Goal: Information Seeking & Learning: Learn about a topic

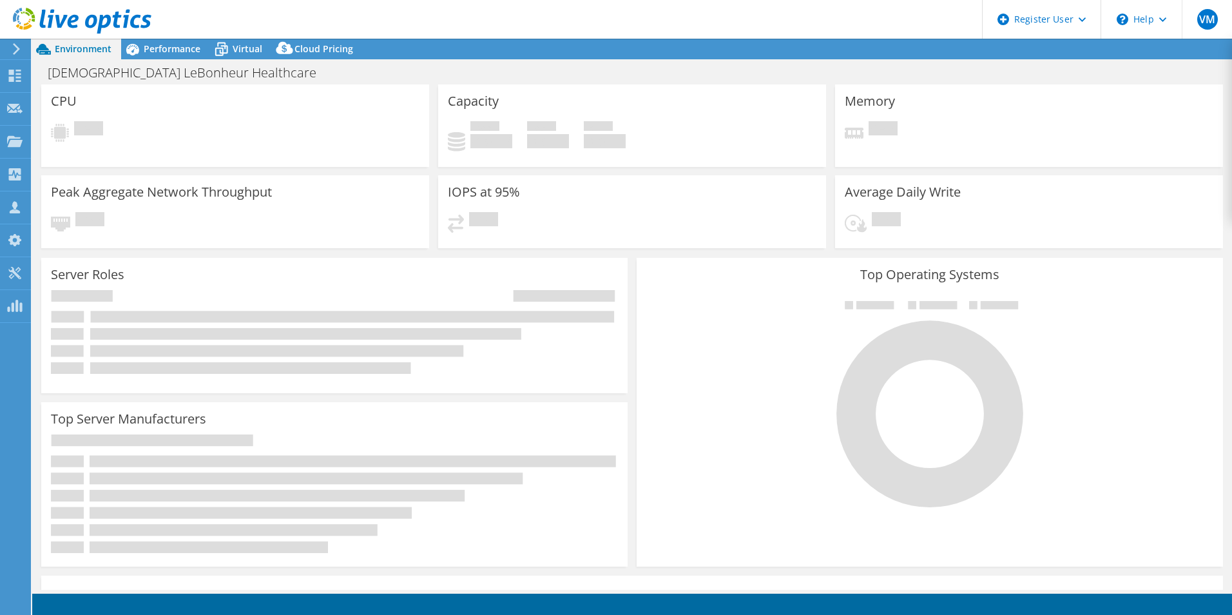
select select "USD"
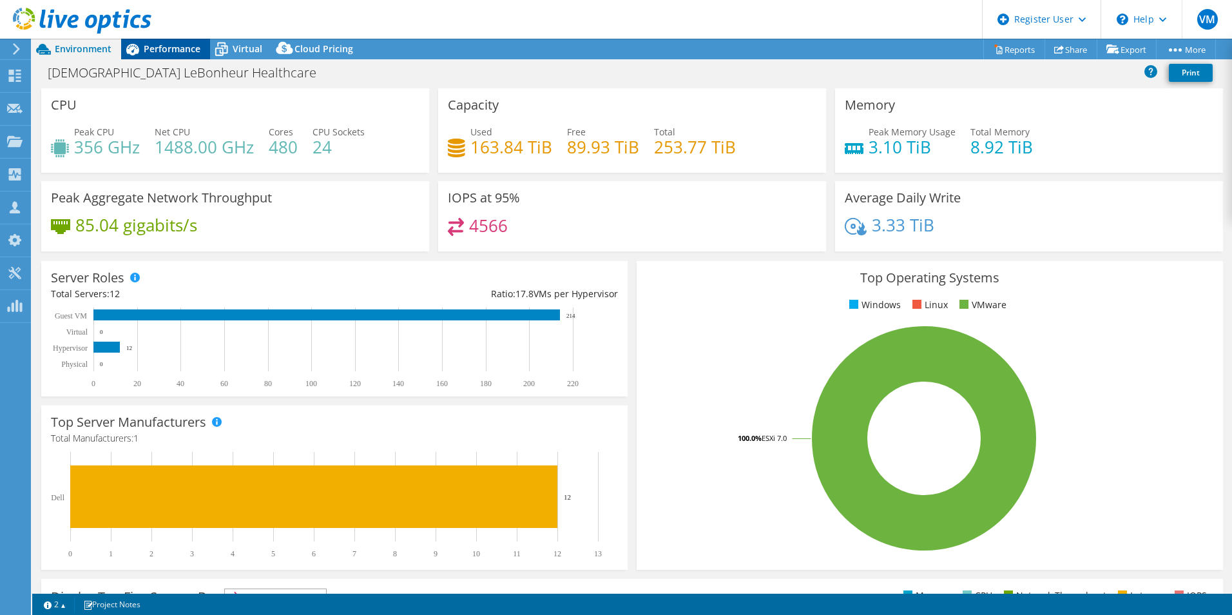
click at [172, 59] on div "Performance" at bounding box center [165, 49] width 89 height 21
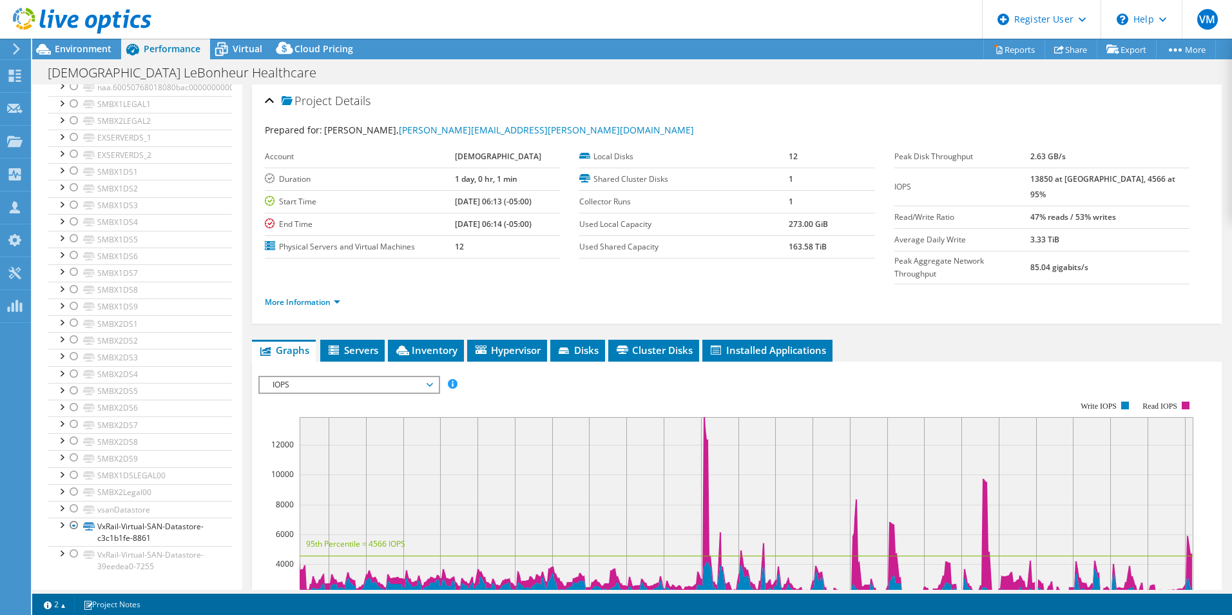
scroll to position [3941, 0]
click at [437, 340] on li "Inventory" at bounding box center [426, 351] width 76 height 22
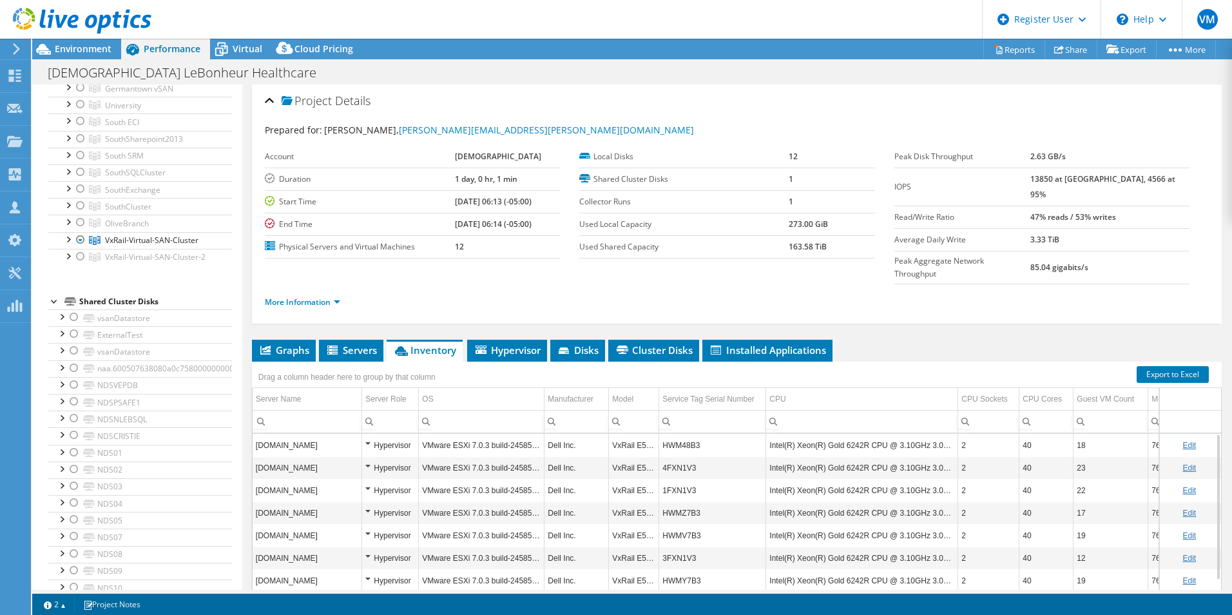
scroll to position [0, 0]
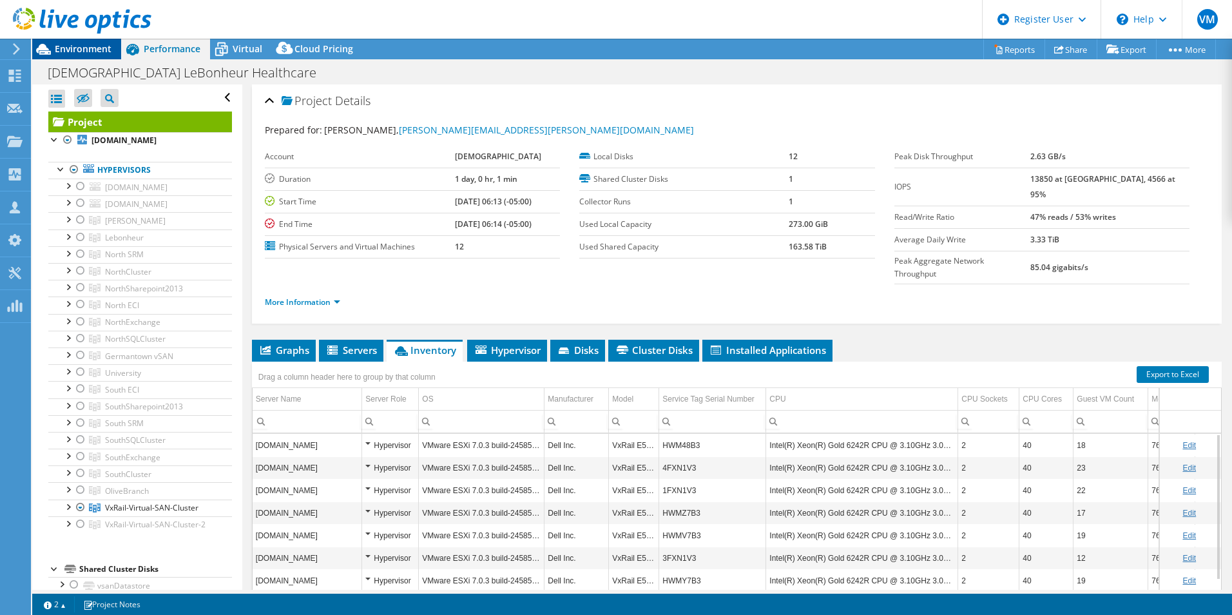
click at [86, 44] on span "Environment" at bounding box center [83, 49] width 57 height 12
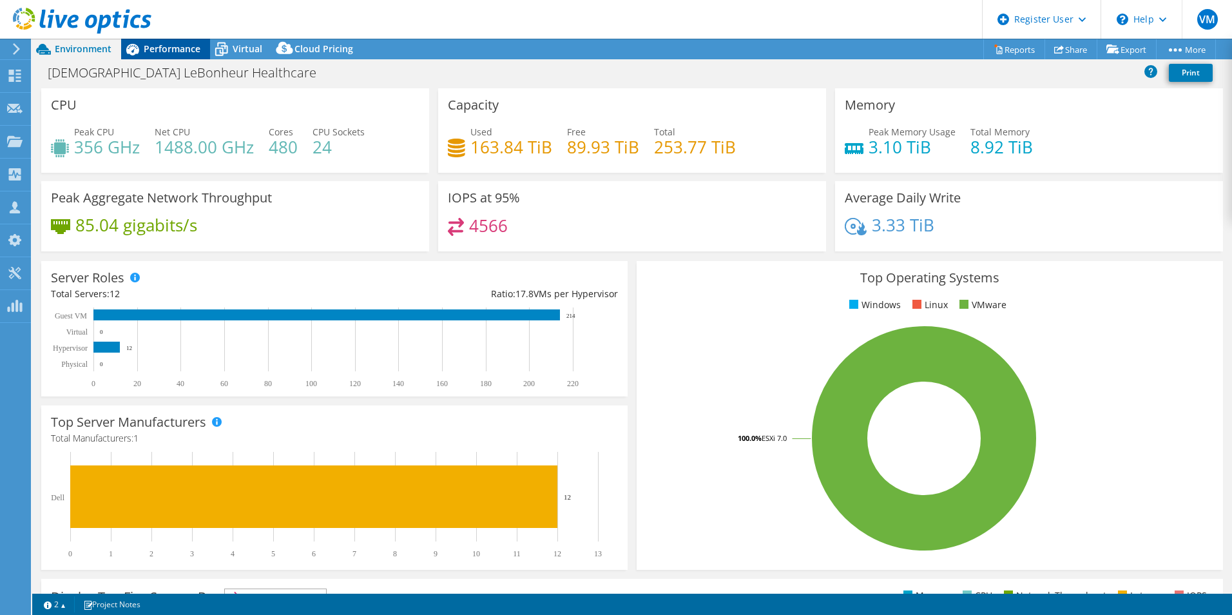
click at [139, 52] on icon at bounding box center [132, 49] width 23 height 23
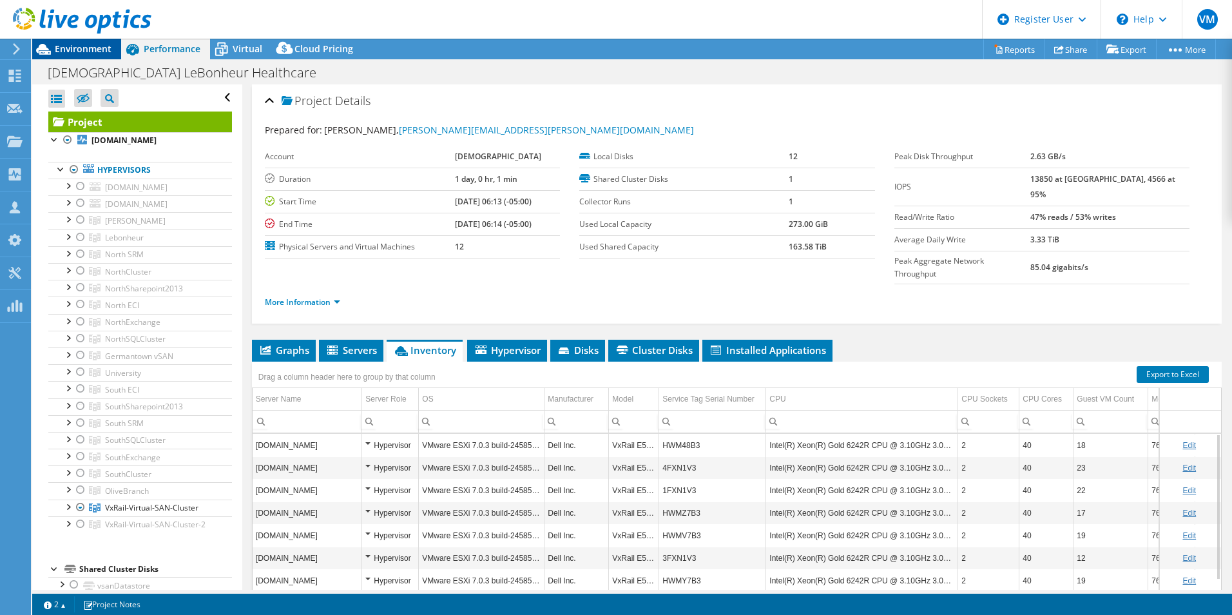
click at [85, 46] on span "Environment" at bounding box center [83, 49] width 57 height 12
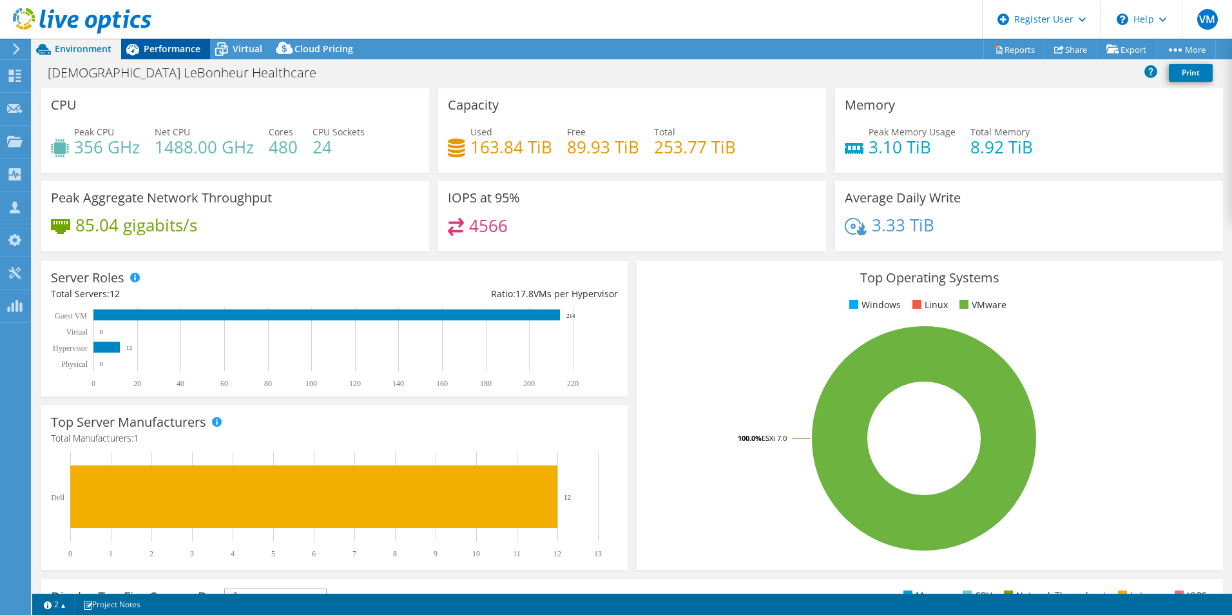
click at [154, 46] on span "Performance" at bounding box center [172, 49] width 57 height 12
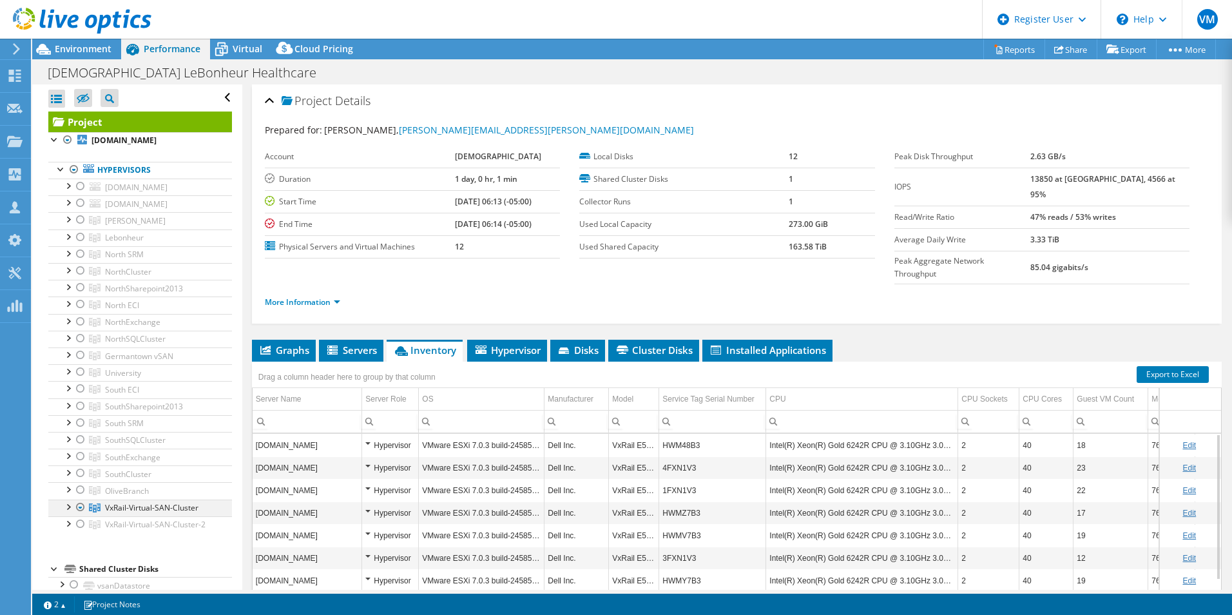
scroll to position [258, 0]
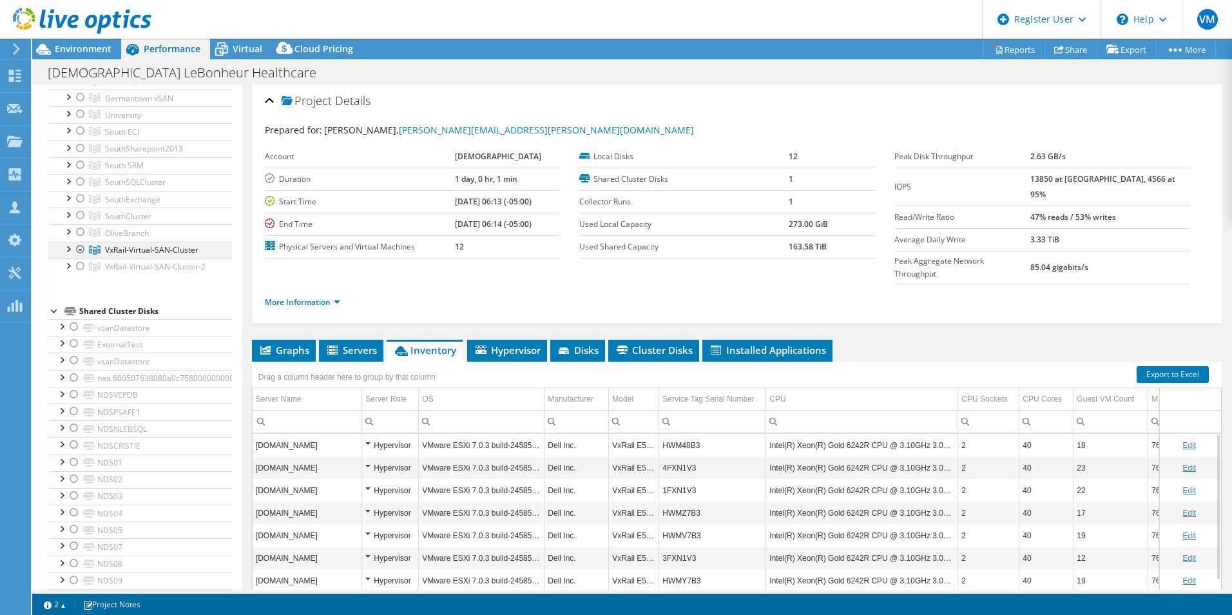
click at [70, 247] on div at bounding box center [67, 248] width 13 height 13
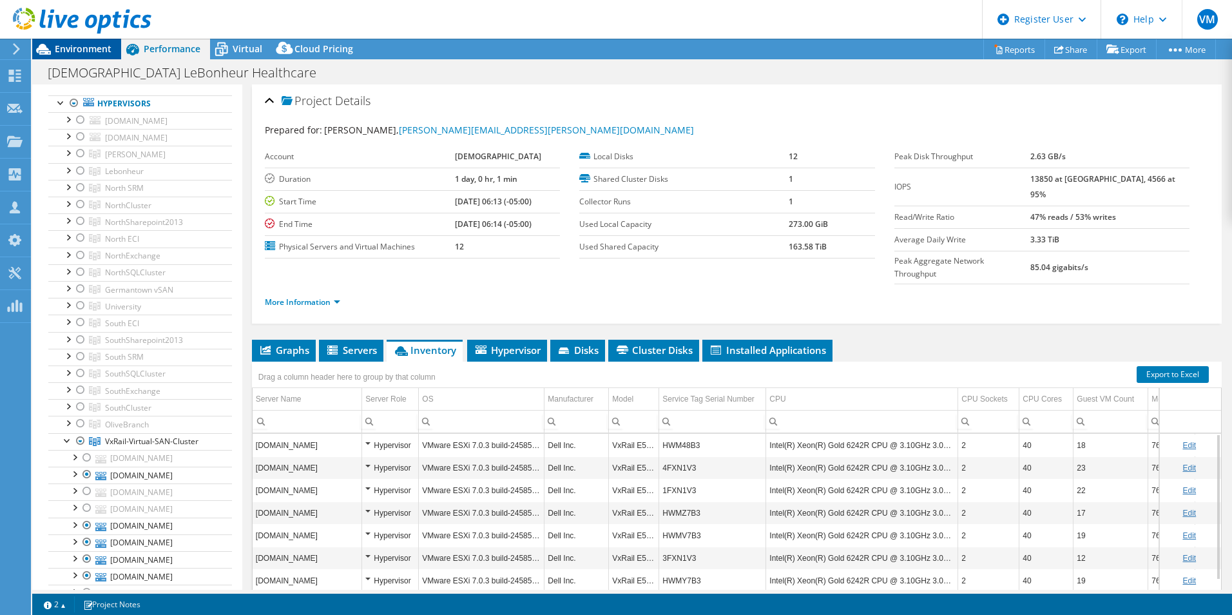
scroll to position [64, 0]
click at [91, 49] on span "Environment" at bounding box center [83, 49] width 57 height 12
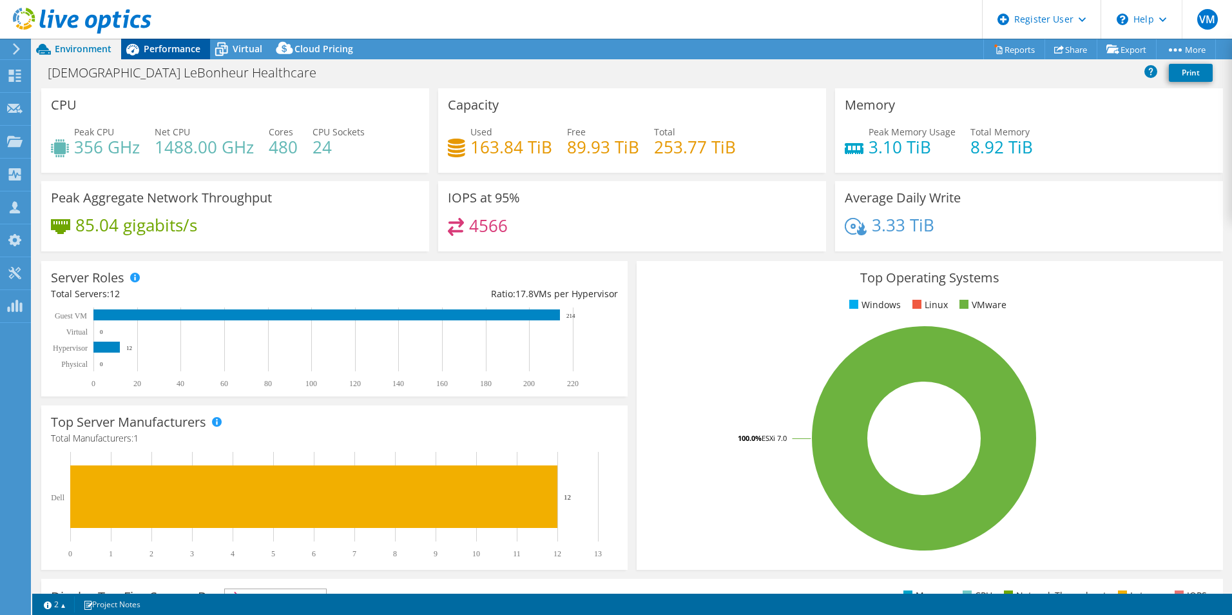
click at [162, 52] on span "Performance" at bounding box center [172, 49] width 57 height 12
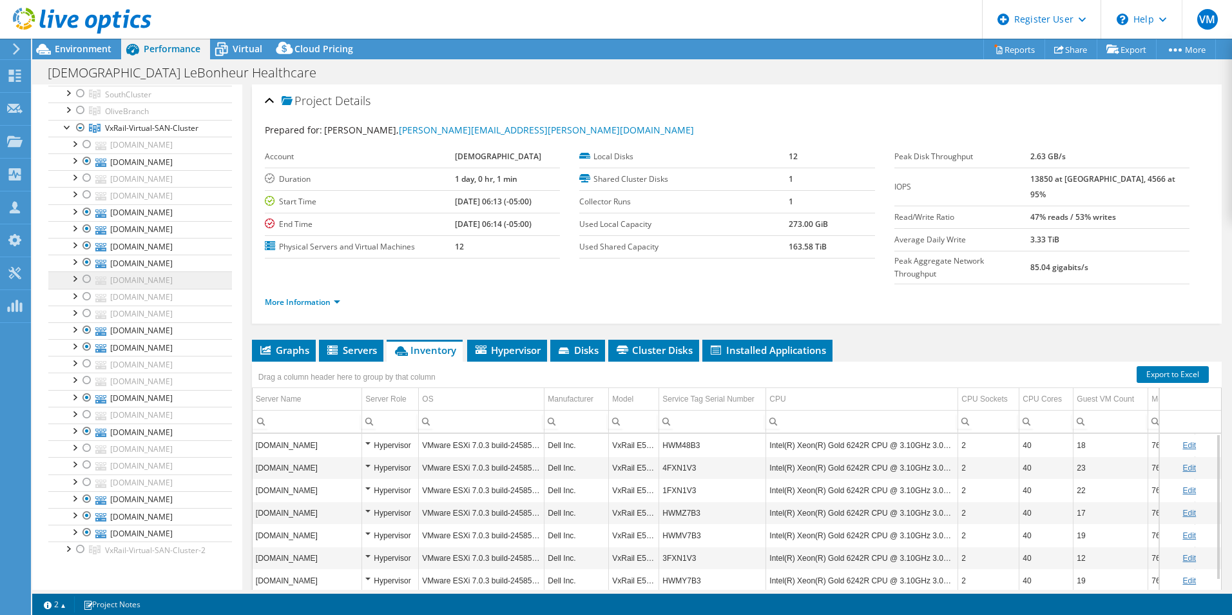
scroll to position [451, 0]
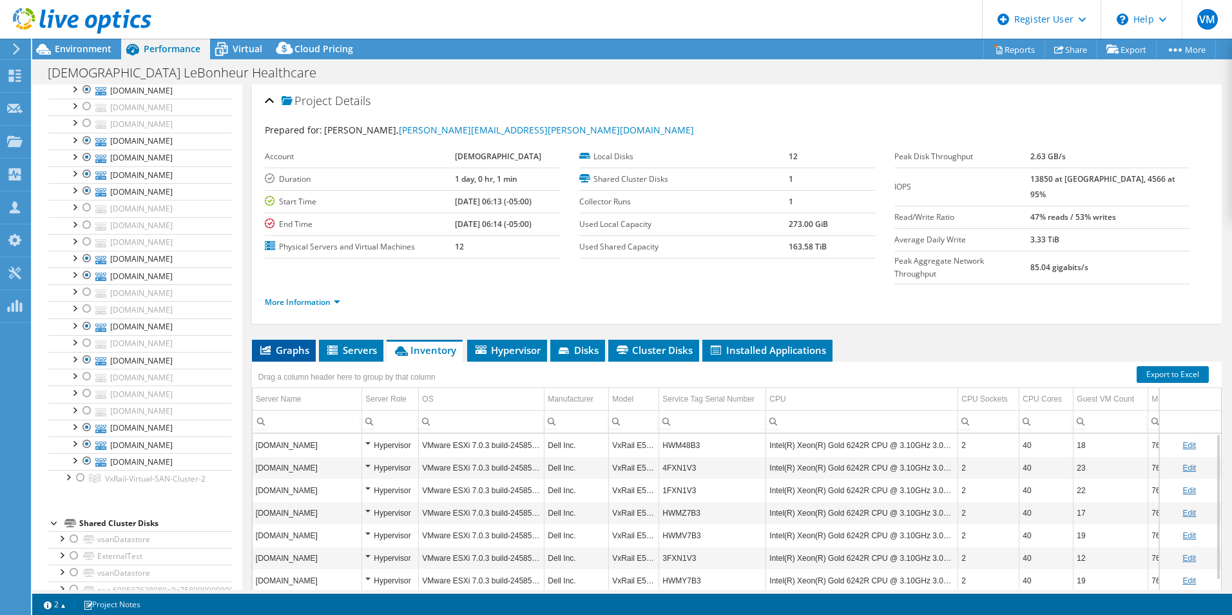
click at [287, 344] on span "Graphs" at bounding box center [283, 350] width 51 height 13
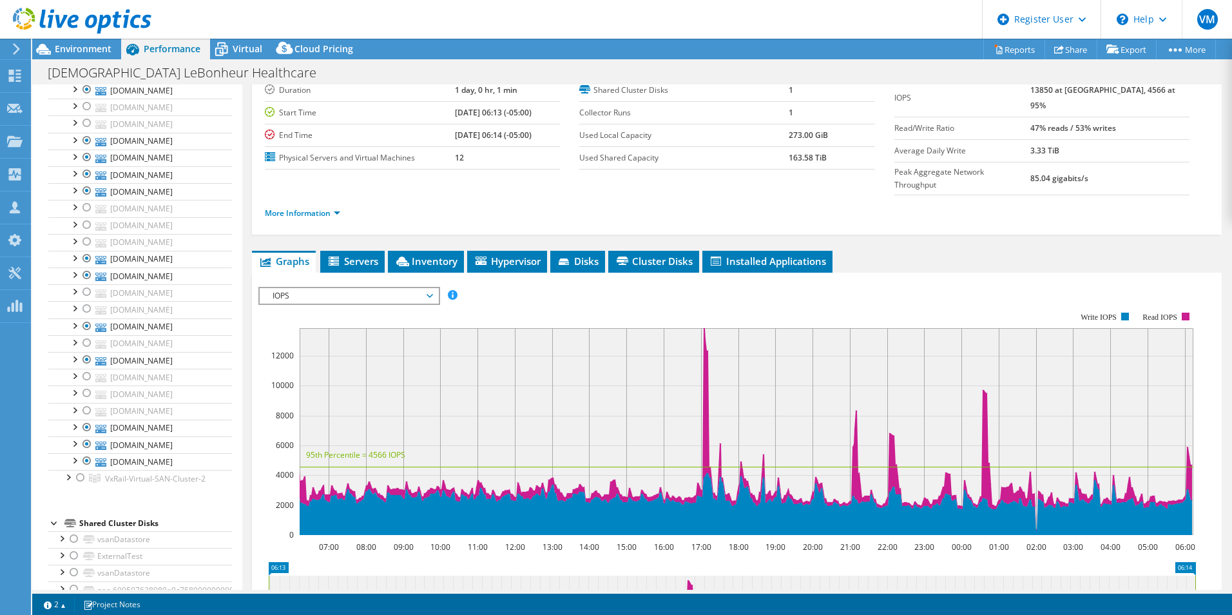
scroll to position [0, 0]
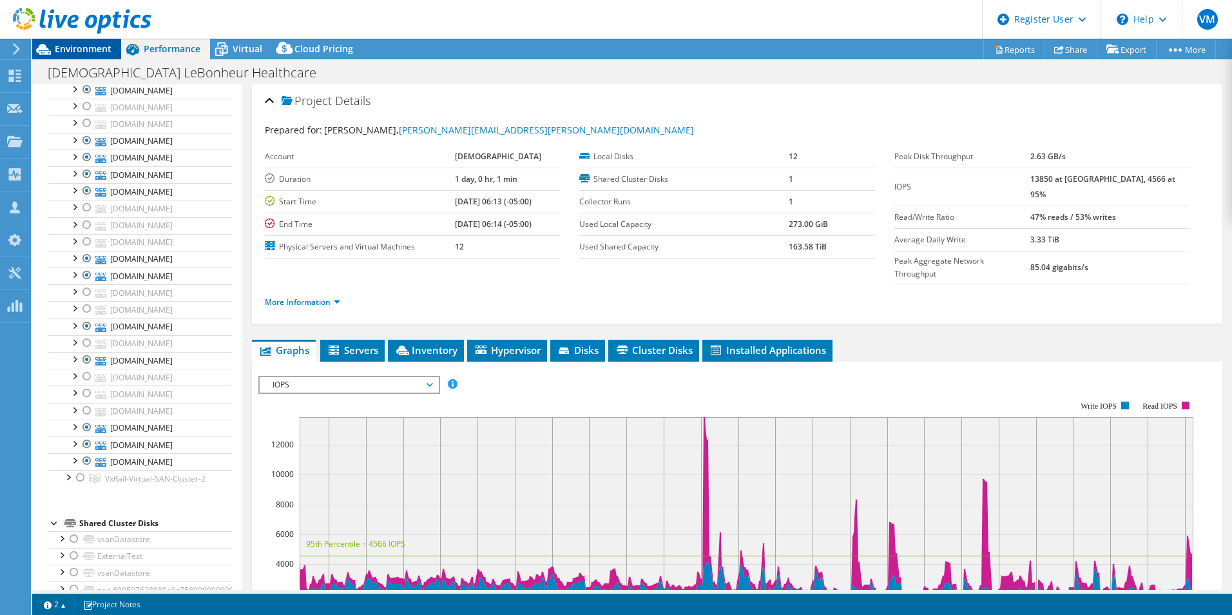
click at [110, 50] on span "Environment" at bounding box center [83, 49] width 57 height 12
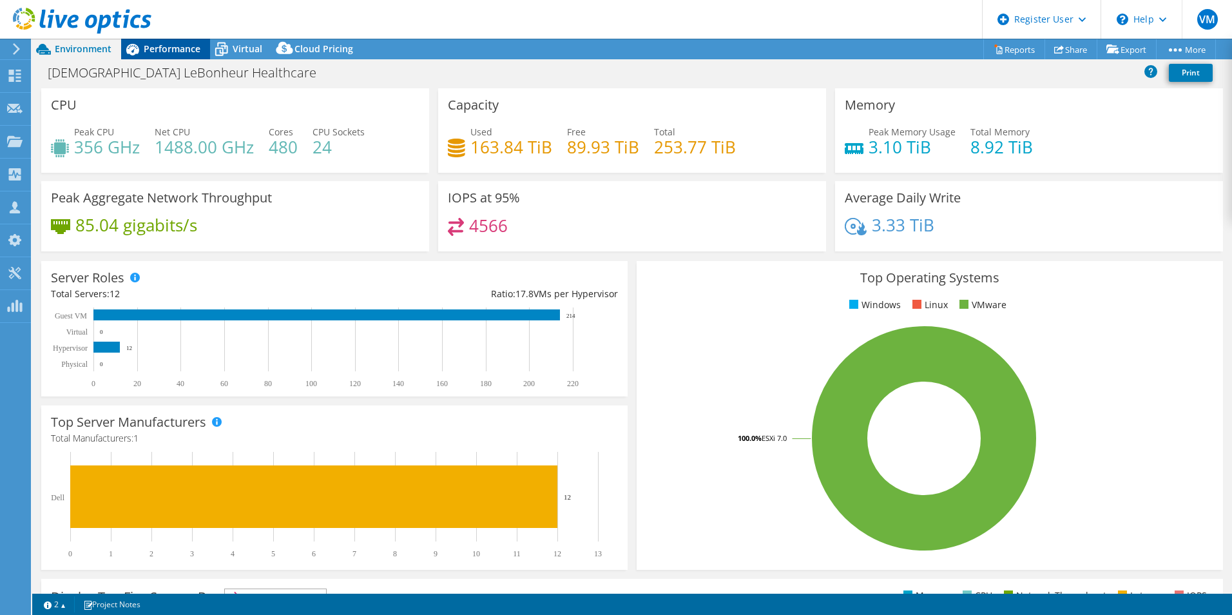
click at [165, 53] on span "Performance" at bounding box center [172, 49] width 57 height 12
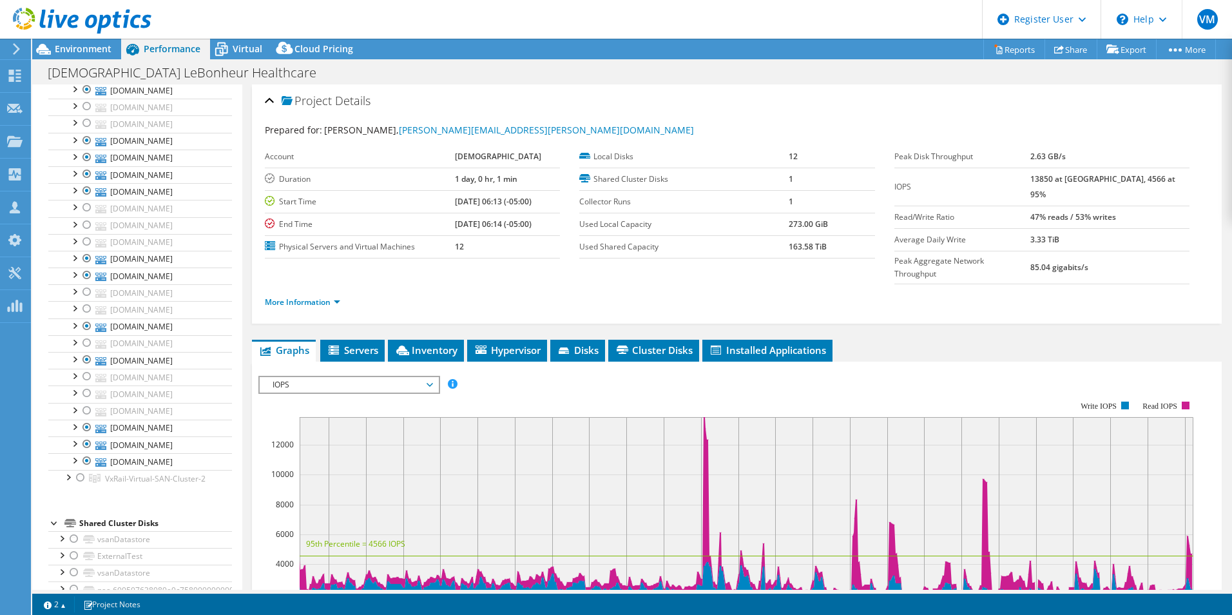
scroll to position [193, 0]
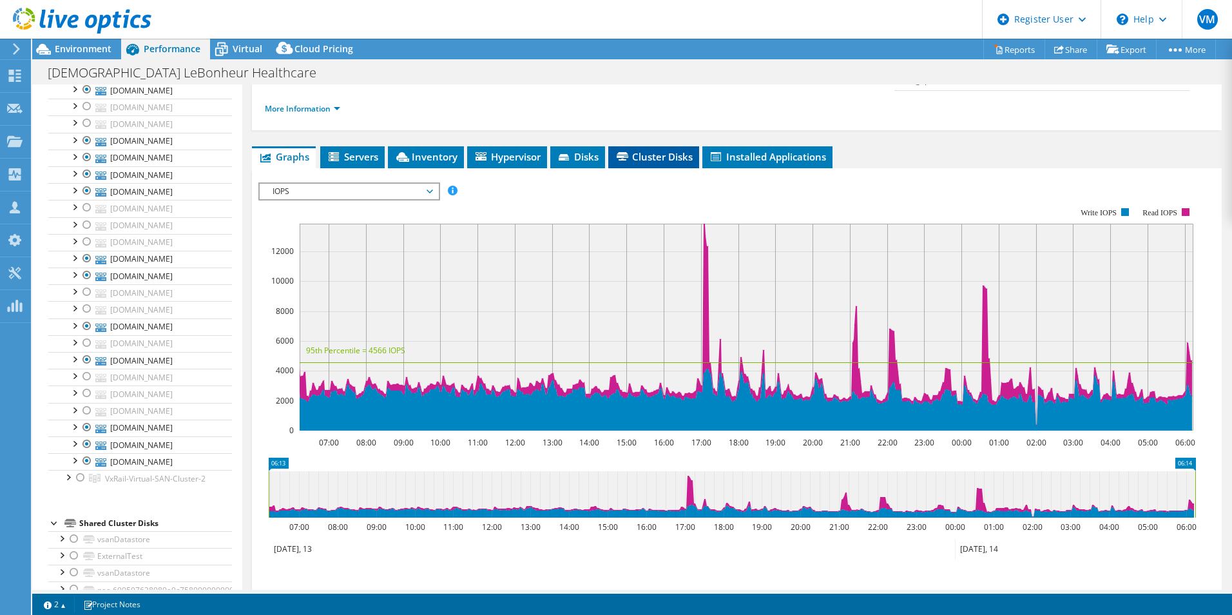
click at [675, 150] on span "Cluster Disks" at bounding box center [654, 156] width 78 height 13
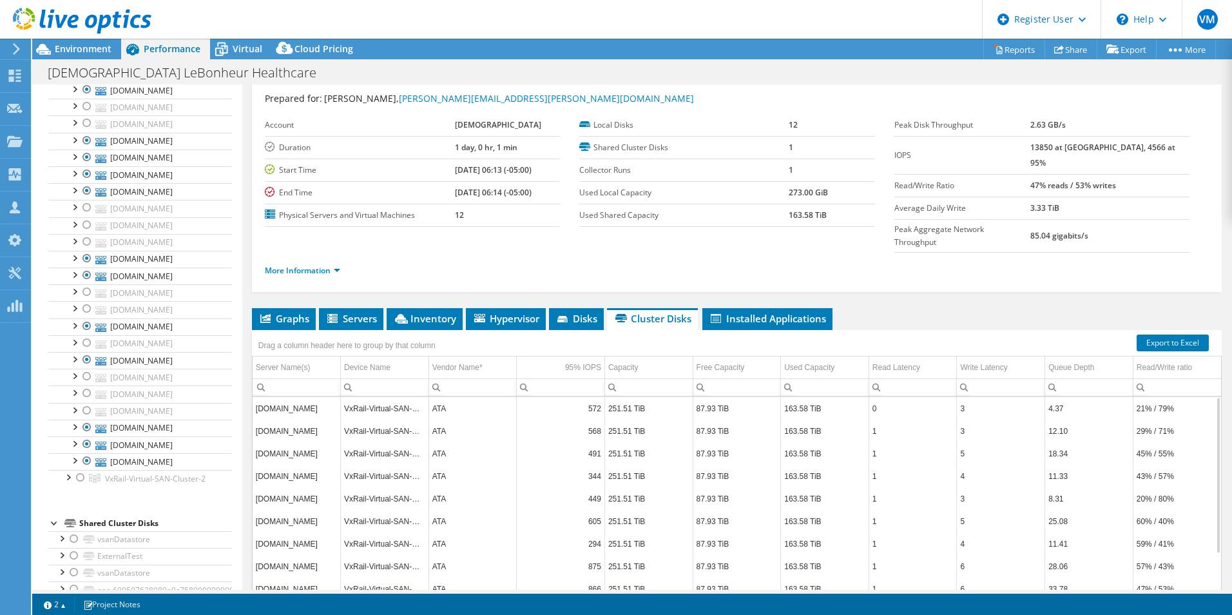
scroll to position [0, 0]
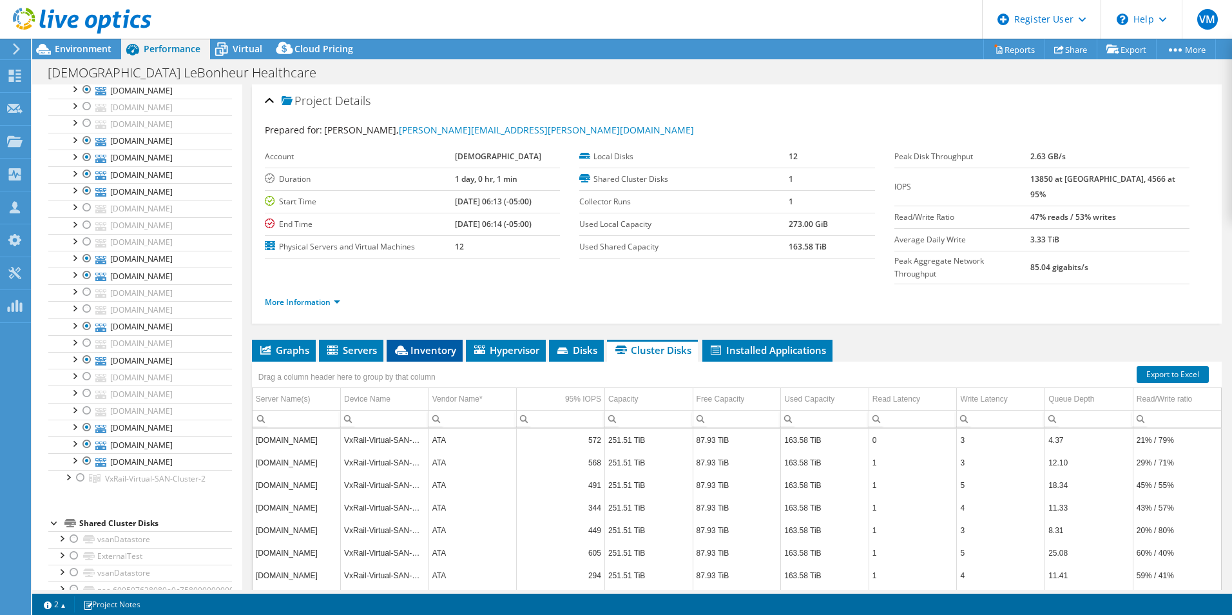
click at [425, 340] on li "Inventory" at bounding box center [425, 351] width 76 height 22
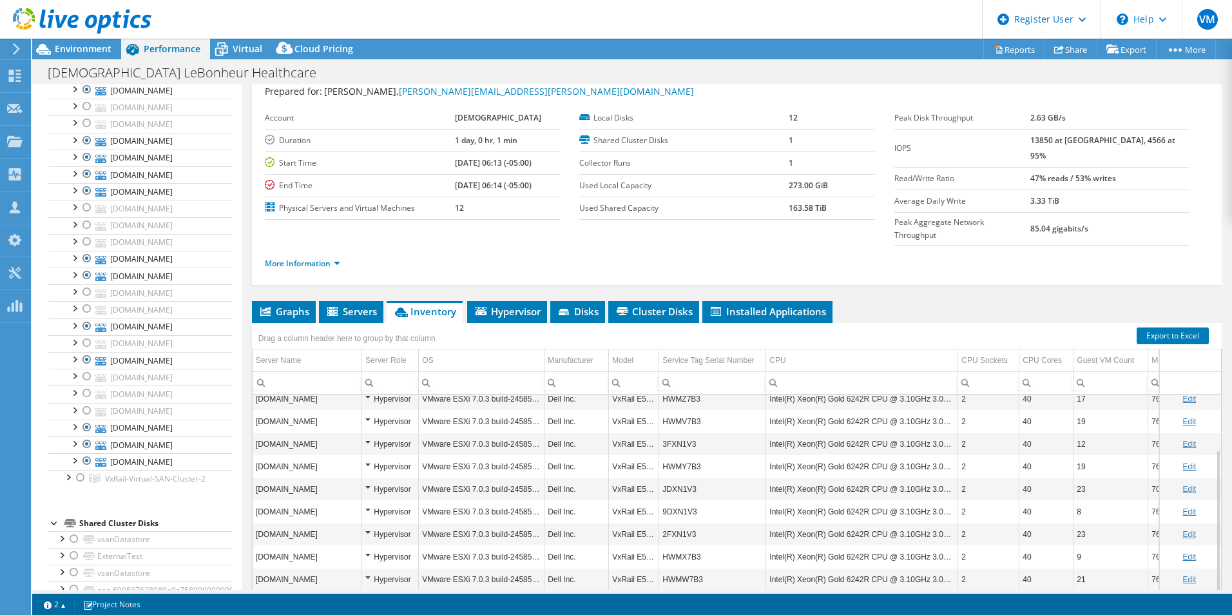
scroll to position [69, 0]
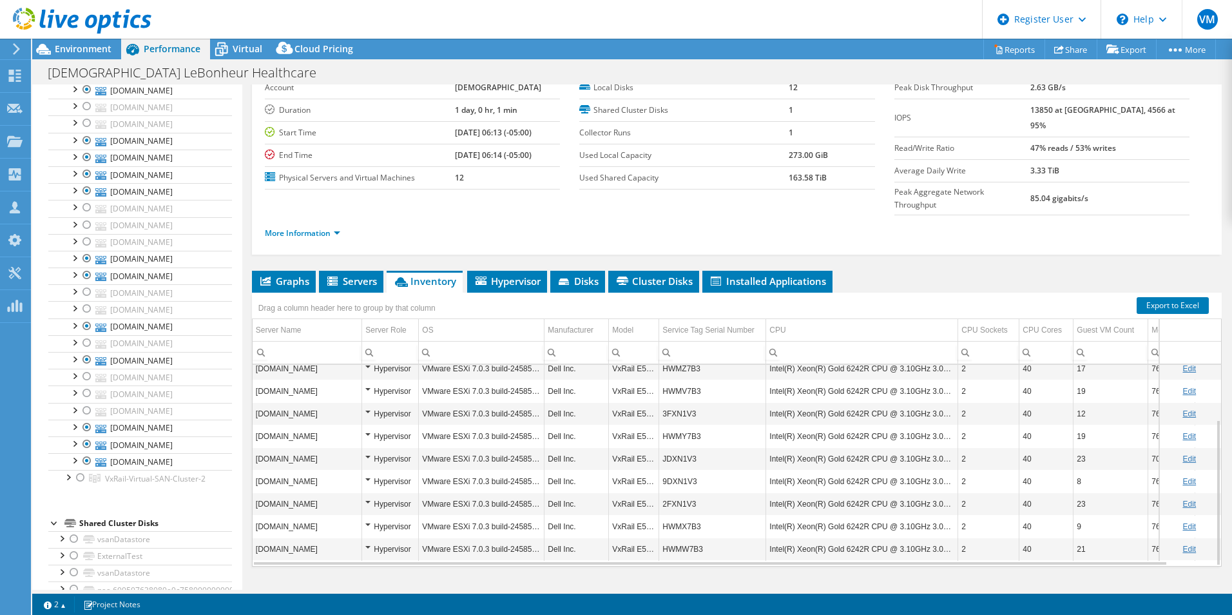
click at [1183, 364] on link "Edit" at bounding box center [1190, 368] width 14 height 9
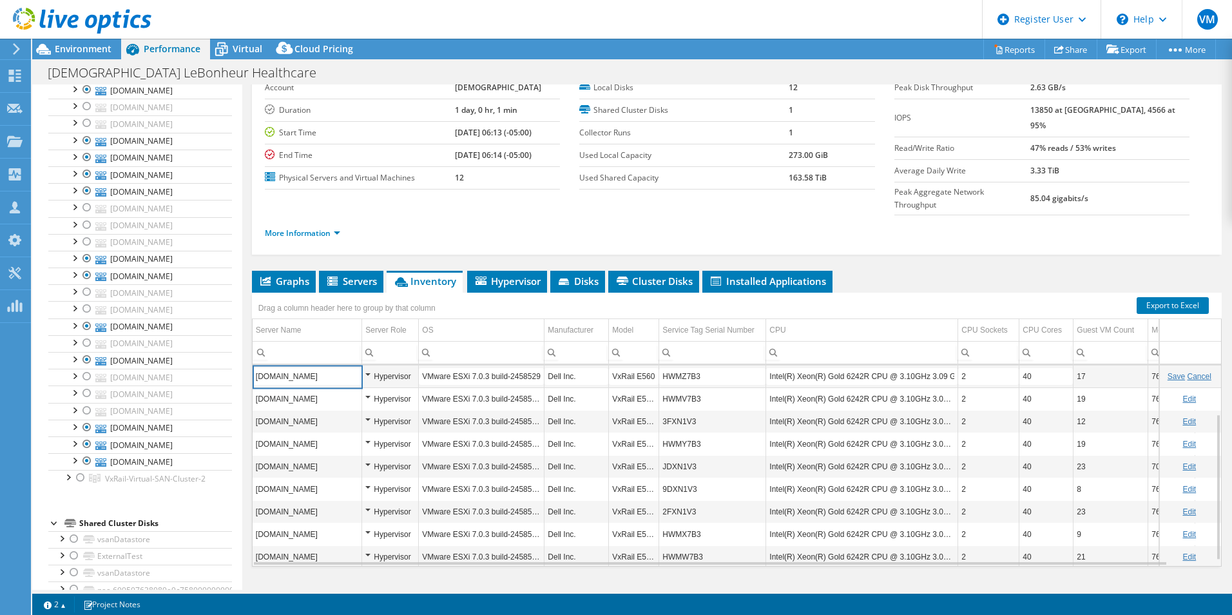
click at [1188, 372] on link "Cancel" at bounding box center [1200, 376] width 24 height 9
drag, startPoint x: 1183, startPoint y: 350, endPoint x: 913, endPoint y: 318, distance: 272.5
click at [913, 344] on input "Column CPU, Filter cell" at bounding box center [861, 352] width 191 height 17
click at [886, 271] on ul "Graphs Servers Inventory Hypervisor Disks Cluster Disks Installed Applications" at bounding box center [737, 282] width 970 height 22
click at [674, 365] on td "HWMZ7B3" at bounding box center [712, 376] width 107 height 23
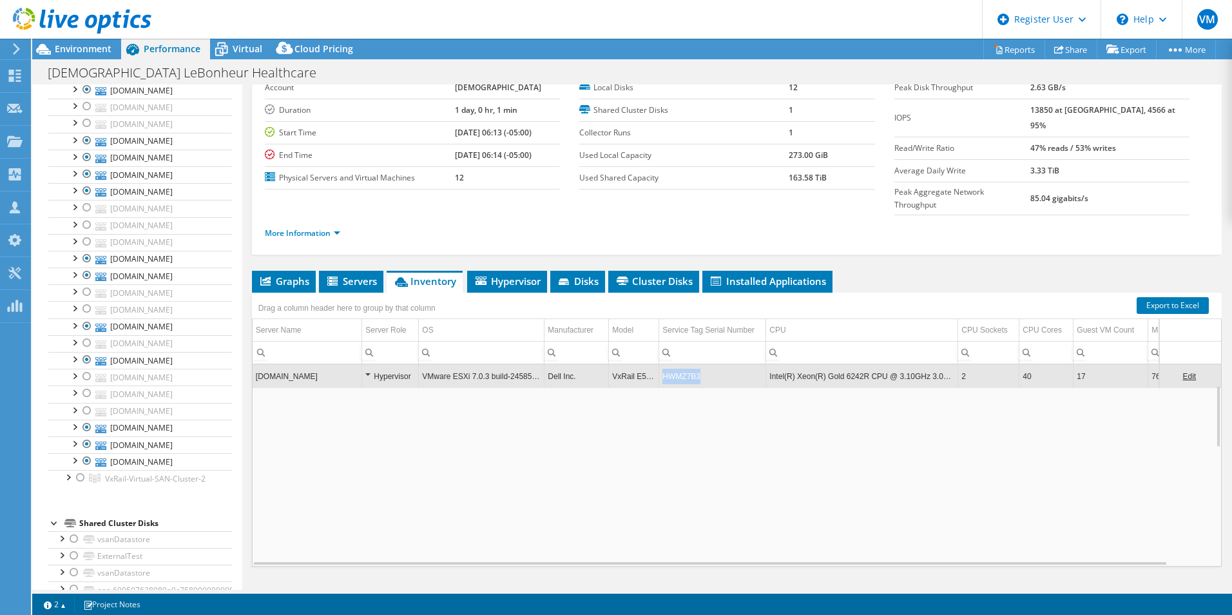
click at [674, 365] on td "HWMZ7B3" at bounding box center [712, 376] width 107 height 23
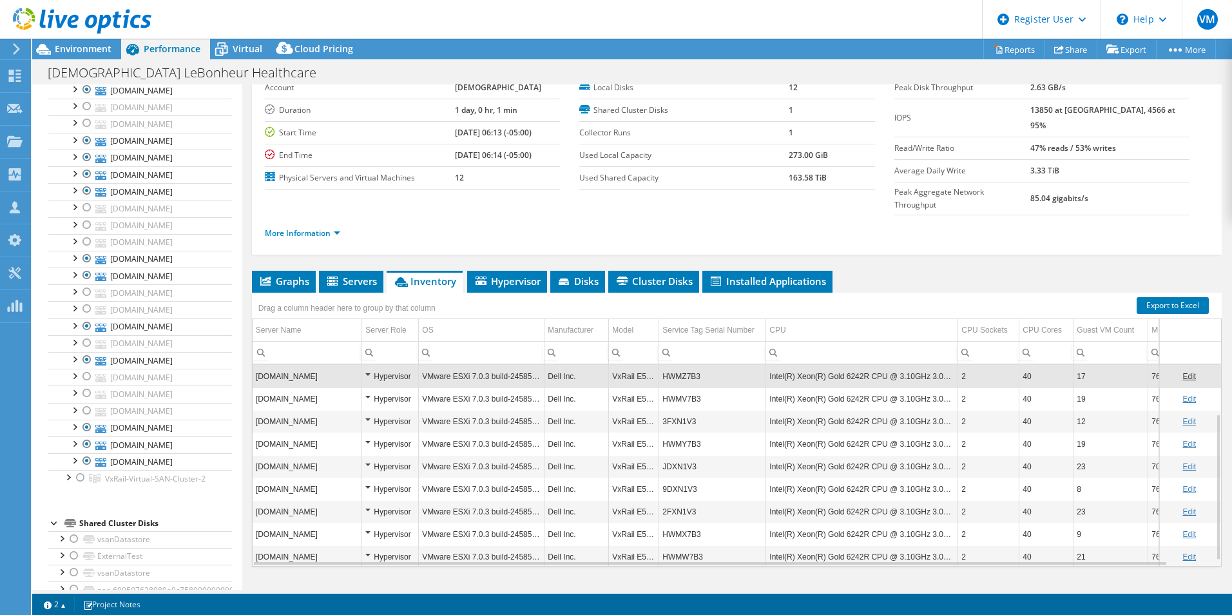
click at [674, 365] on td "HWMZ7B3" at bounding box center [712, 376] width 107 height 23
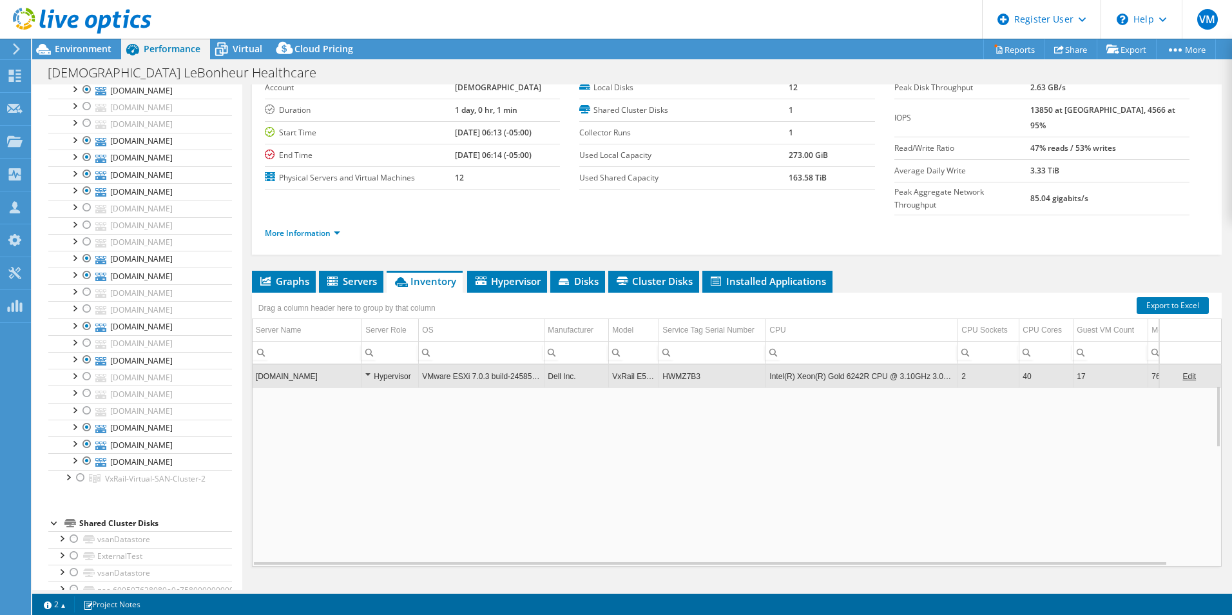
click at [694, 365] on td "HWMZ7B3" at bounding box center [712, 376] width 107 height 23
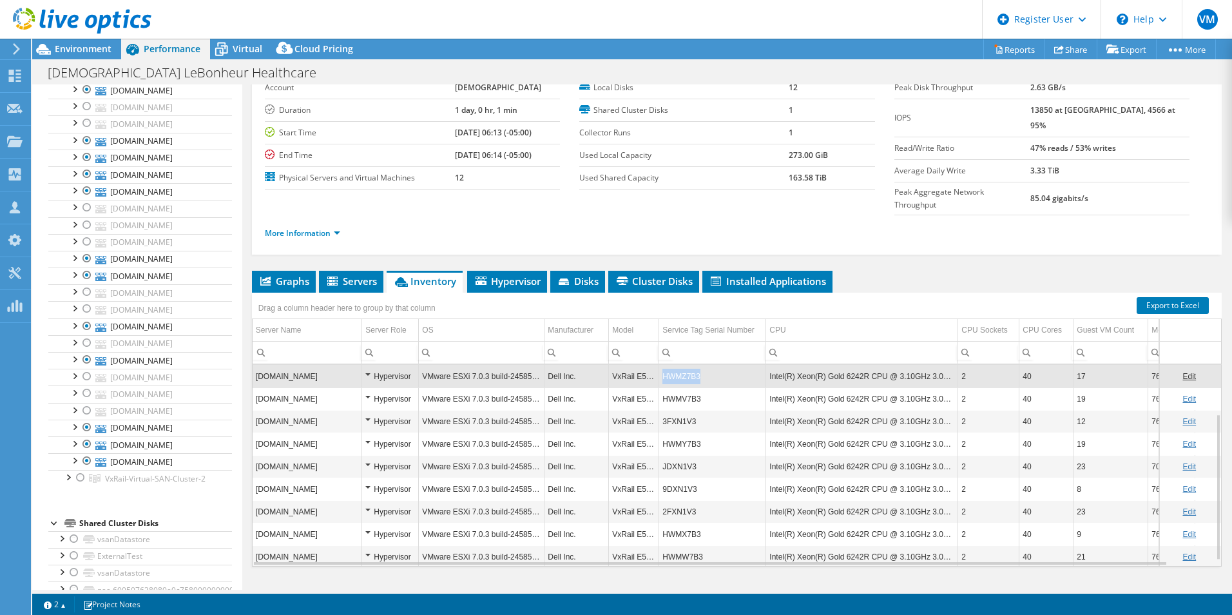
drag, startPoint x: 702, startPoint y: 349, endPoint x: 662, endPoint y: 349, distance: 40.0
click at [662, 365] on td "HWMZ7B3" at bounding box center [712, 376] width 107 height 23
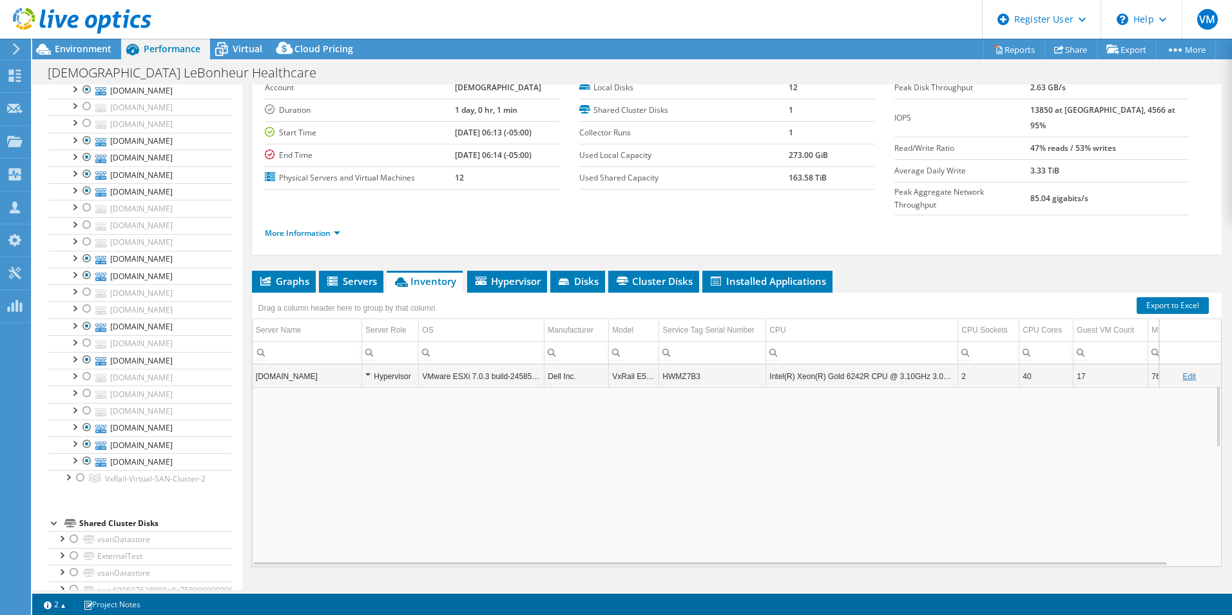
copy td "HWMZ7B3"
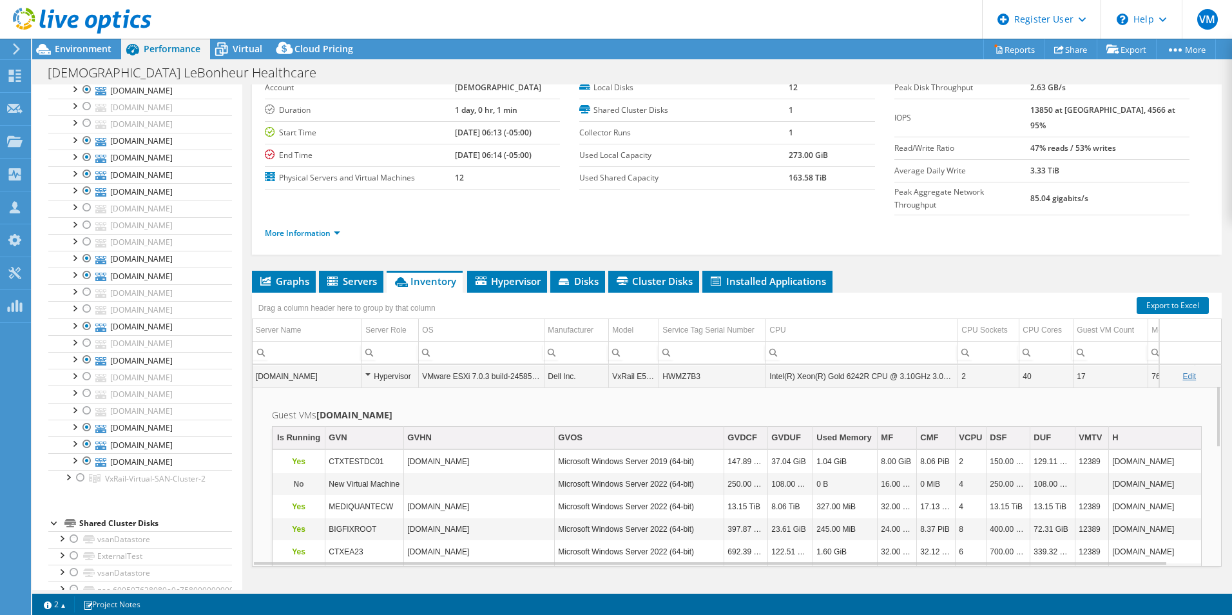
click at [331, 365] on td "svx01.mh.methodisthealth.org" at bounding box center [308, 376] width 110 height 23
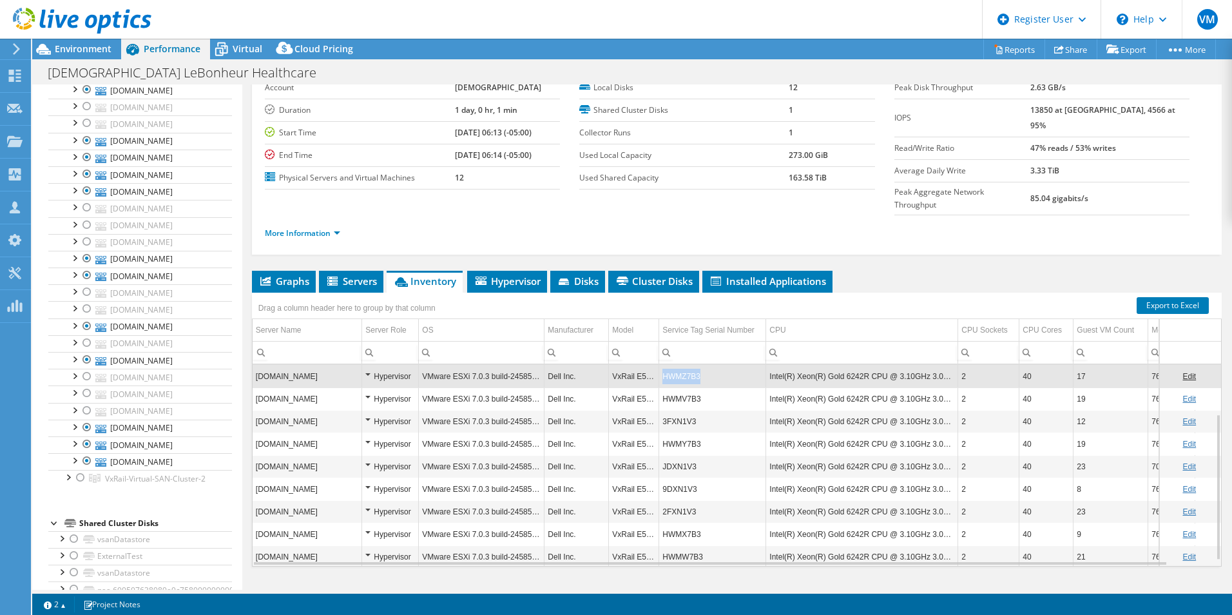
drag, startPoint x: 711, startPoint y: 355, endPoint x: 663, endPoint y: 350, distance: 48.6
click at [663, 365] on td "HWMZ7B3" at bounding box center [712, 376] width 107 height 23
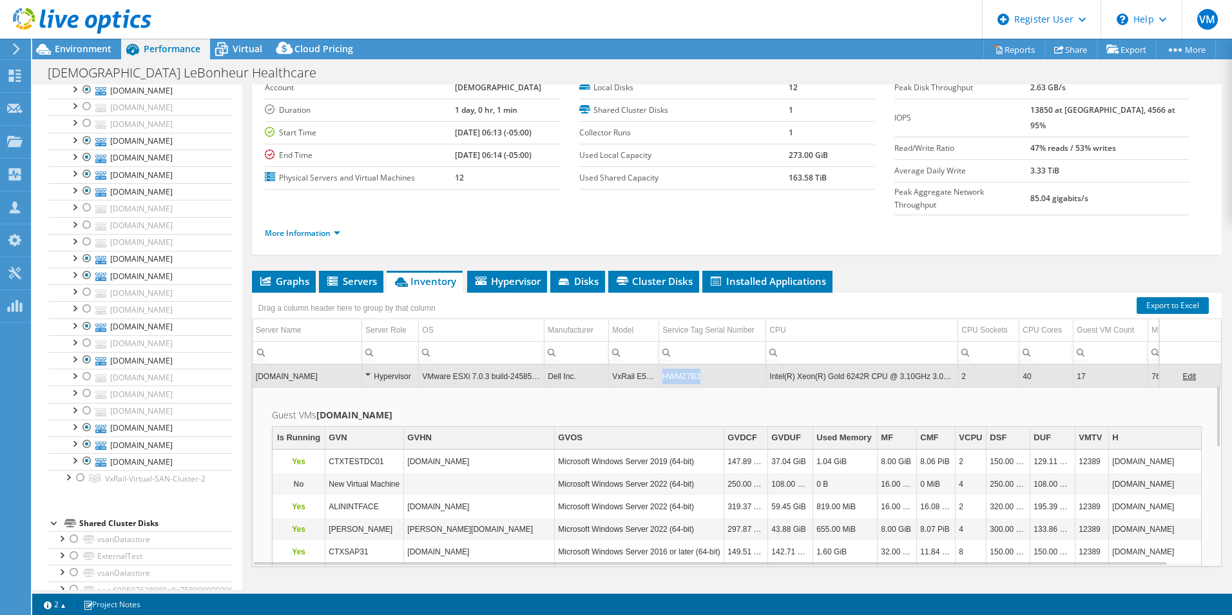
drag, startPoint x: 710, startPoint y: 353, endPoint x: 663, endPoint y: 352, distance: 46.4
click at [663, 365] on td "HWMZ7B3" at bounding box center [712, 376] width 107 height 23
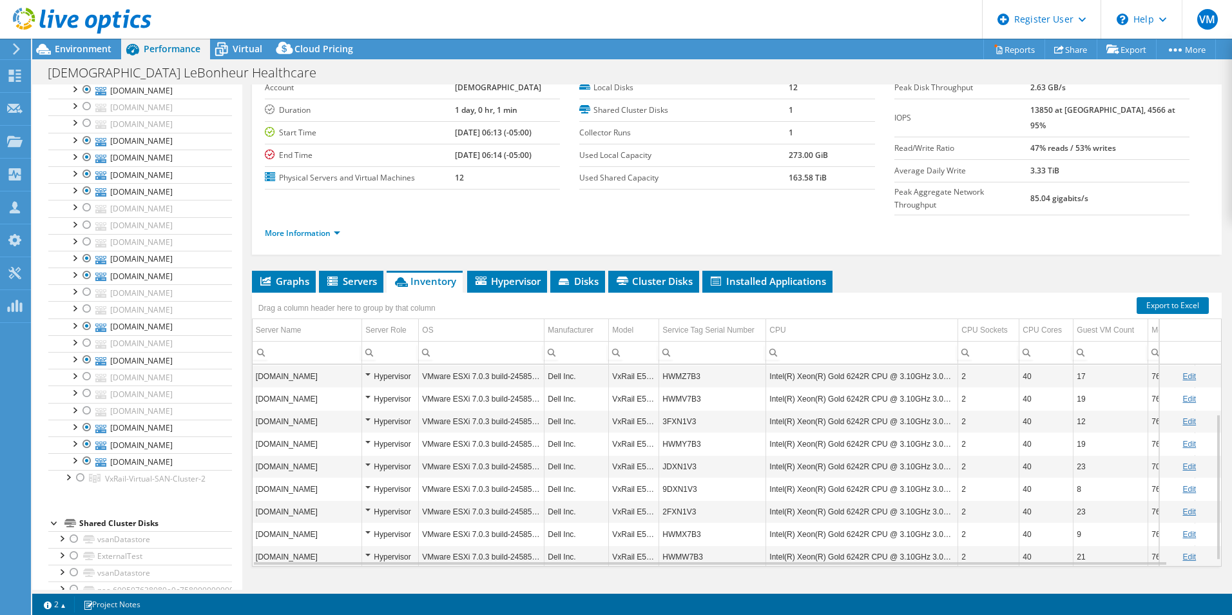
copy td "HWMZ7B3"
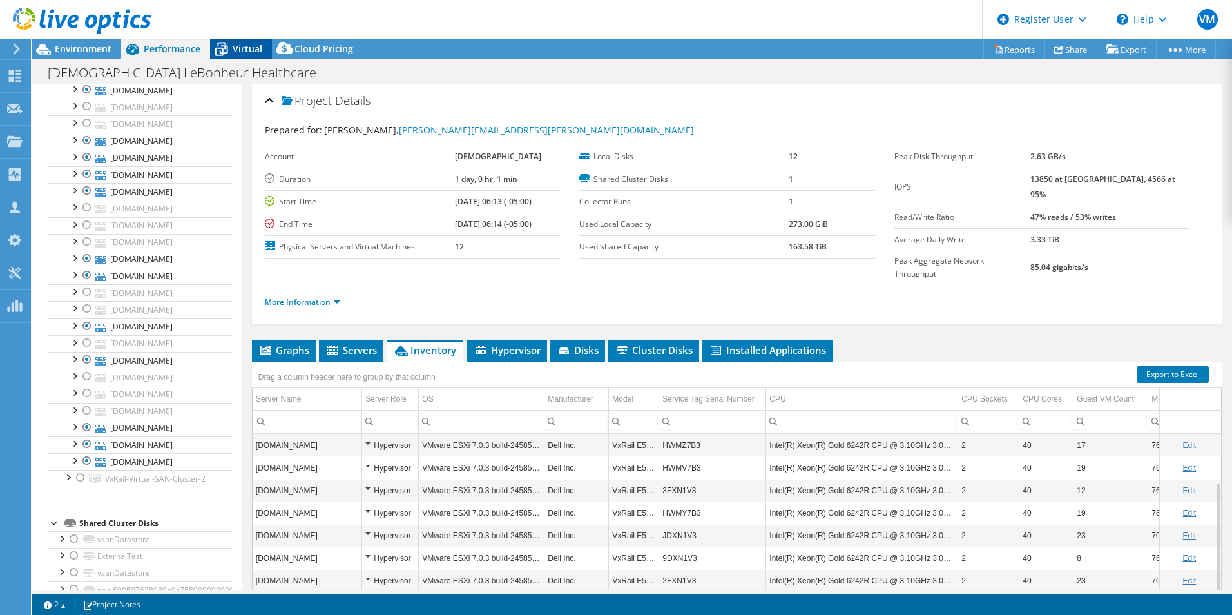
click at [234, 55] on div "Virtual" at bounding box center [241, 49] width 62 height 21
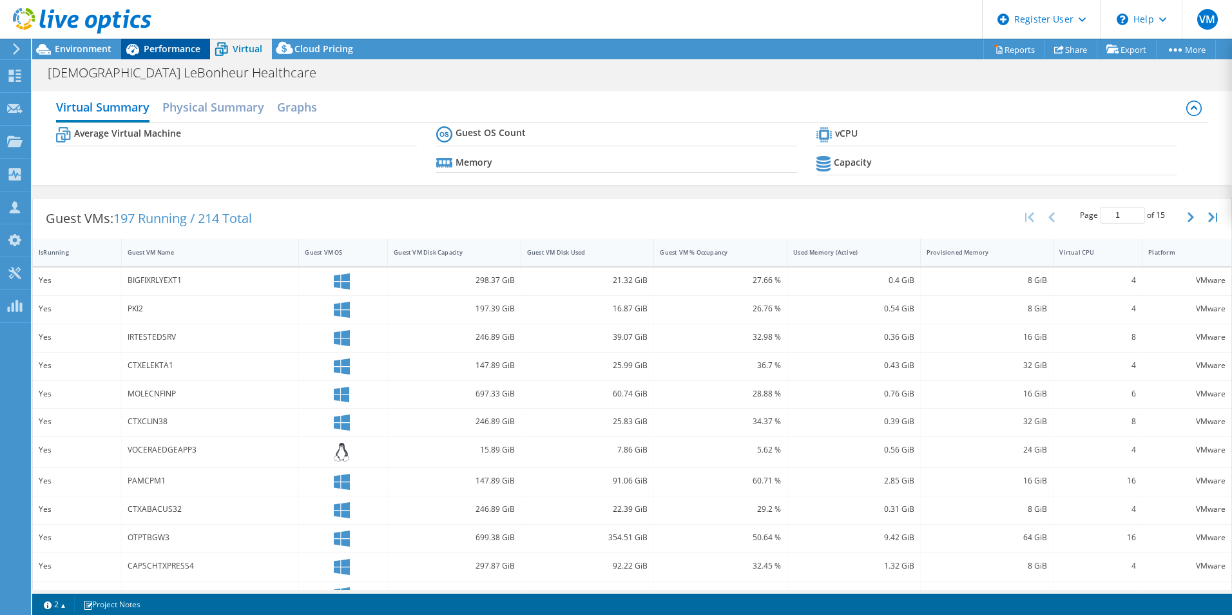
click at [191, 49] on span "Performance" at bounding box center [172, 49] width 57 height 12
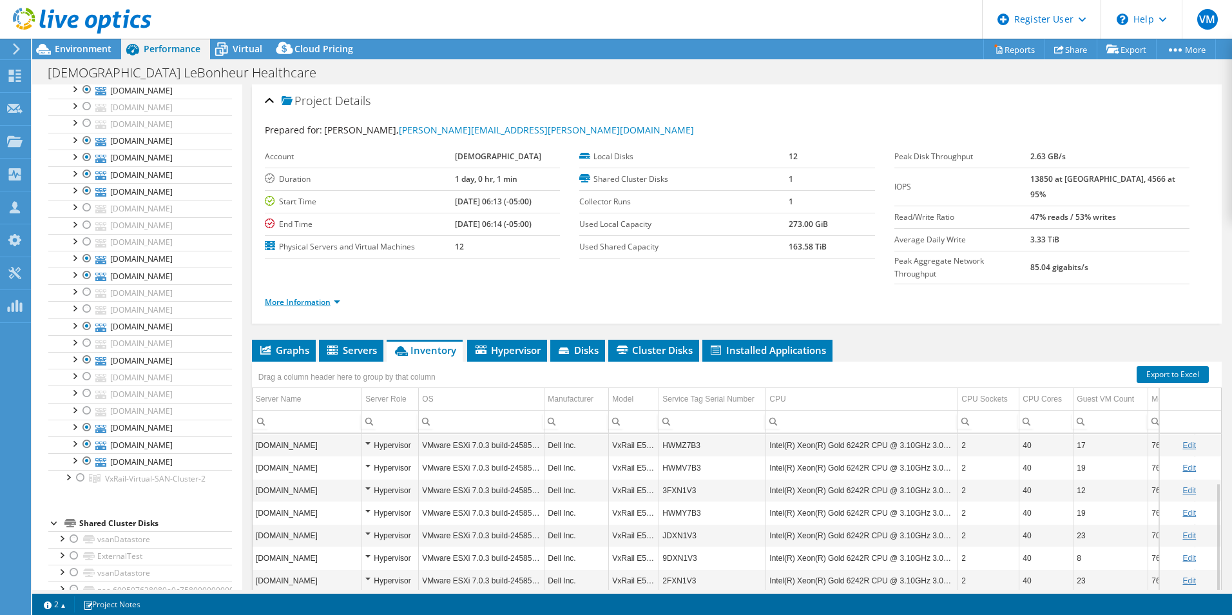
click at [322, 296] on link "More Information" at bounding box center [302, 301] width 75 height 11
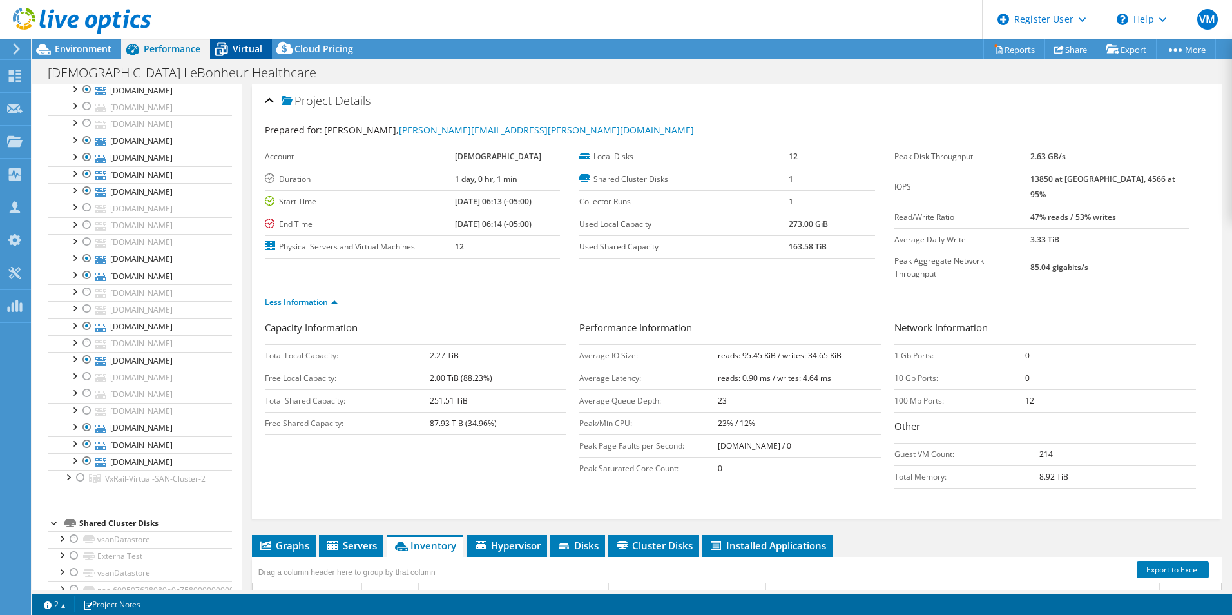
click at [226, 42] on icon at bounding box center [221, 49] width 23 height 23
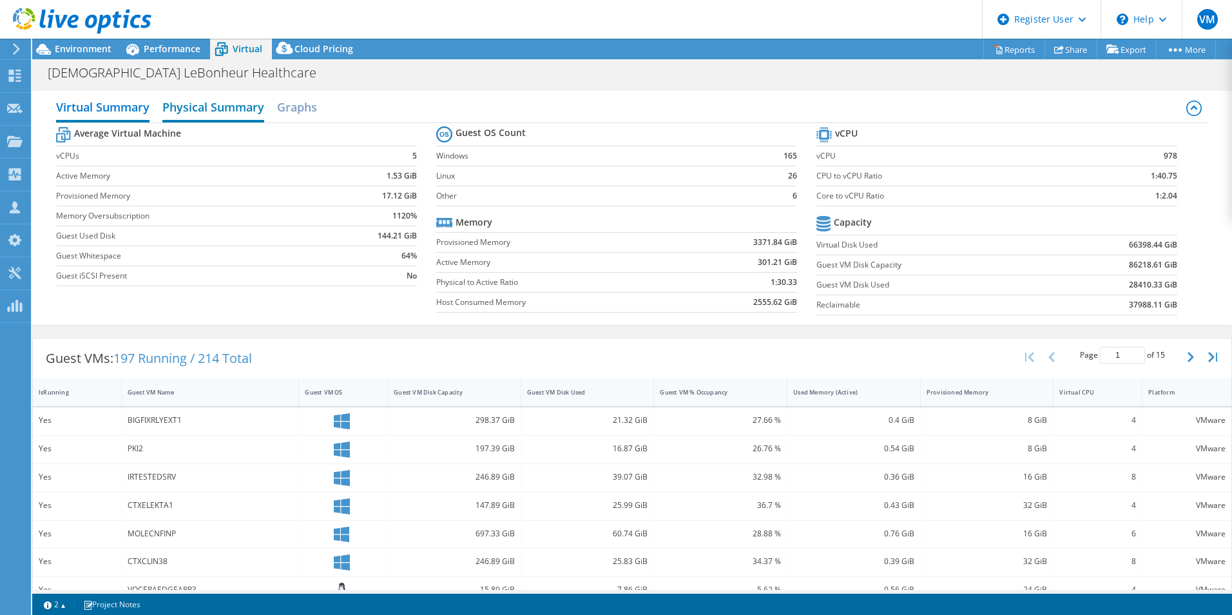
click at [199, 102] on h2 "Physical Summary" at bounding box center [213, 108] width 102 height 28
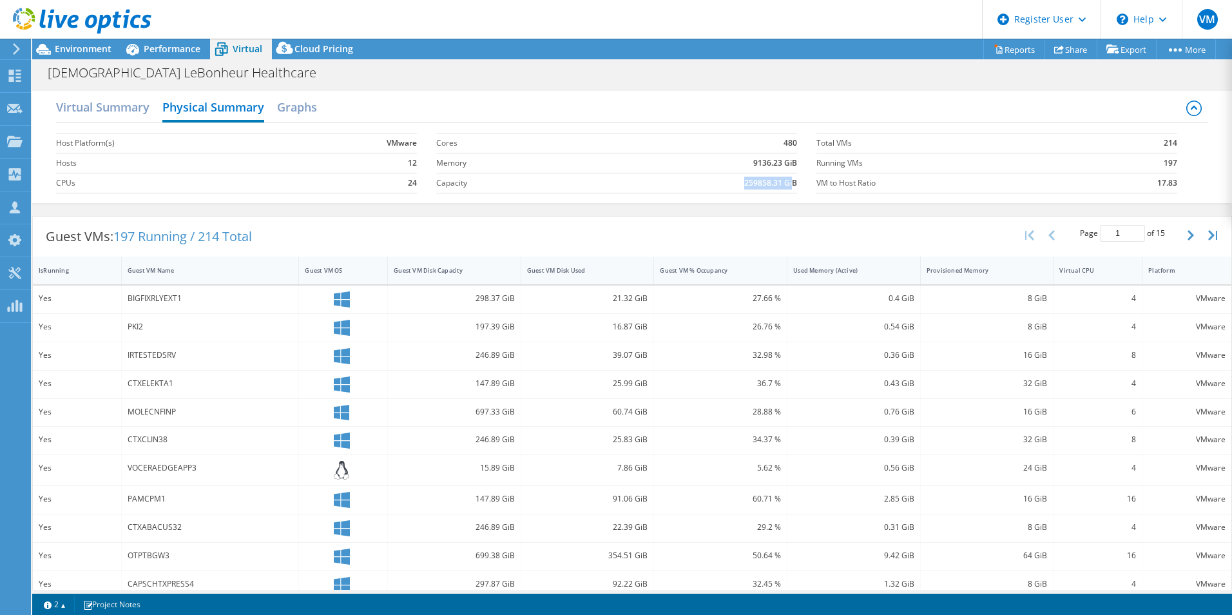
drag, startPoint x: 737, startPoint y: 183, endPoint x: 786, endPoint y: 188, distance: 49.8
click at [786, 188] on td "259858.31 GiB" at bounding box center [691, 183] width 211 height 20
click at [95, 46] on span "Environment" at bounding box center [83, 49] width 57 height 12
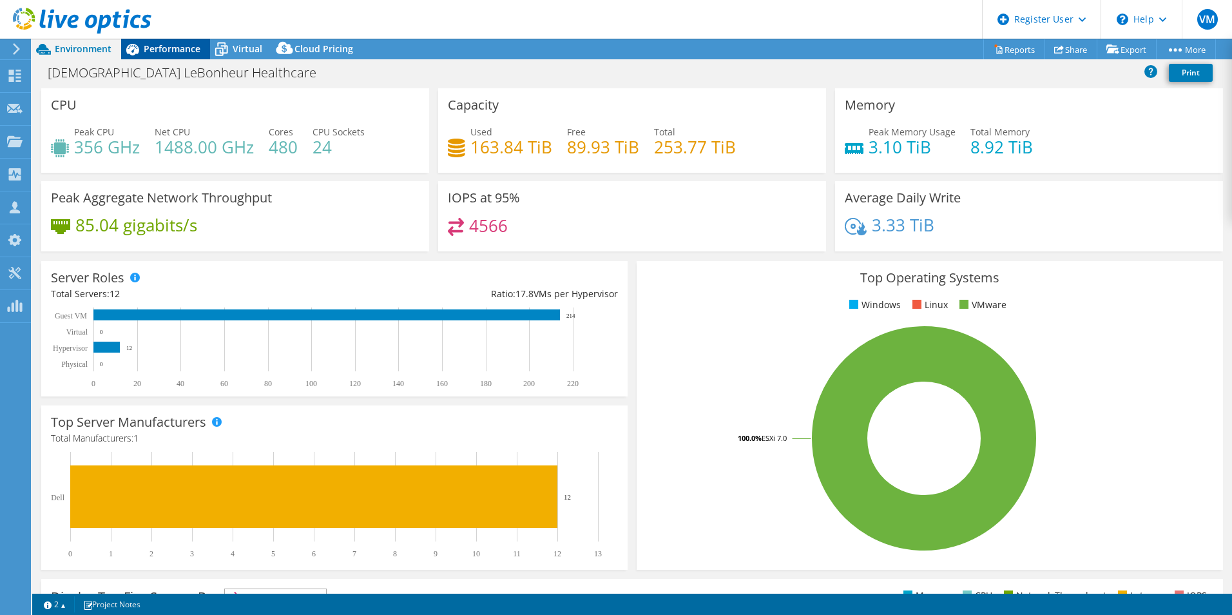
click at [191, 48] on span "Performance" at bounding box center [172, 49] width 57 height 12
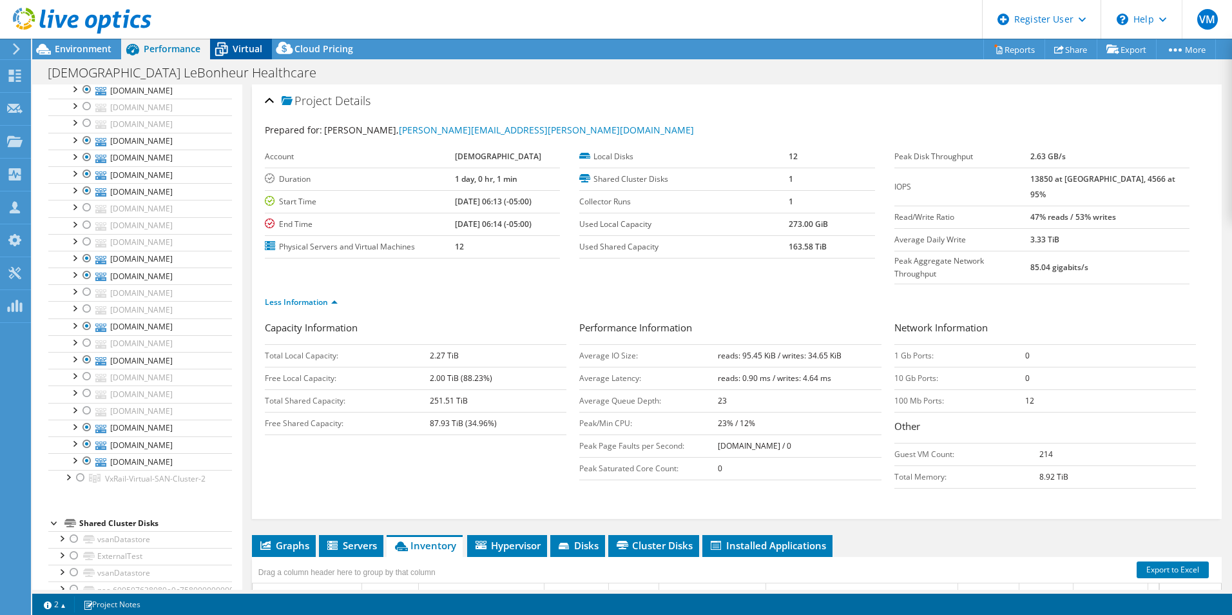
click at [233, 45] on span "Virtual" at bounding box center [248, 49] width 30 height 12
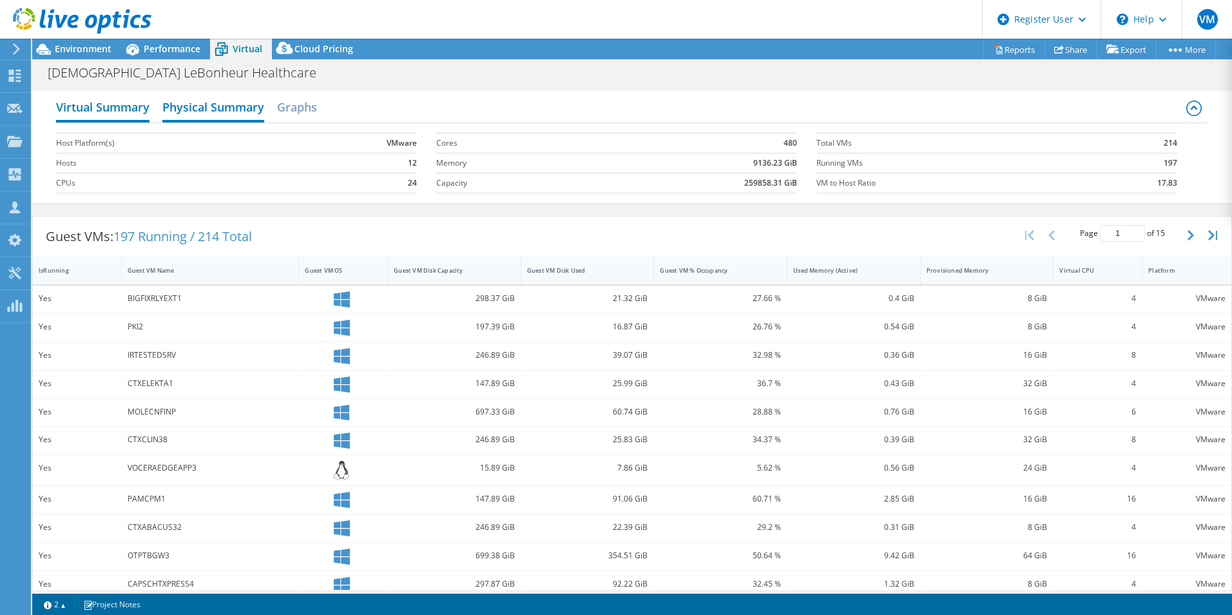
click at [121, 108] on h2 "Virtual Summary" at bounding box center [102, 108] width 93 height 28
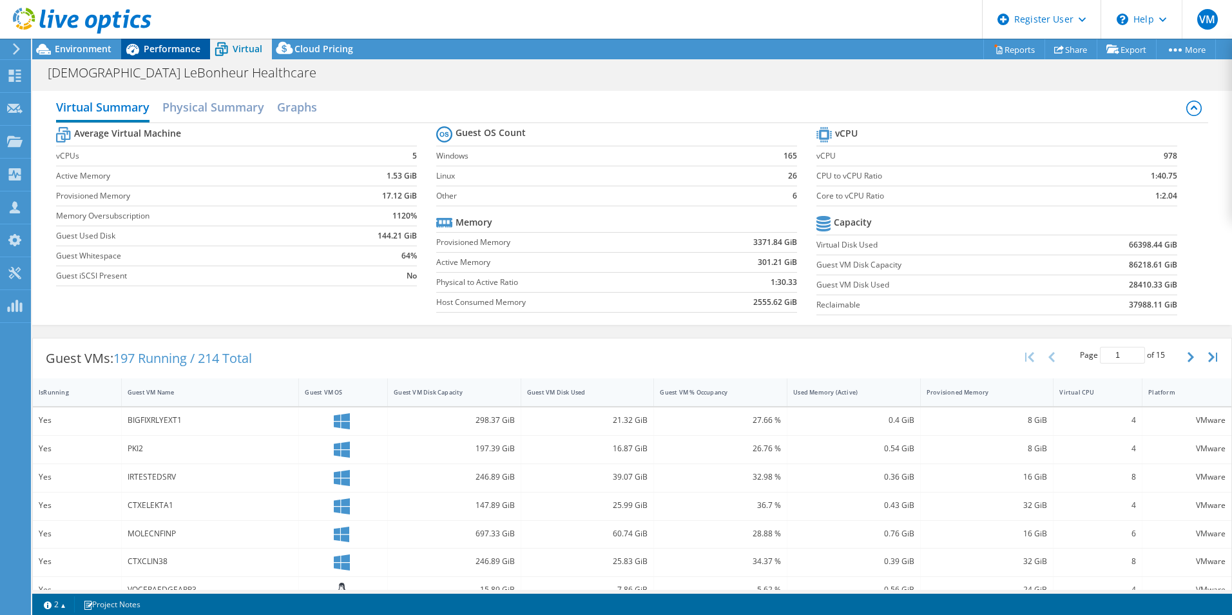
click at [132, 55] on icon at bounding box center [132, 49] width 23 height 23
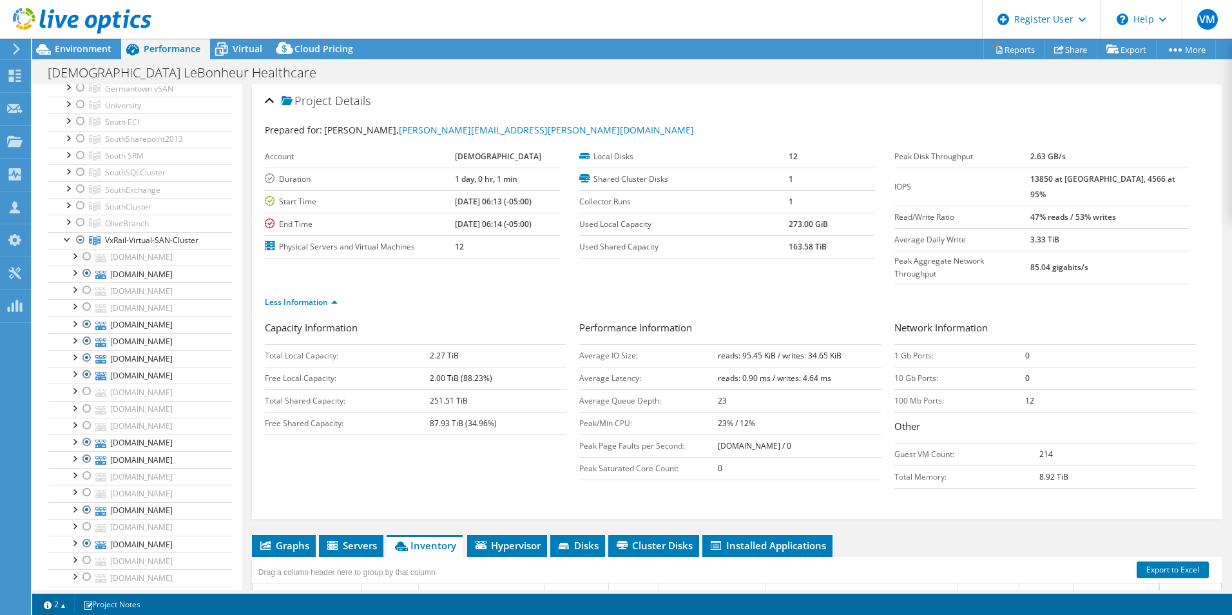
scroll to position [258, 0]
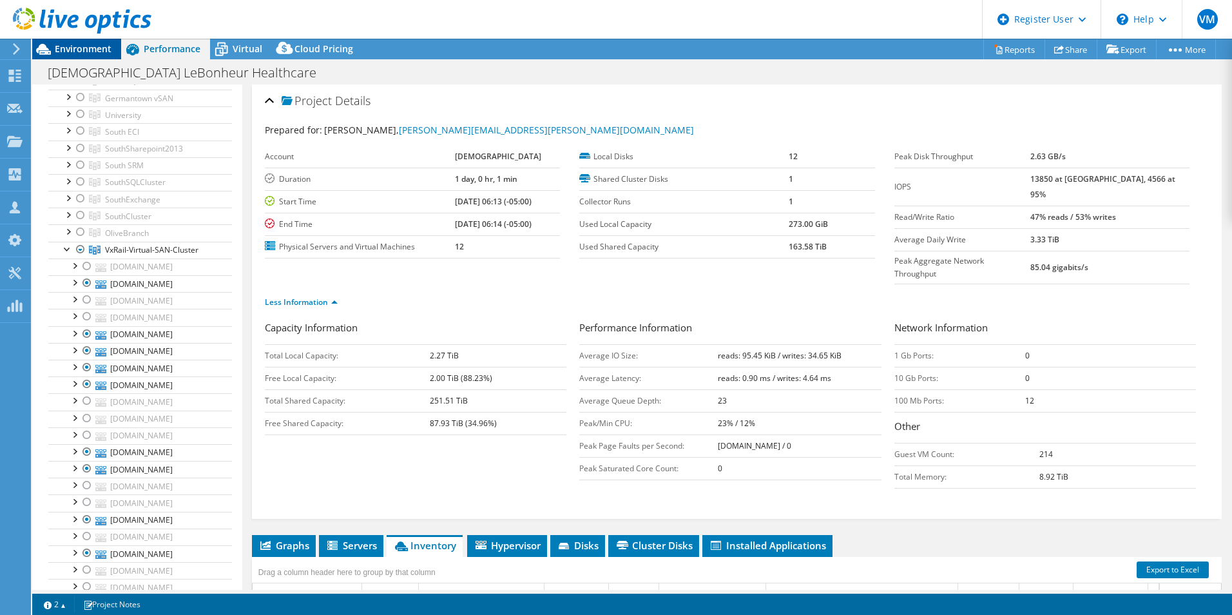
click at [97, 55] on div "Environment" at bounding box center [76, 49] width 89 height 21
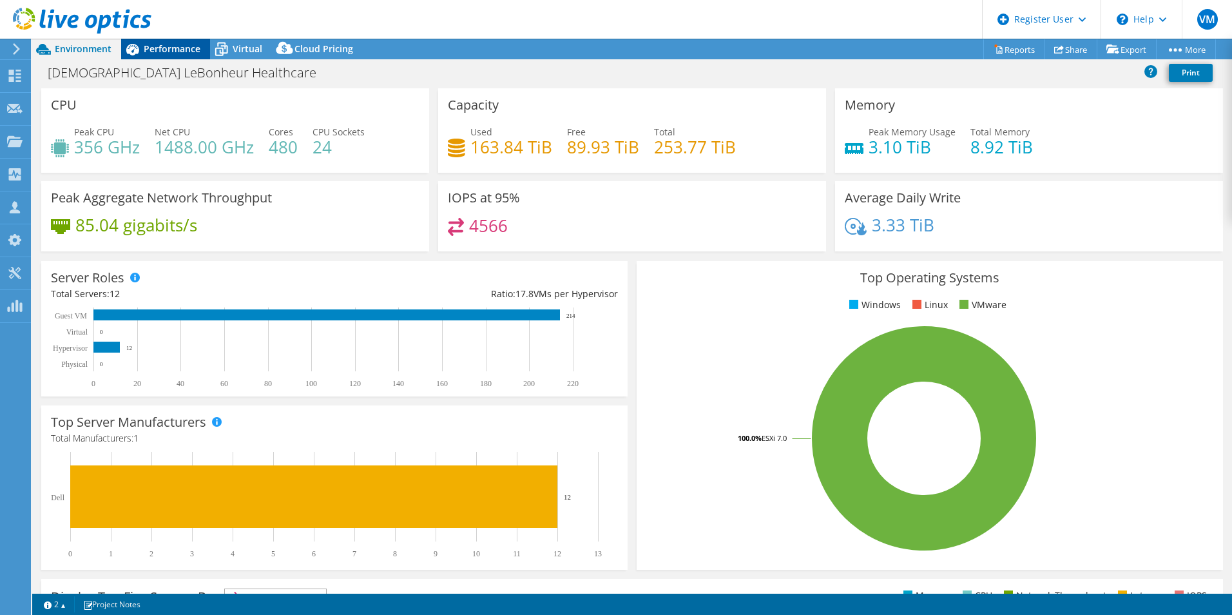
click at [169, 46] on span "Performance" at bounding box center [172, 49] width 57 height 12
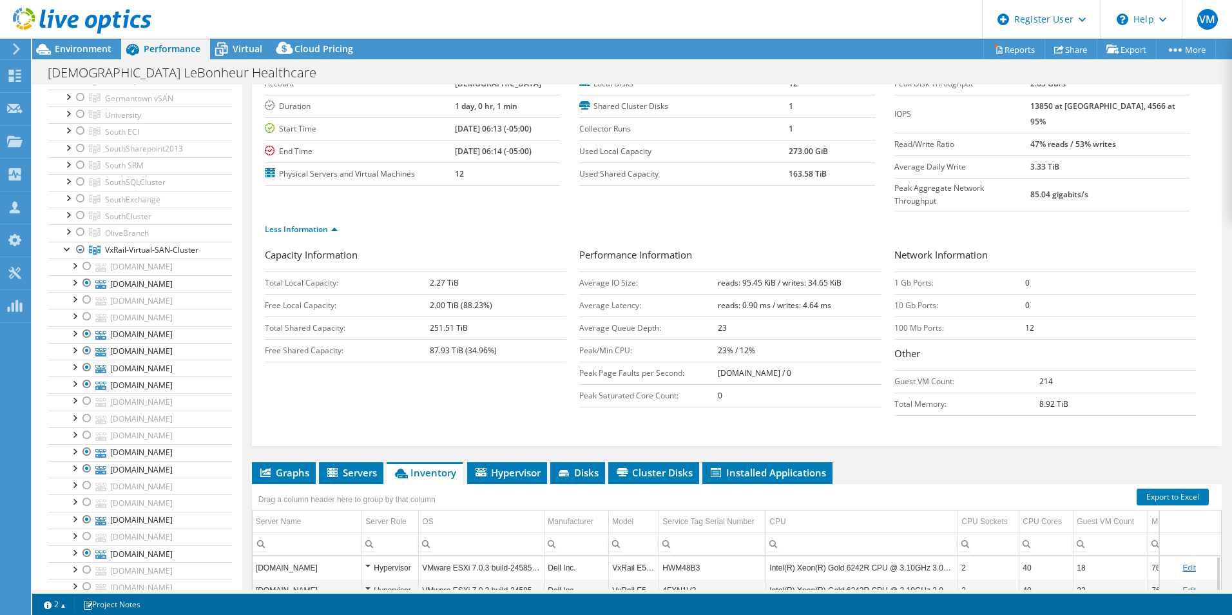
scroll to position [129, 0]
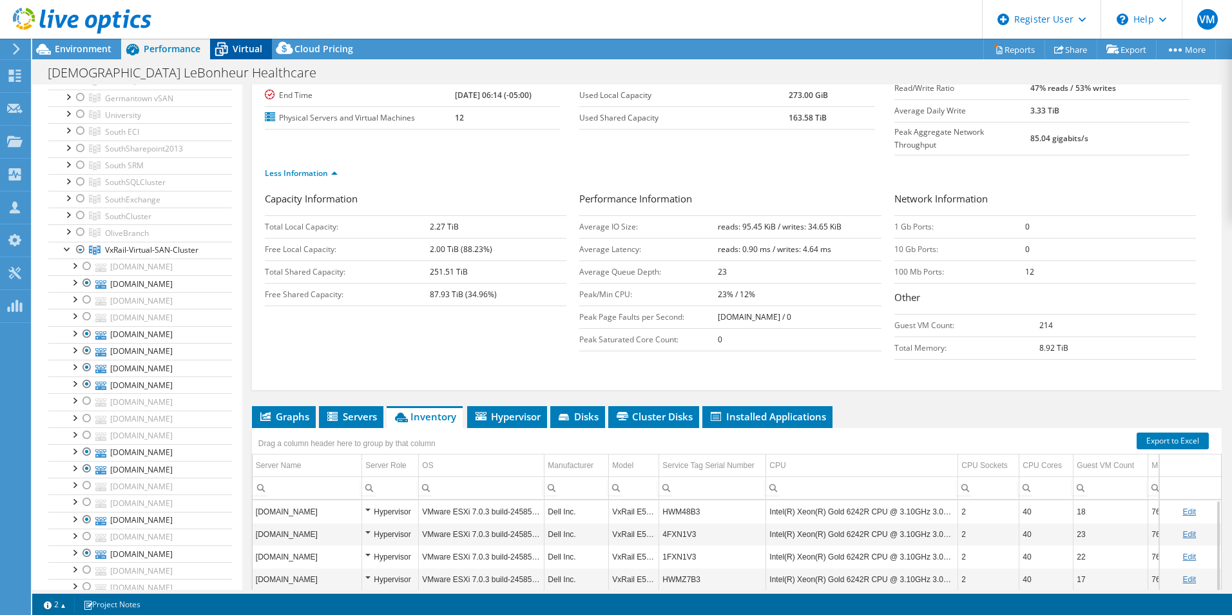
click at [231, 46] on icon at bounding box center [221, 49] width 23 height 23
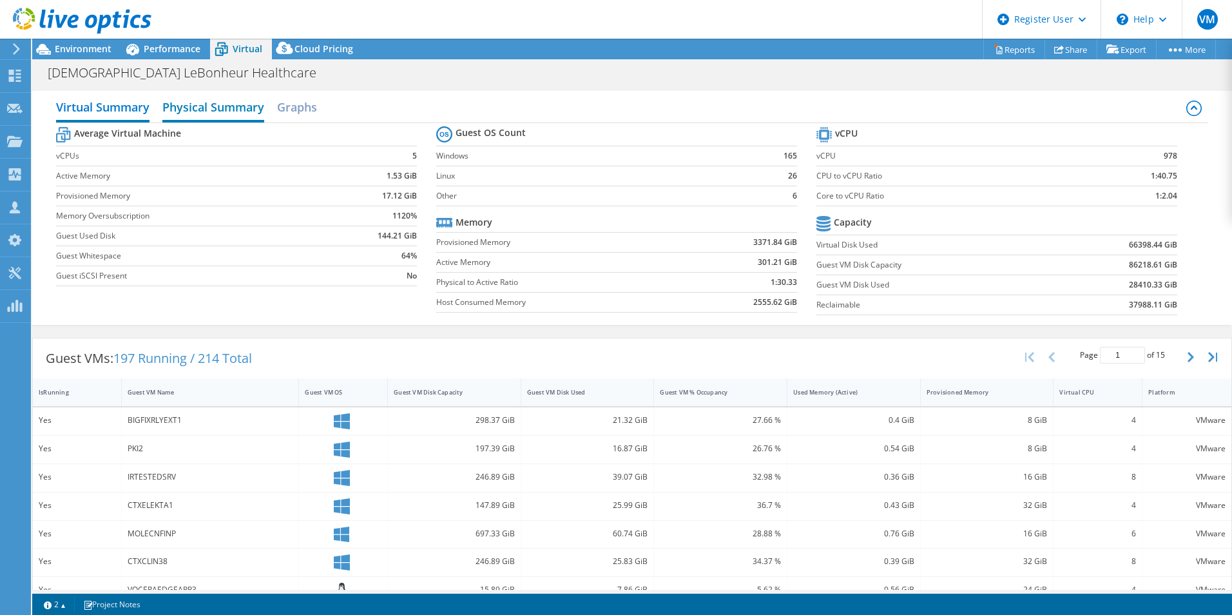
click at [219, 108] on h2 "Physical Summary" at bounding box center [213, 108] width 102 height 28
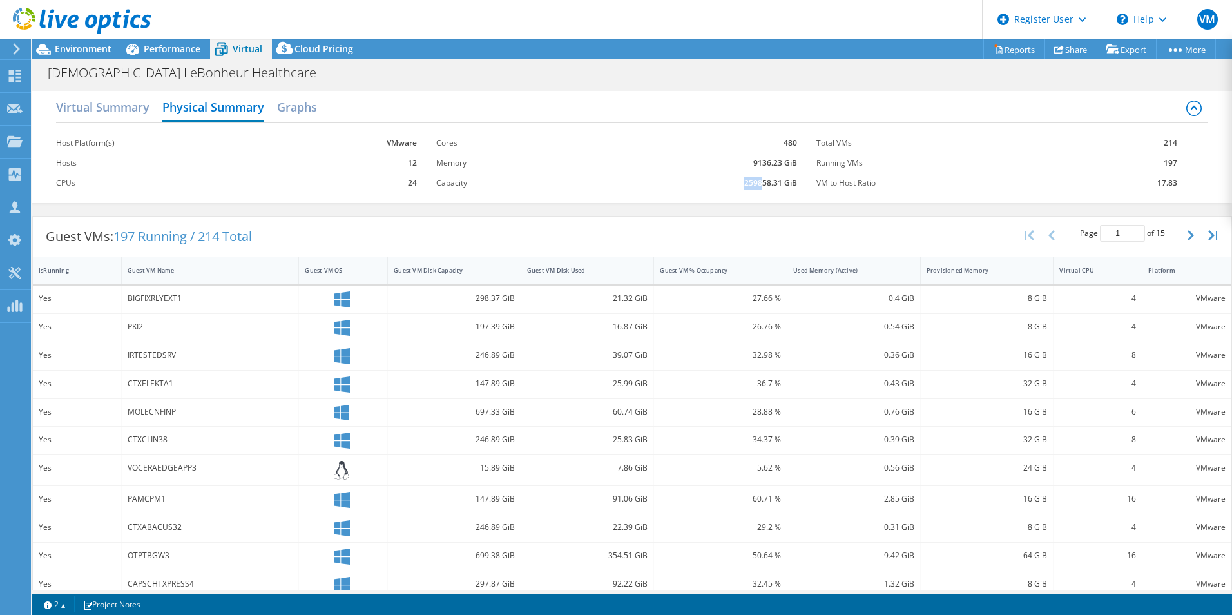
drag, startPoint x: 733, startPoint y: 180, endPoint x: 756, endPoint y: 181, distance: 23.2
click at [756, 181] on td "259858.31 GiB" at bounding box center [691, 183] width 211 height 20
click at [151, 110] on div "Virtual Summary Physical Summary Graphs" at bounding box center [632, 108] width 1152 height 29
click at [109, 111] on h2 "Virtual Summary" at bounding box center [102, 108] width 93 height 28
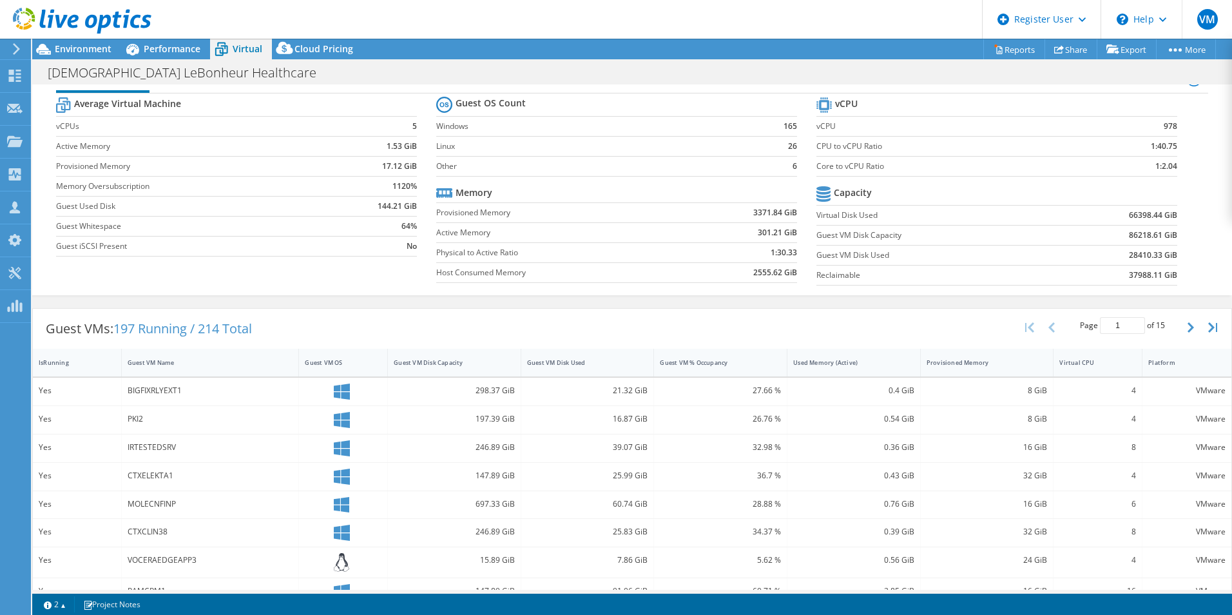
scroll to position [0, 0]
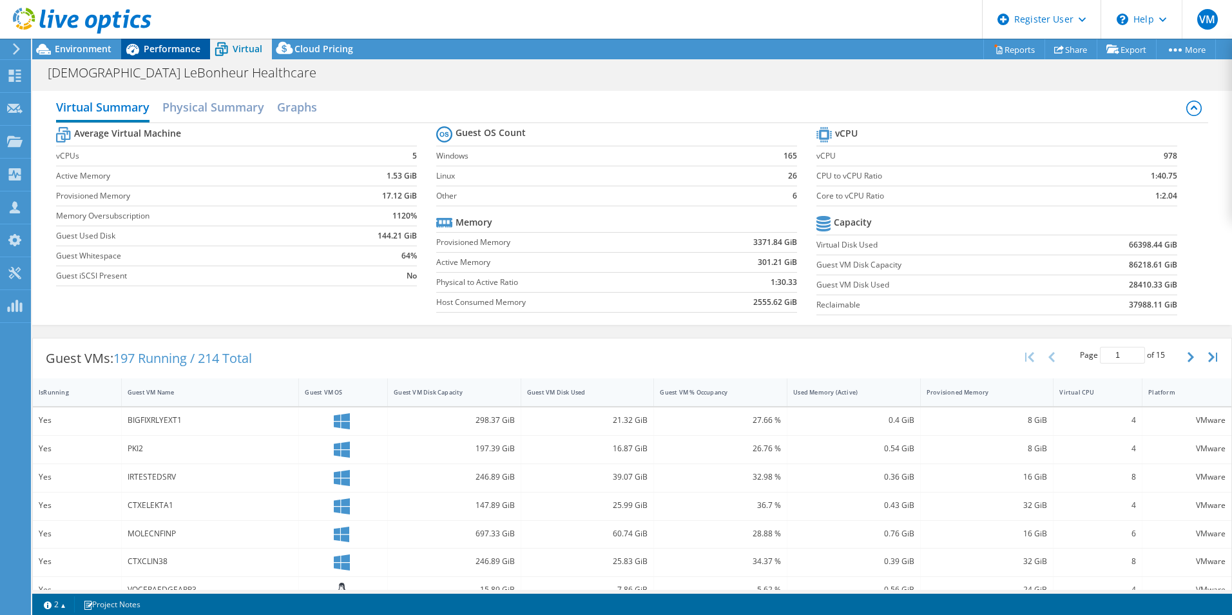
click at [146, 44] on span "Performance" at bounding box center [172, 49] width 57 height 12
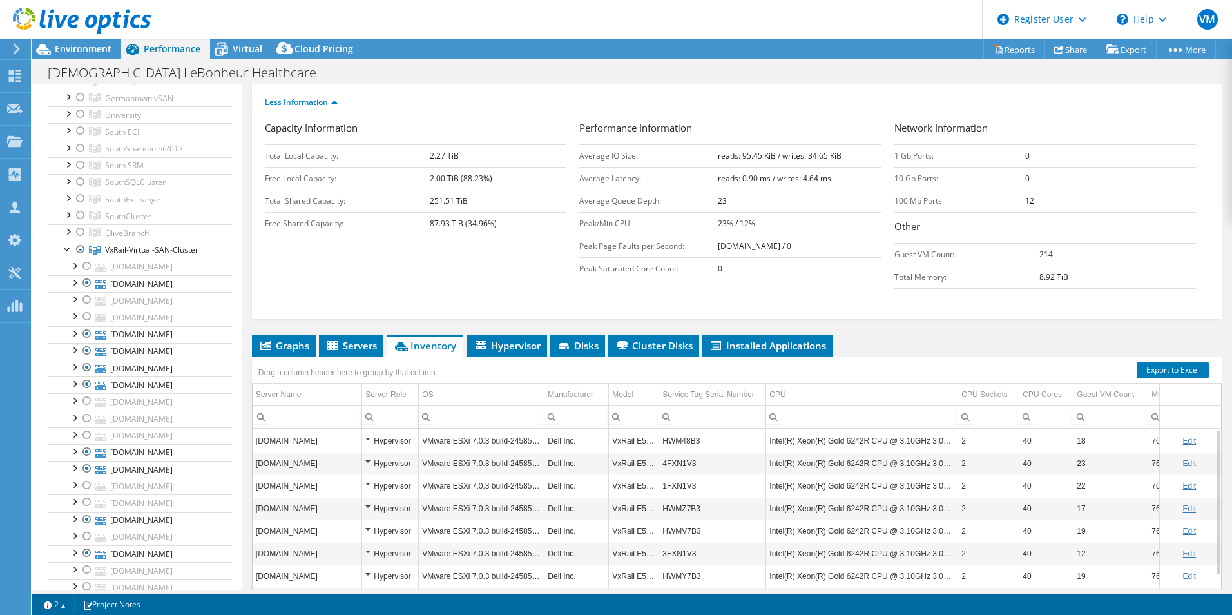
scroll to position [264, 0]
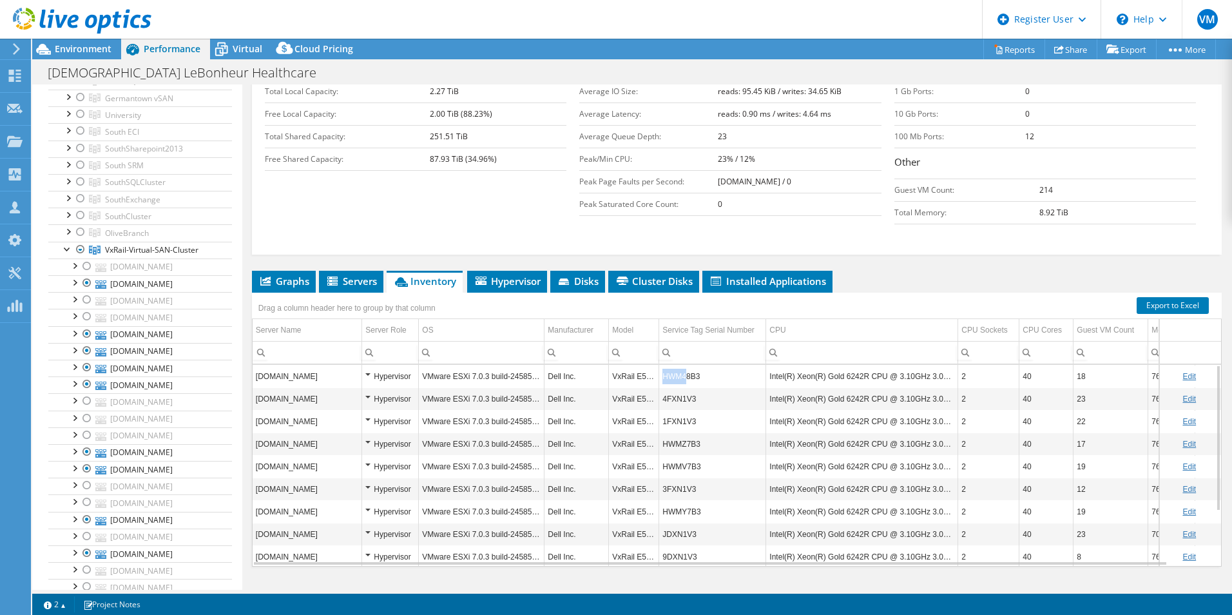
drag, startPoint x: 663, startPoint y: 351, endPoint x: 685, endPoint y: 351, distance: 21.9
click at [685, 365] on td "HWM48B3" at bounding box center [712, 376] width 107 height 23
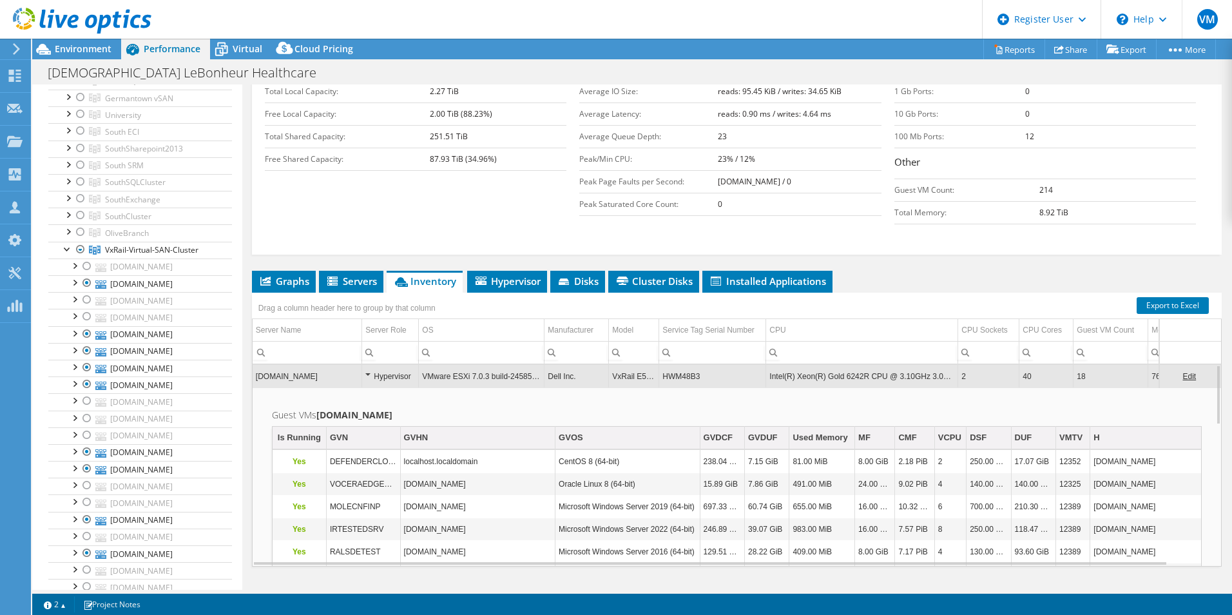
click at [359, 365] on td "svx05.mh.methodisthealth.org" at bounding box center [308, 376] width 110 height 23
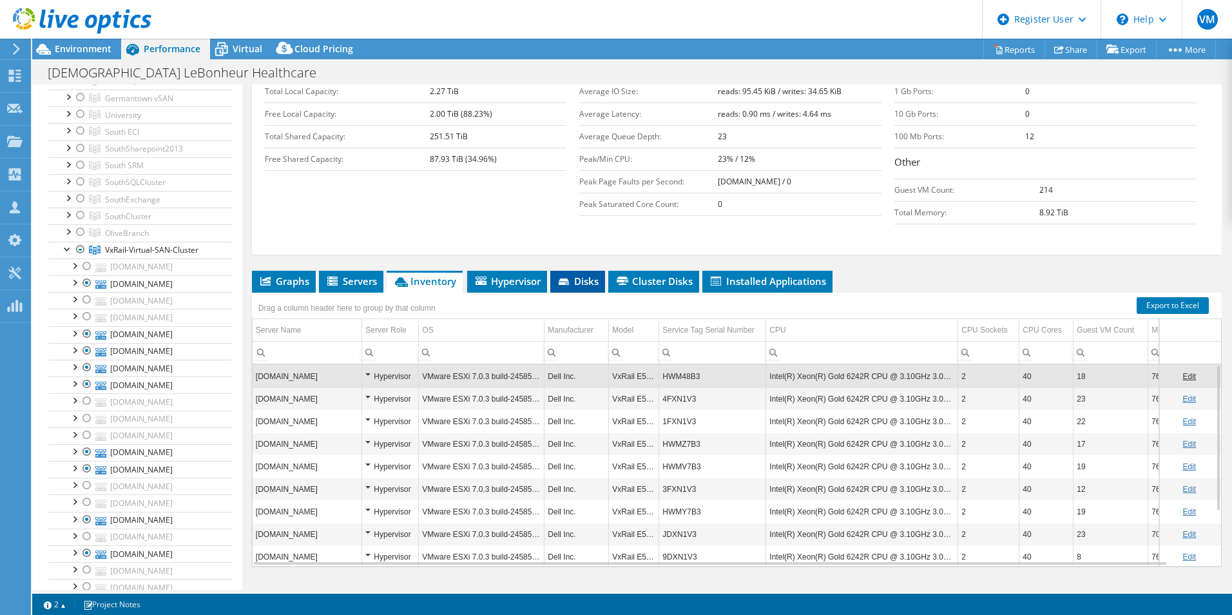
click at [585, 271] on li "Disks" at bounding box center [577, 282] width 55 height 22
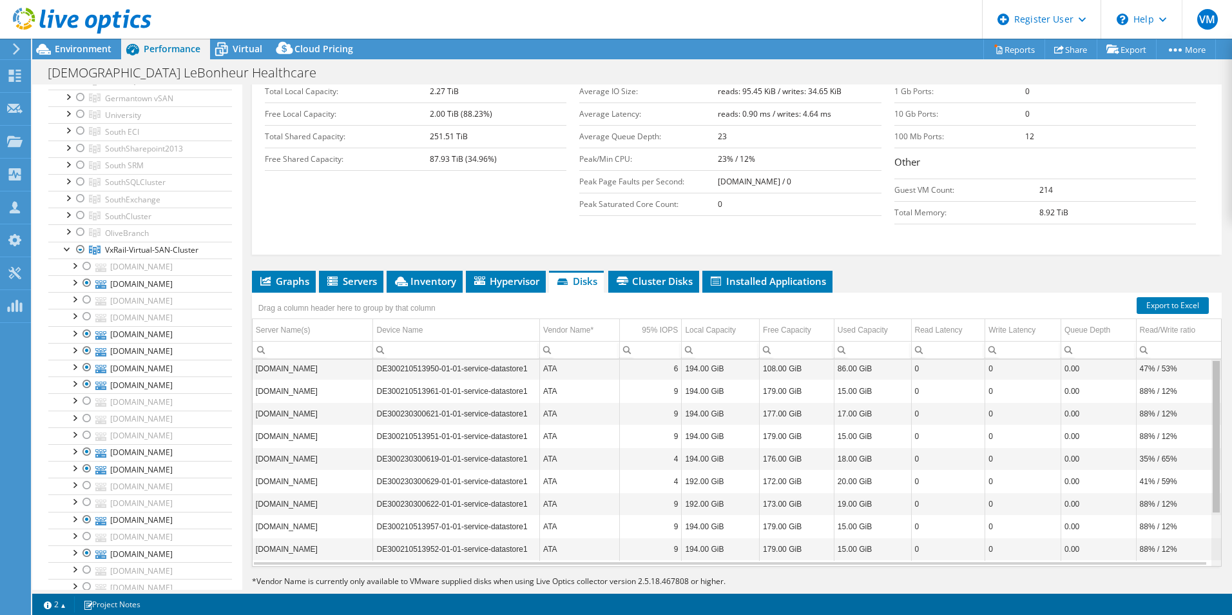
scroll to position [0, 0]
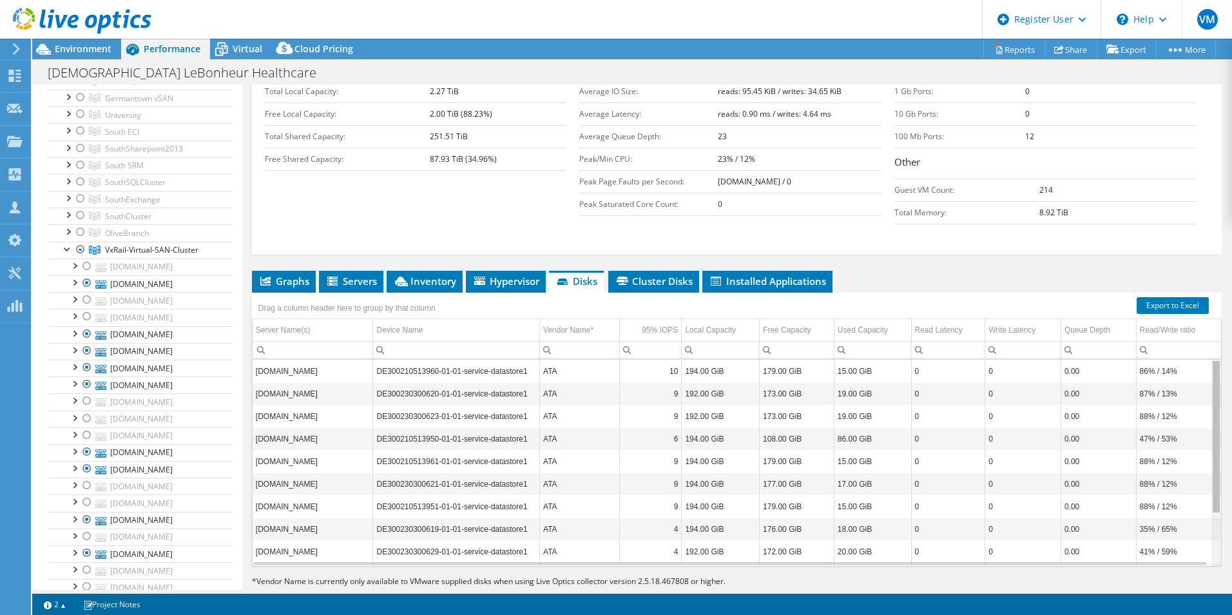
drag, startPoint x: 1209, startPoint y: 416, endPoint x: 1203, endPoint y: 336, distance: 80.1
click at [1203, 336] on body "VM Dell User Vishwanath M Vishwanath.M1@dell.com Dell My Profile Log Out \n Hel…" at bounding box center [616, 307] width 1232 height 615
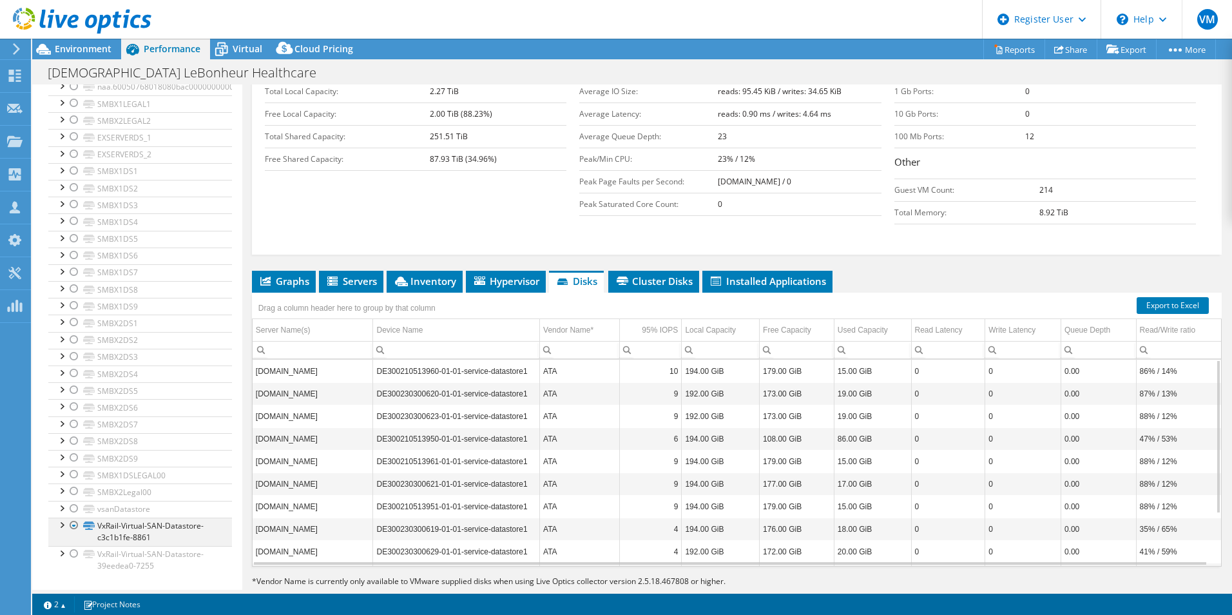
click at [61, 527] on div at bounding box center [61, 524] width 13 height 13
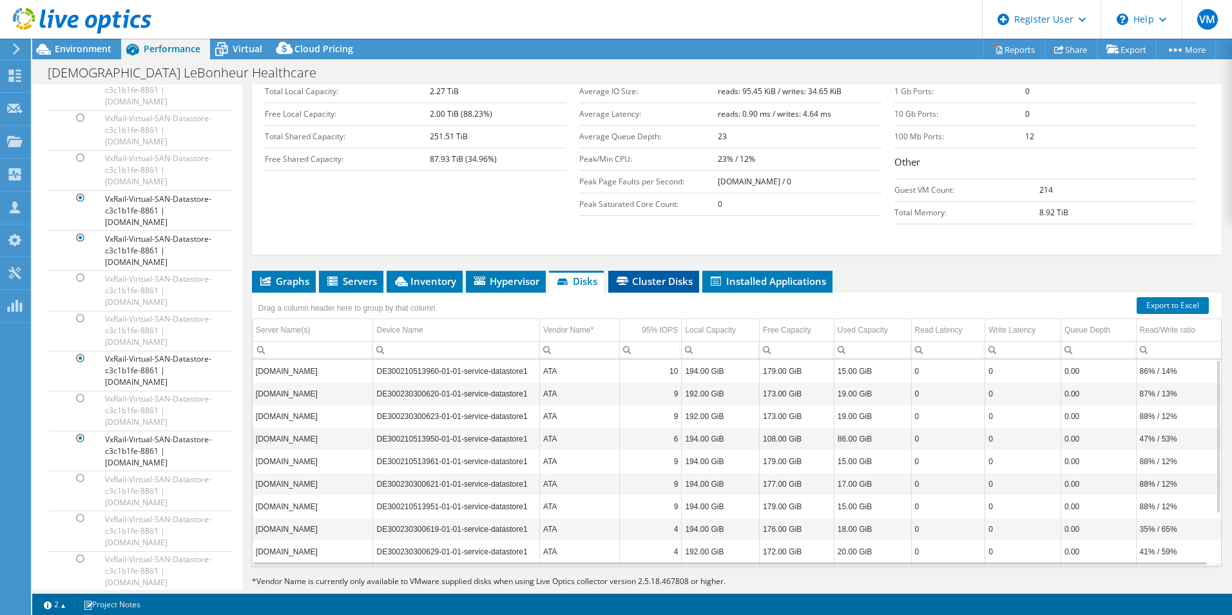
click at [656, 275] on span "Cluster Disks" at bounding box center [654, 281] width 78 height 13
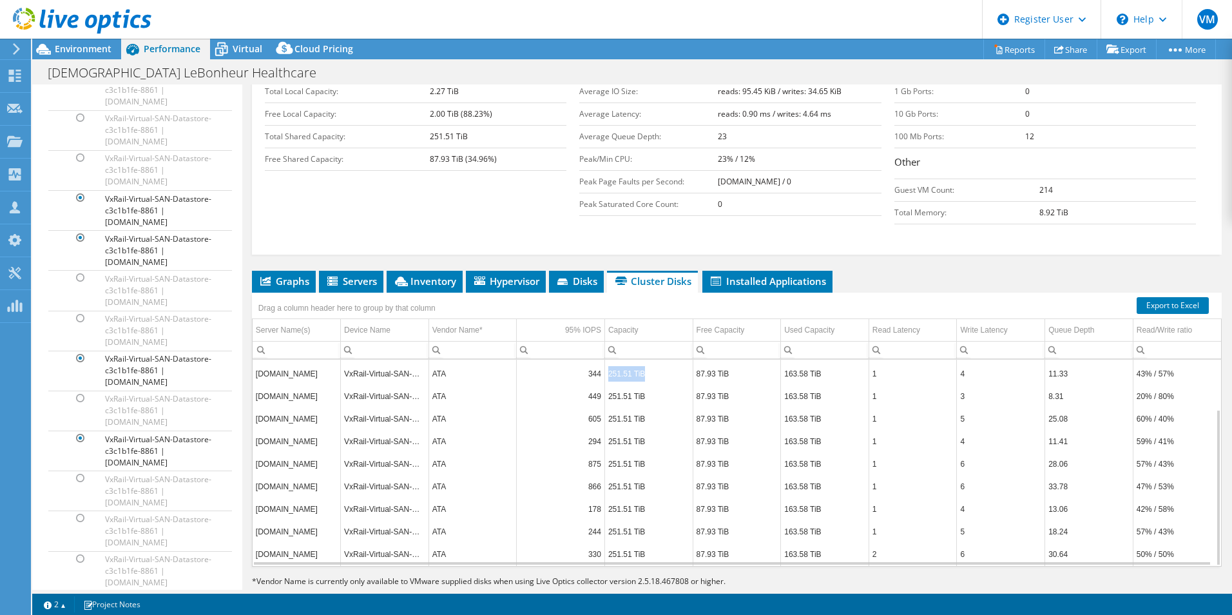
drag, startPoint x: 647, startPoint y: 351, endPoint x: 605, endPoint y: 351, distance: 42.5
click at [605, 362] on td "251.51 TiB" at bounding box center [649, 373] width 88 height 23
drag, startPoint x: 605, startPoint y: 351, endPoint x: 659, endPoint y: 346, distance: 55.0
click at [659, 362] on td "251.51 TiB" at bounding box center [649, 373] width 88 height 23
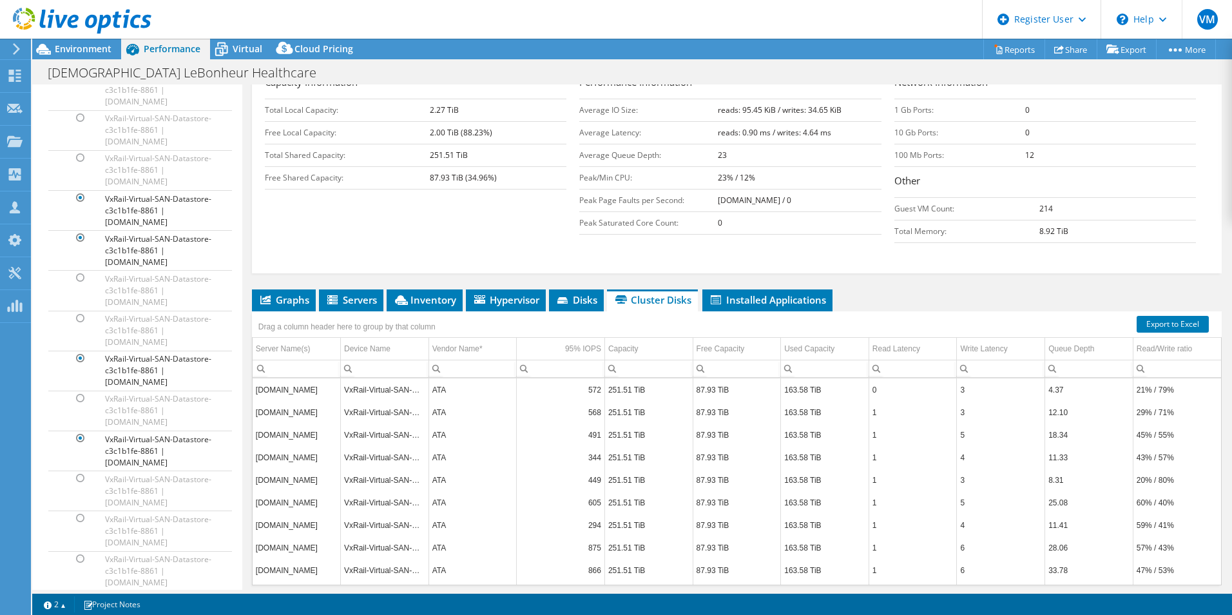
scroll to position [264, 0]
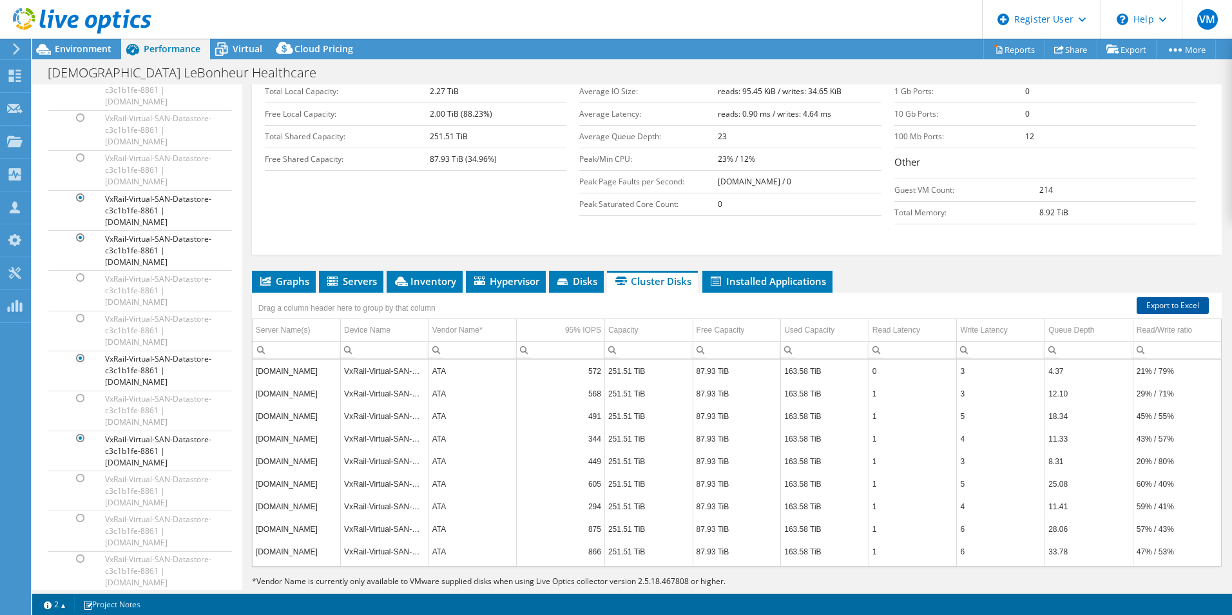
click at [1163, 297] on link "Export to Excel" at bounding box center [1173, 305] width 72 height 17
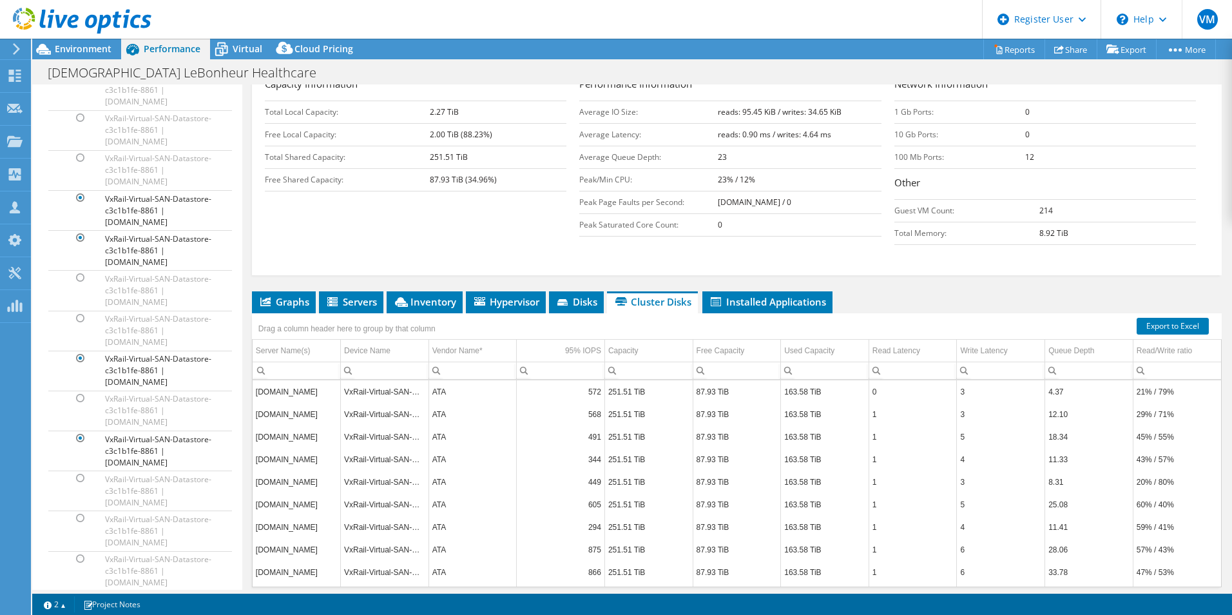
scroll to position [264, 0]
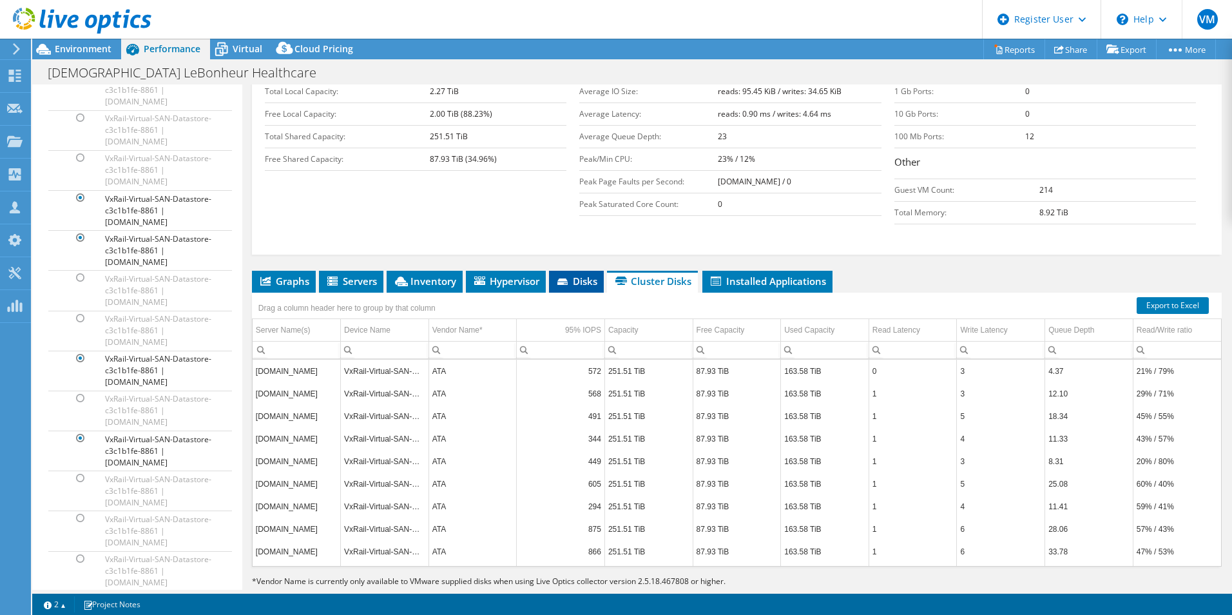
click at [564, 278] on icon at bounding box center [563, 281] width 10 height 6
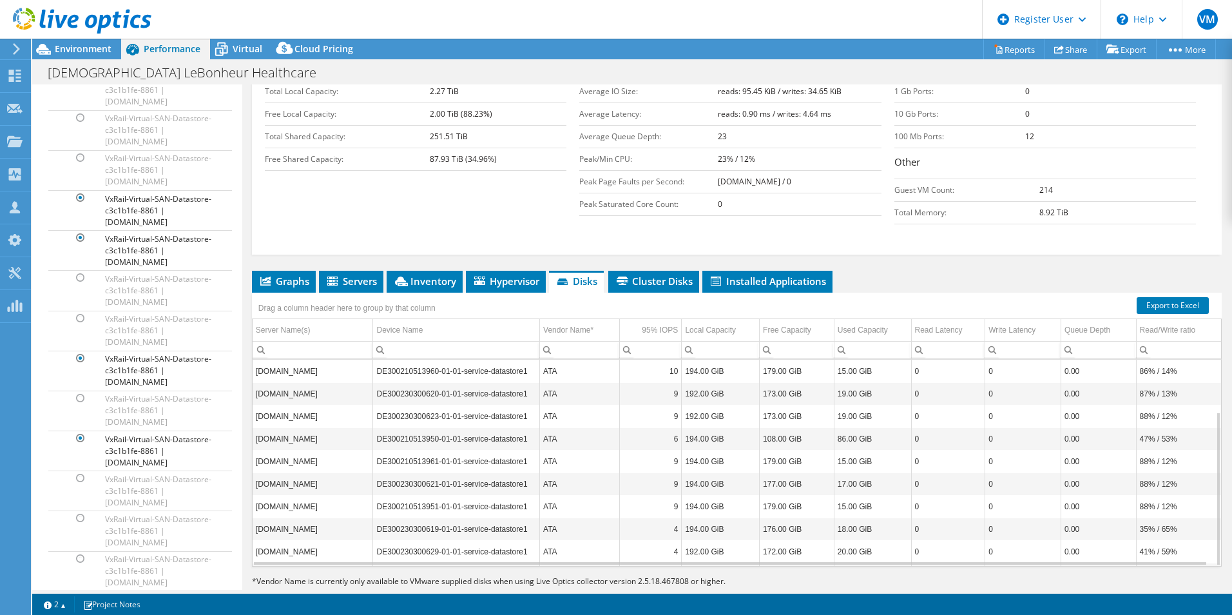
scroll to position [70, 0]
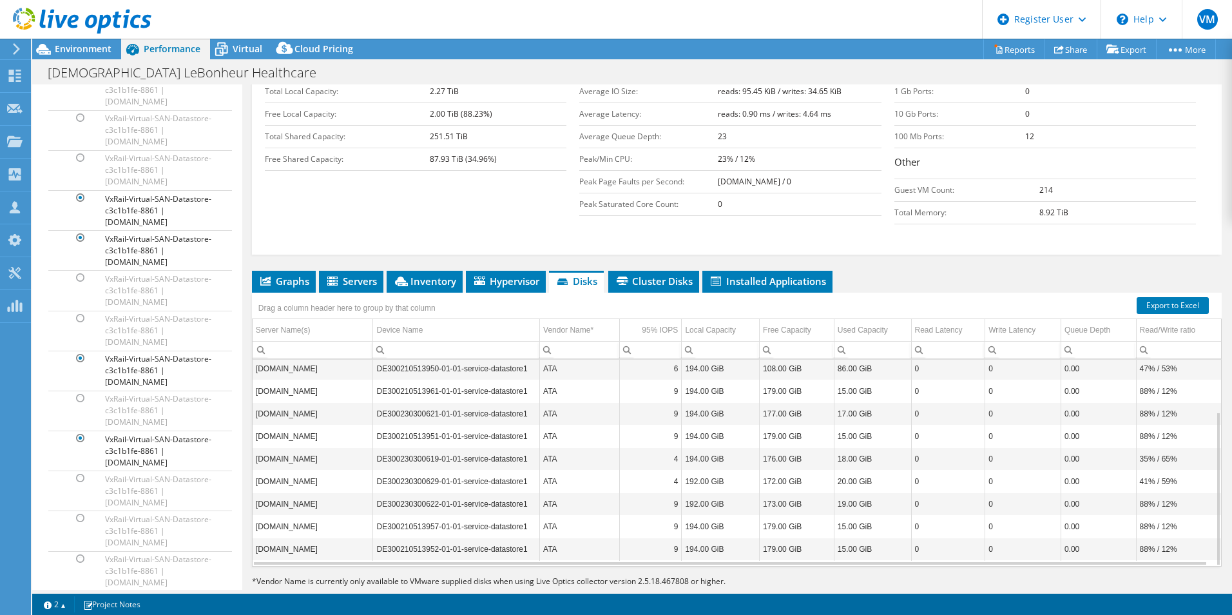
click at [514, 293] on div "Drag a column header here to group by that column" at bounding box center [737, 301] width 970 height 17
click at [516, 275] on span "Hypervisor" at bounding box center [505, 281] width 67 height 13
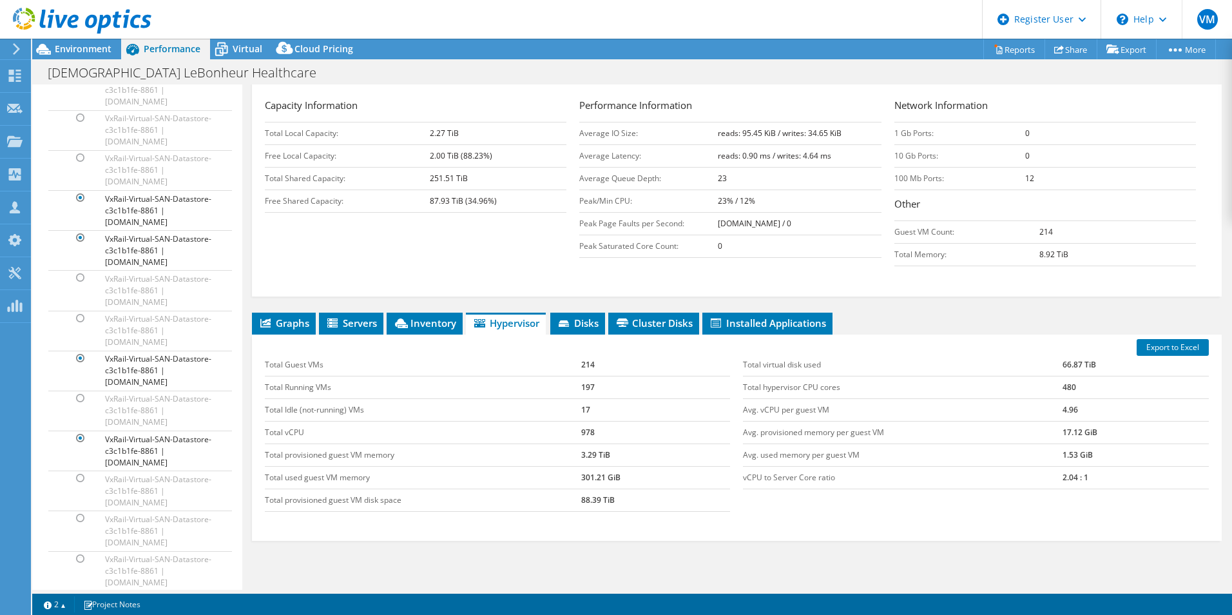
scroll to position [200, 0]
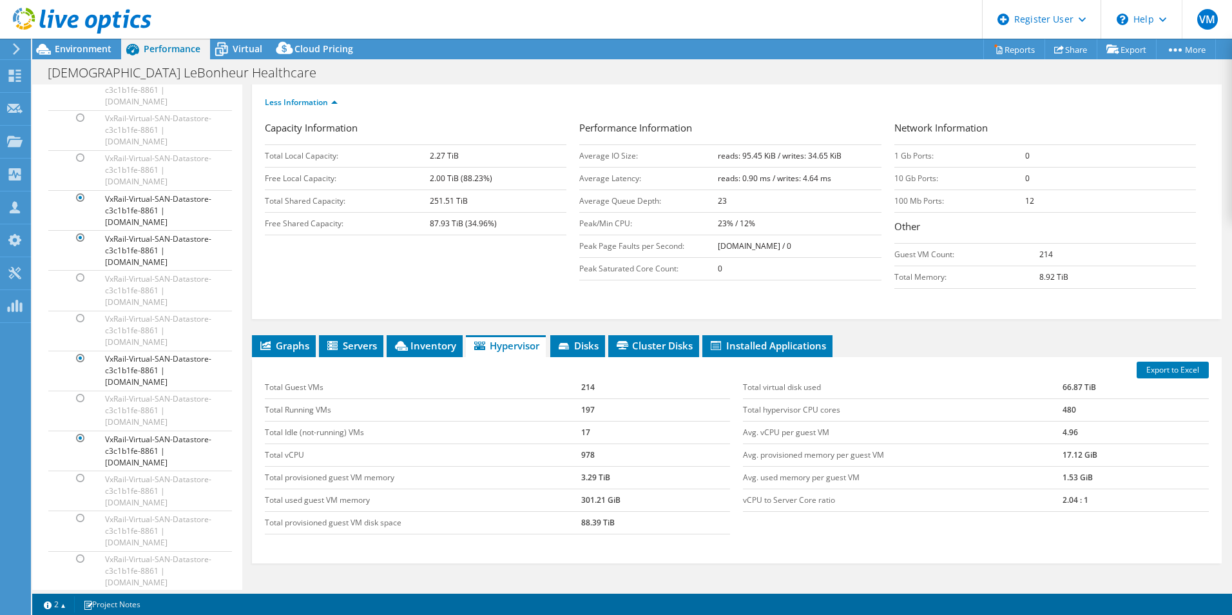
click at [420, 308] on div "Project Details Prepared for: Christopher Pope, christopher.pope@mlh.org Accoun…" at bounding box center [736, 282] width 989 height 795
click at [416, 339] on span "Inventory" at bounding box center [424, 345] width 63 height 13
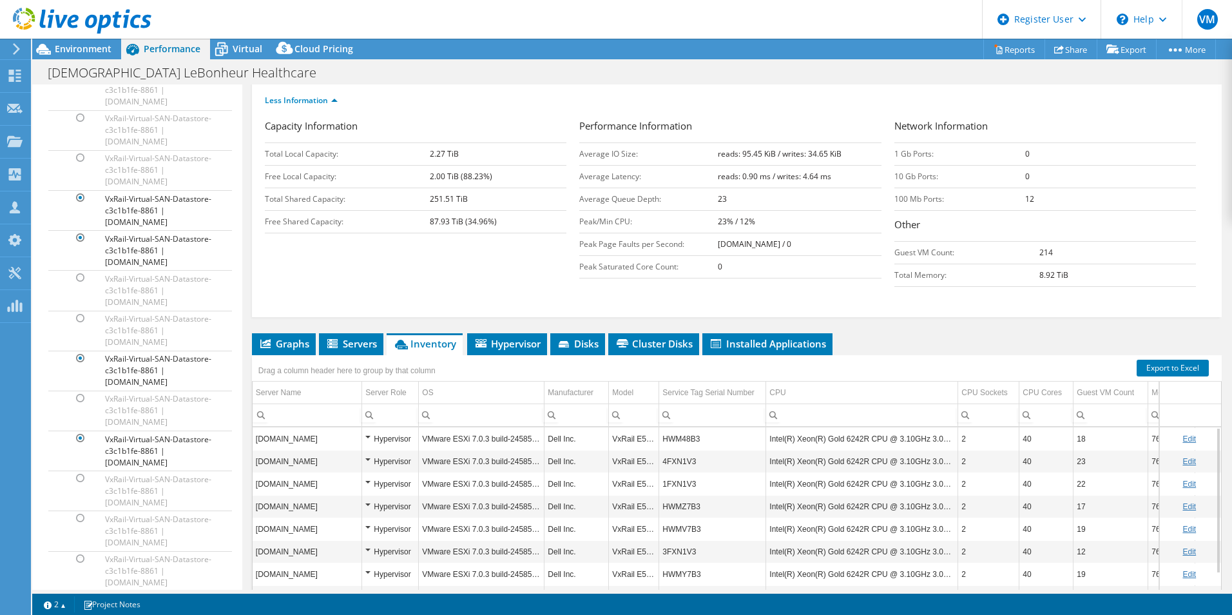
scroll to position [264, 0]
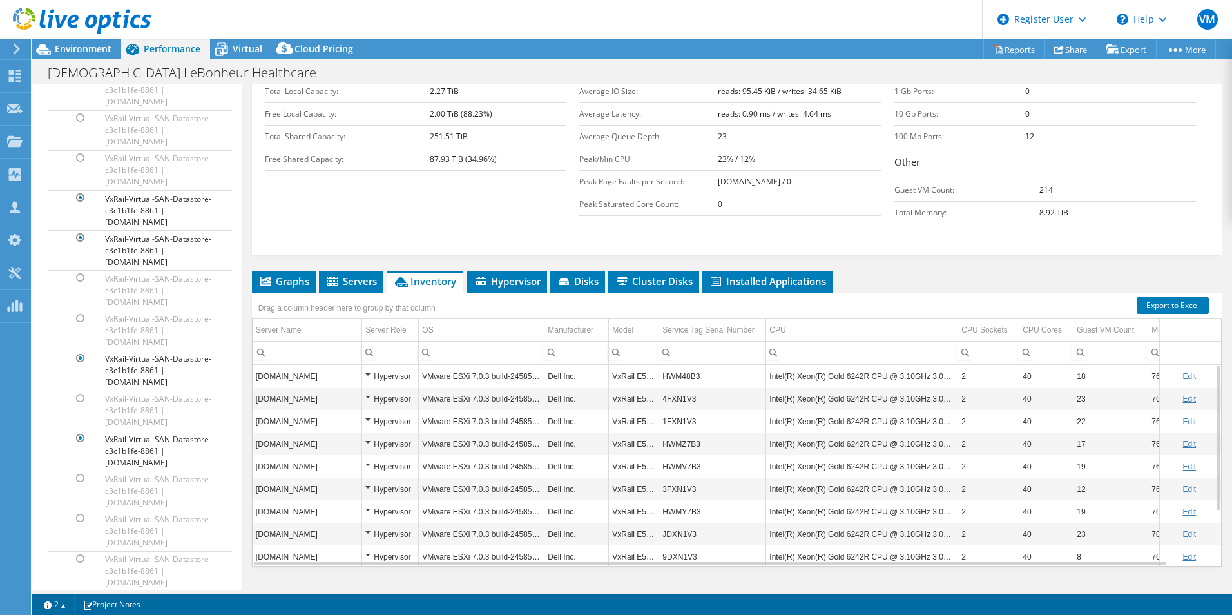
click at [681, 365] on td "HWM48B3" at bounding box center [712, 376] width 107 height 23
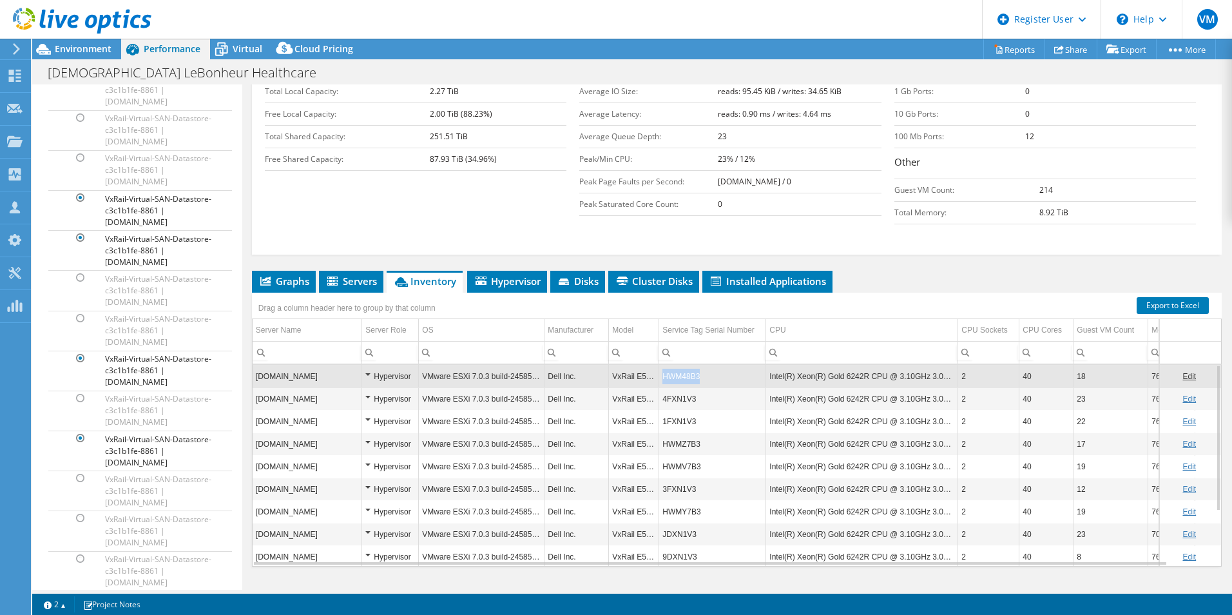
drag, startPoint x: 707, startPoint y: 347, endPoint x: 657, endPoint y: 347, distance: 49.6
click at [657, 365] on tr "svx05.mh.methodisthealth.org Hypervisor VMware ESXi 7.0.3 build-24585291 Dell I…" at bounding box center [755, 376] width 1005 height 23
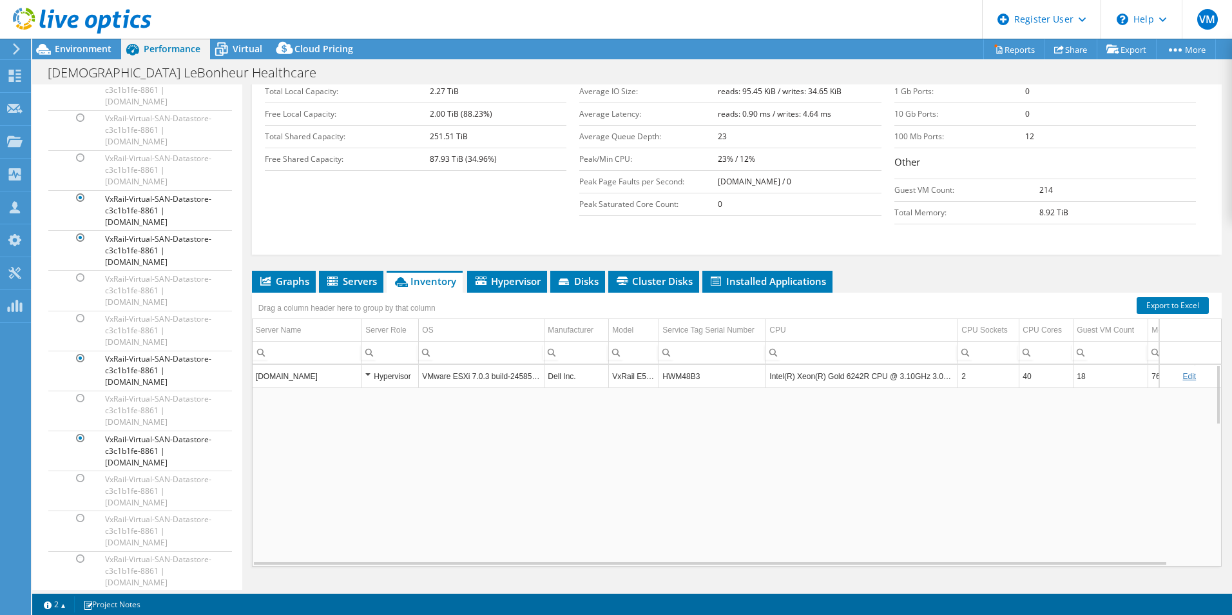
copy tr "HWM48B3"
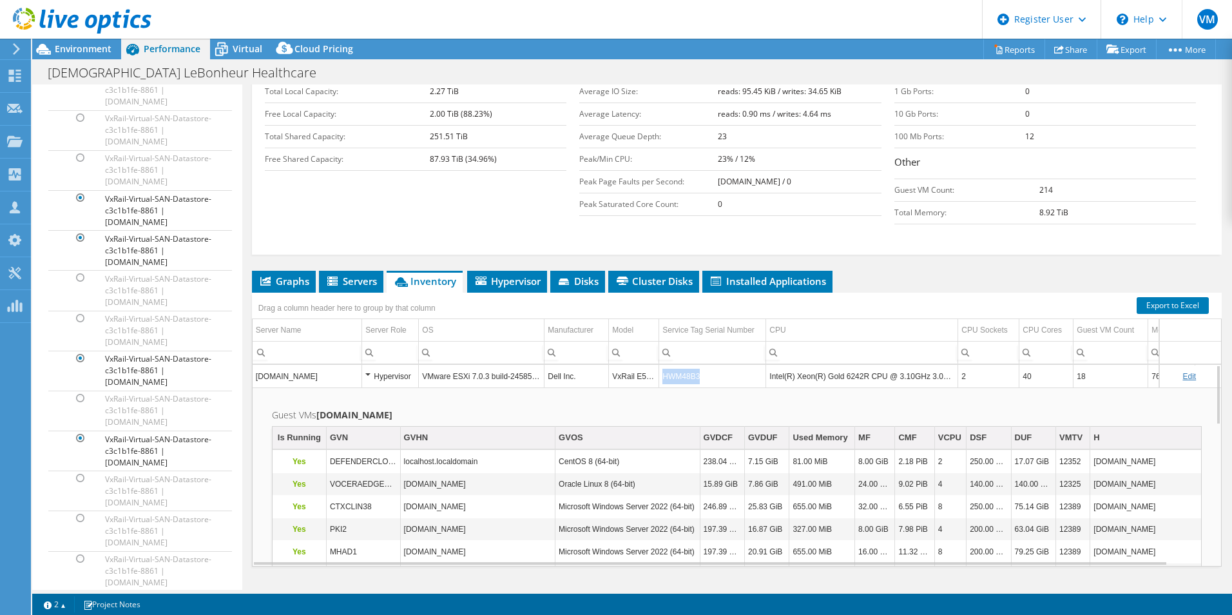
drag, startPoint x: 713, startPoint y: 352, endPoint x: 662, endPoint y: 351, distance: 50.9
click at [662, 365] on td "HWM48B3" at bounding box center [712, 376] width 107 height 23
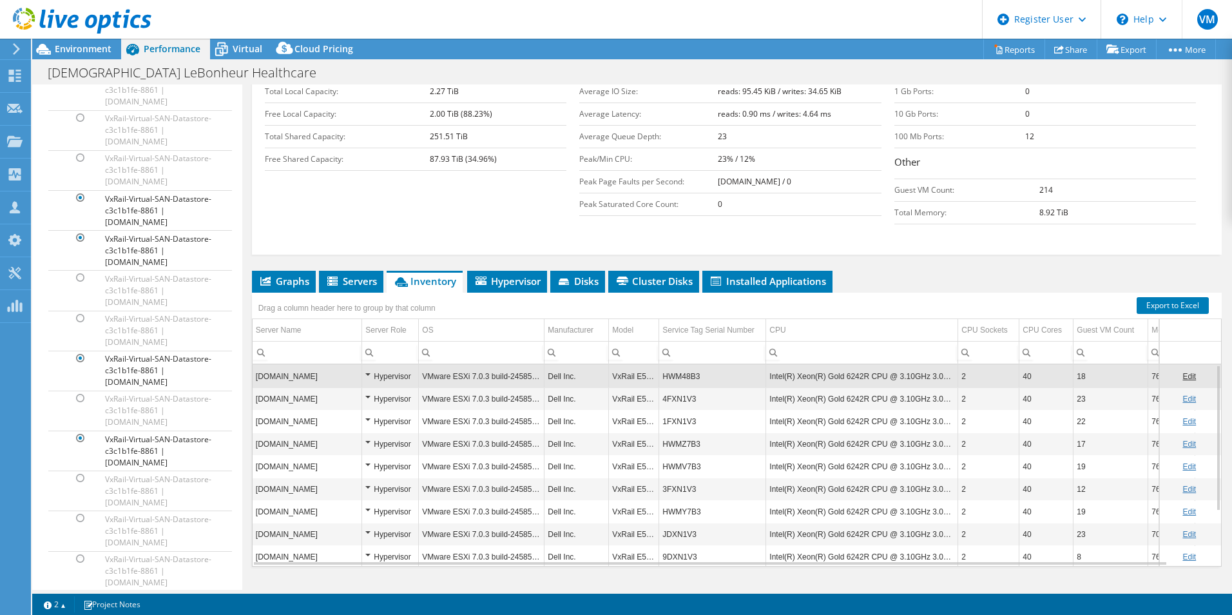
copy td "HWM48B3"
drag, startPoint x: 714, startPoint y: 357, endPoint x: 661, endPoint y: 351, distance: 53.8
click at [661, 365] on td "HWM48B3" at bounding box center [712, 376] width 107 height 23
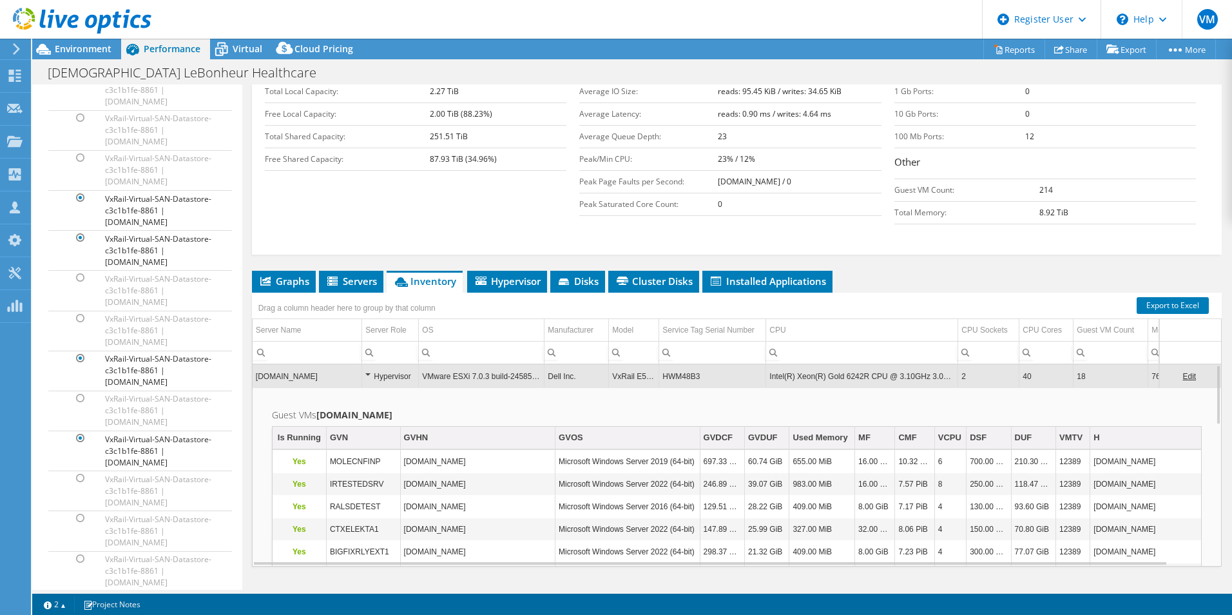
click at [677, 365] on td "HWM48B3" at bounding box center [712, 376] width 107 height 23
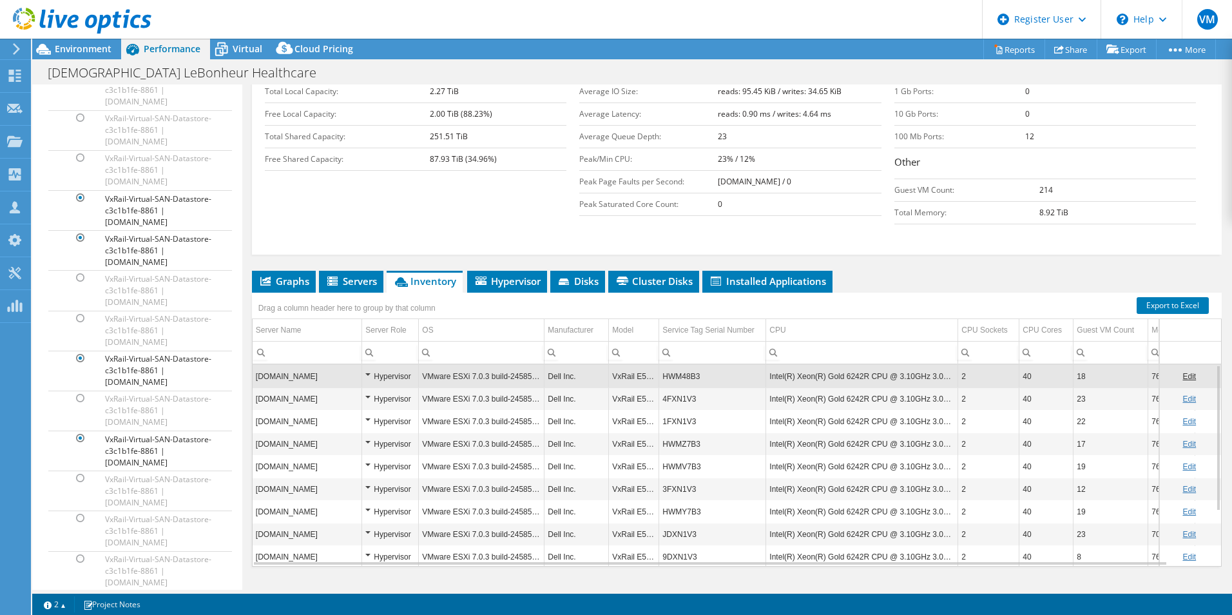
click at [677, 365] on td "HWM48B3" at bounding box center [712, 376] width 107 height 23
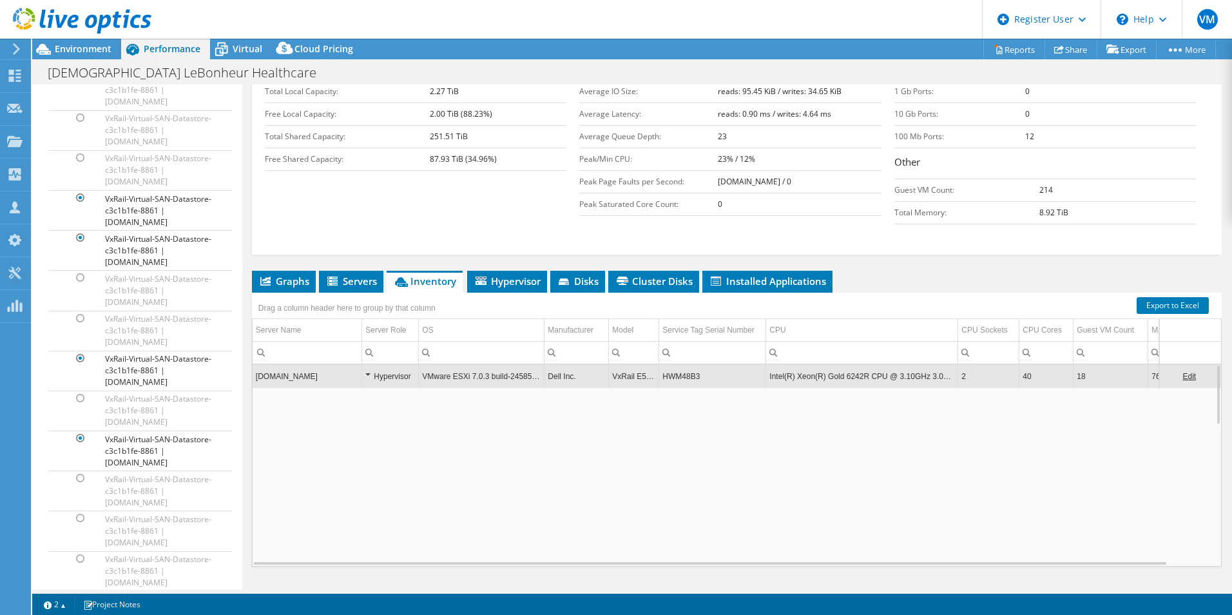
click at [677, 365] on td "HWM48B3" at bounding box center [712, 376] width 107 height 23
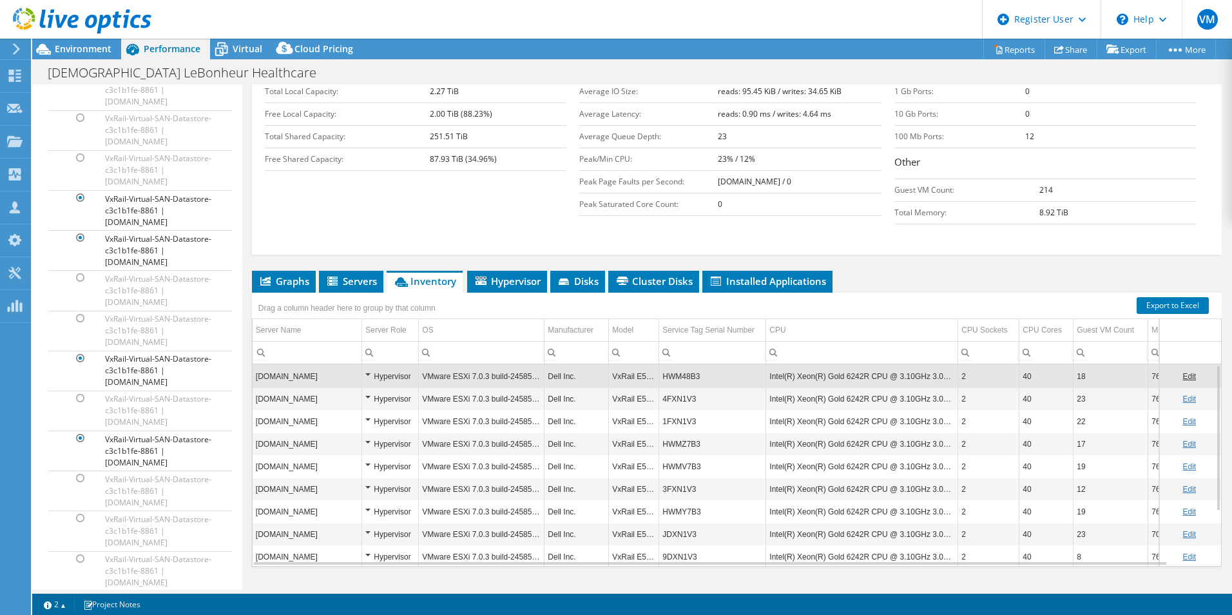
click at [677, 365] on td "HWM48B3" at bounding box center [712, 376] width 107 height 23
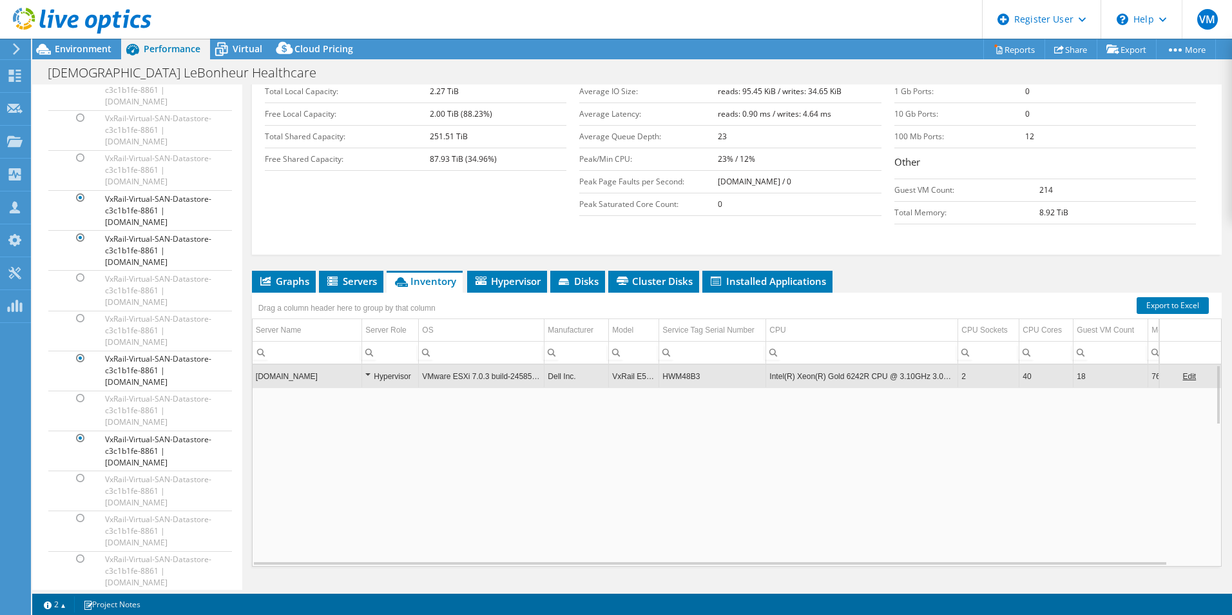
click at [677, 365] on td "HWM48B3" at bounding box center [712, 376] width 107 height 23
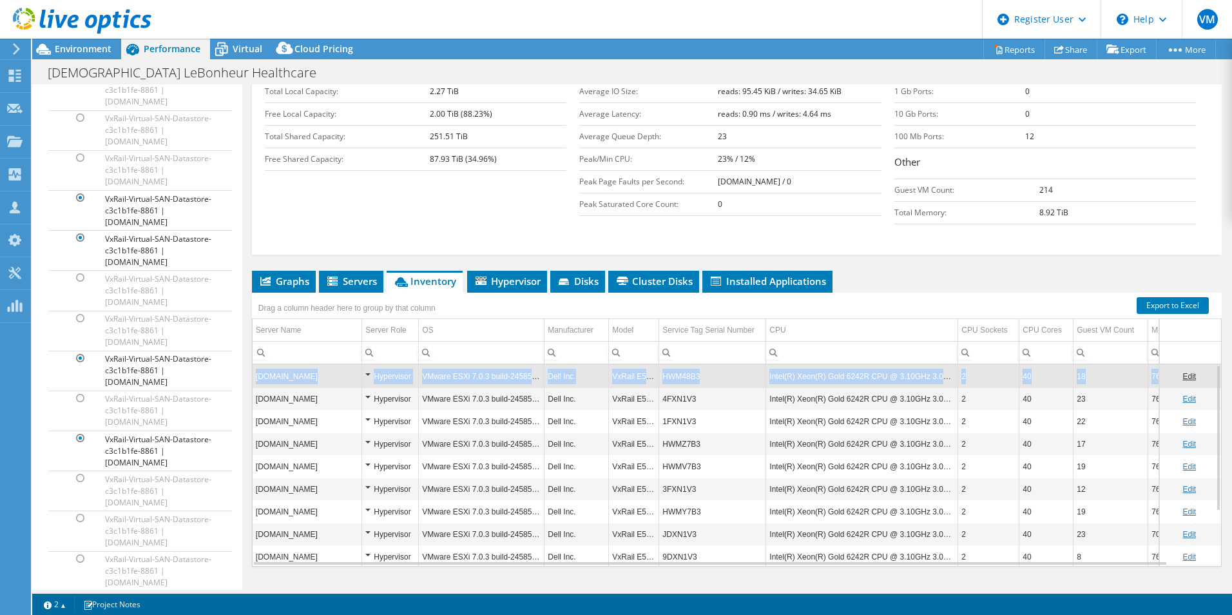
click at [677, 365] on td "HWM48B3" at bounding box center [712, 376] width 107 height 23
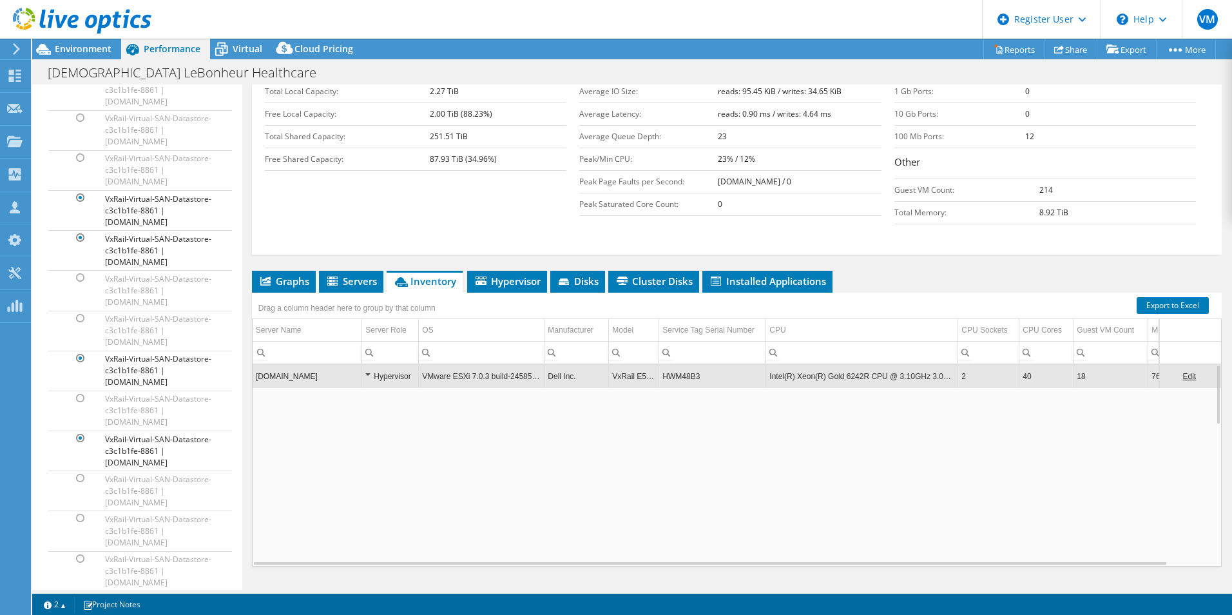
click at [677, 365] on td "HWM48B3" at bounding box center [712, 376] width 107 height 23
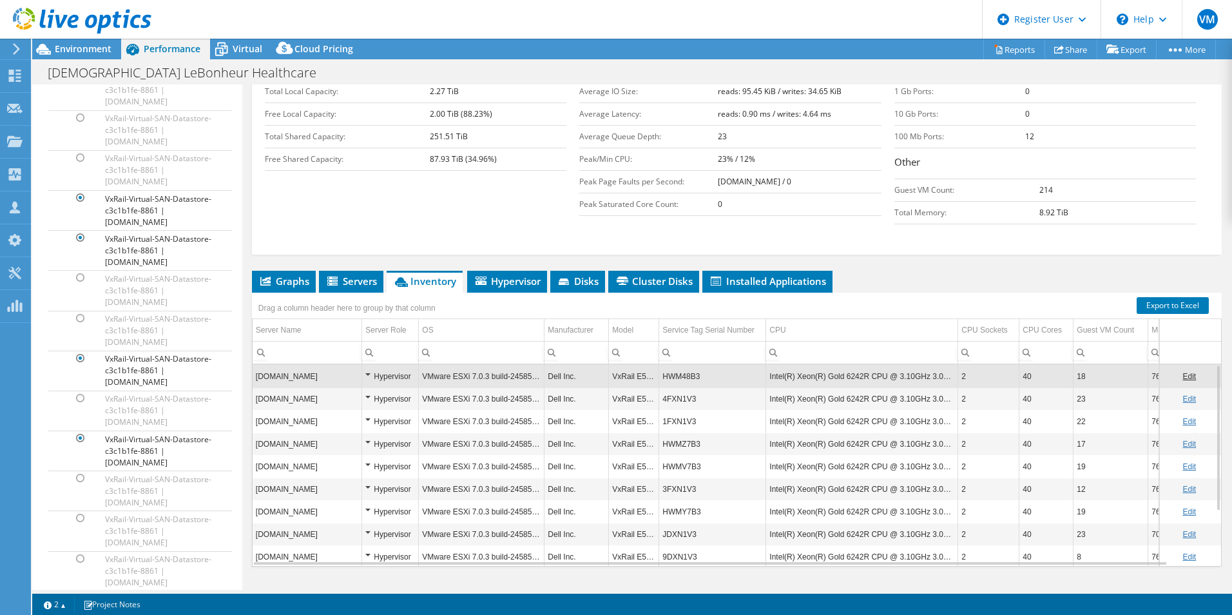
click at [683, 365] on td "HWM48B3" at bounding box center [712, 376] width 107 height 23
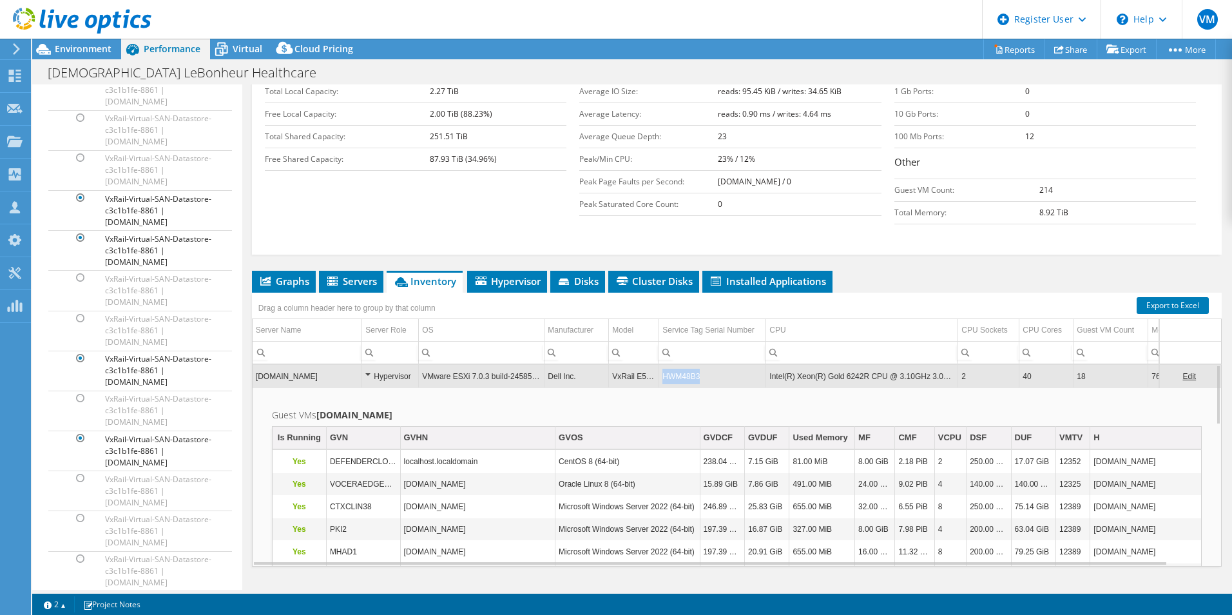
drag, startPoint x: 706, startPoint y: 353, endPoint x: 663, endPoint y: 347, distance: 43.6
click at [663, 365] on td "HWM48B3" at bounding box center [712, 376] width 107 height 23
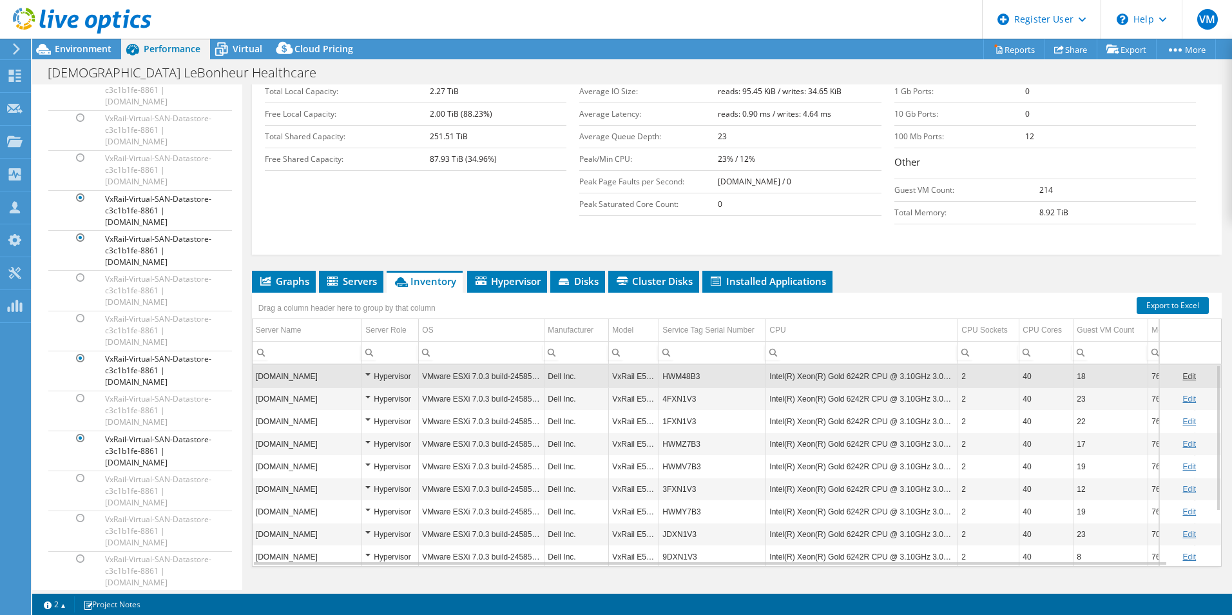
drag, startPoint x: 711, startPoint y: 353, endPoint x: 685, endPoint y: 348, distance: 26.3
click at [683, 365] on td "HWM48B3" at bounding box center [712, 376] width 107 height 23
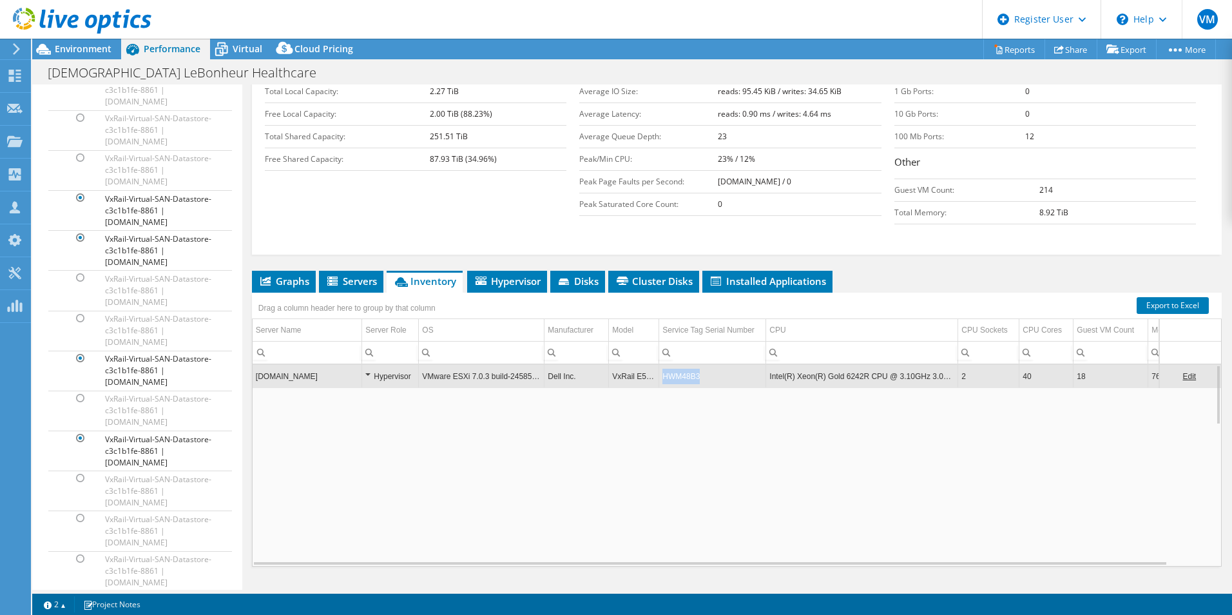
click at [683, 365] on td "HWM48B3" at bounding box center [712, 376] width 107 height 23
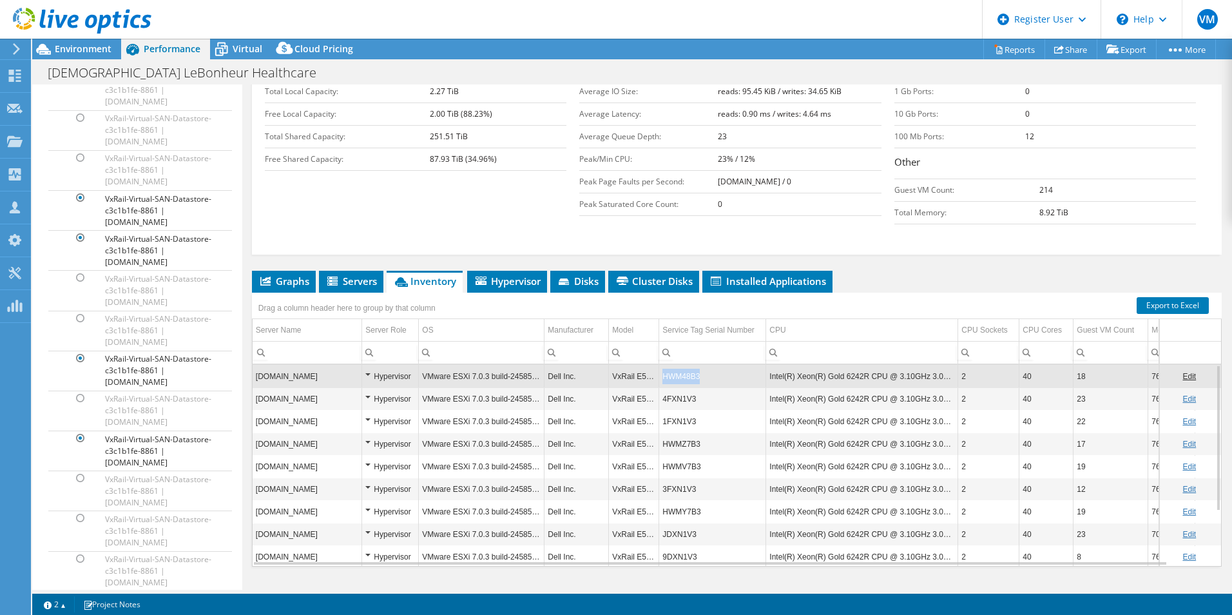
click at [683, 365] on td "HWM48B3" at bounding box center [712, 376] width 107 height 23
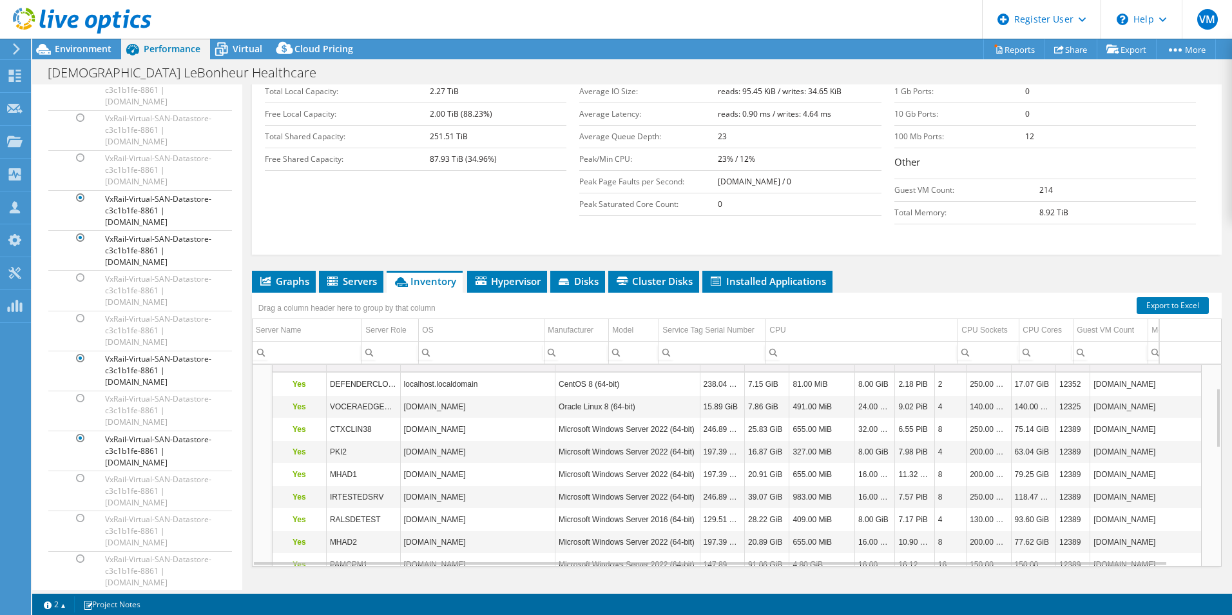
scroll to position [77, 0]
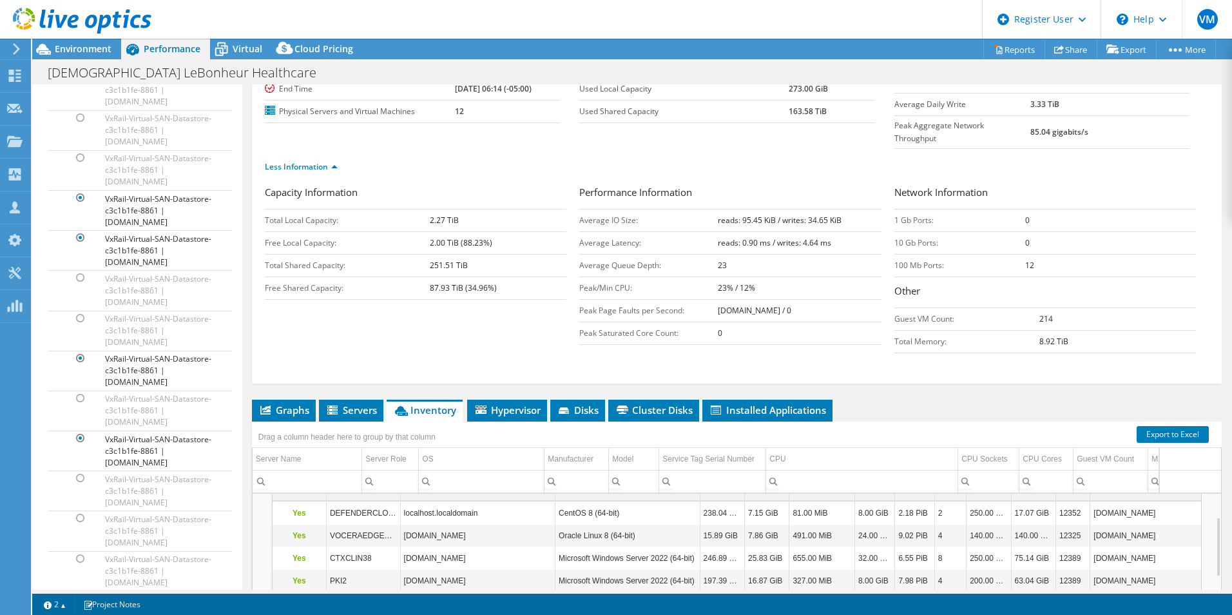
click at [446, 325] on div "Capacity Information Total Local Capacity: 2.27 TiB Free Local Capacity: 2.00 T…" at bounding box center [737, 272] width 944 height 175
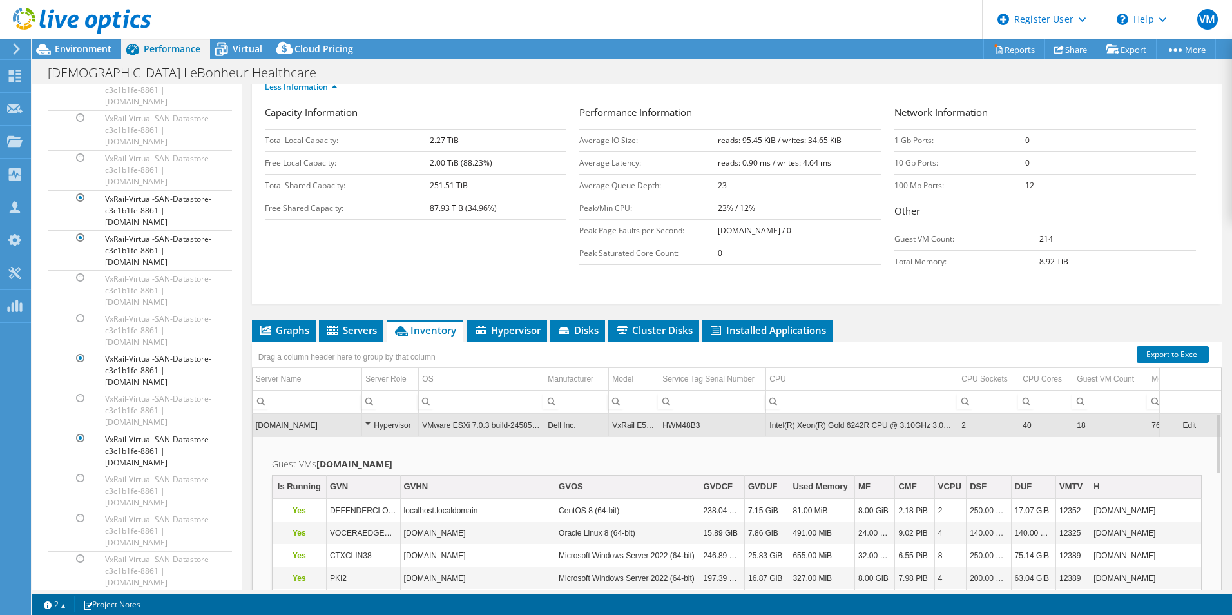
scroll to position [200, 0]
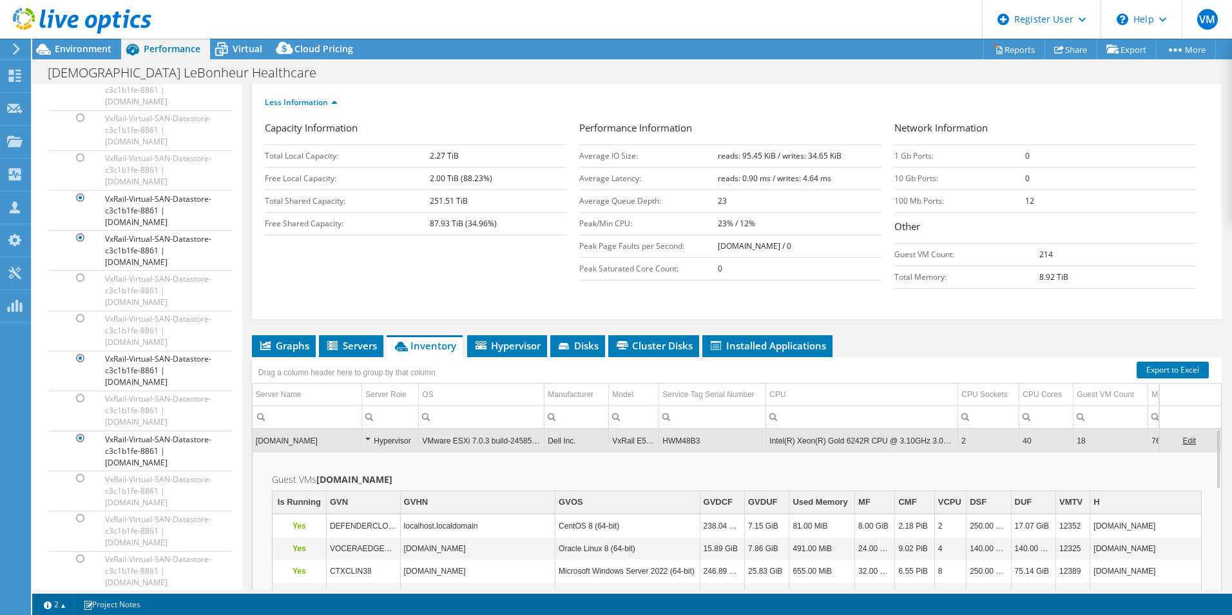
click at [726, 429] on td "HWM48B3" at bounding box center [712, 440] width 107 height 23
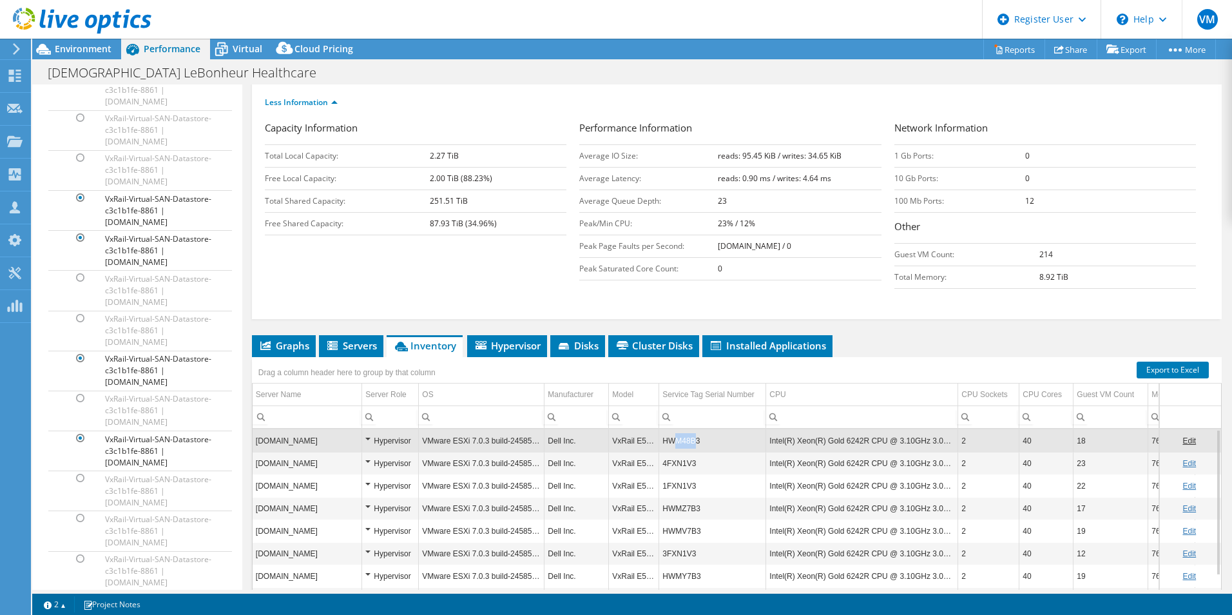
drag, startPoint x: 695, startPoint y: 412, endPoint x: 678, endPoint y: 412, distance: 17.4
click at [678, 429] on td "HWM48B3" at bounding box center [712, 440] width 107 height 23
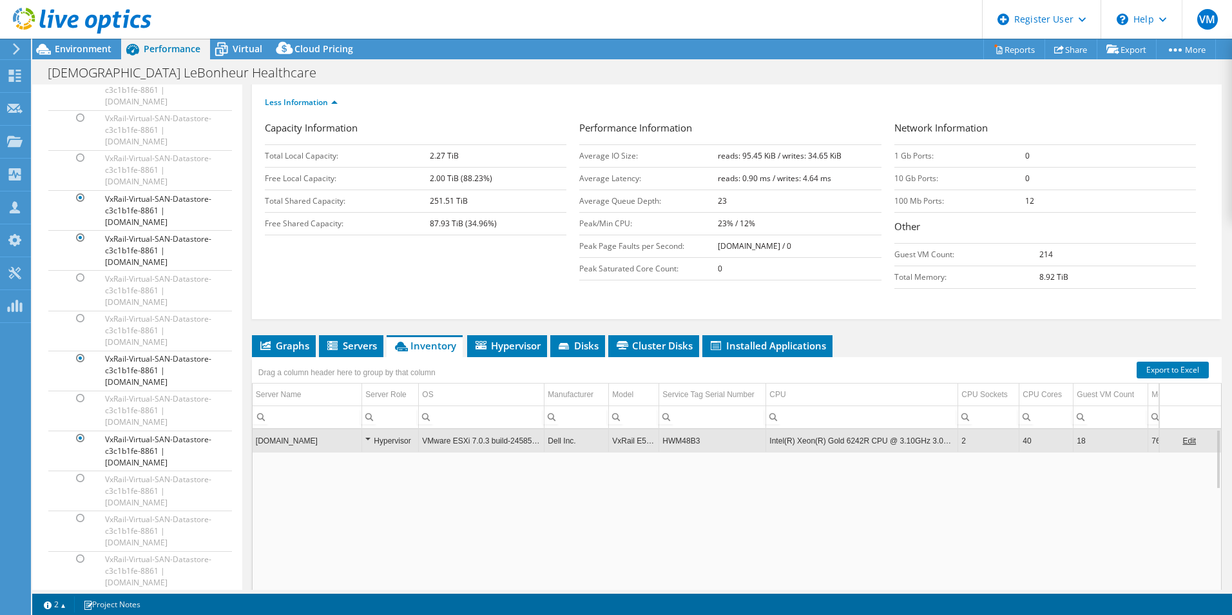
click at [700, 429] on td "HWM48B3" at bounding box center [712, 440] width 107 height 23
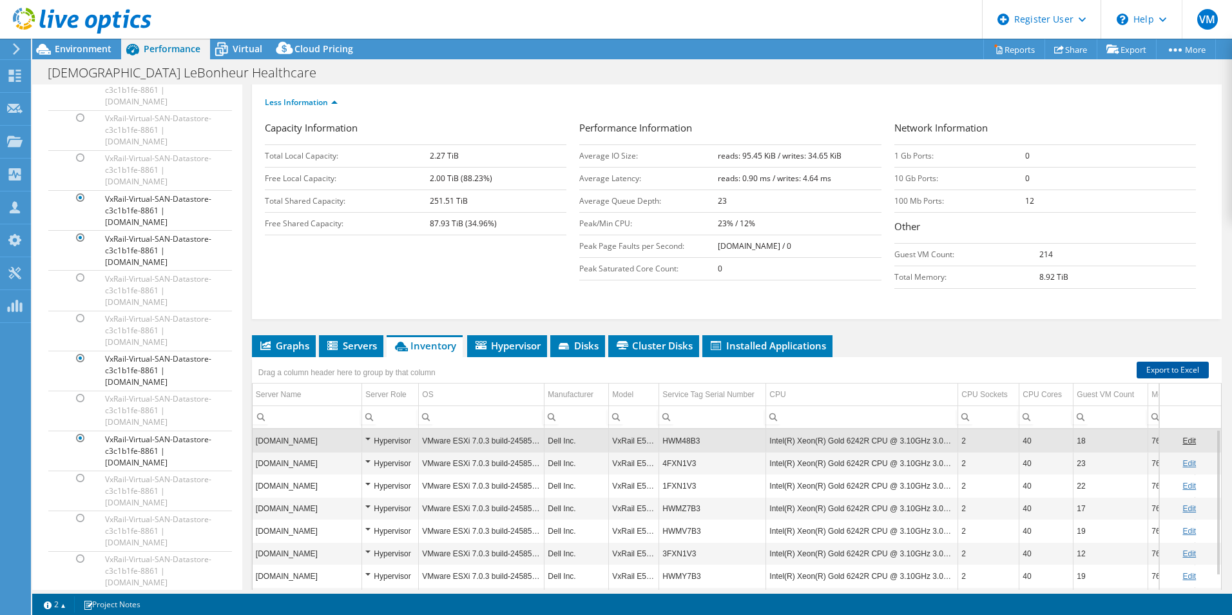
click at [1155, 362] on link "Export to Excel" at bounding box center [1173, 370] width 72 height 17
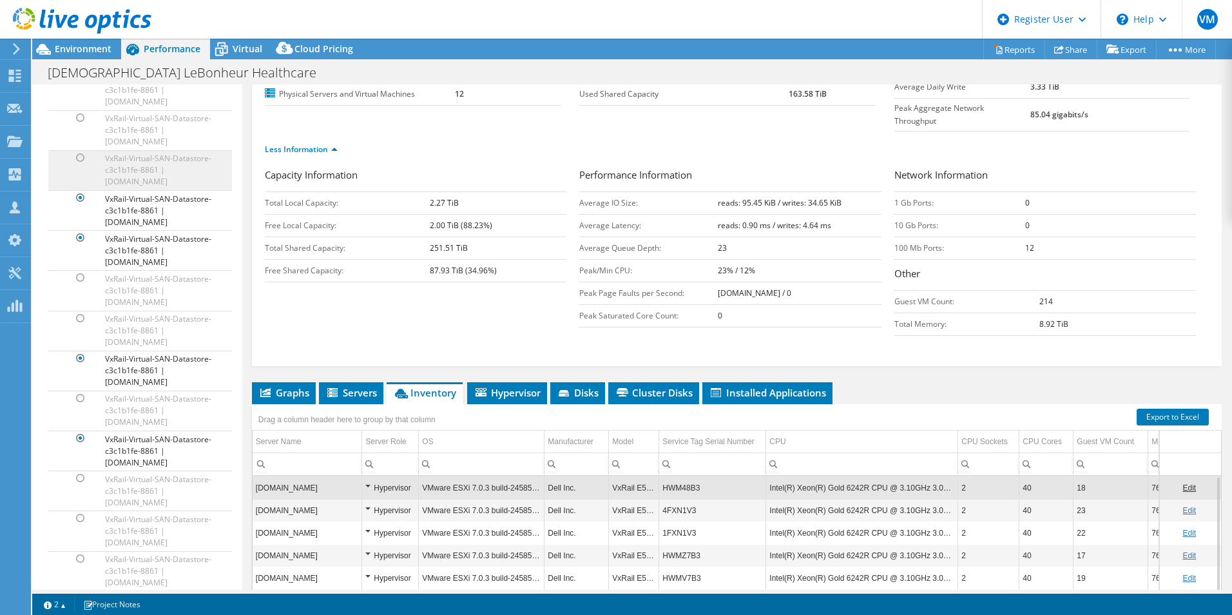
scroll to position [135, 0]
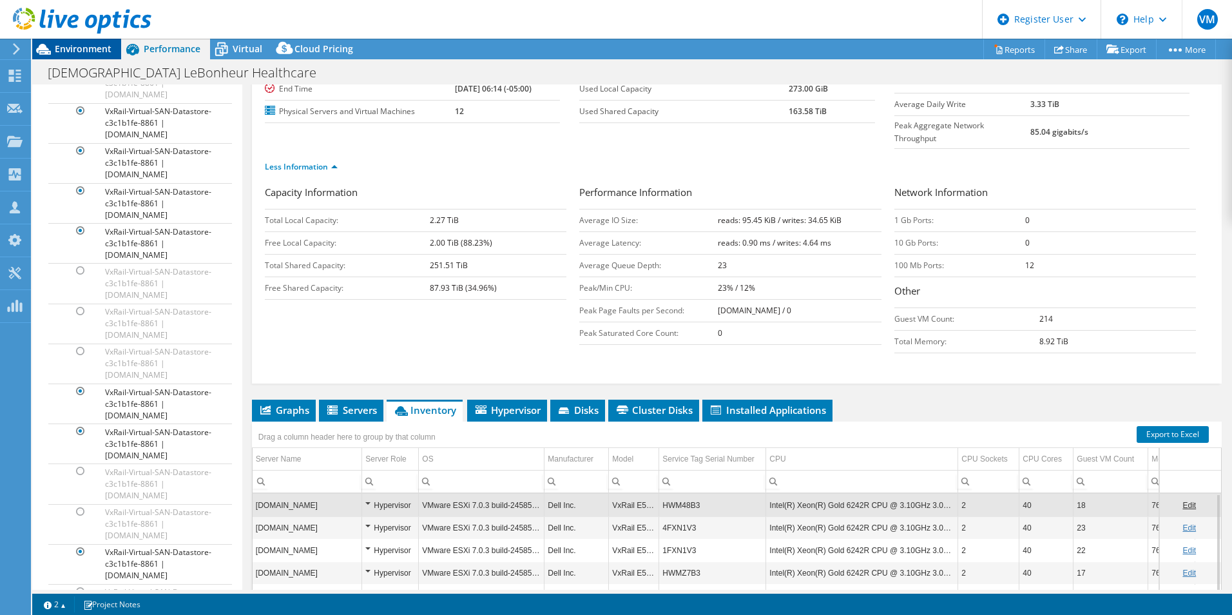
click at [72, 52] on span "Environment" at bounding box center [83, 49] width 57 height 12
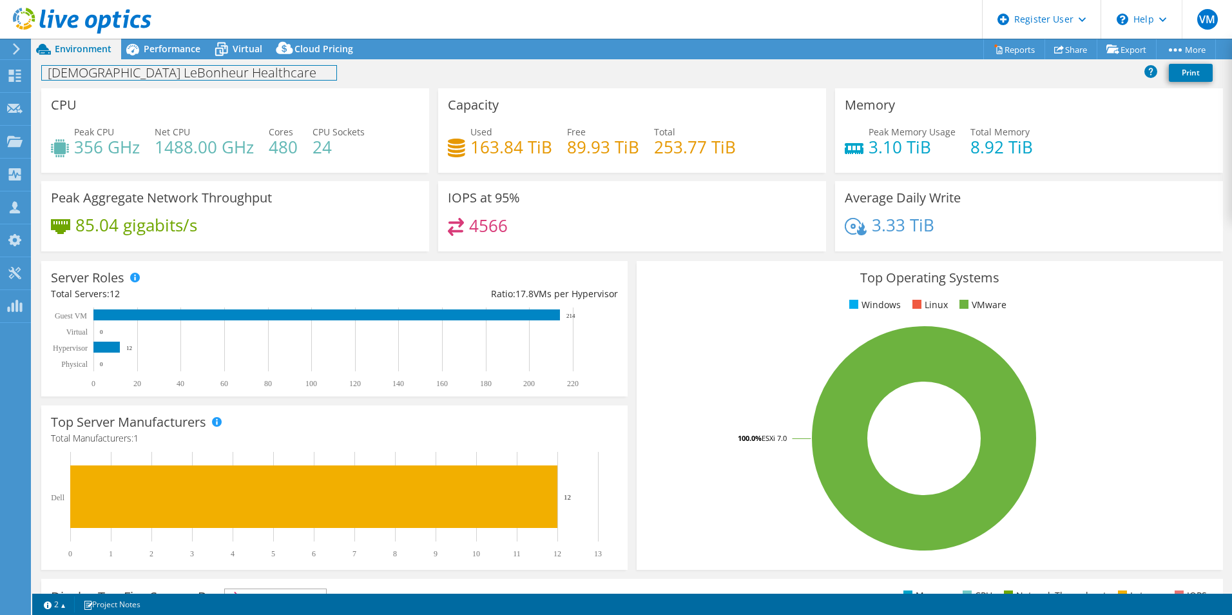
click at [159, 59] on div "Methodist LeBonheur Healthcare Print" at bounding box center [632, 73] width 1200 height 29
click at [168, 45] on span "Performance" at bounding box center [172, 49] width 57 height 12
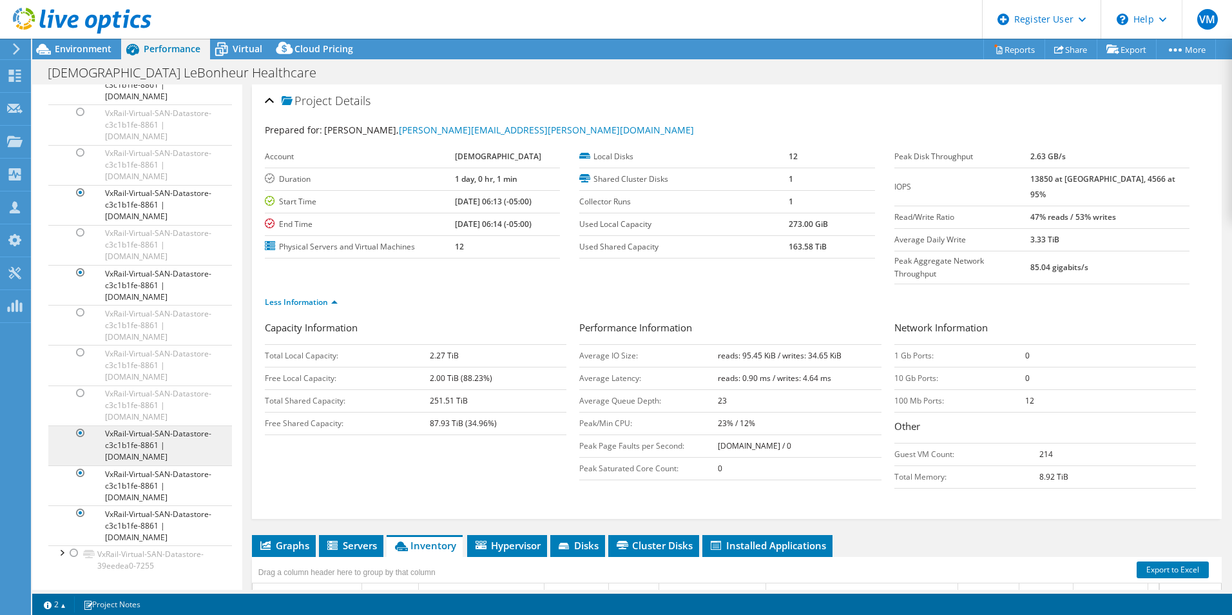
scroll to position [5800, 0]
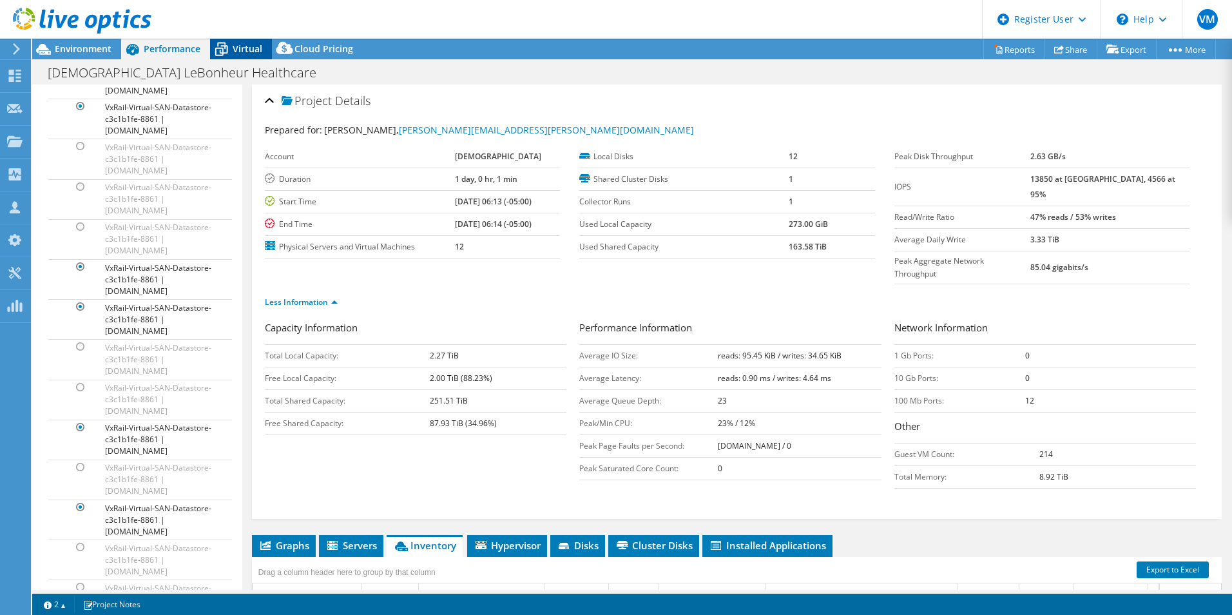
click at [248, 50] on span "Virtual" at bounding box center [248, 49] width 30 height 12
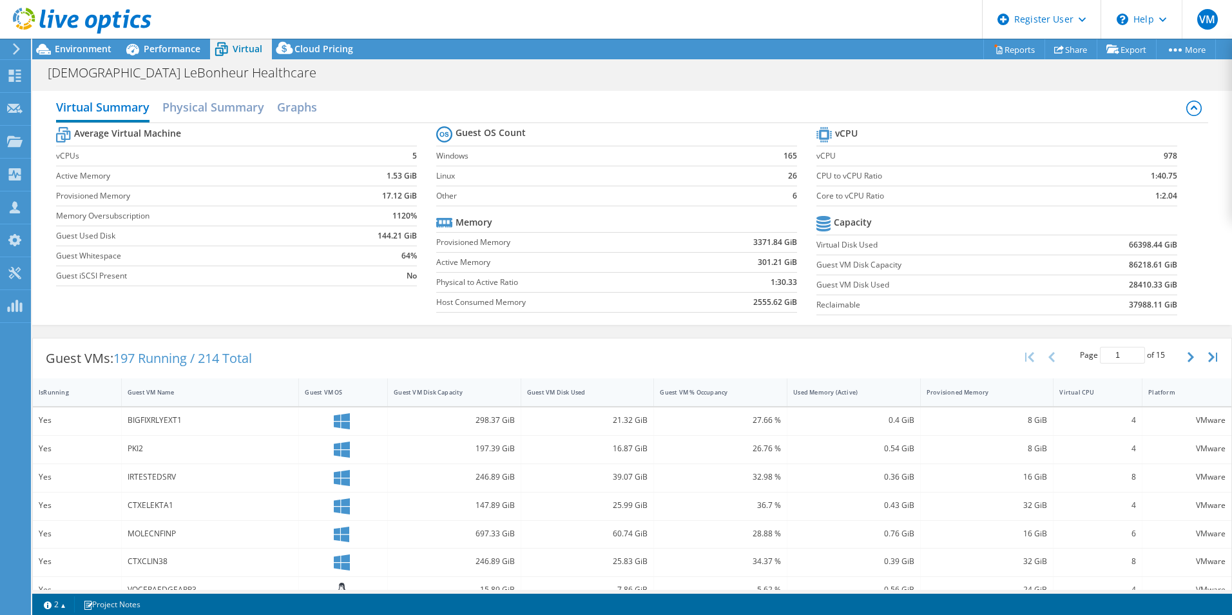
scroll to position [5812, 0]
click at [145, 53] on span "Performance" at bounding box center [172, 49] width 57 height 12
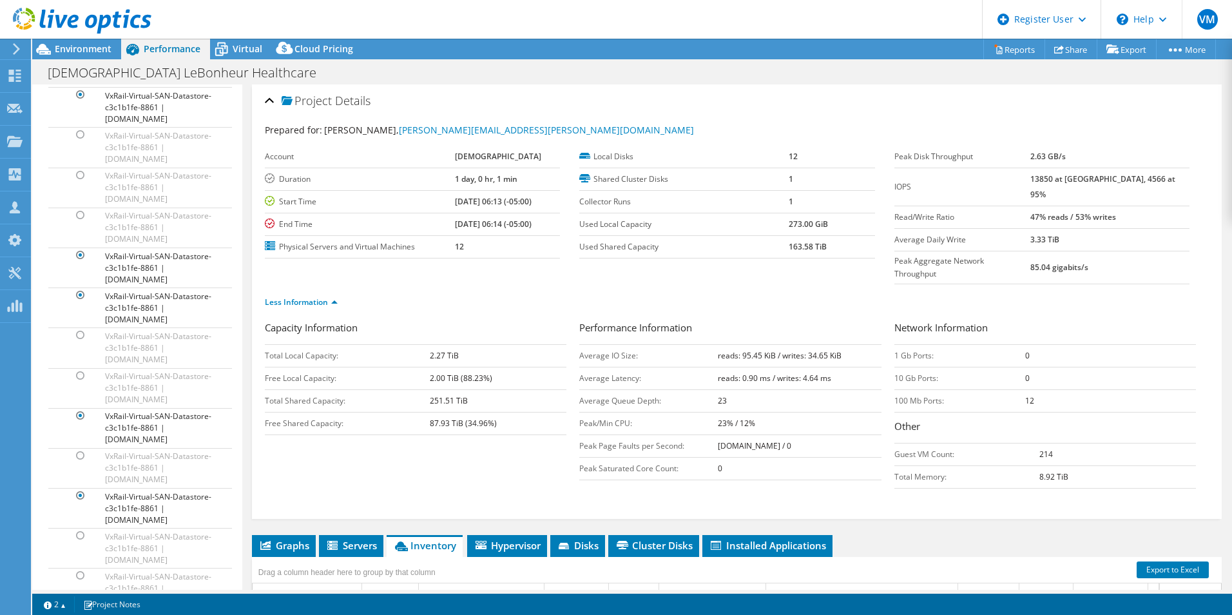
scroll to position [5800, 0]
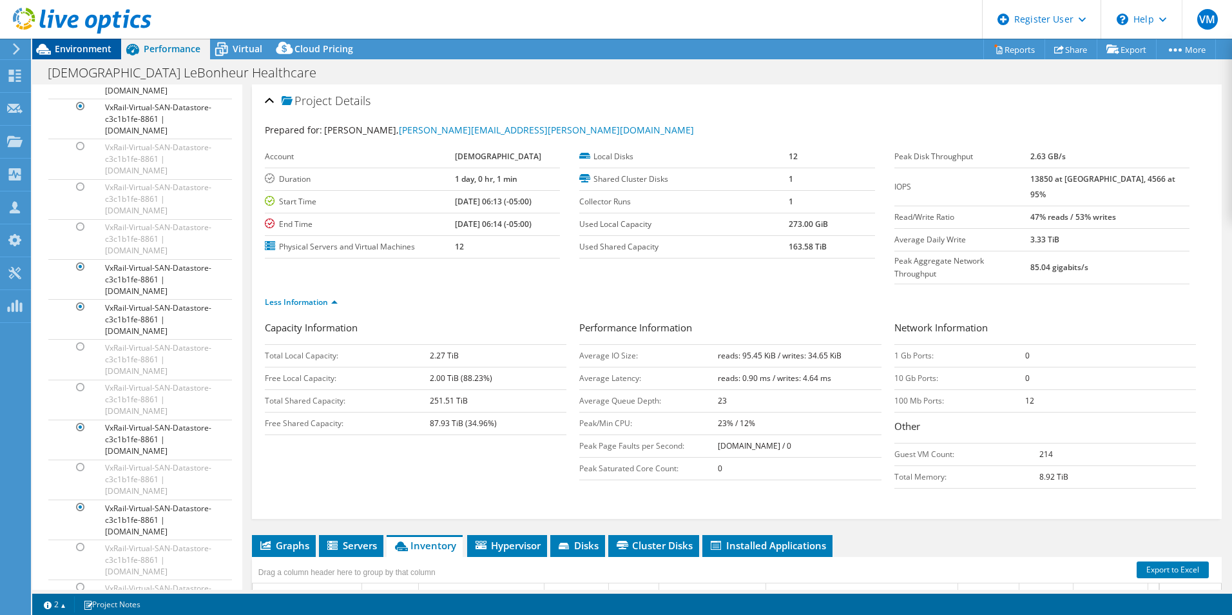
click at [76, 49] on span "Environment" at bounding box center [83, 49] width 57 height 12
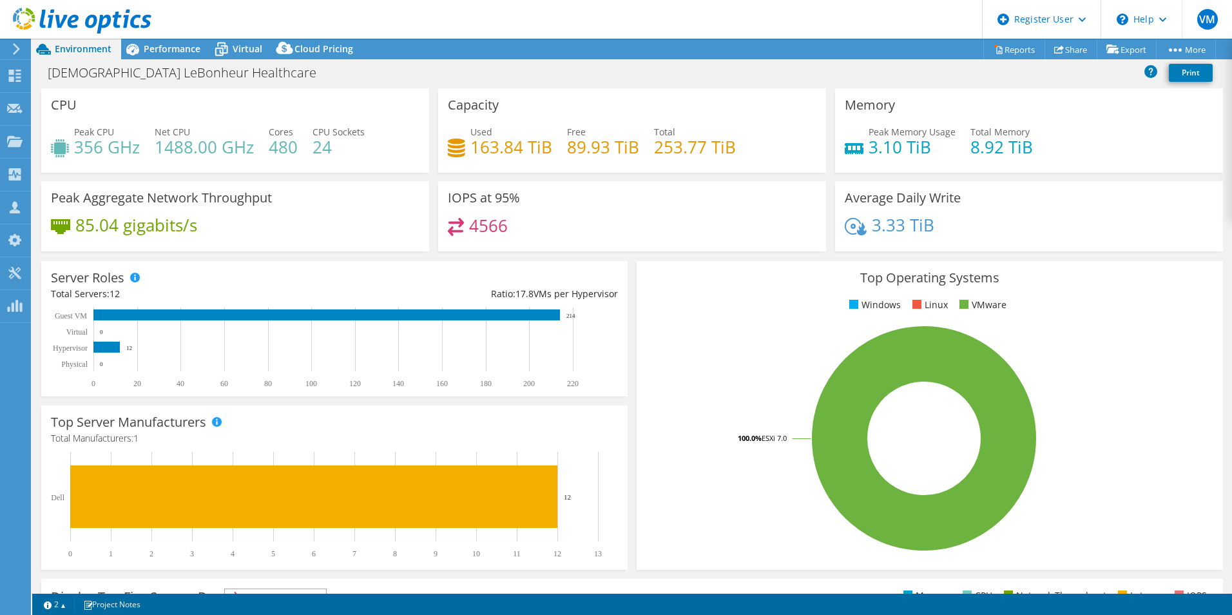
scroll to position [5812, 0]
click at [162, 50] on span "Performance" at bounding box center [172, 49] width 57 height 12
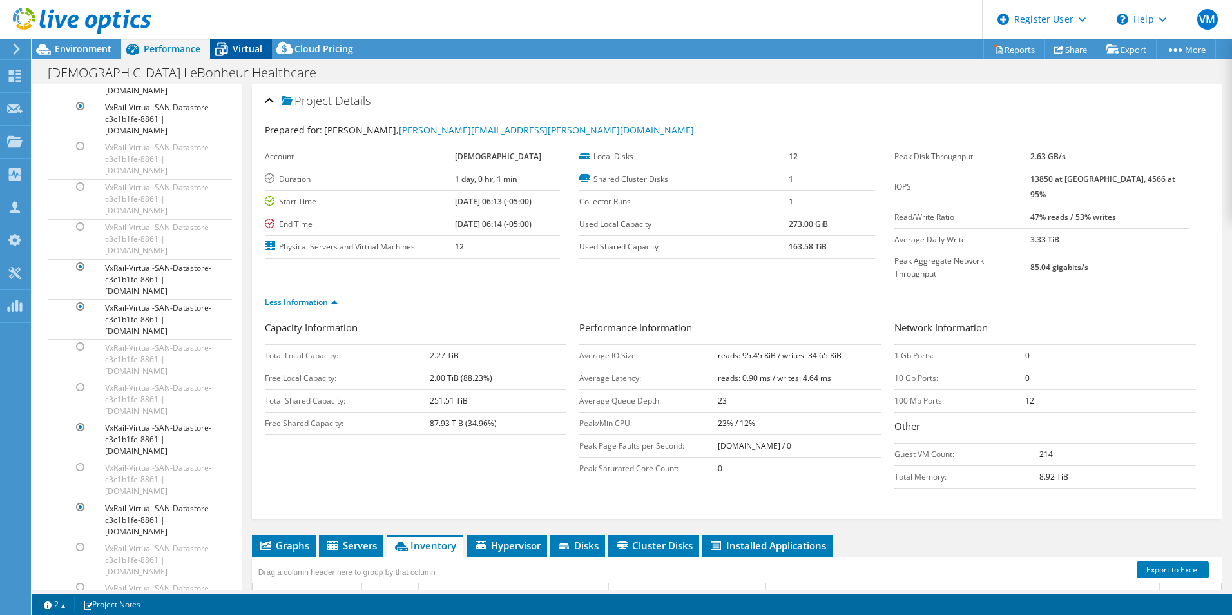
click at [228, 45] on icon at bounding box center [221, 49] width 23 height 23
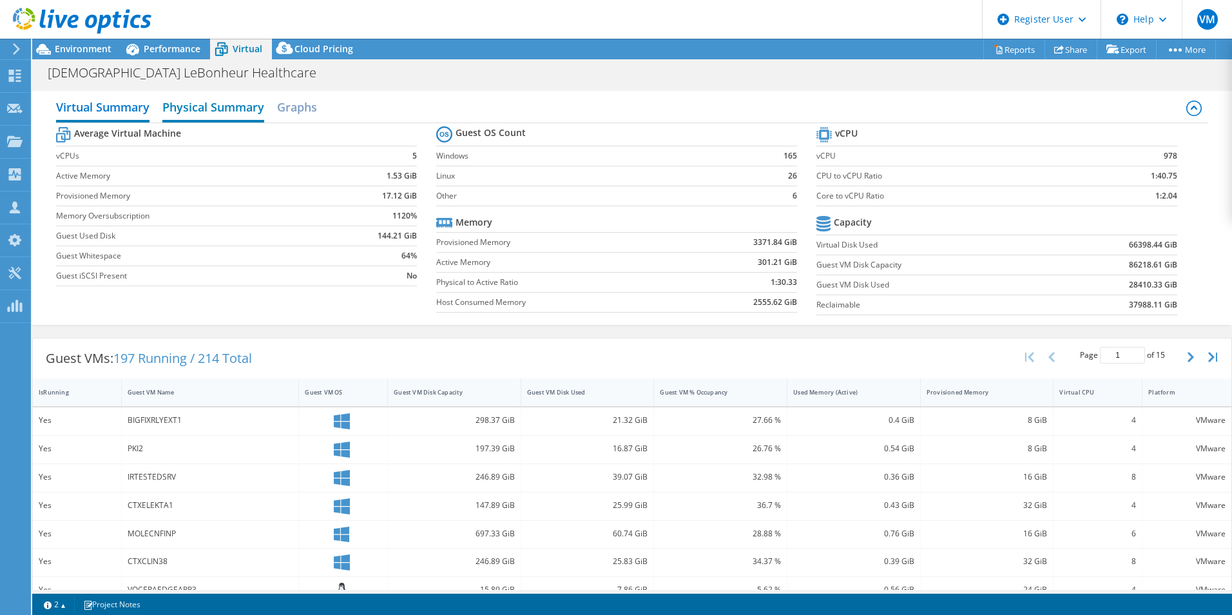
click at [218, 106] on h2 "Physical Summary" at bounding box center [213, 108] width 102 height 28
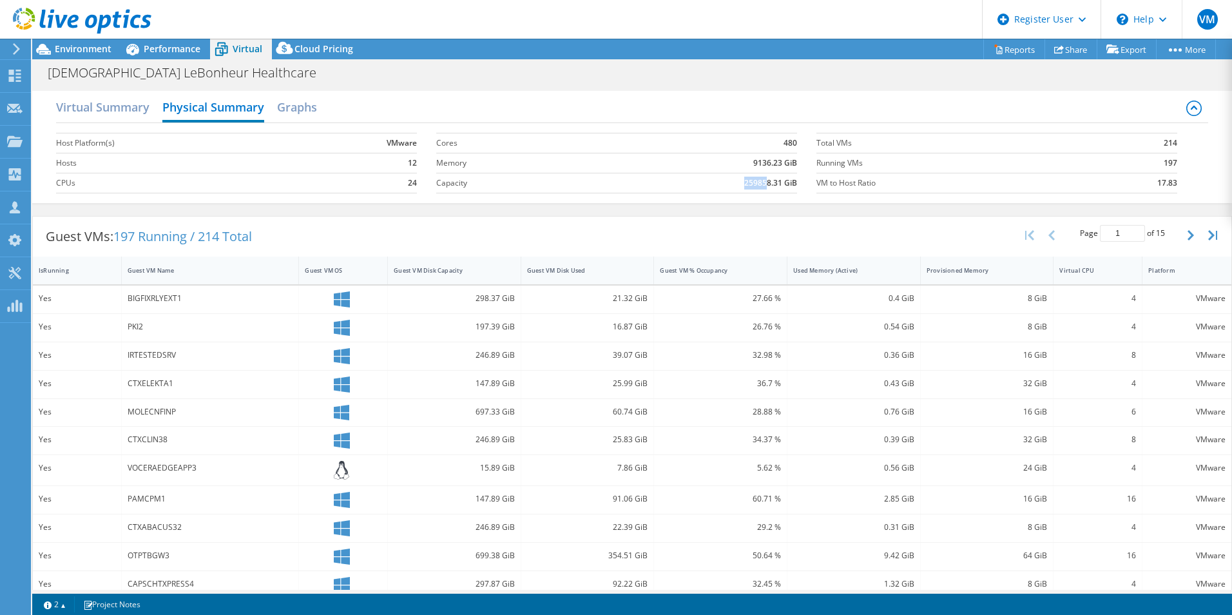
drag, startPoint x: 739, startPoint y: 182, endPoint x: 760, endPoint y: 181, distance: 20.6
click at [760, 181] on b "259858.31 GiB" at bounding box center [770, 183] width 53 height 13
drag, startPoint x: 760, startPoint y: 181, endPoint x: 748, endPoint y: 184, distance: 12.5
click at [748, 184] on b "259858.31 GiB" at bounding box center [770, 183] width 53 height 13
click at [86, 48] on span "Environment" at bounding box center [83, 49] width 57 height 12
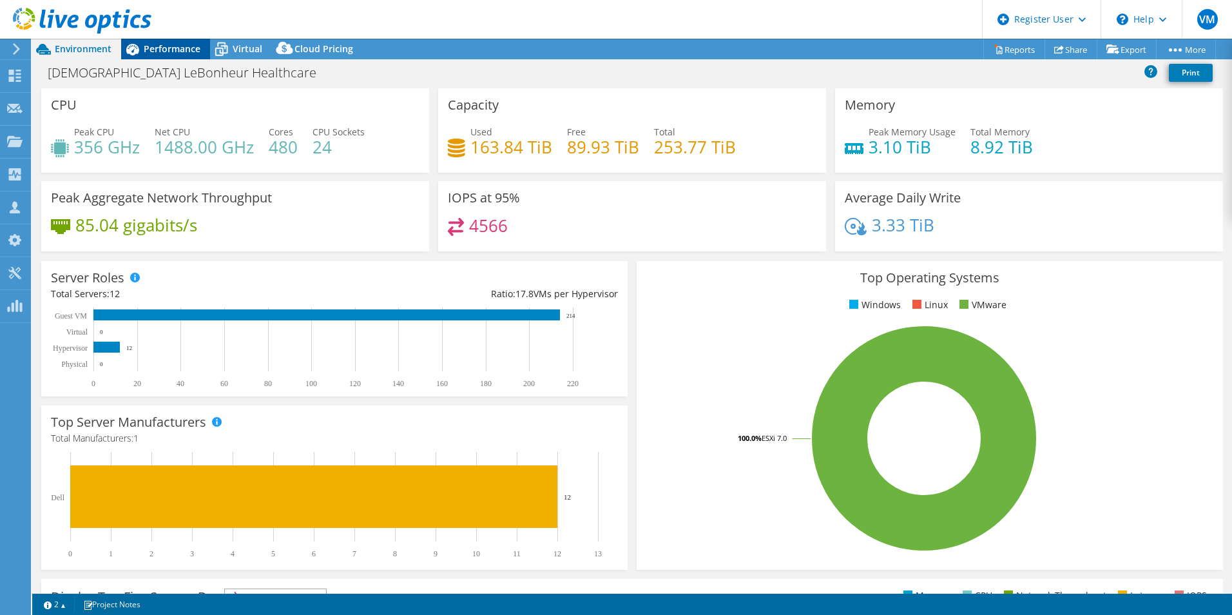
click at [157, 48] on span "Performance" at bounding box center [172, 49] width 57 height 12
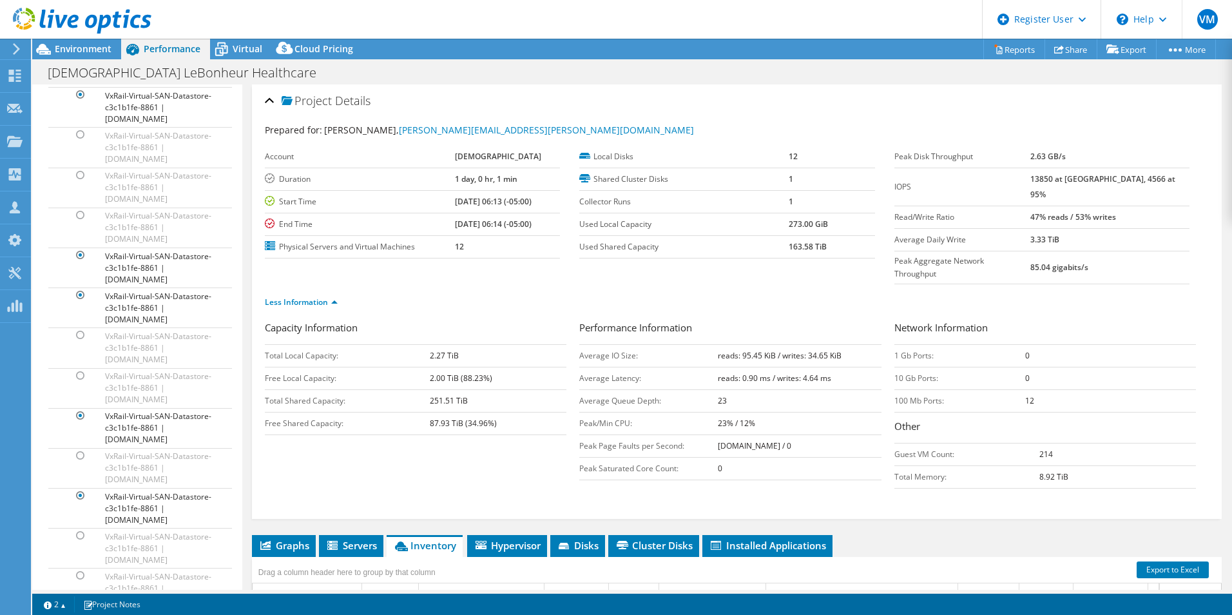
scroll to position [5800, 0]
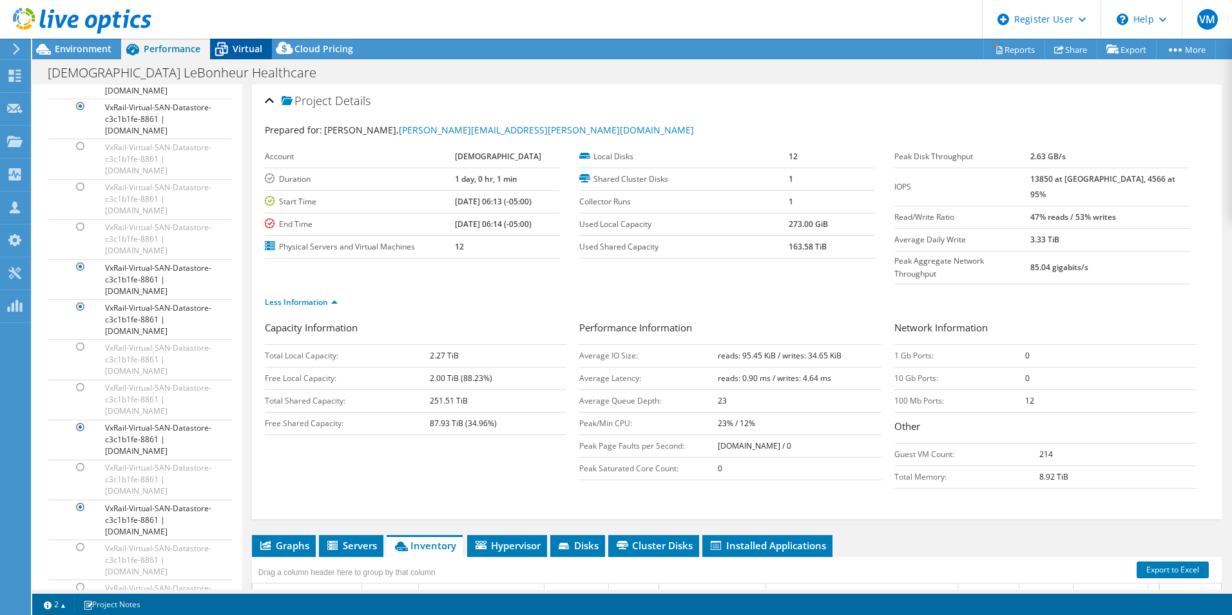
click at [257, 45] on span "Virtual" at bounding box center [248, 49] width 30 height 12
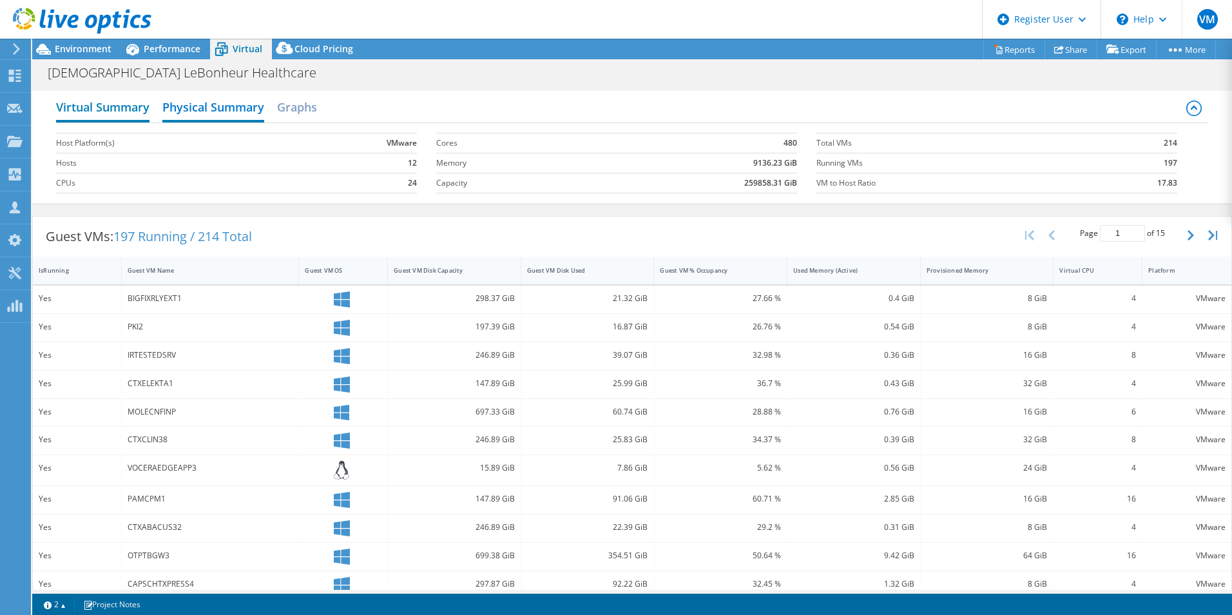
click at [106, 119] on h2 "Virtual Summary" at bounding box center [102, 108] width 93 height 28
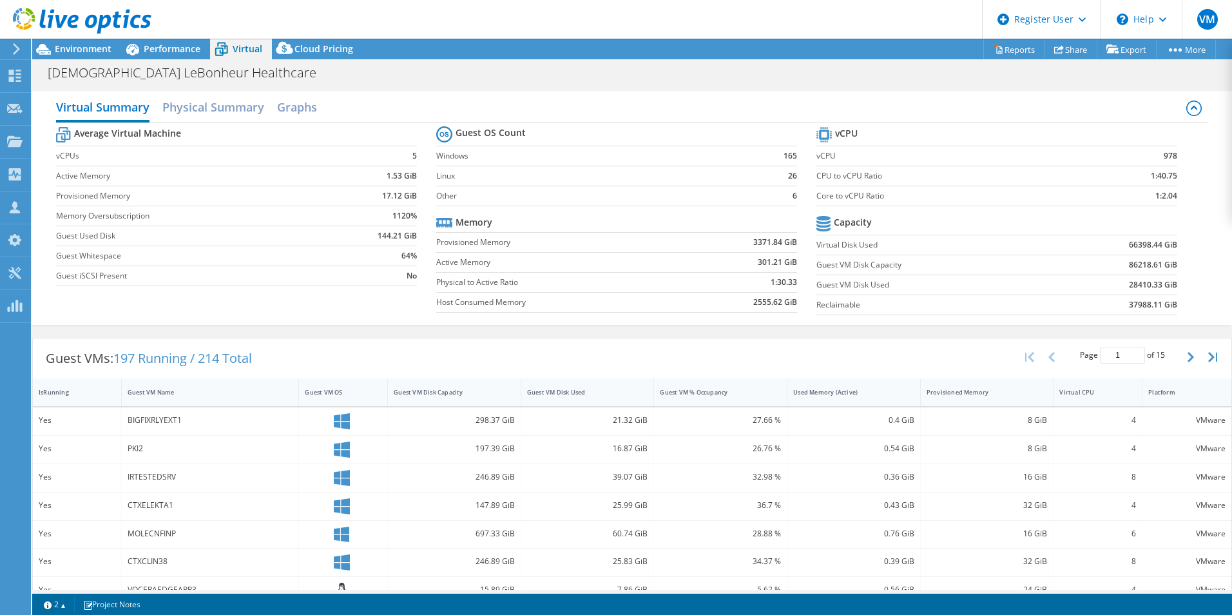
click at [1007, 289] on label "Guest VM Disk Used" at bounding box center [935, 284] width 236 height 13
click at [1127, 294] on td "28410.33 GiB" at bounding box center [1115, 285] width 125 height 20
drag, startPoint x: 1121, startPoint y: 239, endPoint x: 1173, endPoint y: 251, distance: 53.0
click at [1173, 251] on section "vCPU vCPU 978 CPU to vCPU Ratio 1:40.75 Core to vCPU Ratio 1:2.04 Capacity Virt…" at bounding box center [1007, 223] width 380 height 198
drag, startPoint x: 1173, startPoint y: 251, endPoint x: 1180, endPoint y: 257, distance: 8.3
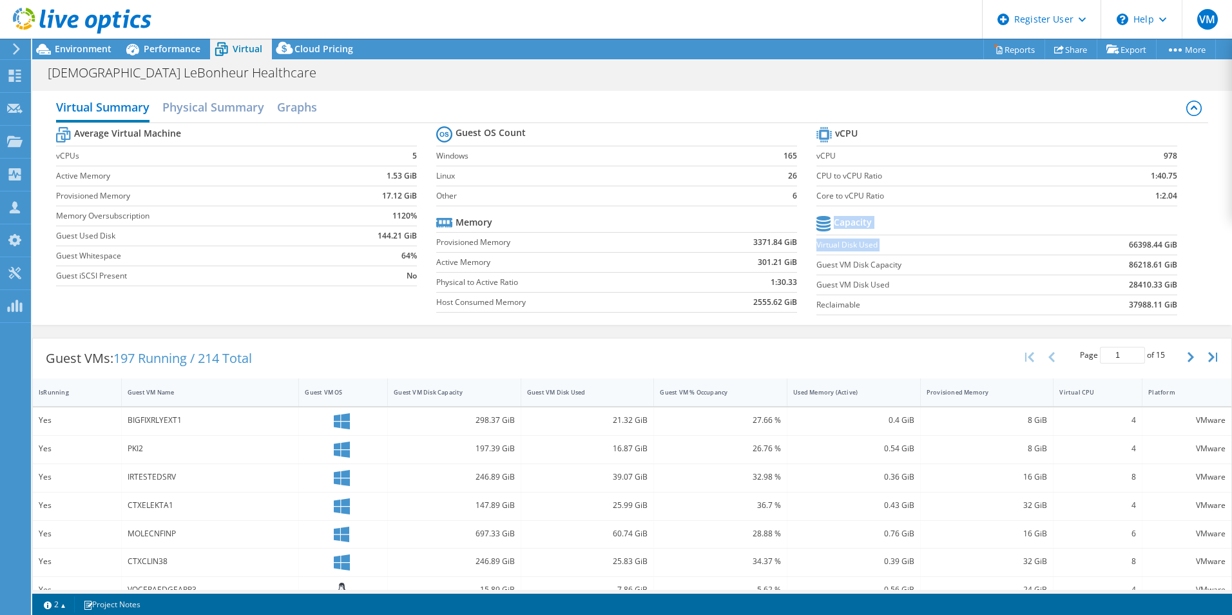
click at [1180, 257] on section "vCPU vCPU 978 CPU to vCPU Ratio 1:40.75 Core to vCPU Ratio 1:2.04 Capacity Virt…" at bounding box center [1007, 223] width 380 height 198
drag, startPoint x: 1120, startPoint y: 245, endPoint x: 1152, endPoint y: 255, distance: 33.6
click at [1152, 255] on tbody "Capacity Virtual Disk Used 66398.44 GiB Guest VM Disk Capacity 86218.61 GiB Gue…" at bounding box center [997, 264] width 361 height 102
click at [1138, 244] on b "66398.44 GiB" at bounding box center [1153, 244] width 48 height 13
drag, startPoint x: 1127, startPoint y: 243, endPoint x: 1141, endPoint y: 244, distance: 13.6
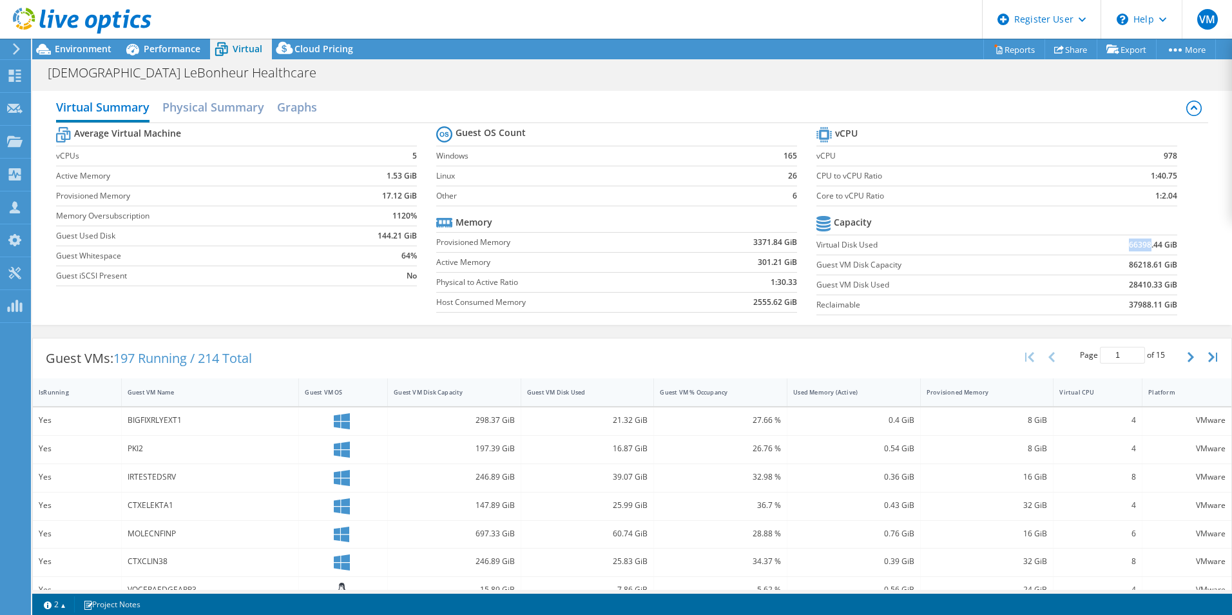
click at [1141, 244] on td "66398.44 GiB" at bounding box center [1115, 245] width 125 height 20
drag, startPoint x: 1141, startPoint y: 244, endPoint x: 1140, endPoint y: 266, distance: 21.9
click at [1140, 266] on td "86218.61 GiB" at bounding box center [1115, 265] width 125 height 20
drag, startPoint x: 1140, startPoint y: 266, endPoint x: 1133, endPoint y: 287, distance: 22.4
click at [1133, 287] on b "28410.33 GiB" at bounding box center [1153, 284] width 48 height 13
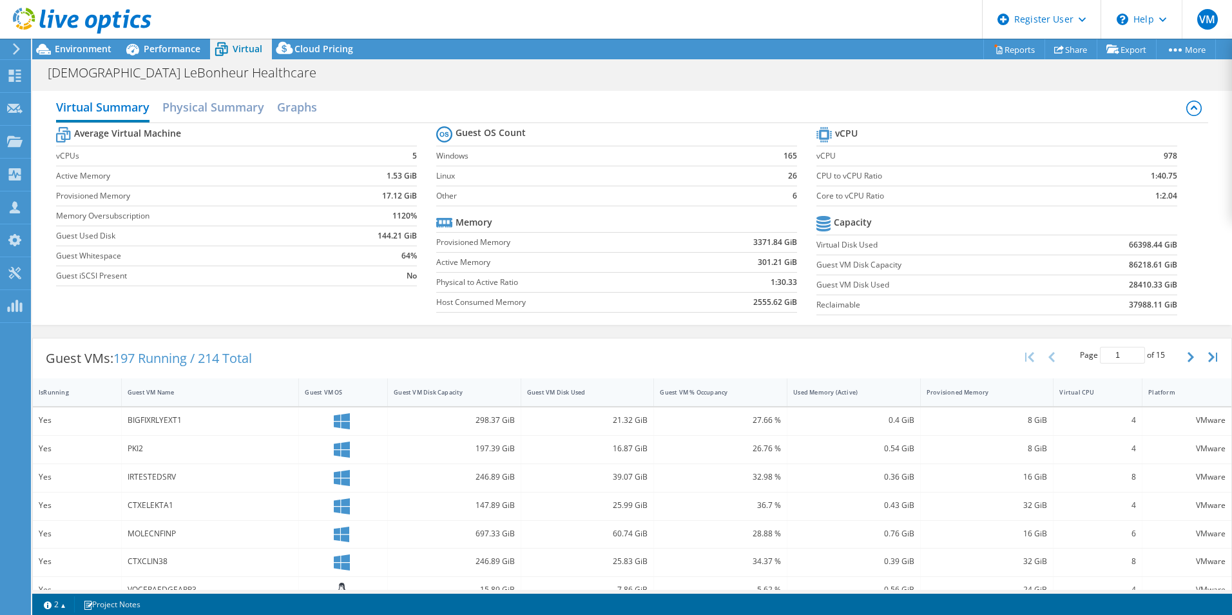
drag, startPoint x: 1133, startPoint y: 287, endPoint x: 1114, endPoint y: 275, distance: 22.3
click at [1114, 275] on td "28410.33 GiB" at bounding box center [1115, 285] width 125 height 20
click at [84, 46] on span "Environment" at bounding box center [83, 49] width 57 height 12
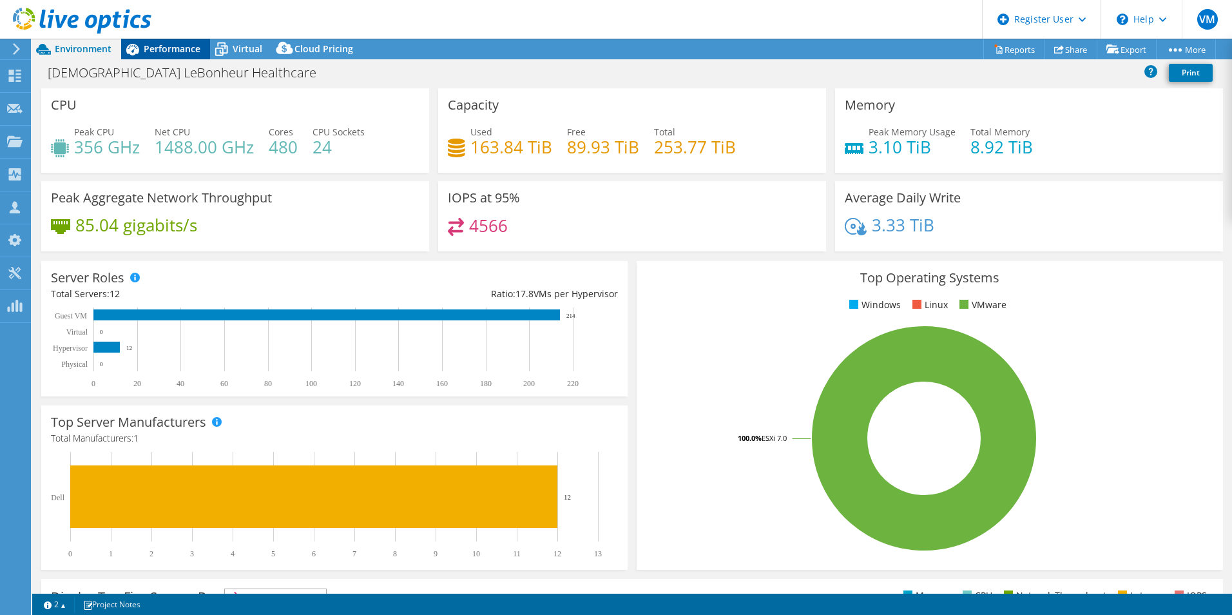
click at [164, 46] on span "Performance" at bounding box center [172, 49] width 57 height 12
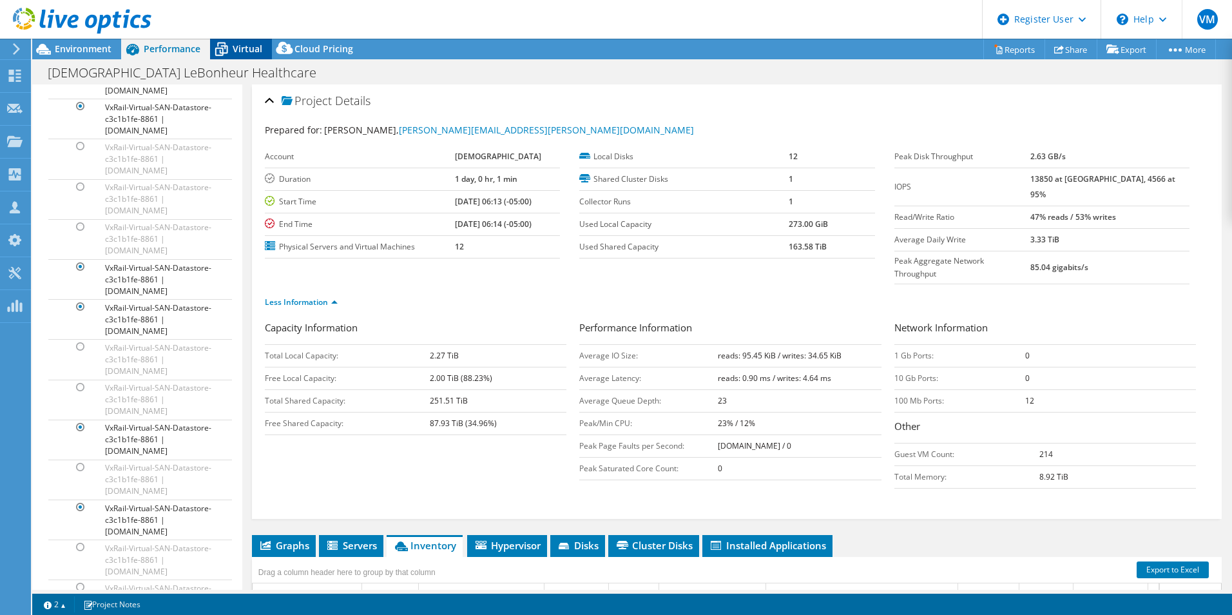
click at [255, 43] on span "Virtual" at bounding box center [248, 49] width 30 height 12
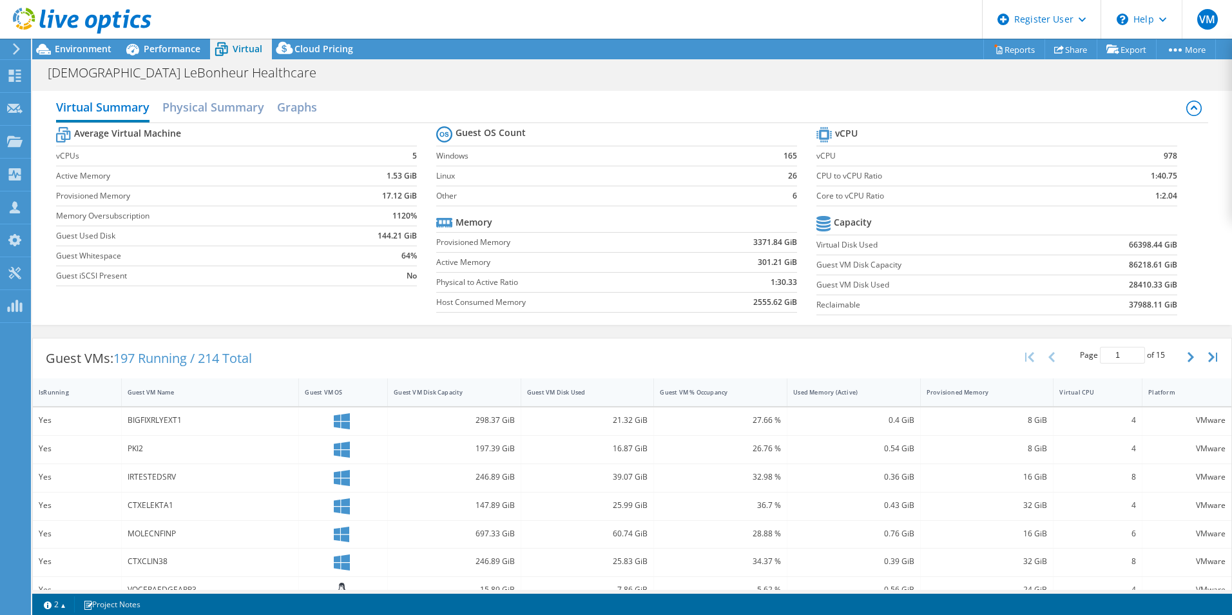
scroll to position [5812, 0]
click at [164, 46] on span "Performance" at bounding box center [172, 49] width 57 height 12
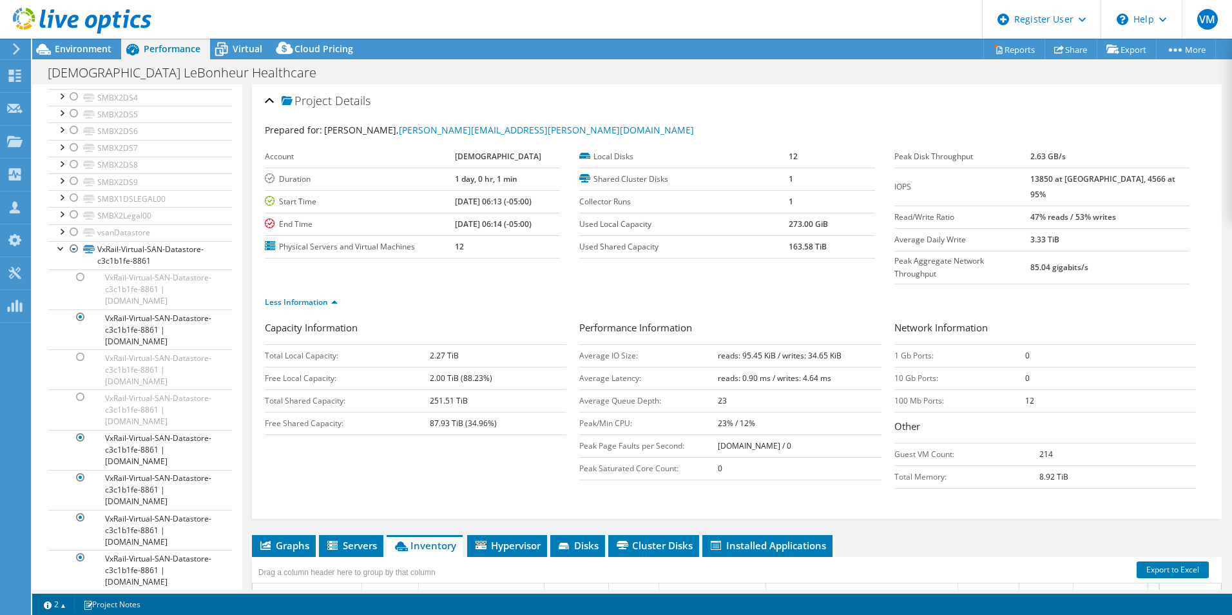
scroll to position [5220, 0]
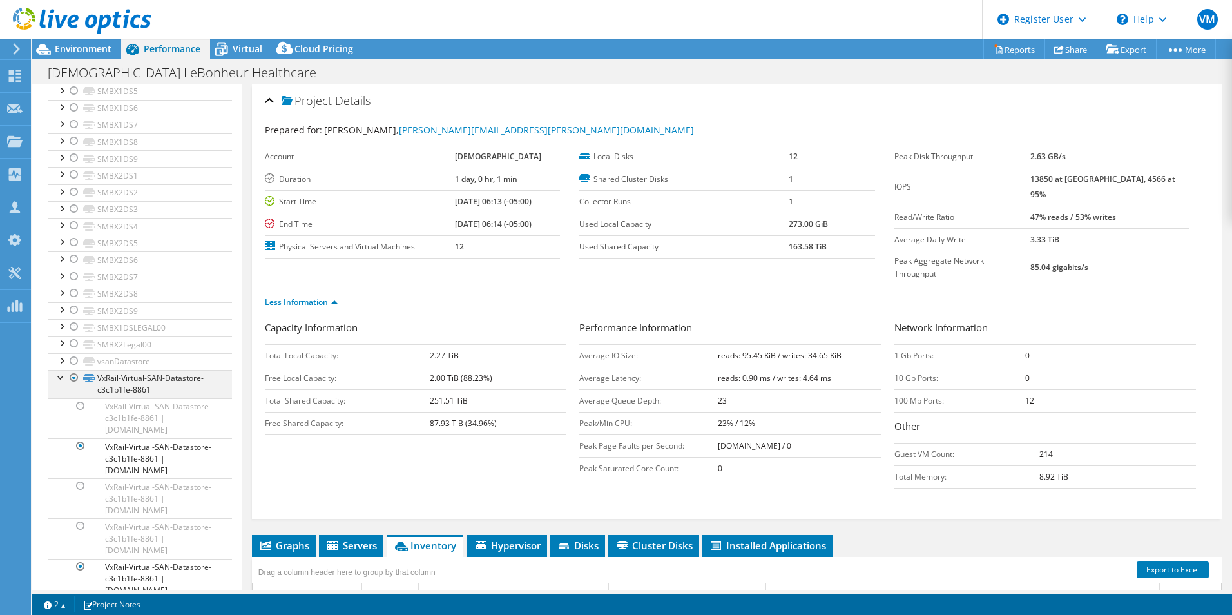
click at [59, 383] on div at bounding box center [61, 376] width 13 height 13
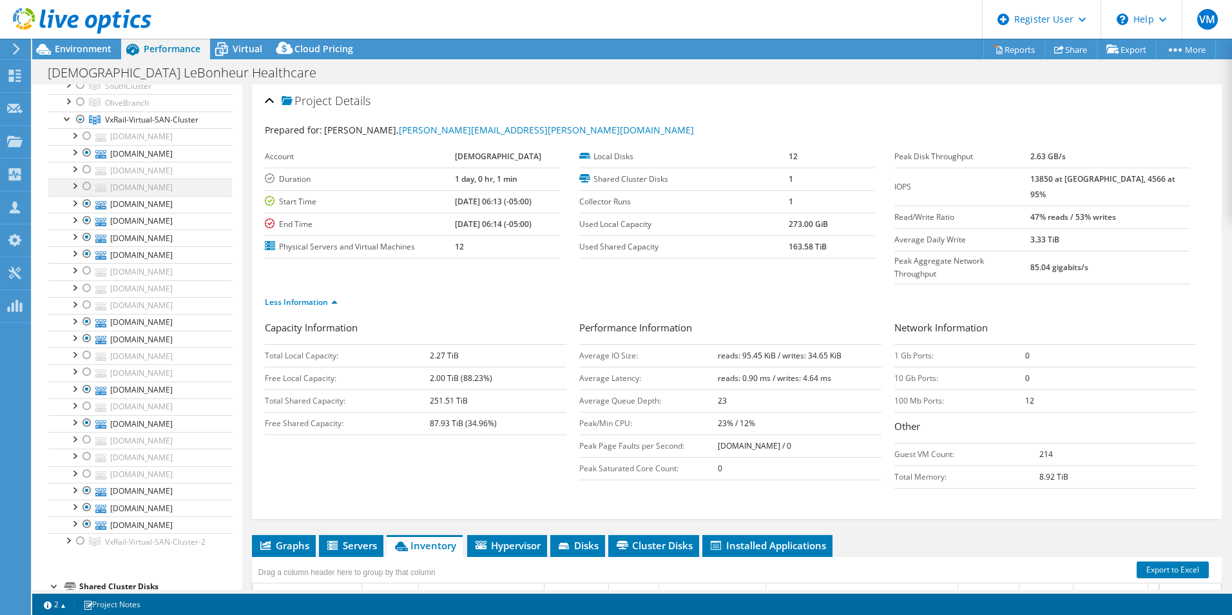
scroll to position [322, 0]
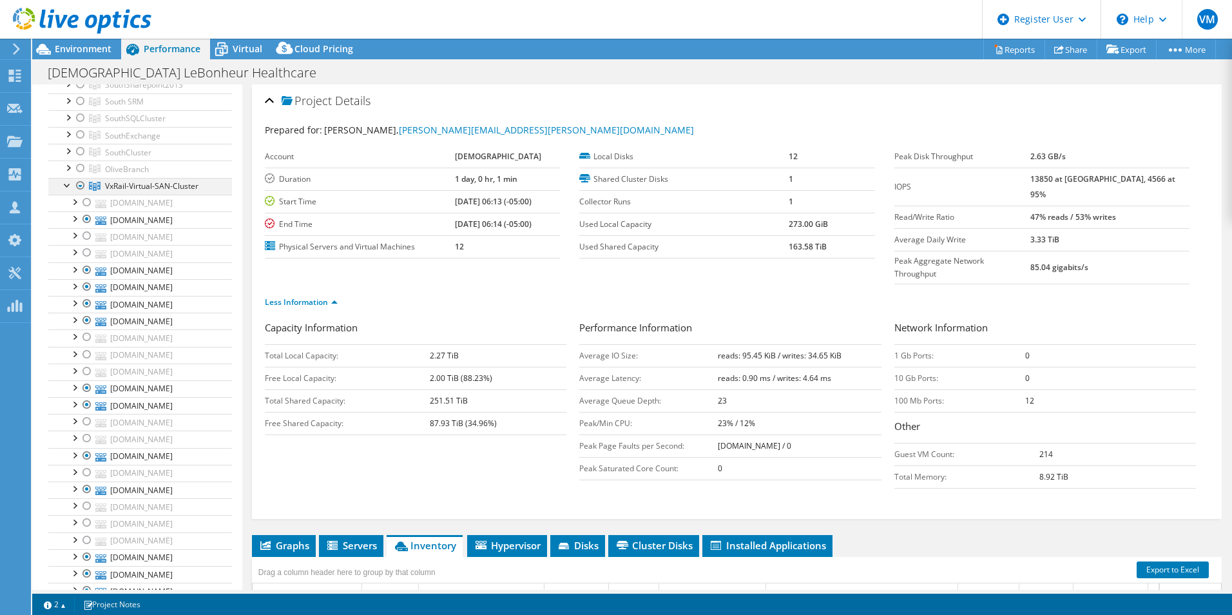
click at [61, 184] on div at bounding box center [67, 184] width 13 height 13
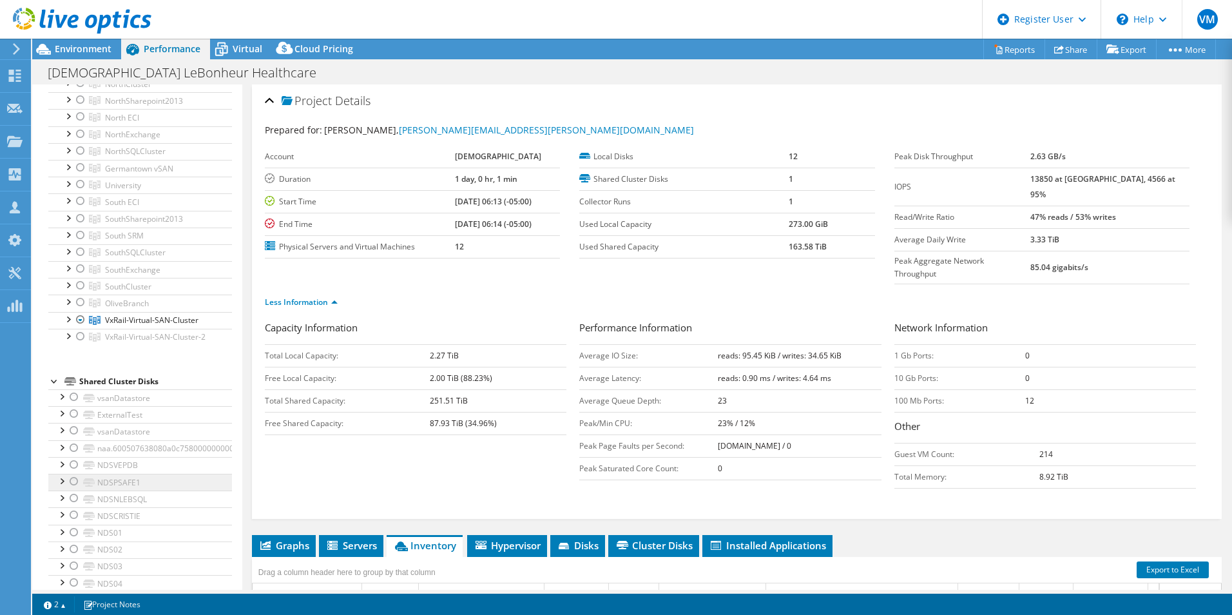
scroll to position [129, 0]
click at [69, 374] on div at bounding box center [67, 377] width 13 height 13
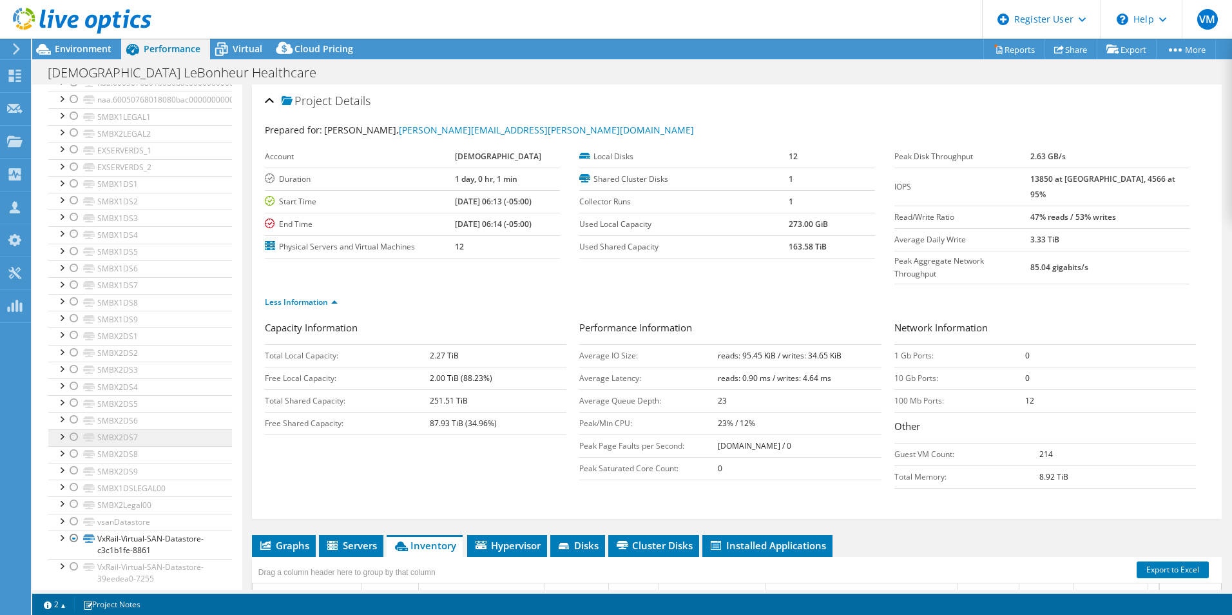
scroll to position [5096, 0]
click at [62, 525] on div at bounding box center [61, 524] width 13 height 13
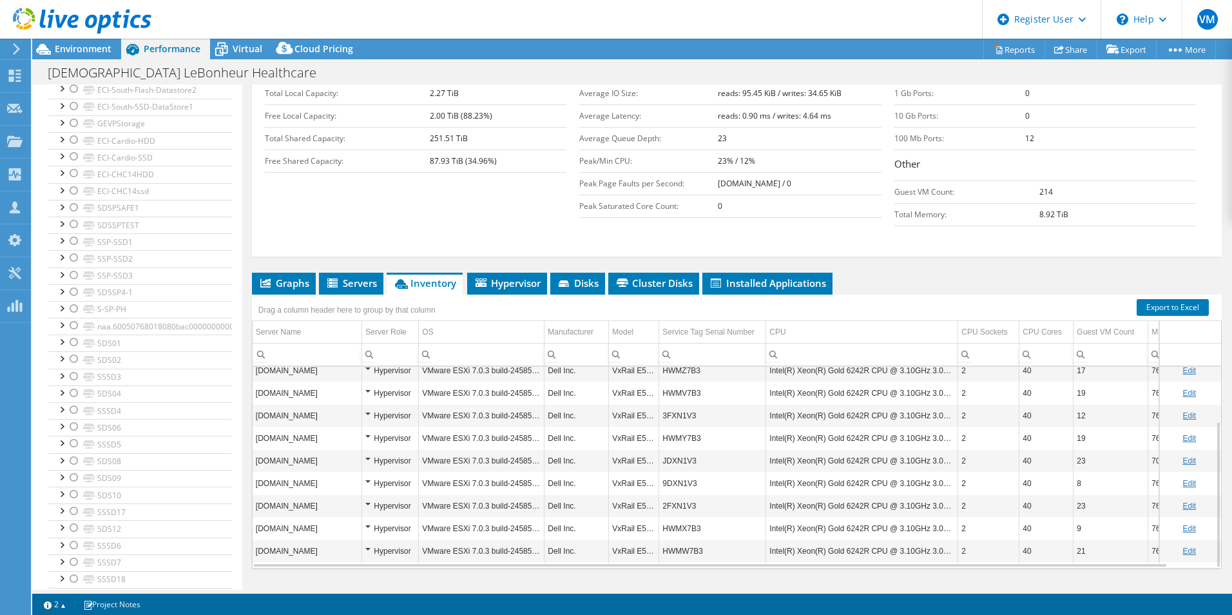
scroll to position [264, 0]
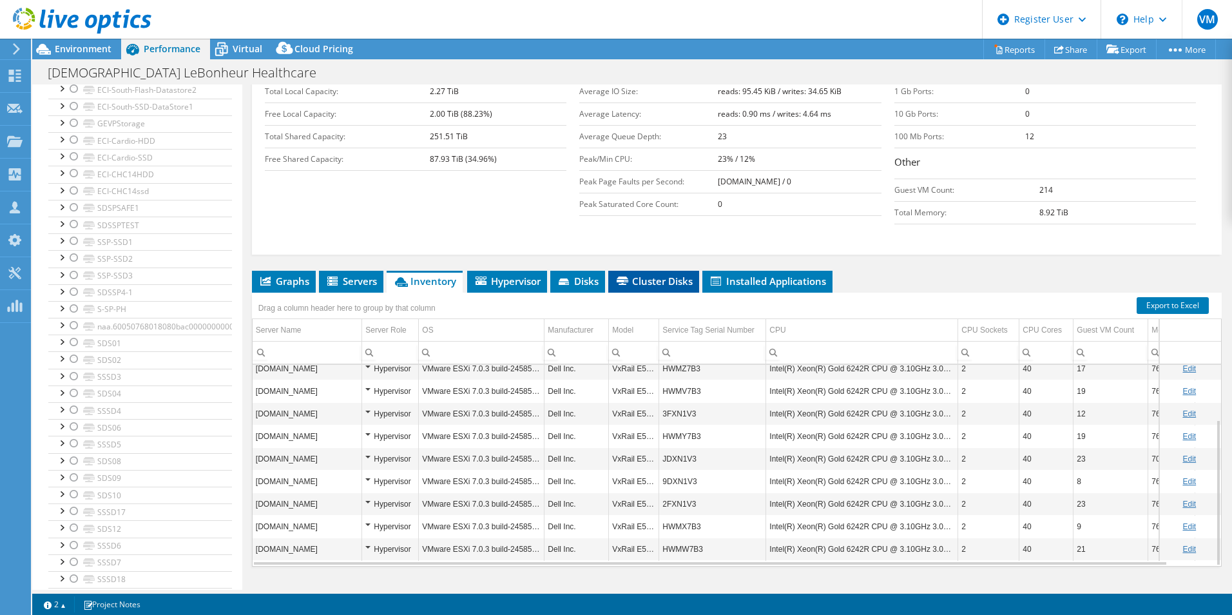
click at [634, 275] on span "Cluster Disks" at bounding box center [654, 281] width 78 height 13
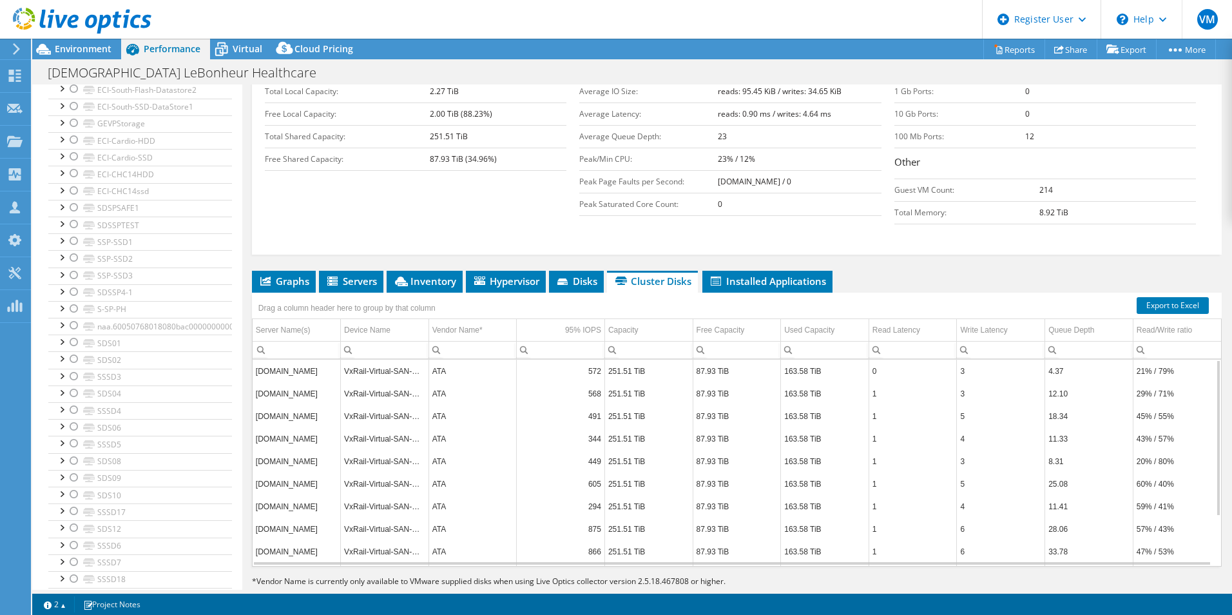
scroll to position [65, 0]
drag, startPoint x: 424, startPoint y: 301, endPoint x: 471, endPoint y: 304, distance: 46.5
drag, startPoint x: 635, startPoint y: 350, endPoint x: 602, endPoint y: 351, distance: 32.9
click at [605, 362] on td "251.51 TiB" at bounding box center [649, 373] width 88 height 23
drag, startPoint x: 602, startPoint y: 351, endPoint x: 616, endPoint y: 350, distance: 13.6
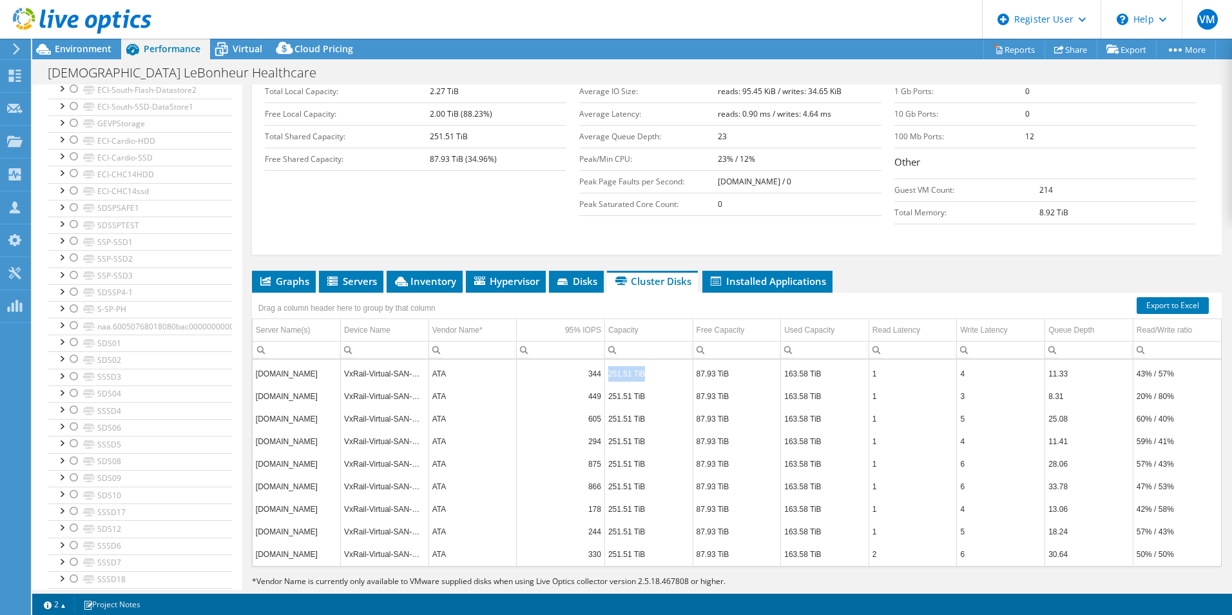
click at [616, 362] on td "251.51 TiB" at bounding box center [649, 373] width 88 height 23
click at [614, 362] on td "251.51 TiB" at bounding box center [649, 373] width 88 height 23
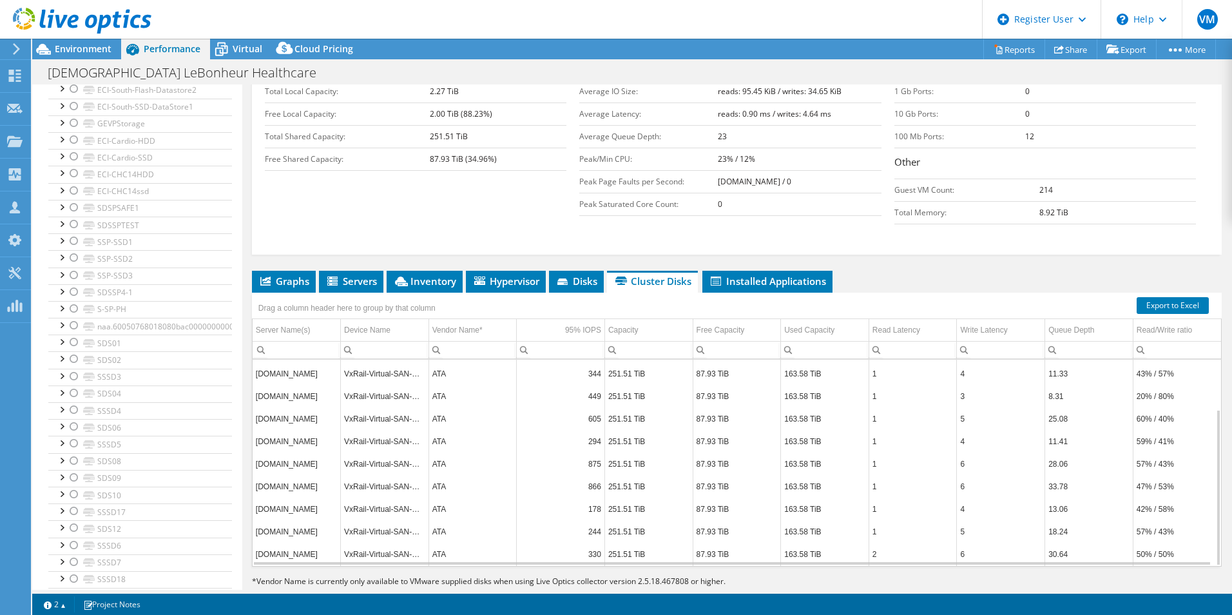
click at [620, 362] on td "251.51 TiB" at bounding box center [649, 373] width 88 height 23
click at [790, 362] on td "163.58 TiB" at bounding box center [825, 373] width 88 height 23
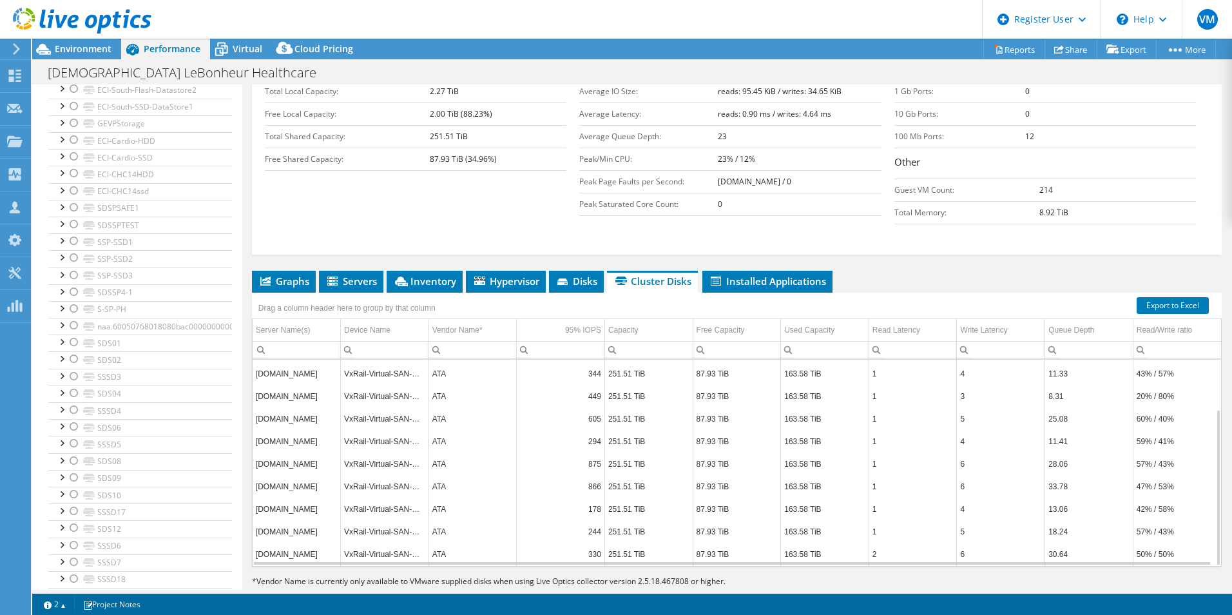
click at [619, 362] on td "251.51 TiB" at bounding box center [649, 373] width 88 height 23
click at [801, 362] on td "163.58 TiB" at bounding box center [825, 373] width 88 height 23
drag, startPoint x: 777, startPoint y: 349, endPoint x: 813, endPoint y: 349, distance: 36.1
click at [813, 362] on td "163.58 TiB" at bounding box center [825, 373] width 88 height 23
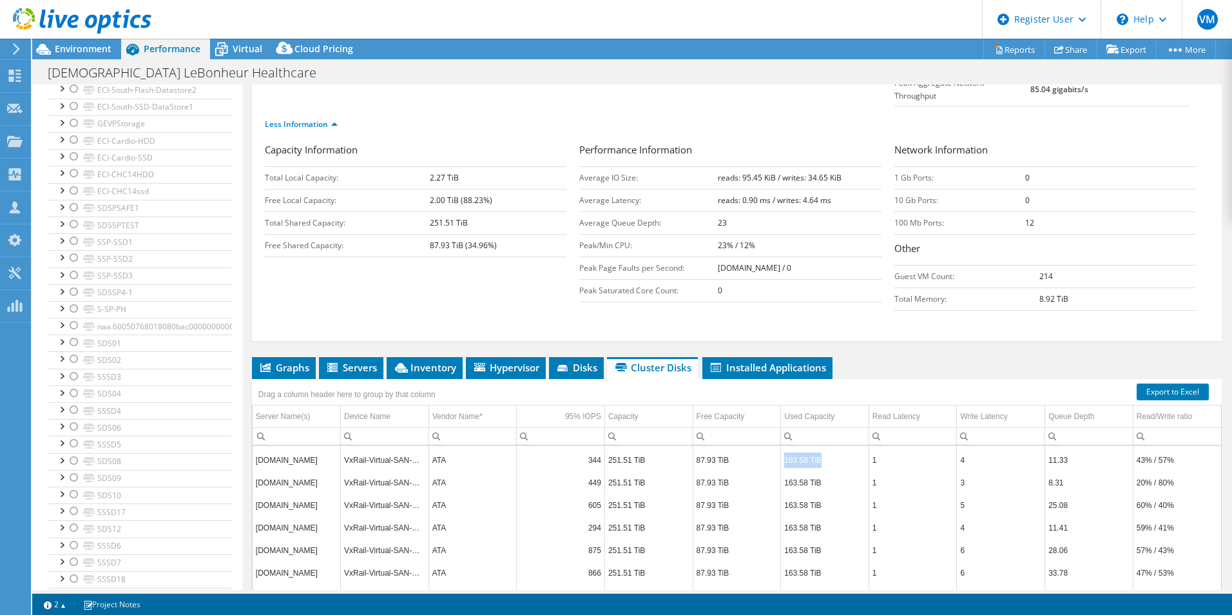
scroll to position [71, 0]
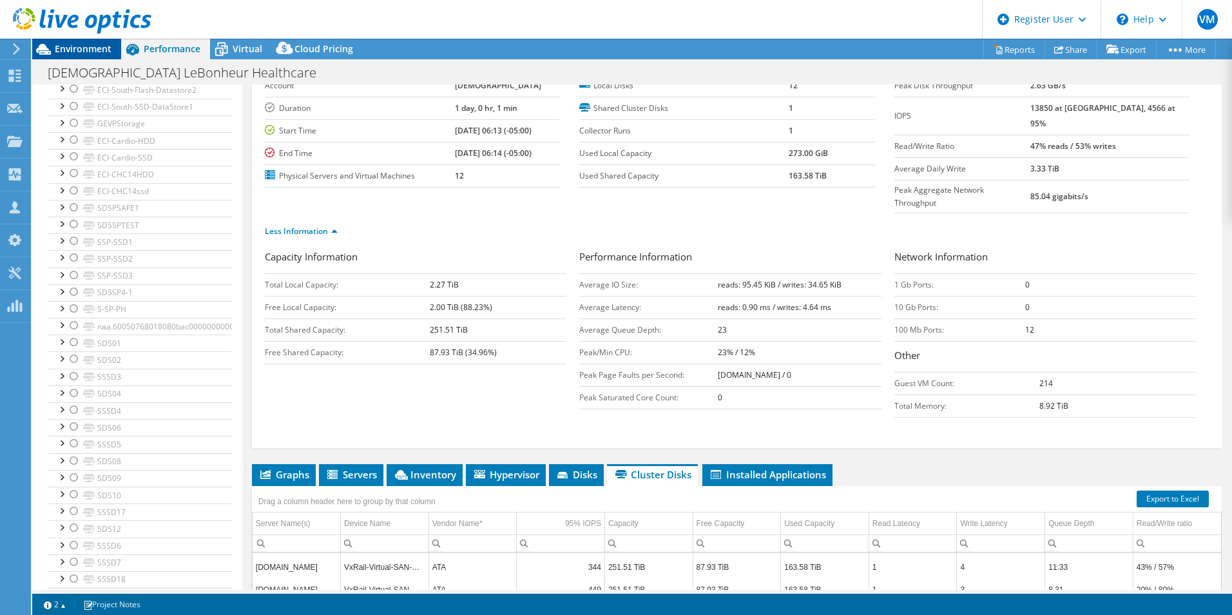
click at [83, 50] on span "Environment" at bounding box center [83, 49] width 57 height 12
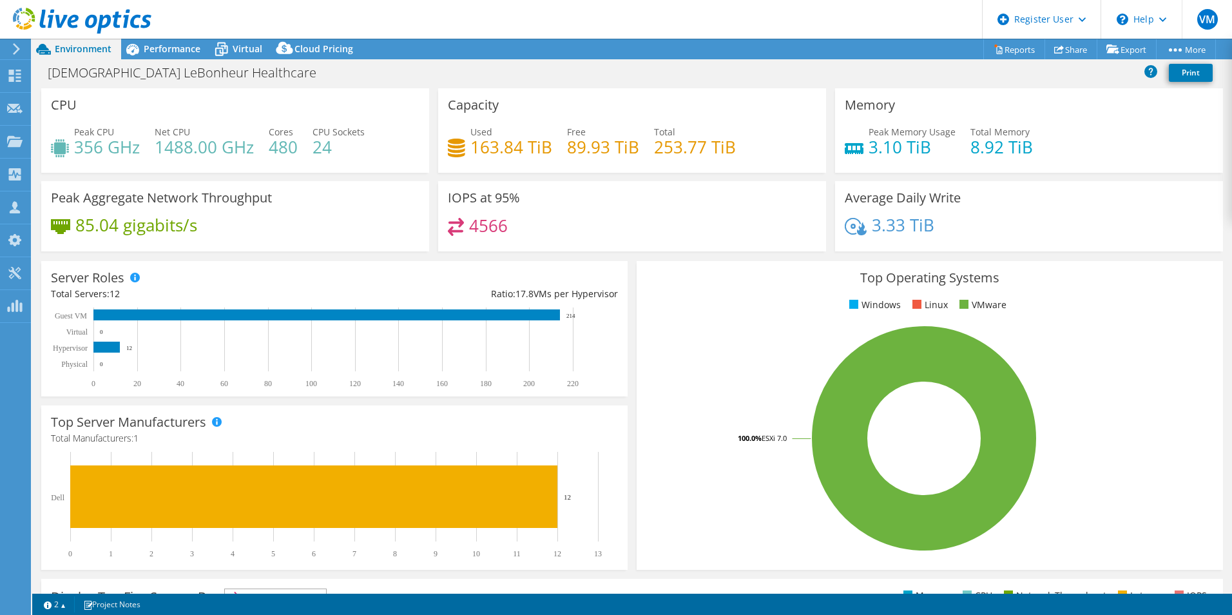
scroll to position [3427, 0]
click at [151, 47] on span "Performance" at bounding box center [172, 49] width 57 height 12
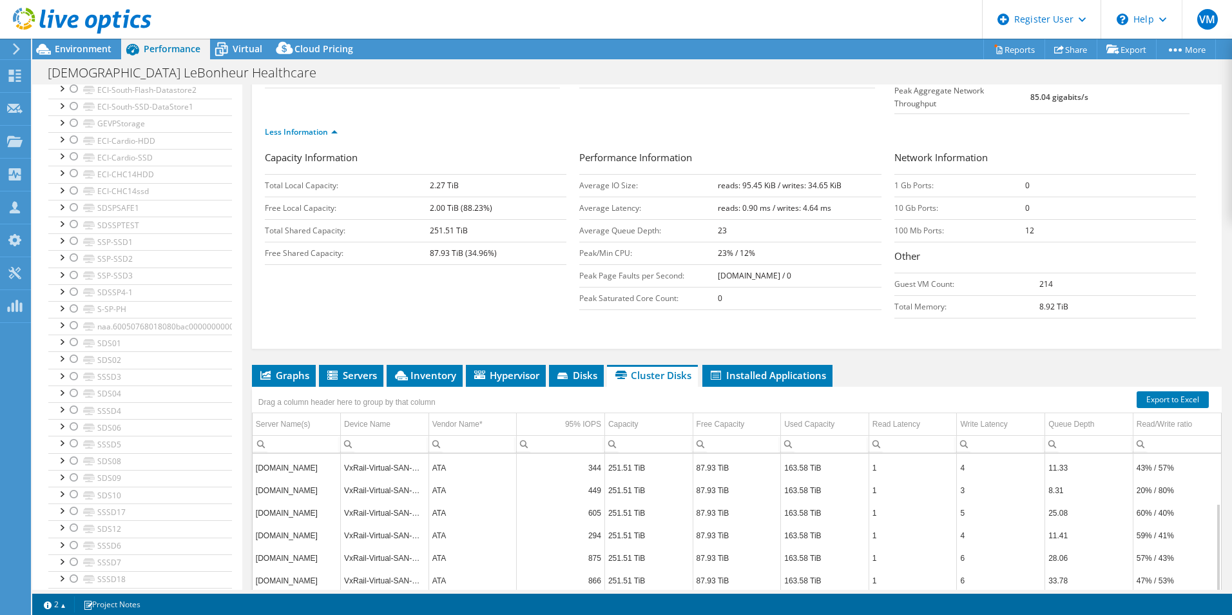
scroll to position [264, 0]
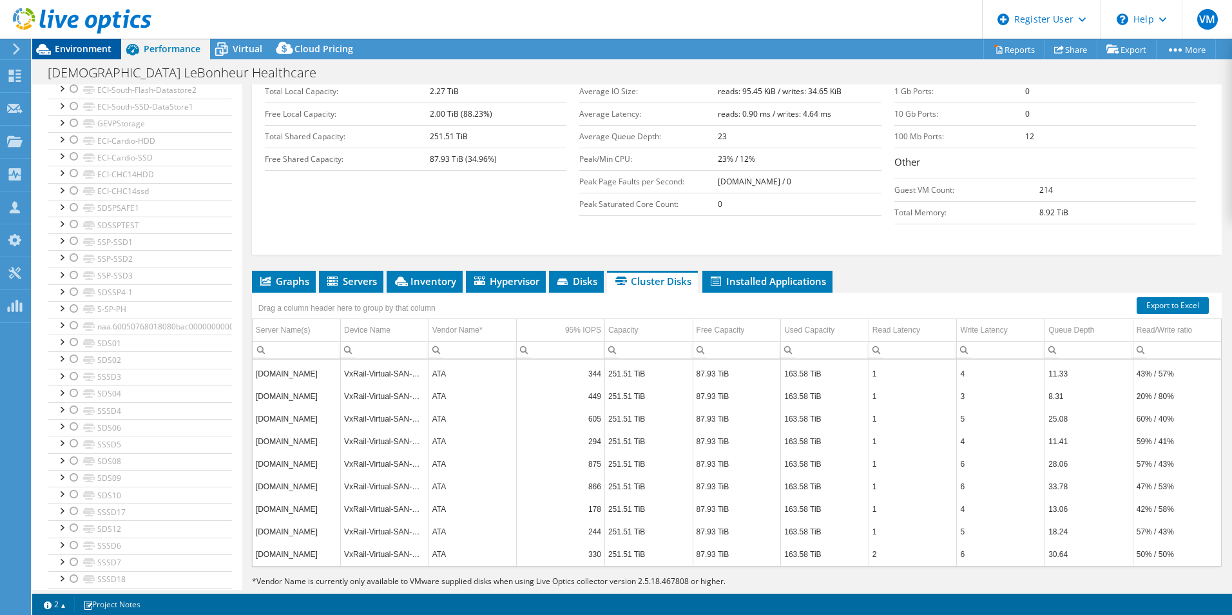
click at [80, 48] on span "Environment" at bounding box center [83, 49] width 57 height 12
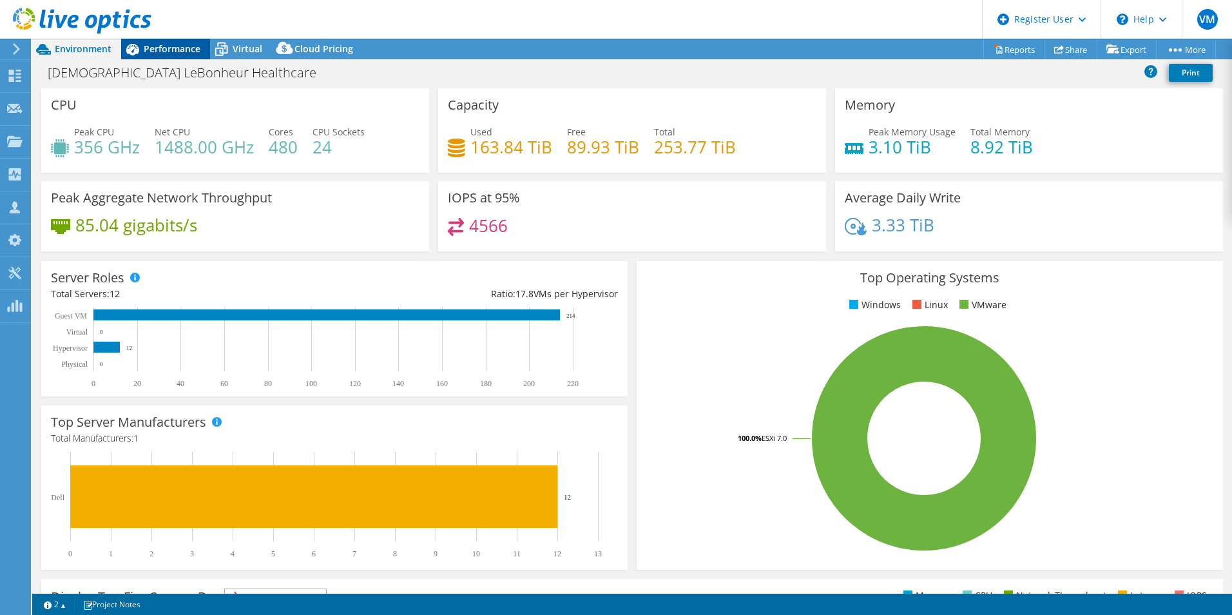
click at [160, 53] on span "Performance" at bounding box center [172, 49] width 57 height 12
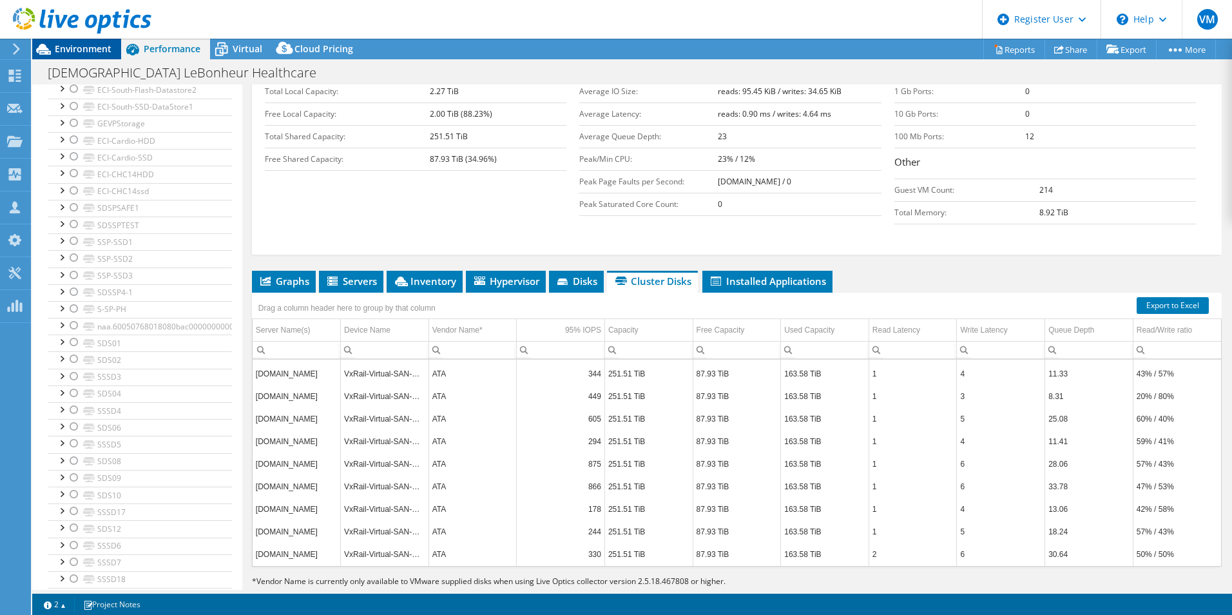
click at [81, 50] on span "Environment" at bounding box center [83, 49] width 57 height 12
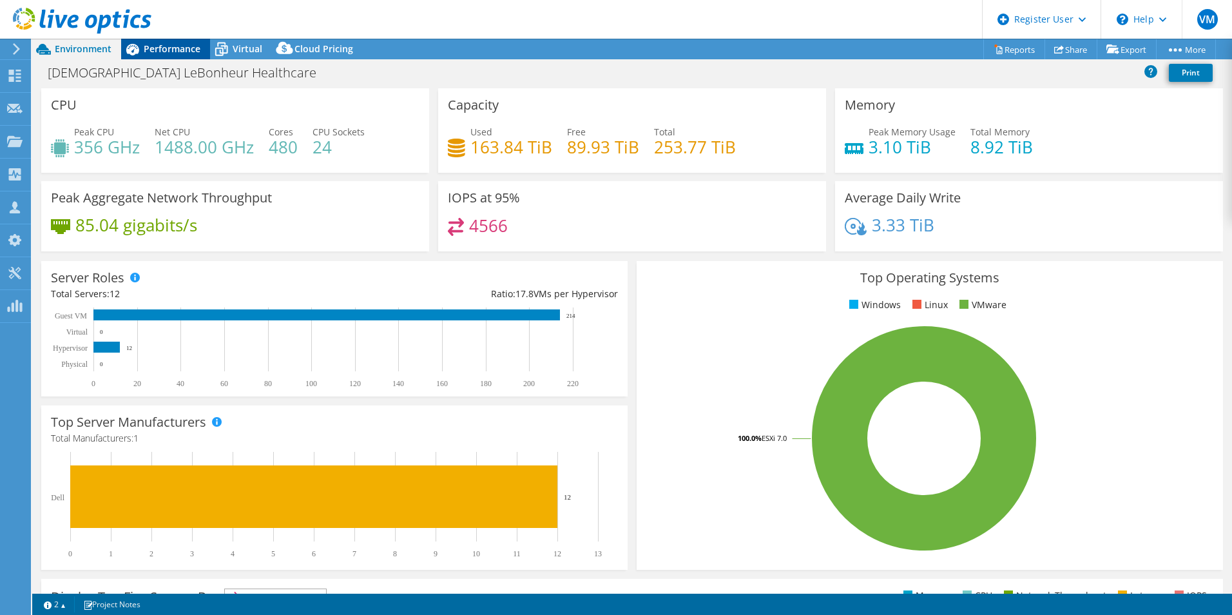
click at [173, 52] on span "Performance" at bounding box center [172, 49] width 57 height 12
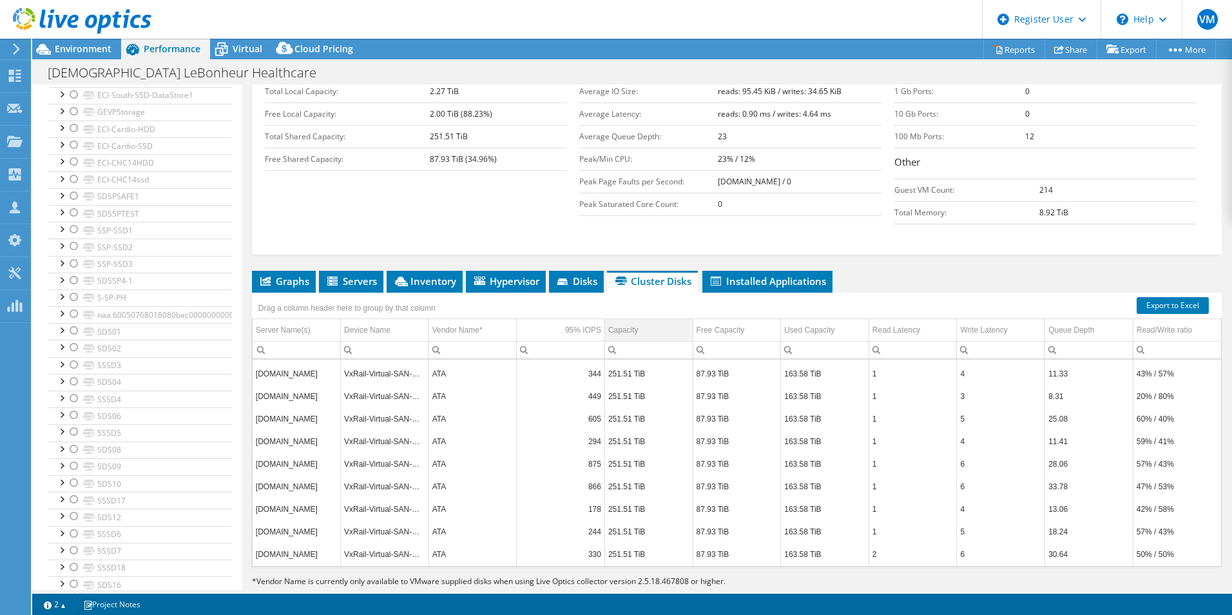
scroll to position [3415, 0]
click at [91, 48] on span "Environment" at bounding box center [83, 49] width 57 height 12
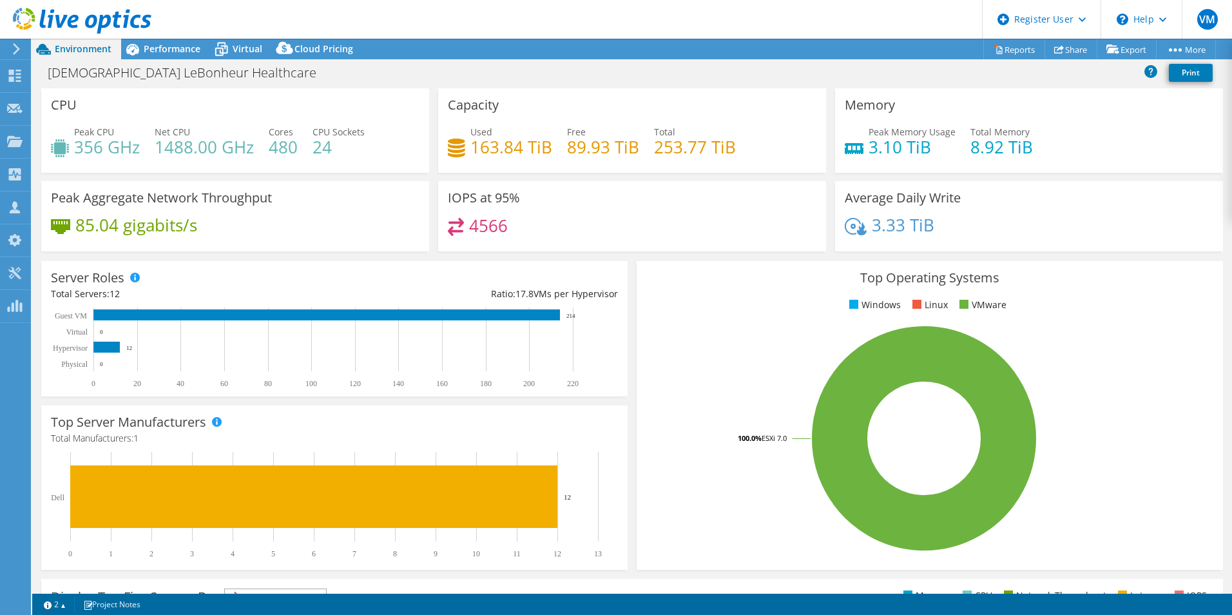
scroll to position [3427, 0]
click at [184, 56] on div "Performance" at bounding box center [165, 49] width 89 height 21
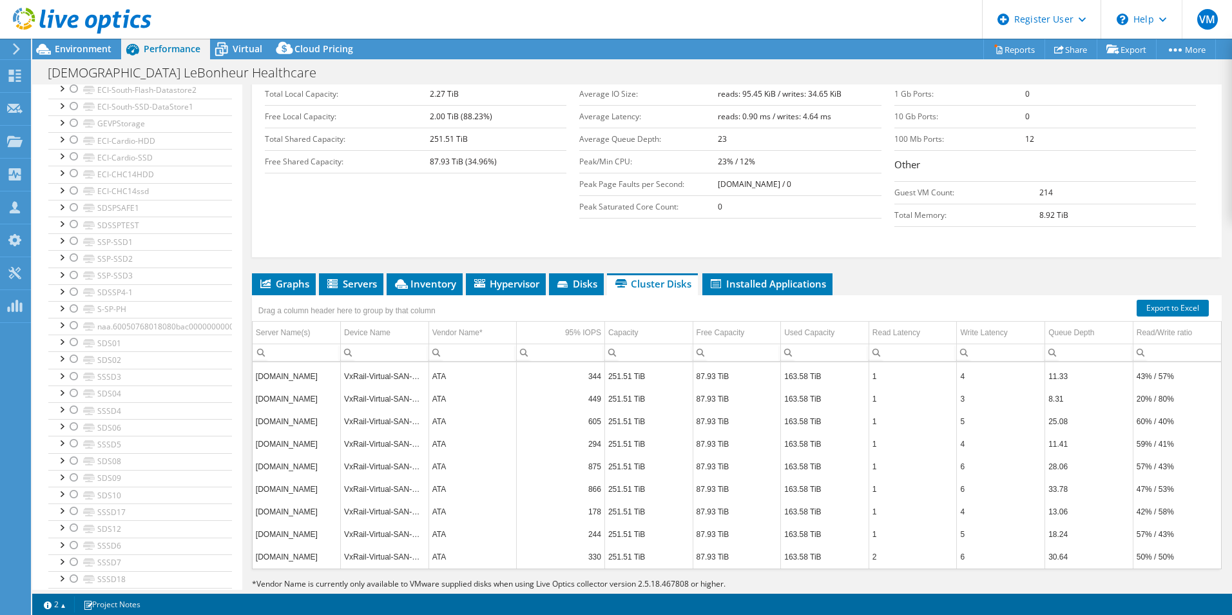
scroll to position [264, 0]
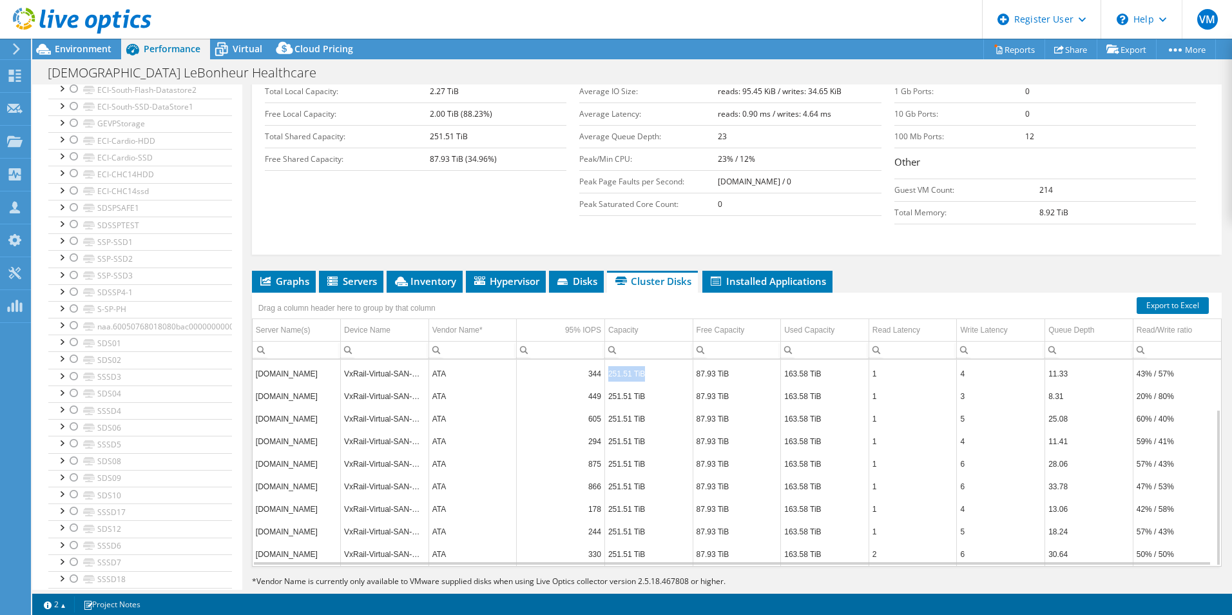
drag, startPoint x: 655, startPoint y: 353, endPoint x: 607, endPoint y: 351, distance: 48.4
click at [607, 362] on td "251.51 TiB" at bounding box center [649, 373] width 88 height 23
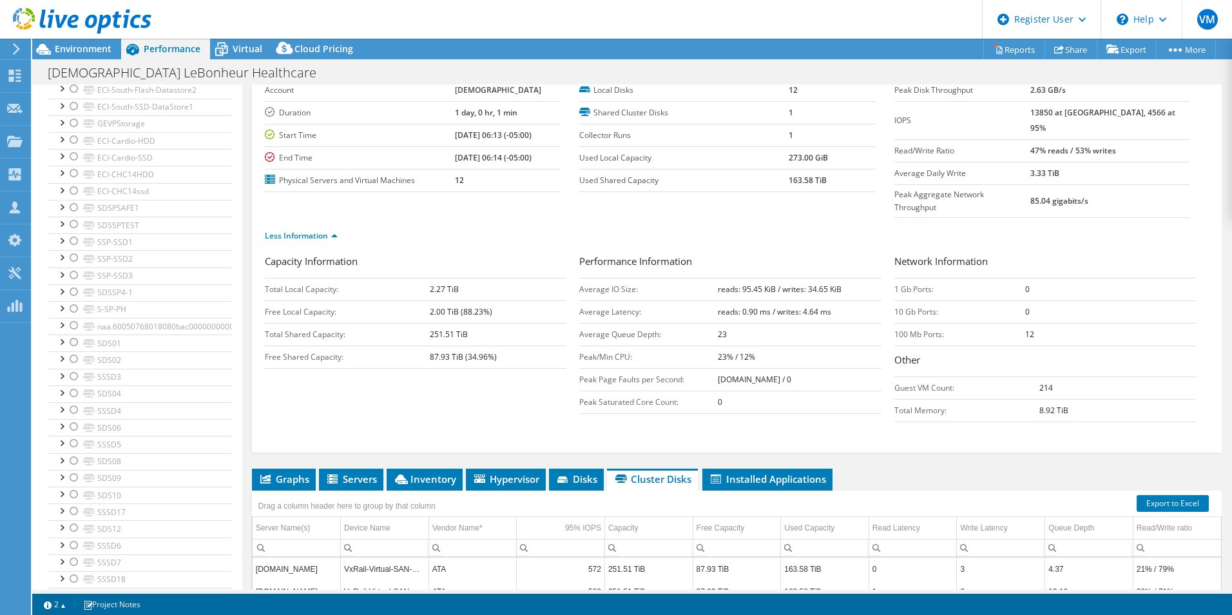
scroll to position [129, 0]
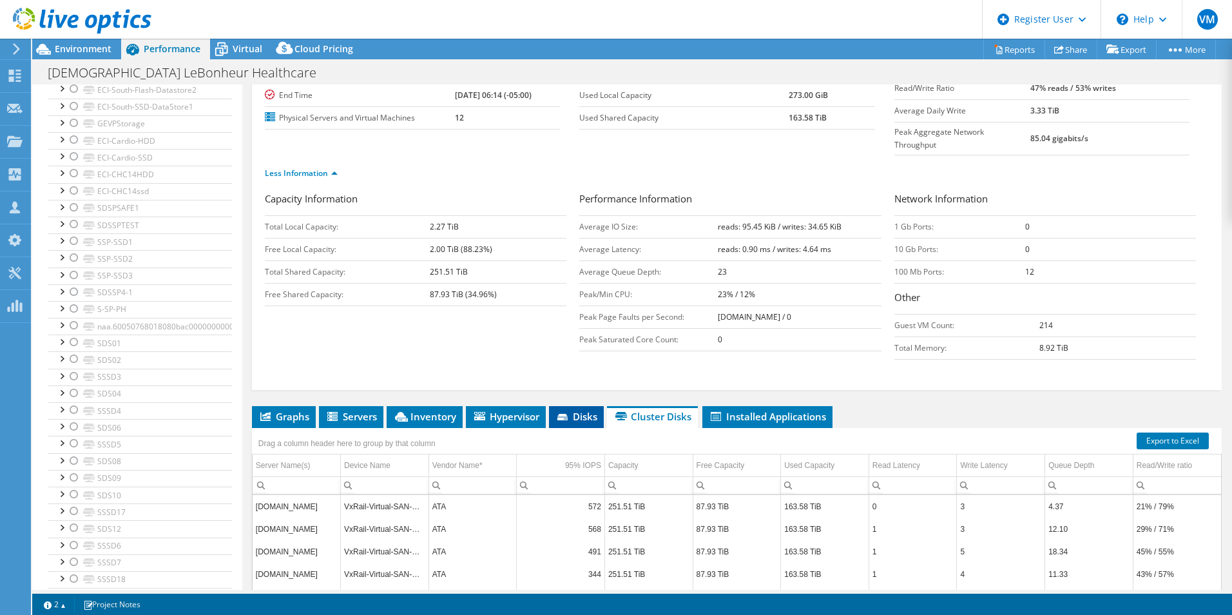
click at [567, 414] on icon at bounding box center [563, 417] width 10 height 6
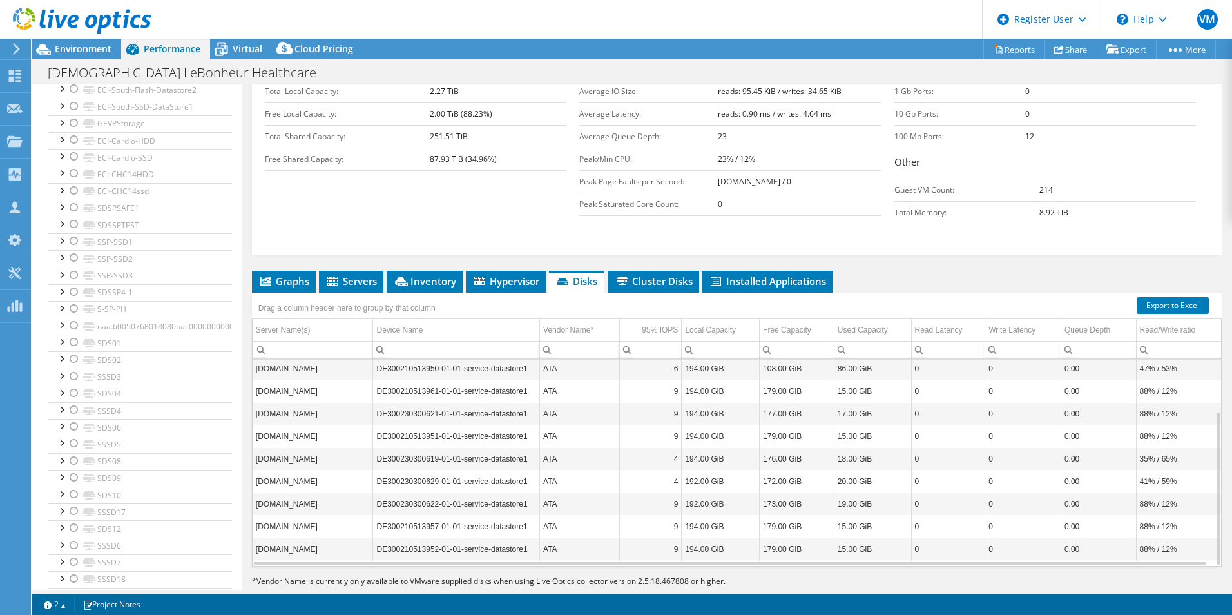
scroll to position [135, 0]
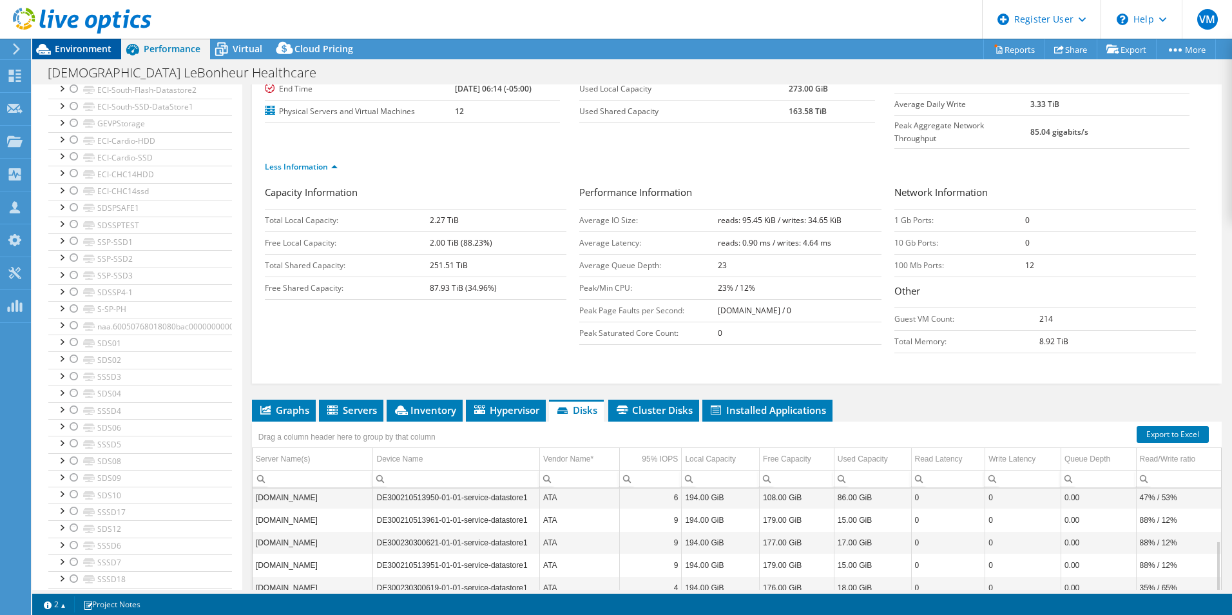
click at [107, 43] on span "Environment" at bounding box center [83, 49] width 57 height 12
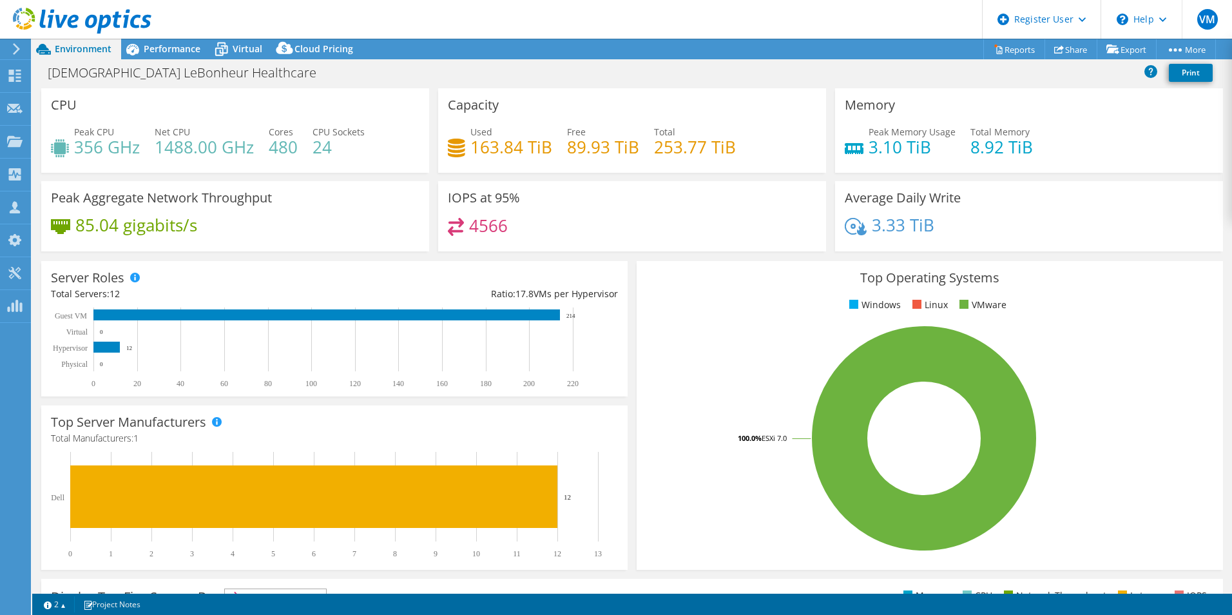
click at [491, 144] on h4 "163.84 TiB" at bounding box center [512, 147] width 82 height 14
drag, startPoint x: 491, startPoint y: 144, endPoint x: 586, endPoint y: 148, distance: 94.8
click at [586, 148] on h4 "89.93 TiB" at bounding box center [603, 147] width 72 height 14
click at [488, 153] on h4 "163.84 TiB" at bounding box center [512, 147] width 82 height 14
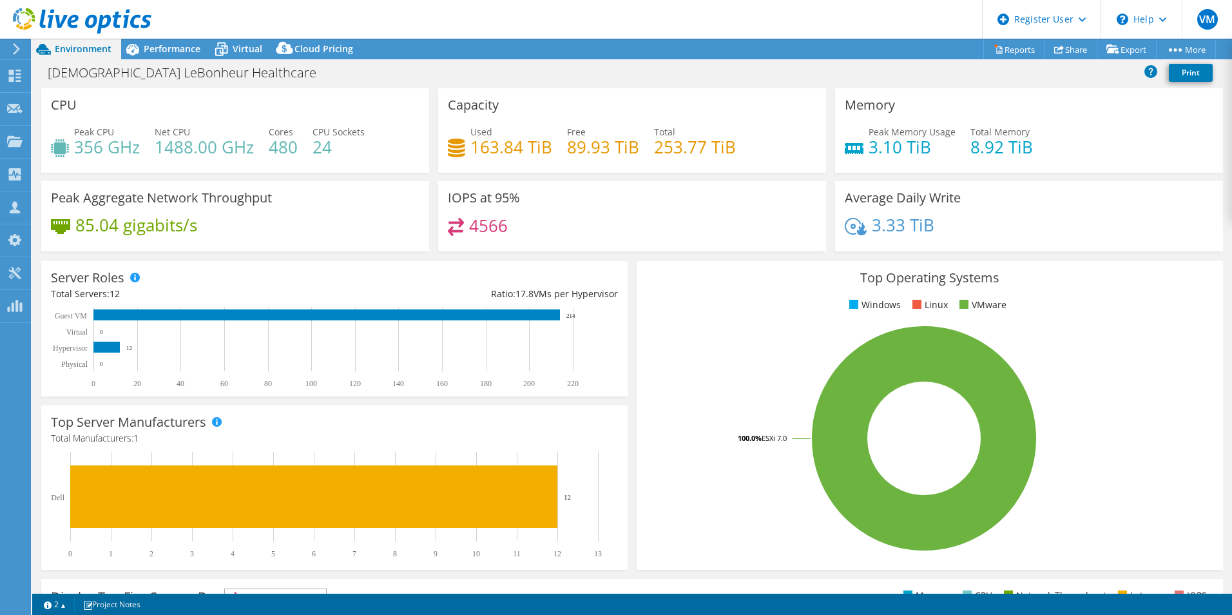
click at [592, 150] on h4 "89.93 TiB" at bounding box center [603, 147] width 72 height 14
click at [657, 150] on h4 "253.77 TiB" at bounding box center [695, 147] width 82 height 14
drag, startPoint x: 657, startPoint y: 150, endPoint x: 681, endPoint y: 151, distance: 23.2
click at [681, 151] on h4 "253.77 TiB" at bounding box center [695, 147] width 82 height 14
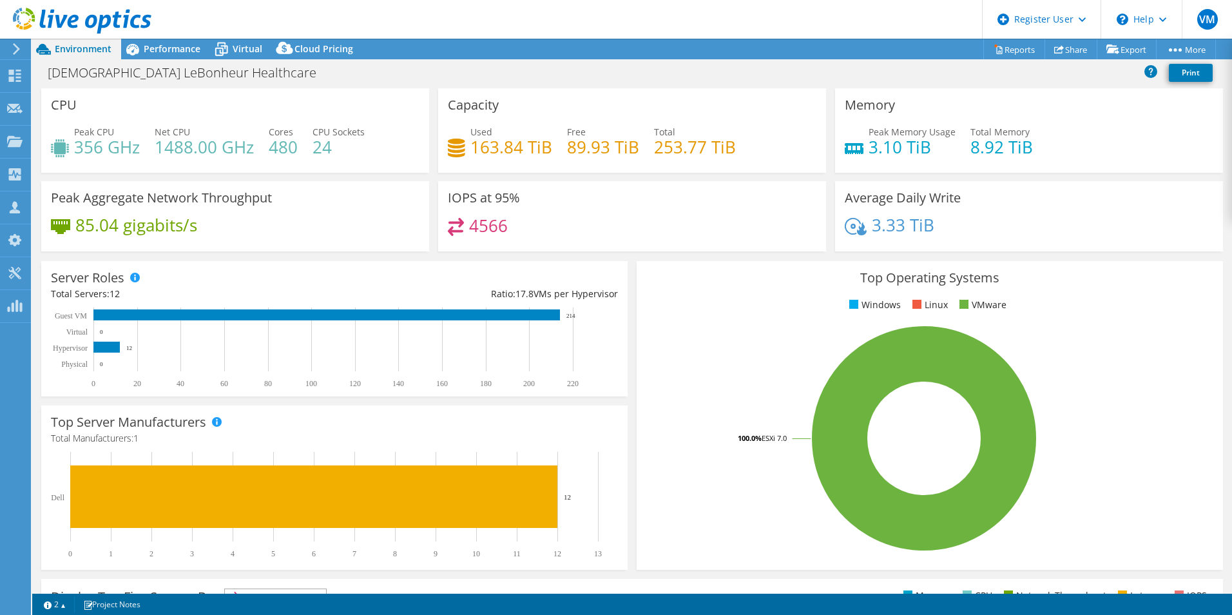
click at [492, 150] on h4 "163.84 TiB" at bounding box center [512, 147] width 82 height 14
click at [490, 151] on h4 "163.84 TiB" at bounding box center [512, 147] width 82 height 14
click at [153, 51] on span "Performance" at bounding box center [172, 49] width 57 height 12
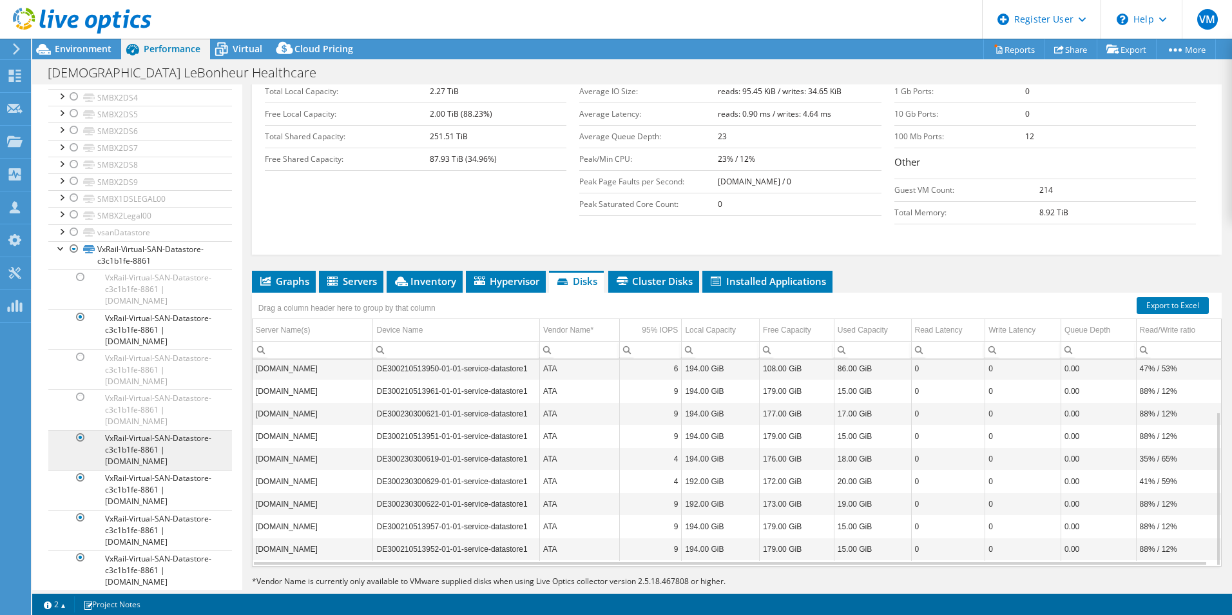
scroll to position [5671, 0]
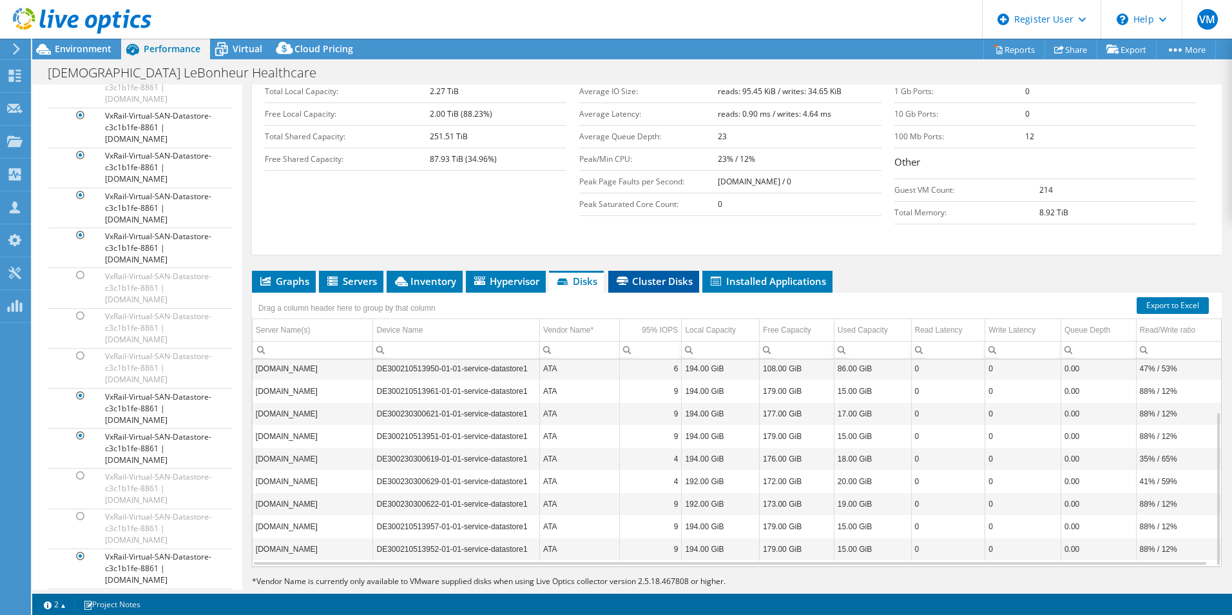
click at [659, 275] on span "Cluster Disks" at bounding box center [654, 281] width 78 height 13
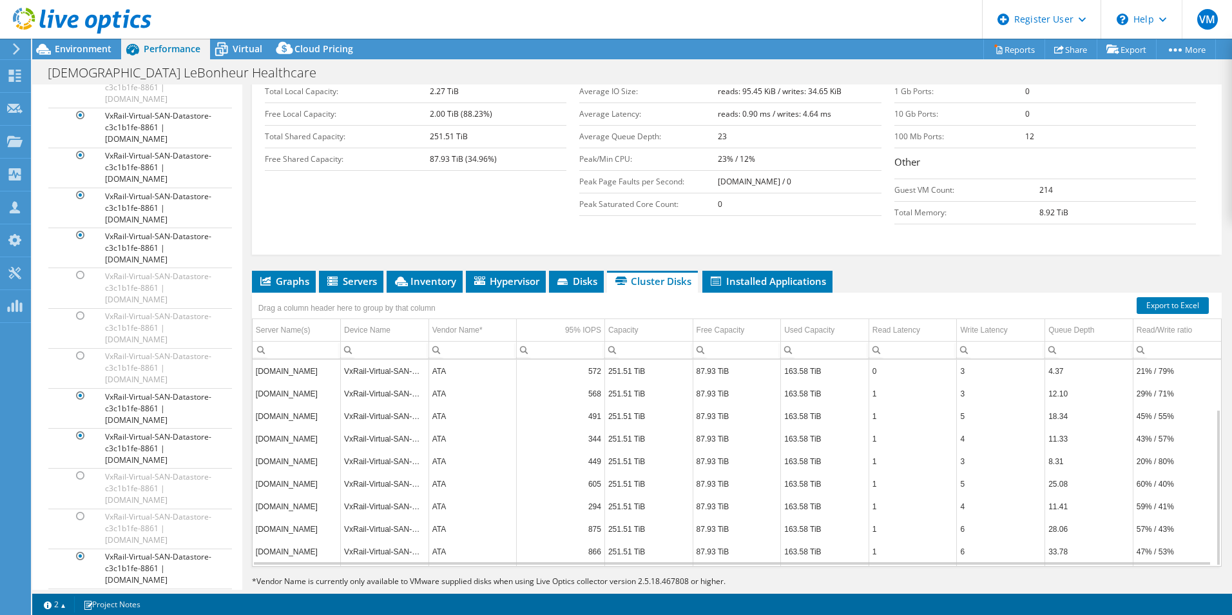
scroll to position [65, 0]
click at [570, 278] on icon at bounding box center [564, 282] width 13 height 8
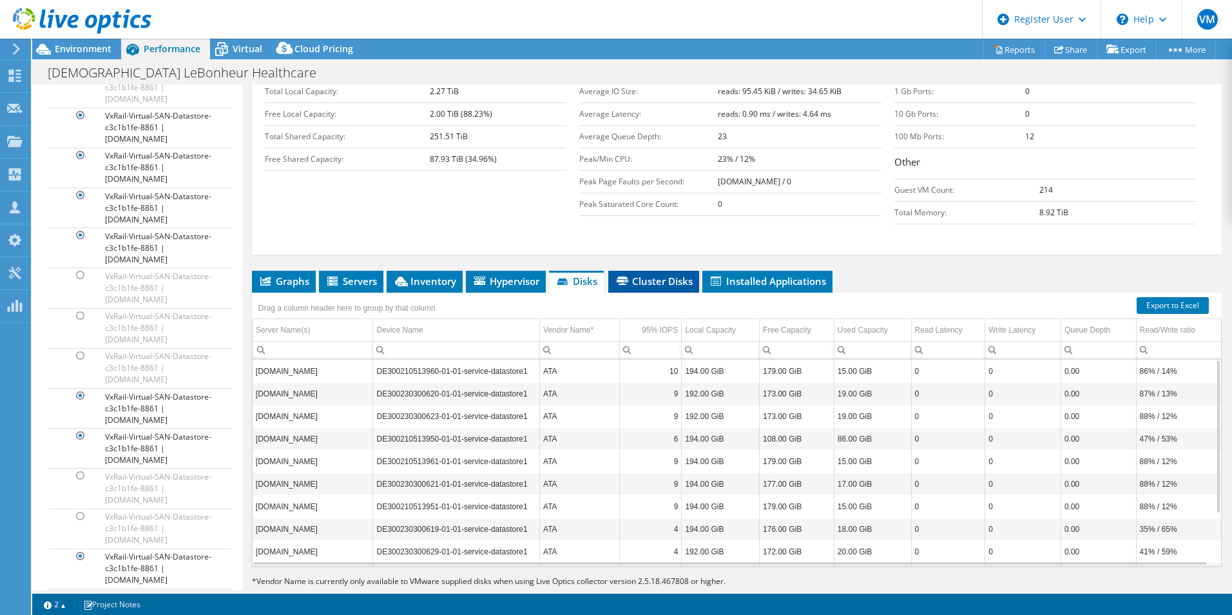
click at [648, 275] on span "Cluster Disks" at bounding box center [654, 281] width 78 height 13
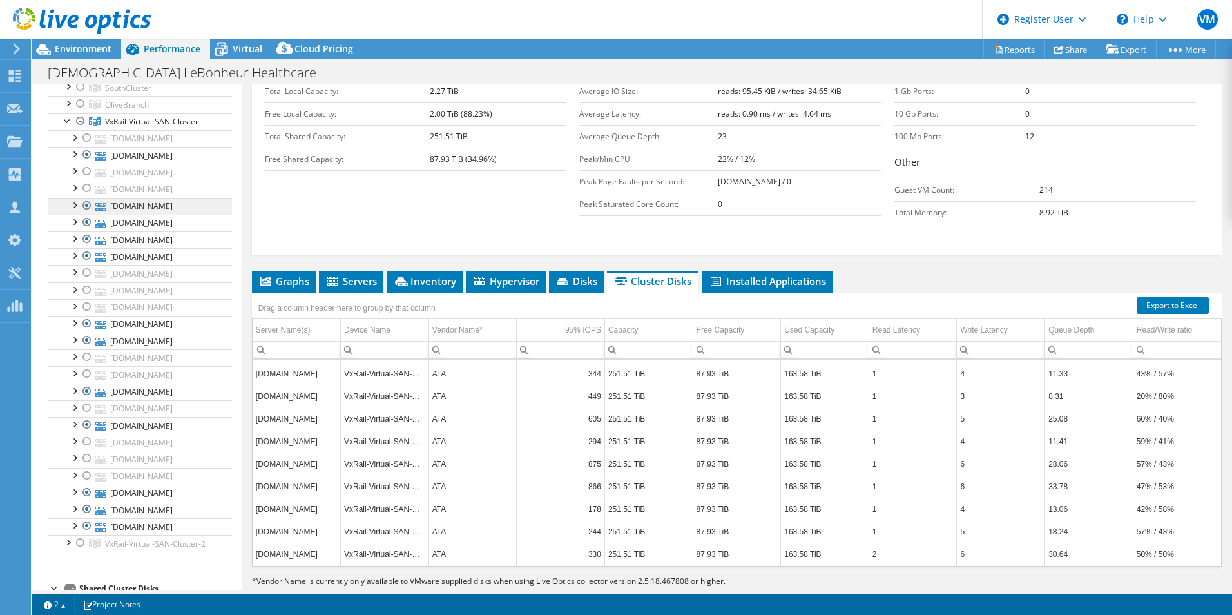
scroll to position [322, 0]
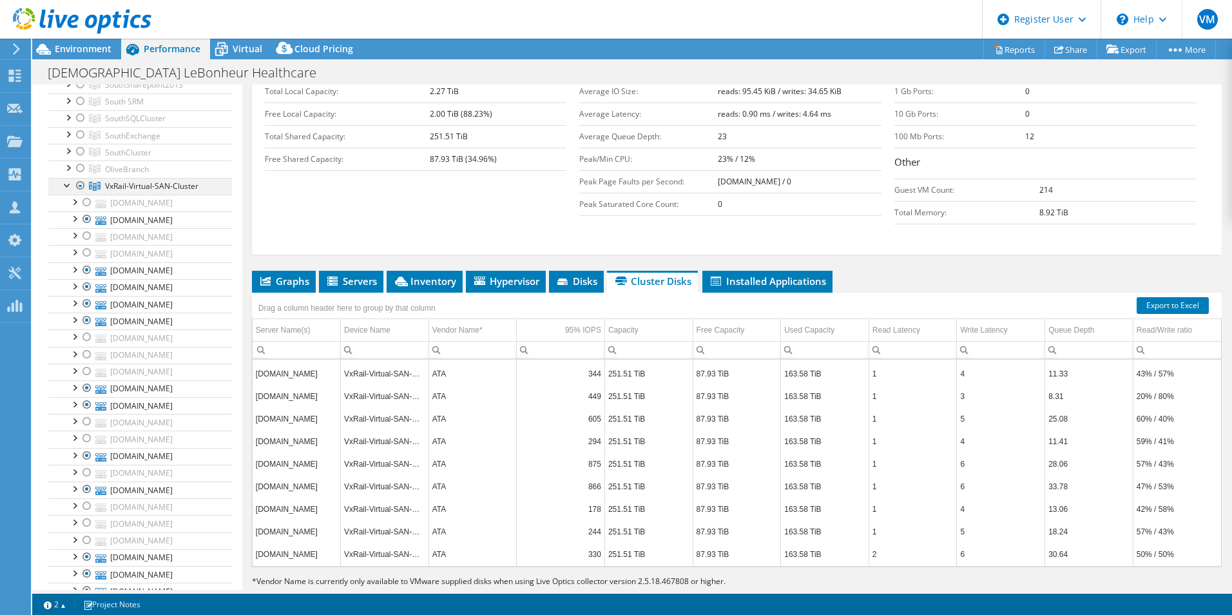
click at [80, 184] on div at bounding box center [80, 185] width 13 height 15
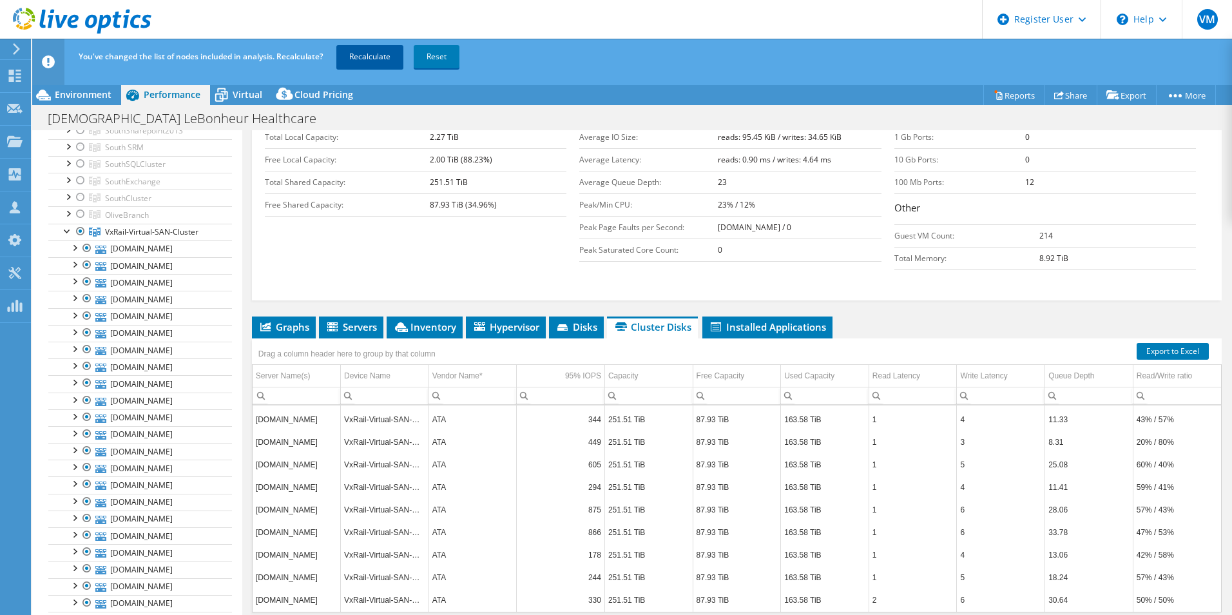
click at [373, 55] on link "Recalculate" at bounding box center [369, 56] width 67 height 23
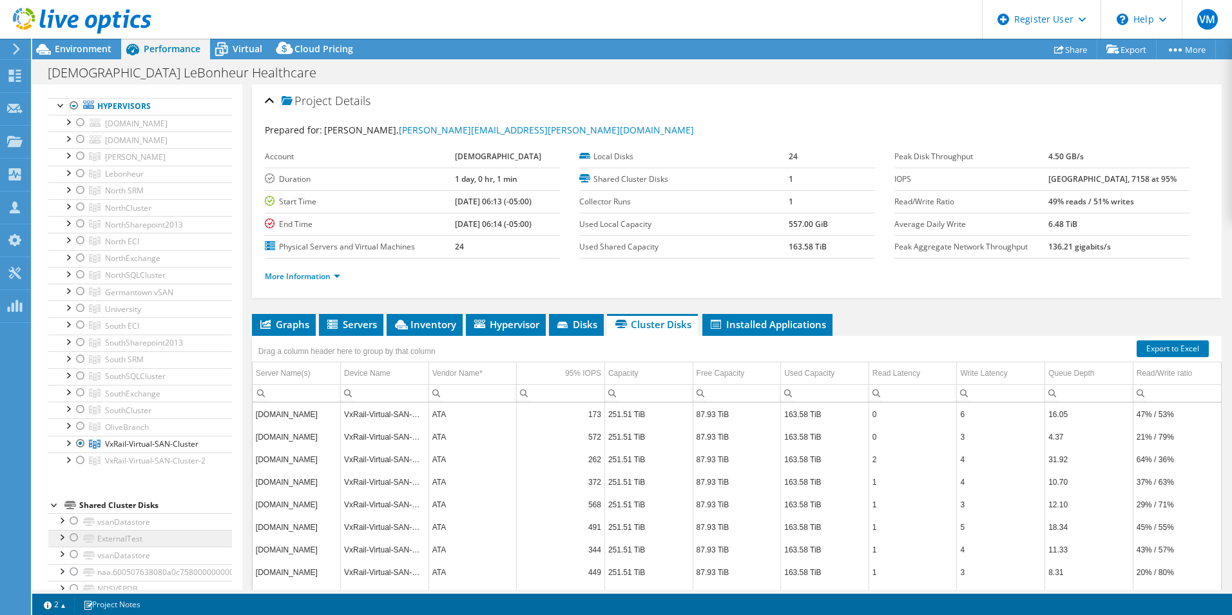
scroll to position [0, 0]
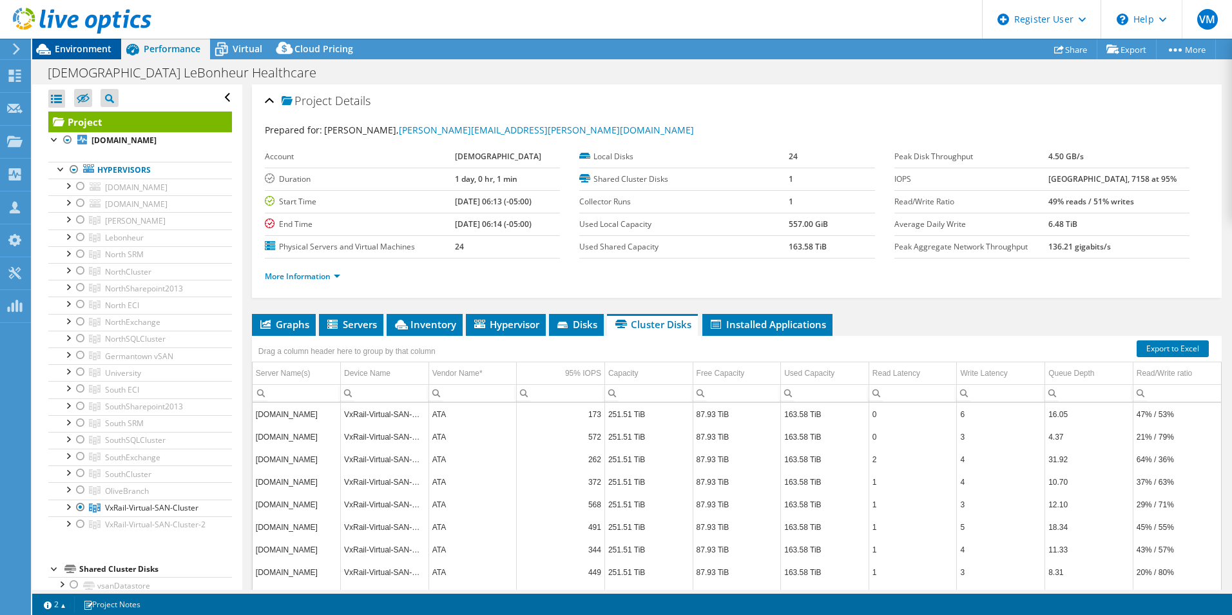
click at [83, 57] on div "Environment" at bounding box center [76, 49] width 89 height 21
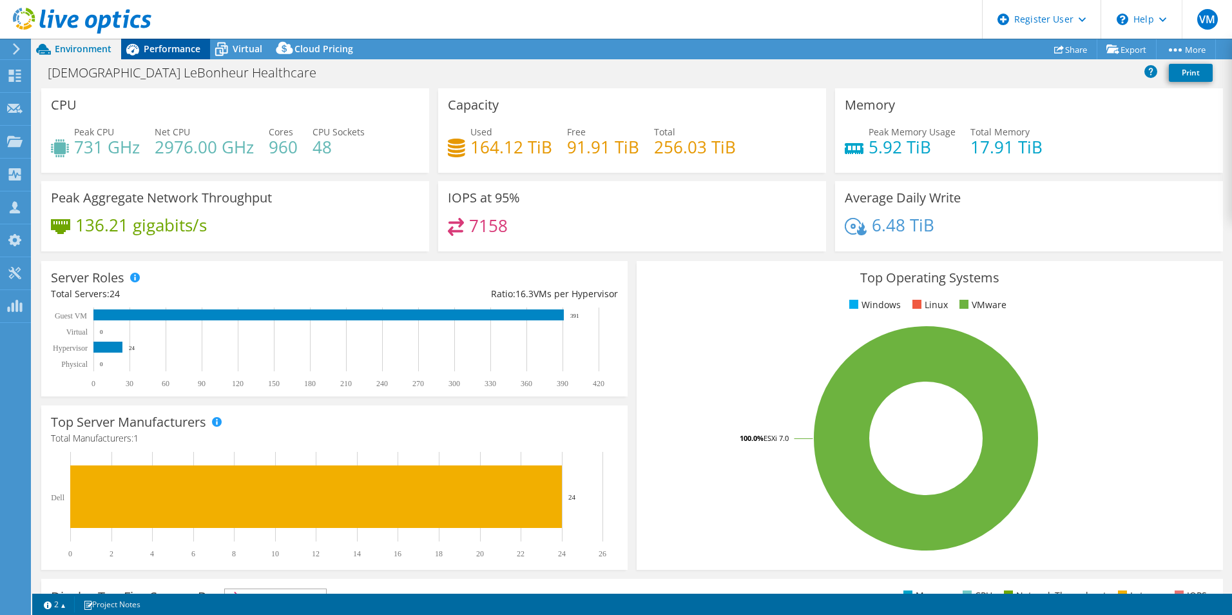
click at [176, 50] on span "Performance" at bounding box center [172, 49] width 57 height 12
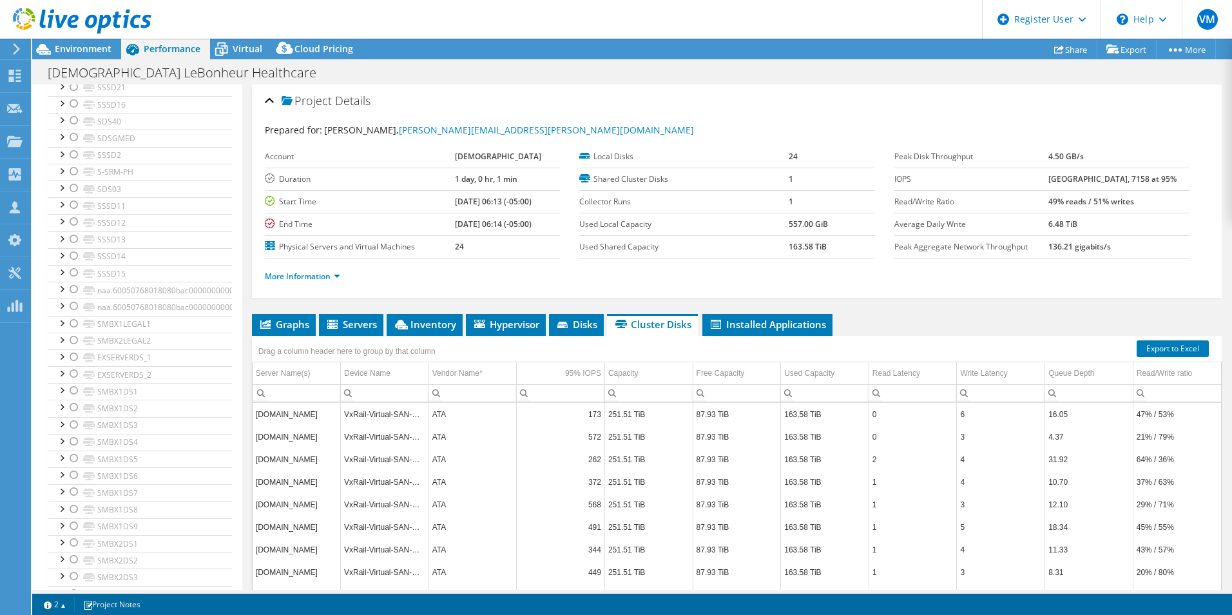
scroll to position [4691, 0]
click at [103, 60] on div "Methodist LeBonheur Healthcare Print" at bounding box center [632, 71] width 1200 height 25
click at [99, 43] on span "Environment" at bounding box center [83, 49] width 57 height 12
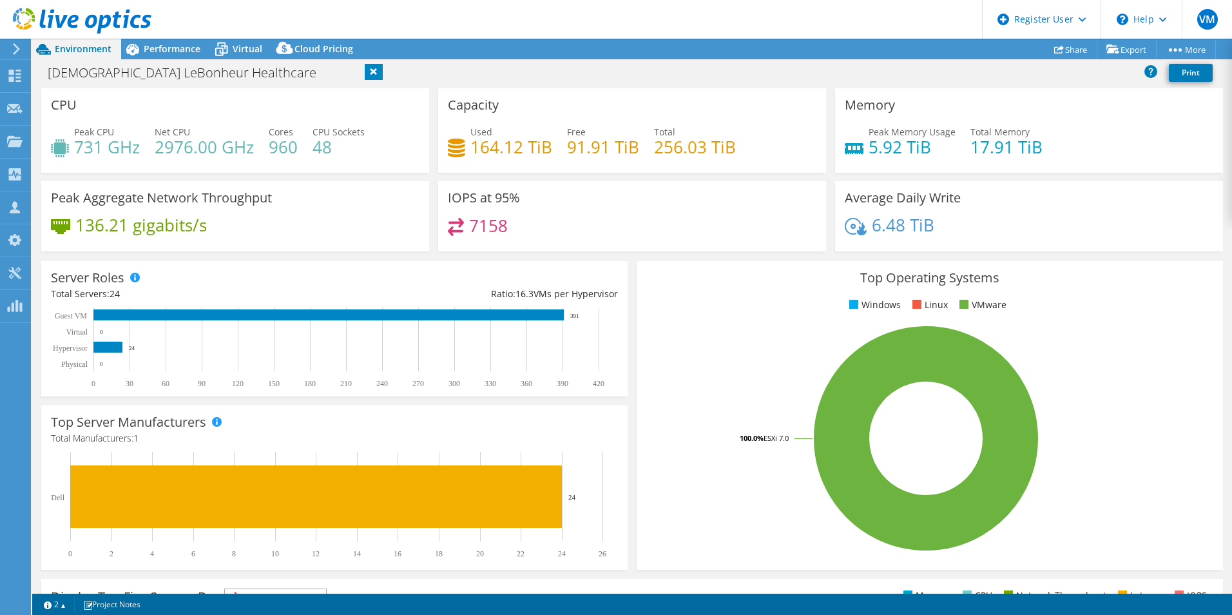
scroll to position [4703, 0]
click at [166, 44] on span "Performance" at bounding box center [172, 49] width 57 height 12
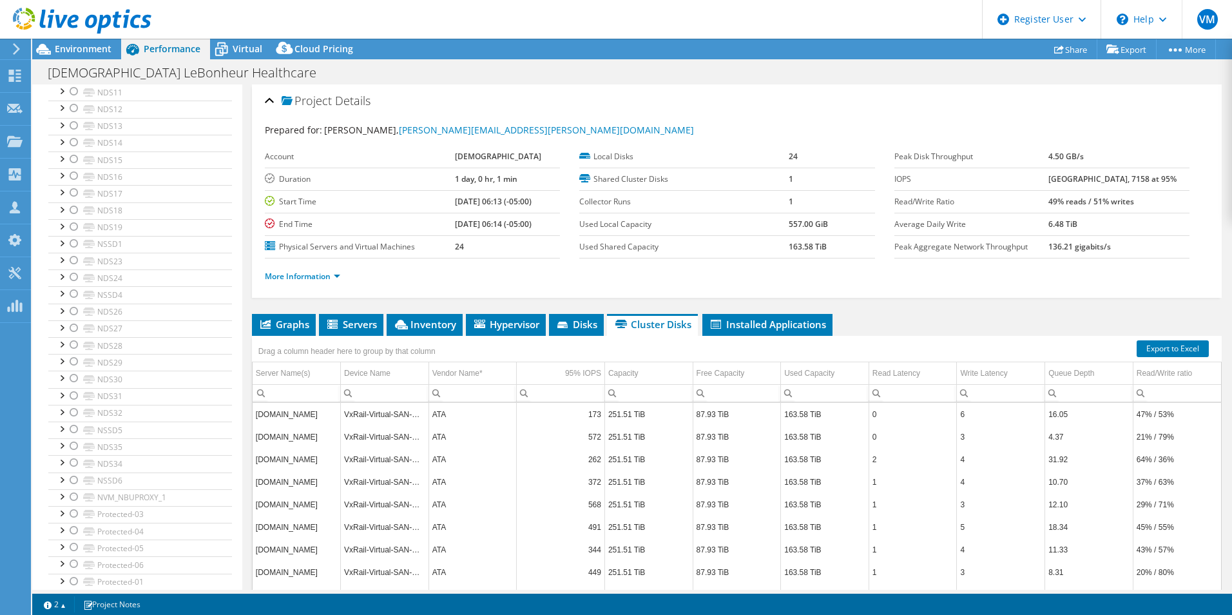
scroll to position [0, 0]
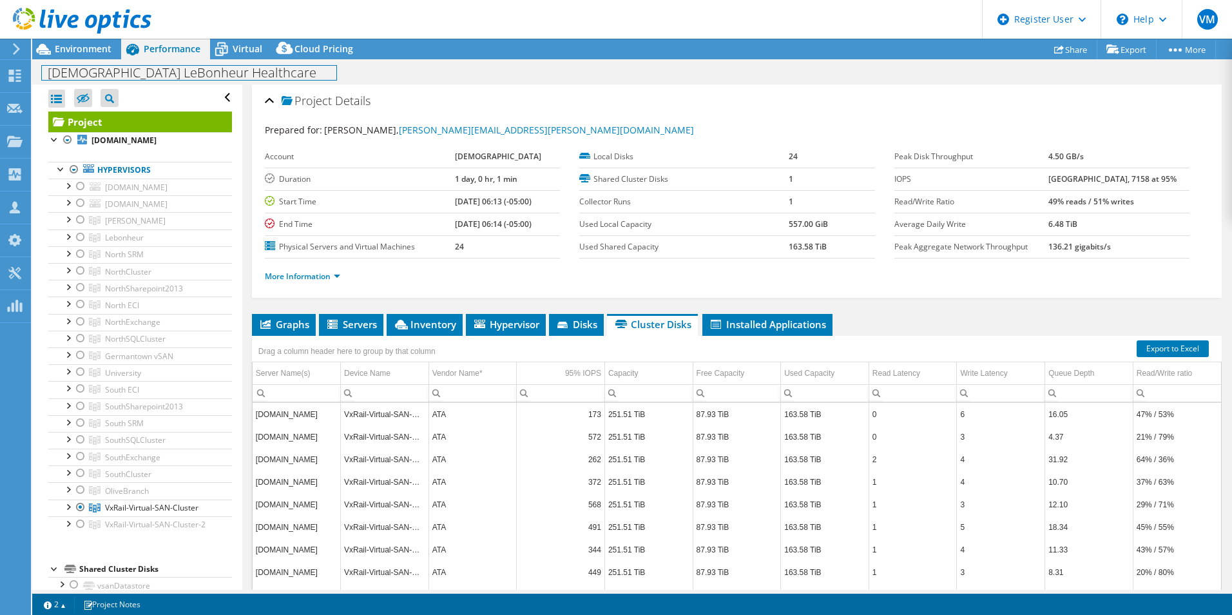
click at [71, 59] on div "Methodist LeBonheur Healthcare Print" at bounding box center [632, 71] width 1200 height 25
click at [81, 47] on span "Environment" at bounding box center [83, 49] width 57 height 12
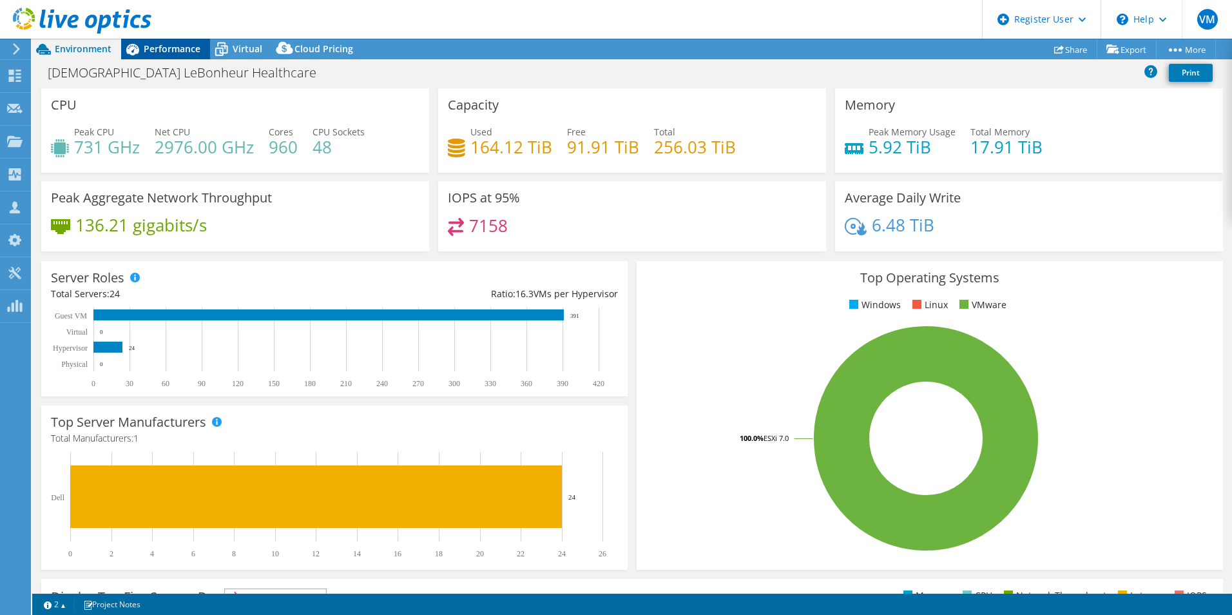
click at [185, 44] on span "Performance" at bounding box center [172, 49] width 57 height 12
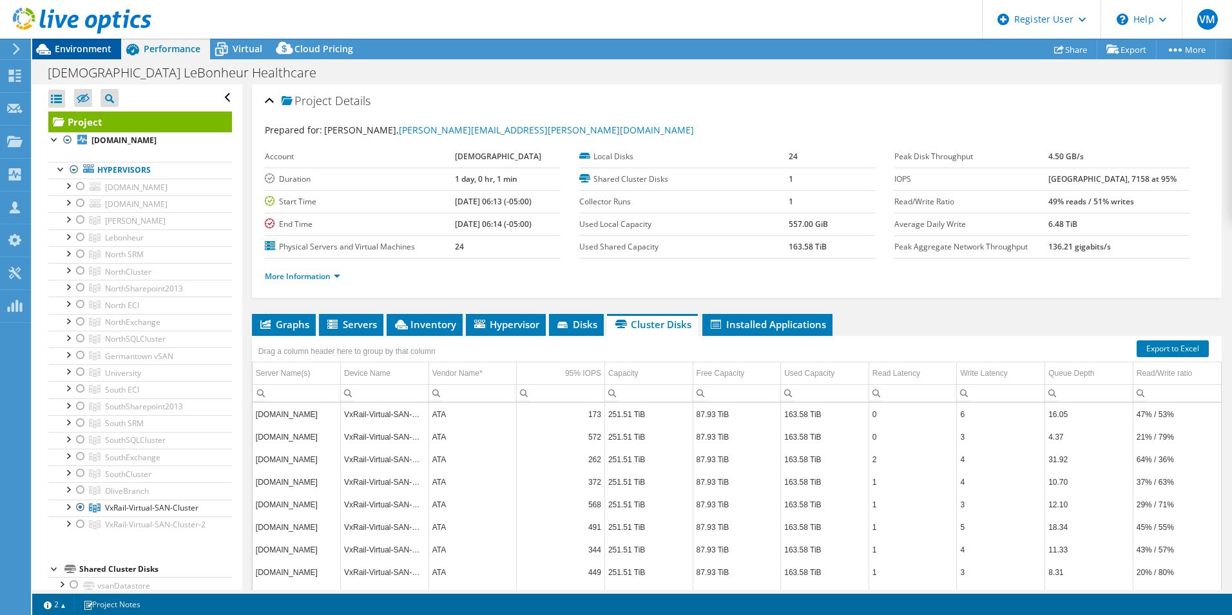
click at [89, 49] on span "Environment" at bounding box center [83, 49] width 57 height 12
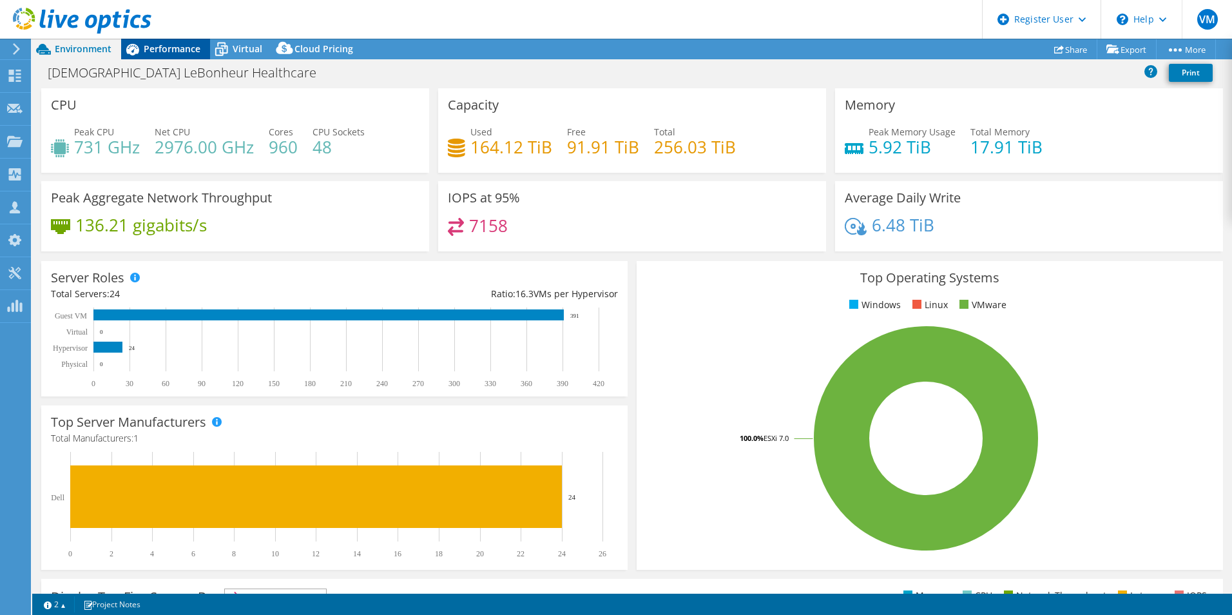
click at [166, 51] on span "Performance" at bounding box center [172, 49] width 57 height 12
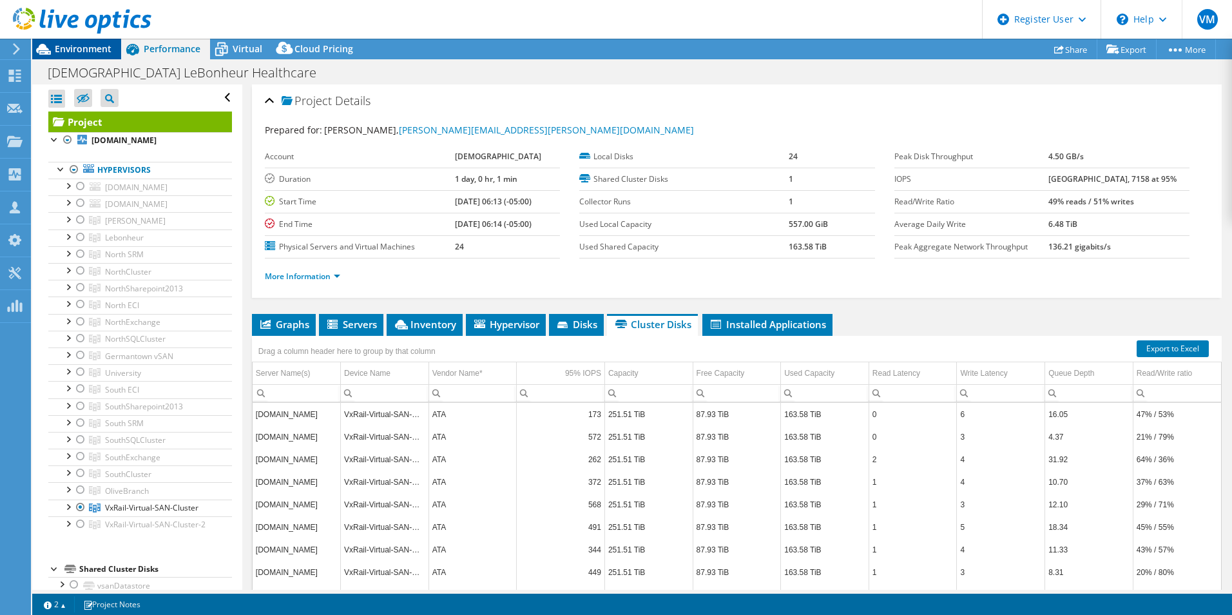
click at [92, 46] on span "Environment" at bounding box center [83, 49] width 57 height 12
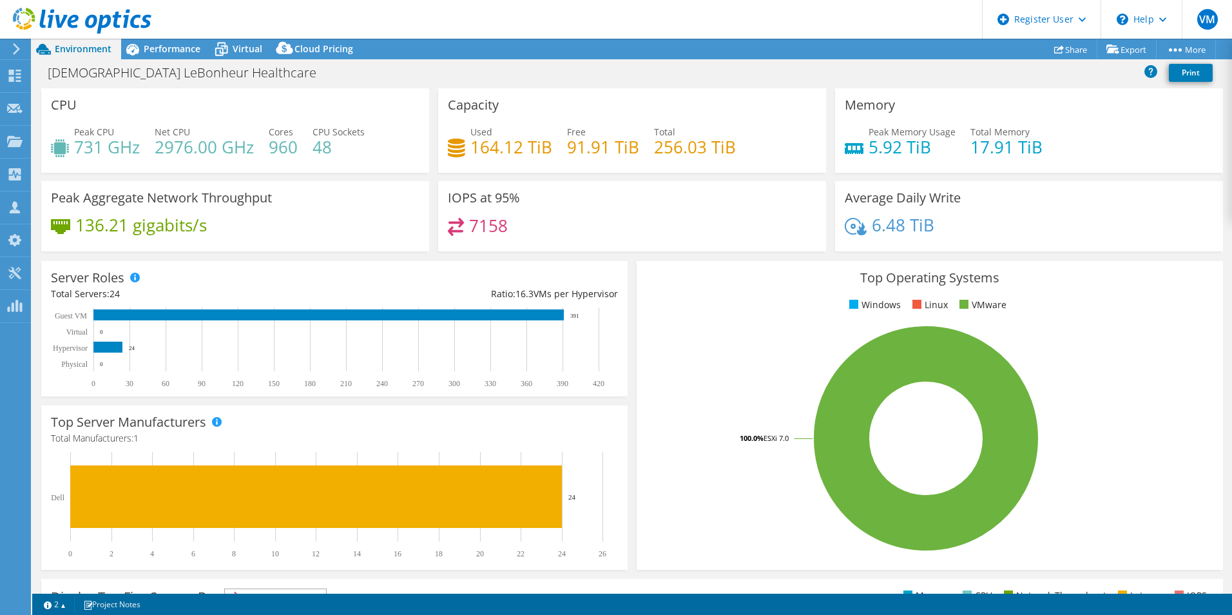
click at [177, 35] on header "VM Dell User Vishwanath M Vishwanath.M1@dell.com Dell My Profile Log Out \n Hel…" at bounding box center [616, 19] width 1232 height 39
click at [177, 43] on span "Performance" at bounding box center [172, 49] width 57 height 12
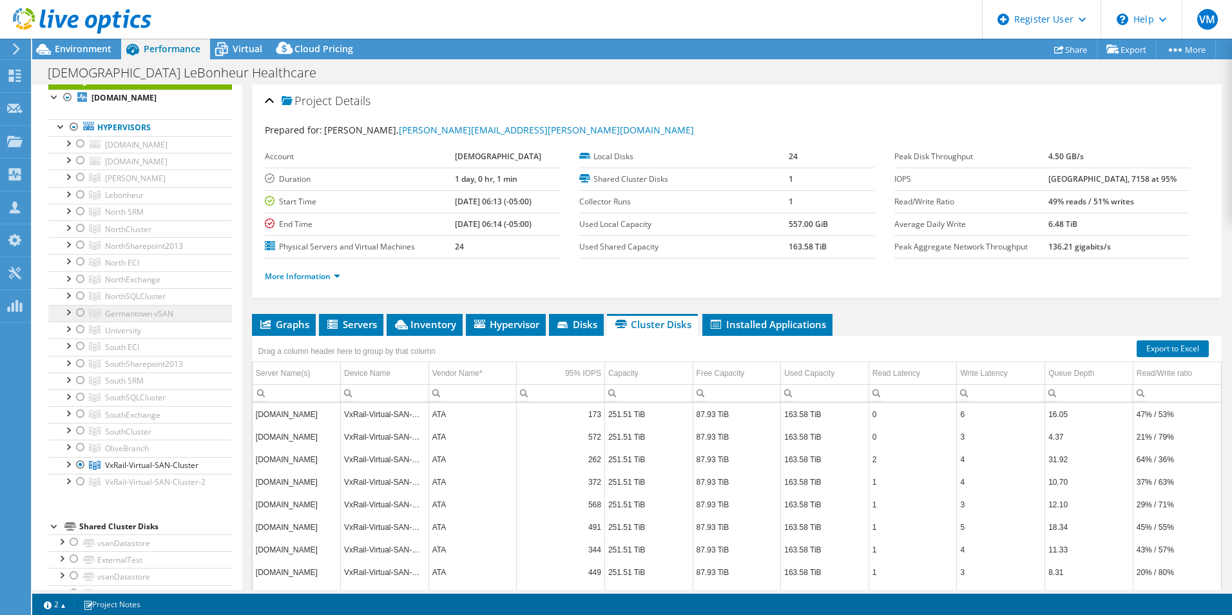
scroll to position [129, 0]
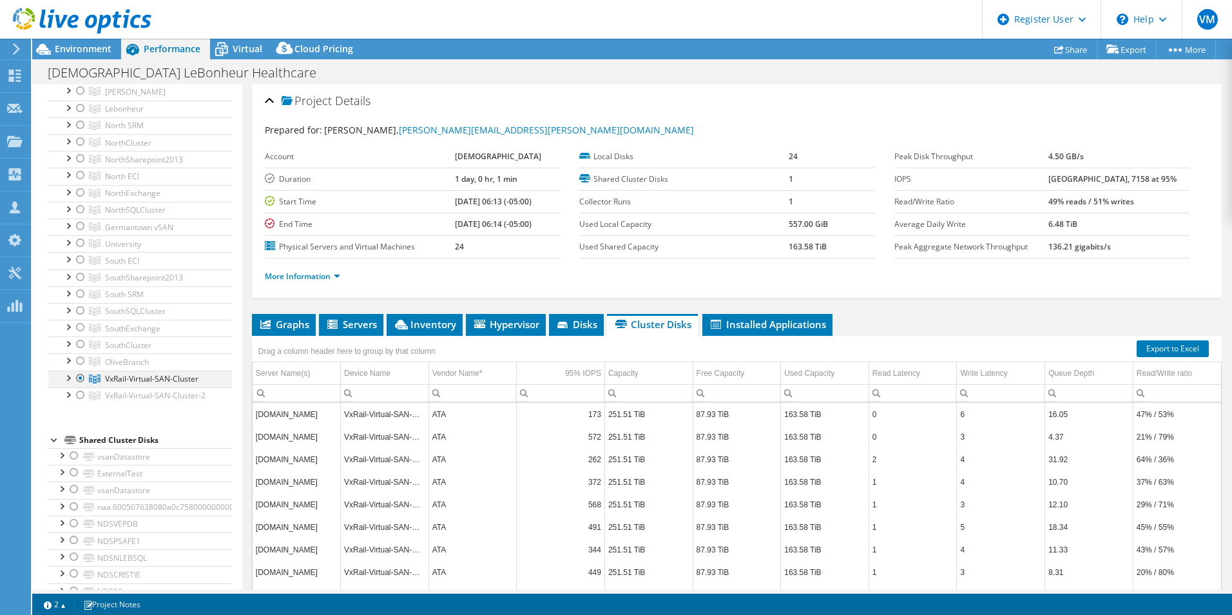
click at [64, 377] on div at bounding box center [67, 377] width 13 height 13
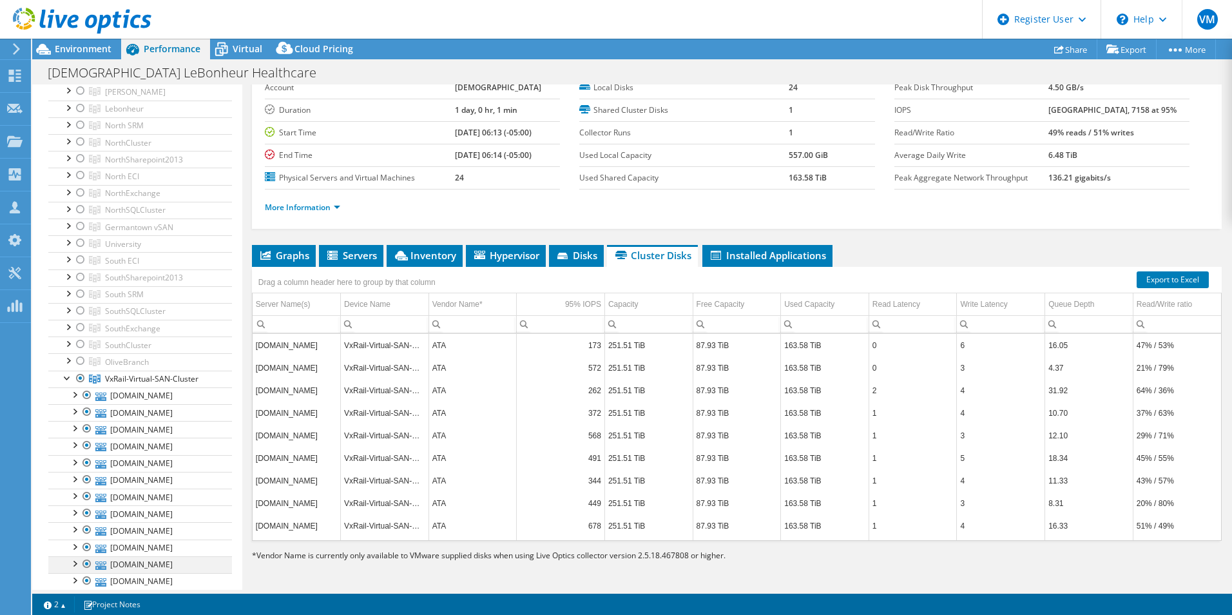
scroll to position [0, 0]
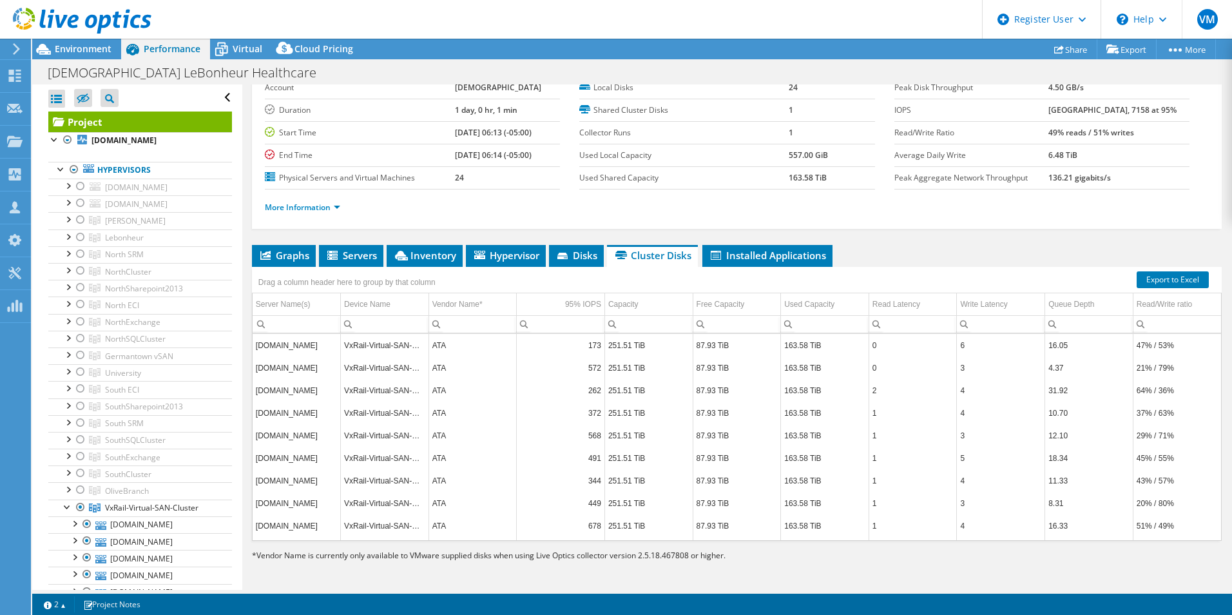
click at [86, 43] on div at bounding box center [75, 21] width 151 height 43
click at [90, 52] on span "Environment" at bounding box center [83, 49] width 57 height 12
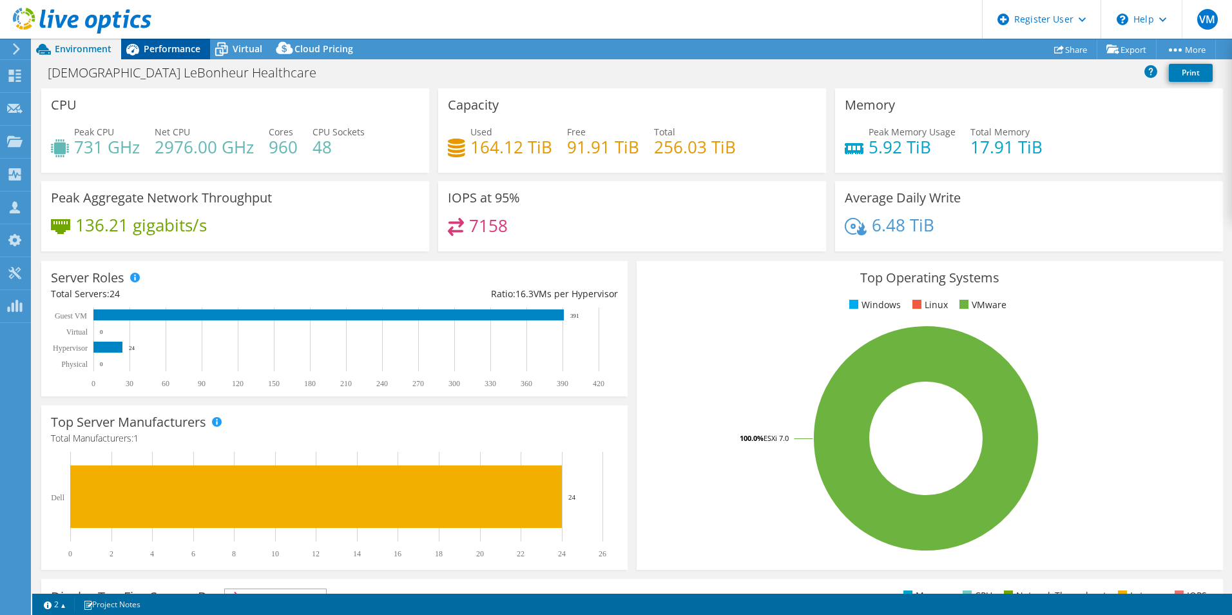
click at [166, 48] on span "Performance" at bounding box center [172, 49] width 57 height 12
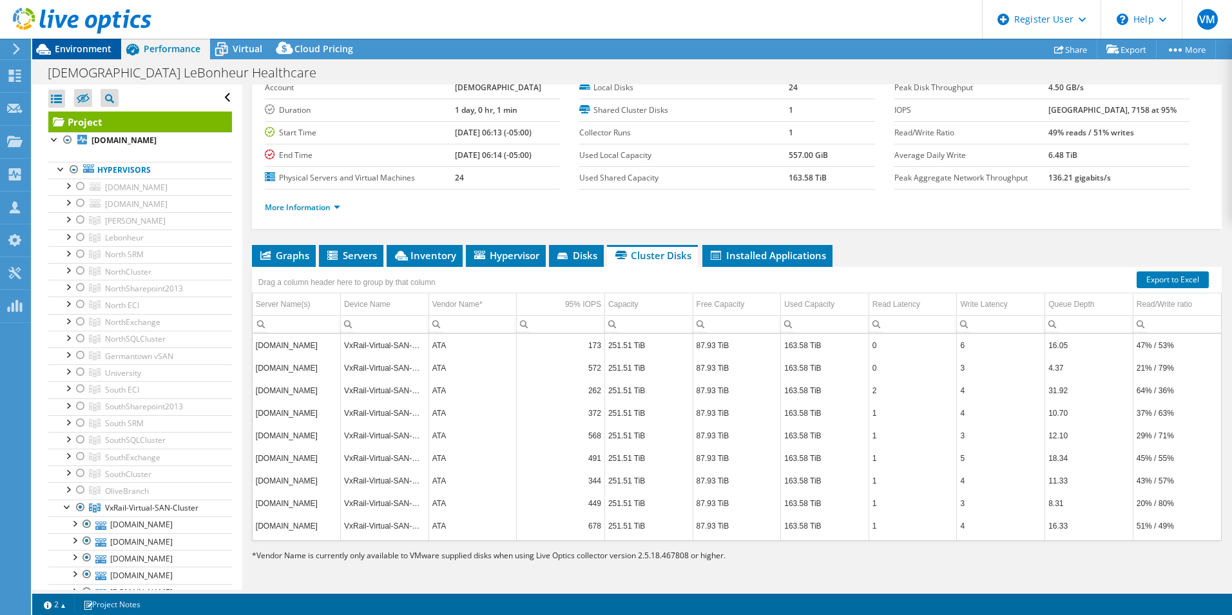
click at [81, 53] on span "Environment" at bounding box center [83, 49] width 57 height 12
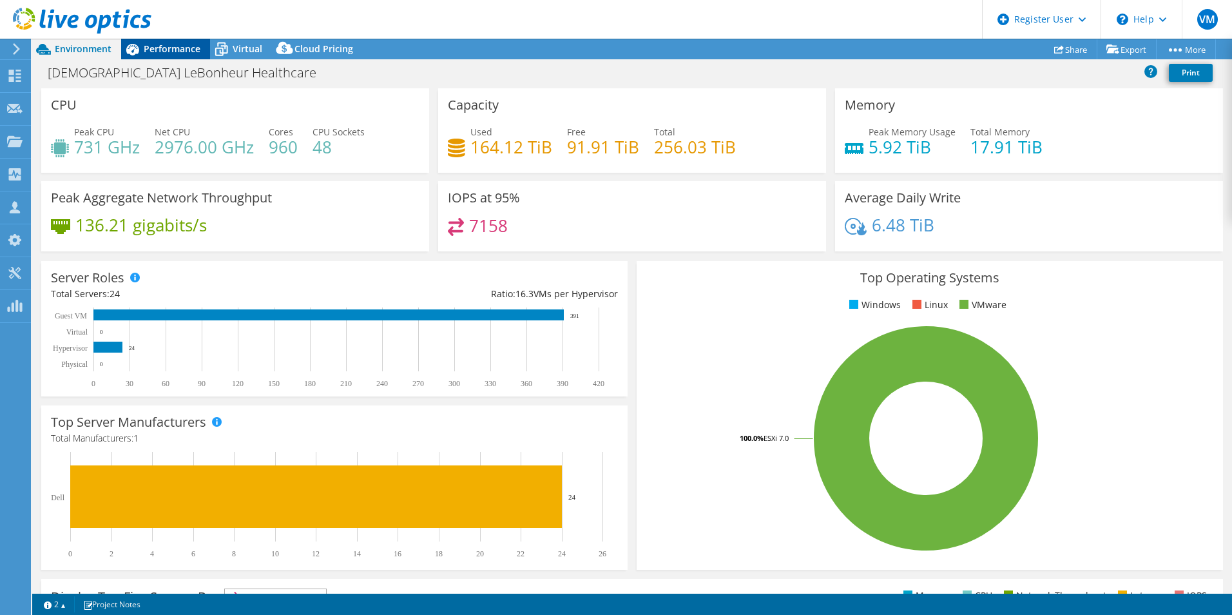
click at [182, 52] on span "Performance" at bounding box center [172, 49] width 57 height 12
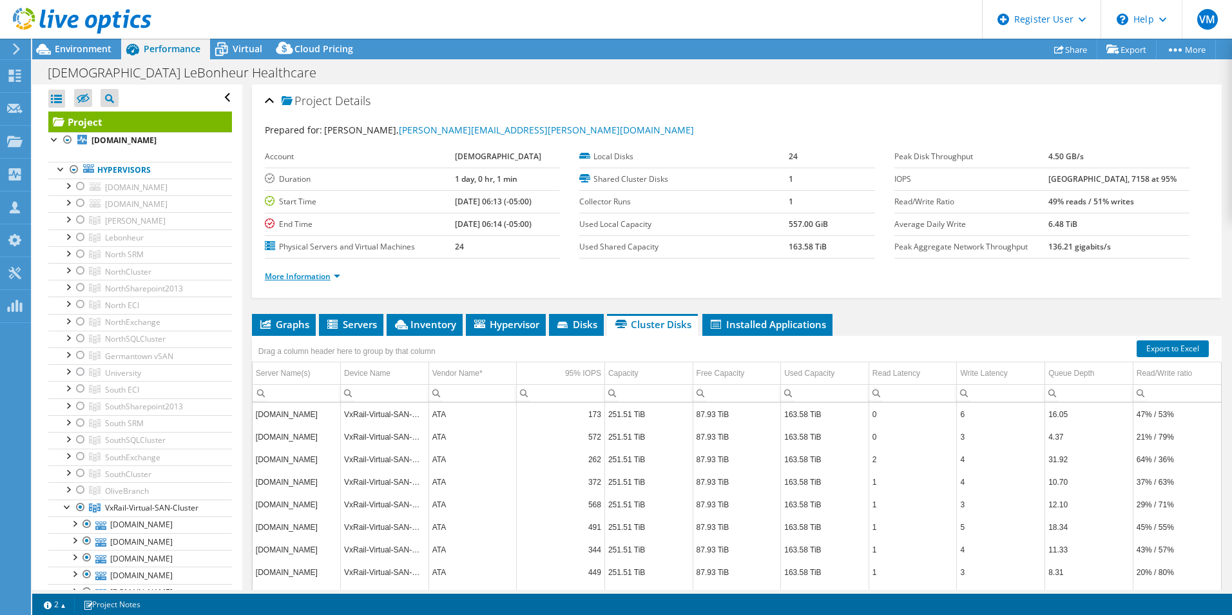
click at [296, 277] on link "More Information" at bounding box center [302, 276] width 75 height 11
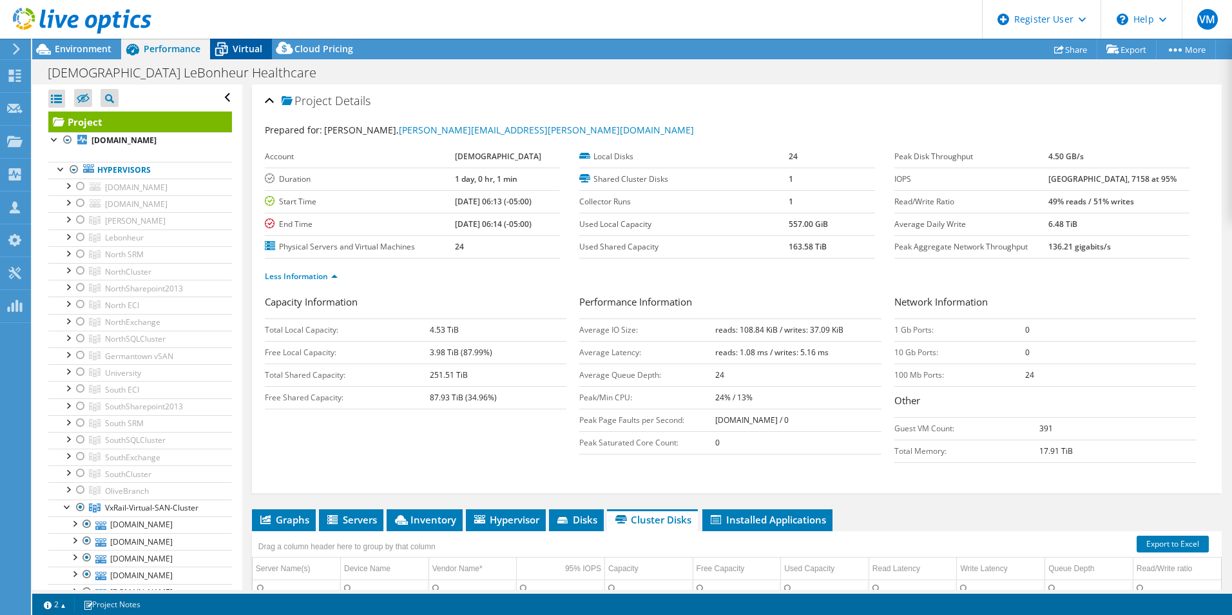
click at [225, 52] on icon at bounding box center [221, 49] width 23 height 23
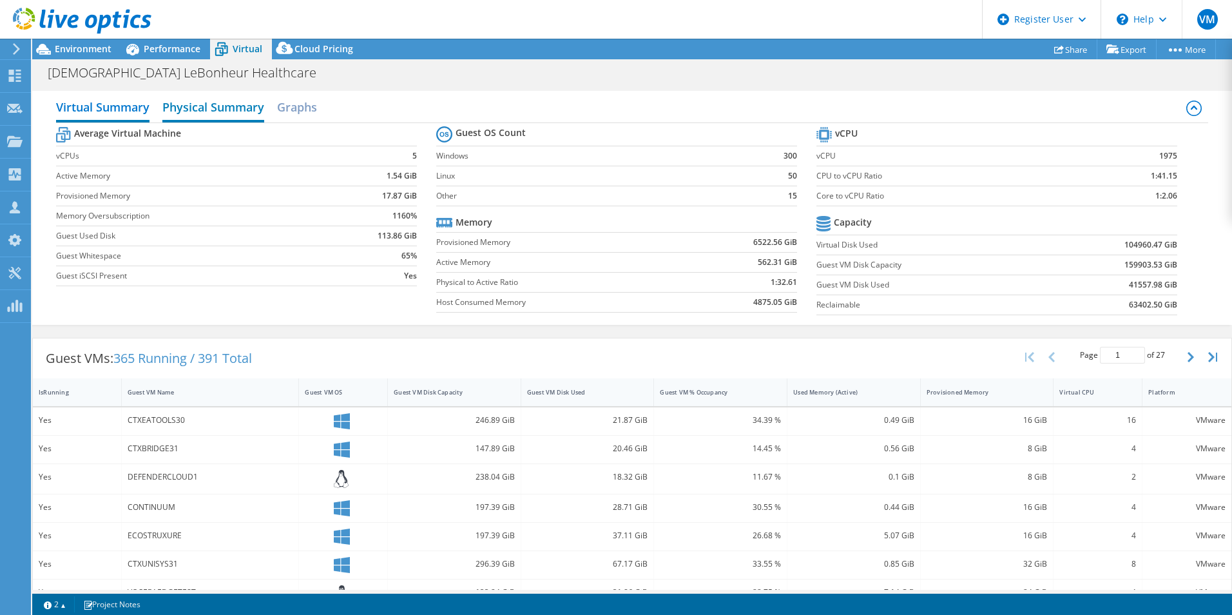
click at [232, 102] on h2 "Physical Summary" at bounding box center [213, 108] width 102 height 28
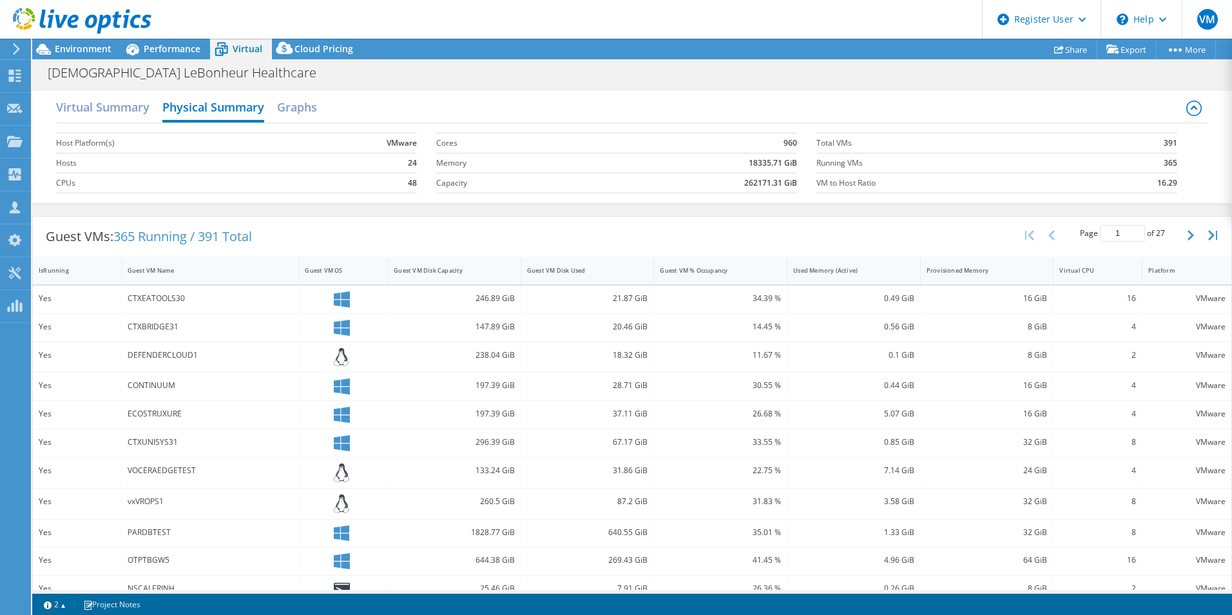
click at [747, 184] on b "262171.31 GiB" at bounding box center [770, 183] width 53 height 13
drag, startPoint x: 747, startPoint y: 184, endPoint x: 740, endPoint y: 198, distance: 15.9
click at [740, 198] on section "Cores 960 Memory 18335.71 GiB Capacity 262171.31 GiB" at bounding box center [626, 162] width 380 height 73
click at [751, 182] on b "262171.31 GiB" at bounding box center [770, 183] width 53 height 13
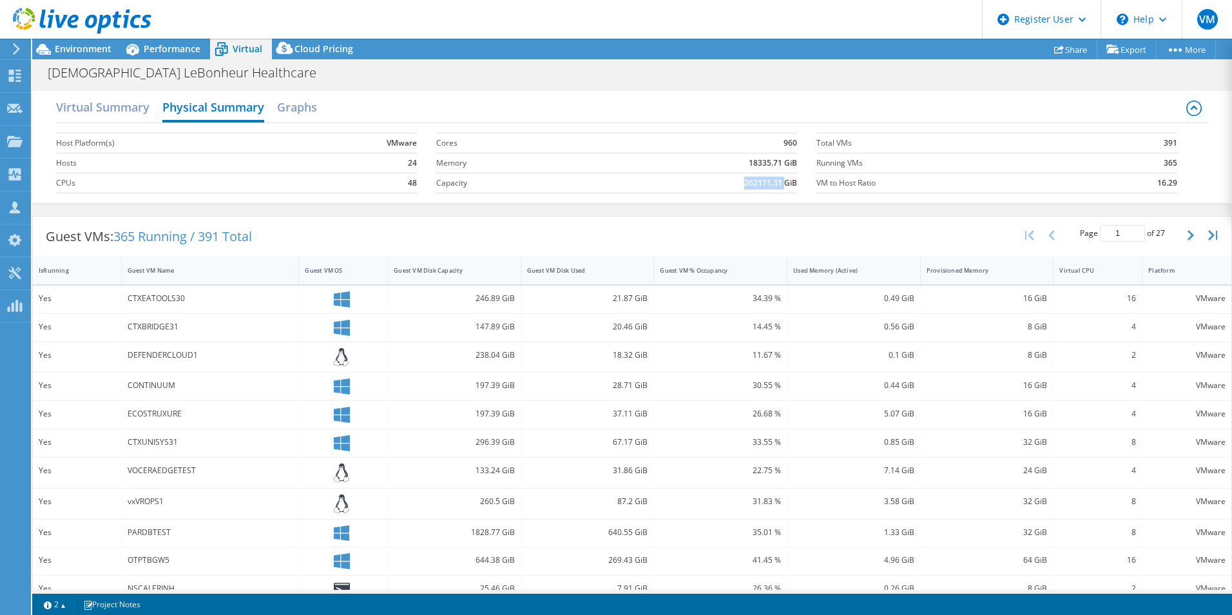
click at [751, 182] on b "262171.31 GiB" at bounding box center [770, 183] width 53 height 13
drag, startPoint x: 751, startPoint y: 182, endPoint x: 753, endPoint y: 193, distance: 11.3
click at [753, 193] on td "262171.31 GiB" at bounding box center [691, 183] width 211 height 20
click at [90, 113] on h2 "Virtual Summary" at bounding box center [102, 108] width 93 height 28
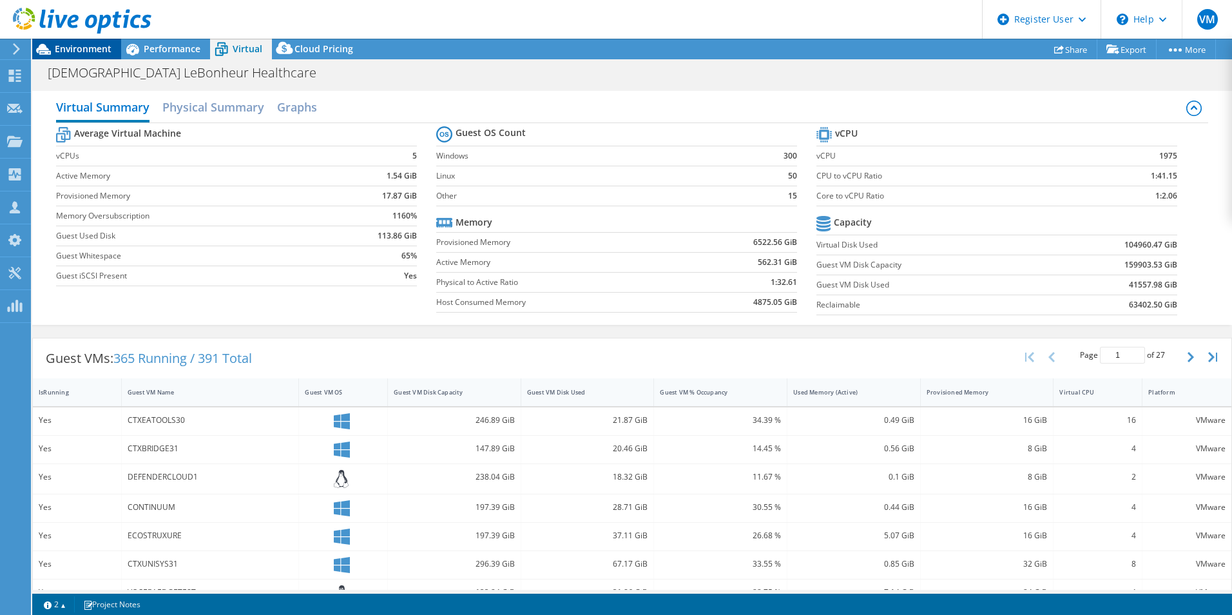
click at [66, 44] on span "Environment" at bounding box center [83, 49] width 57 height 12
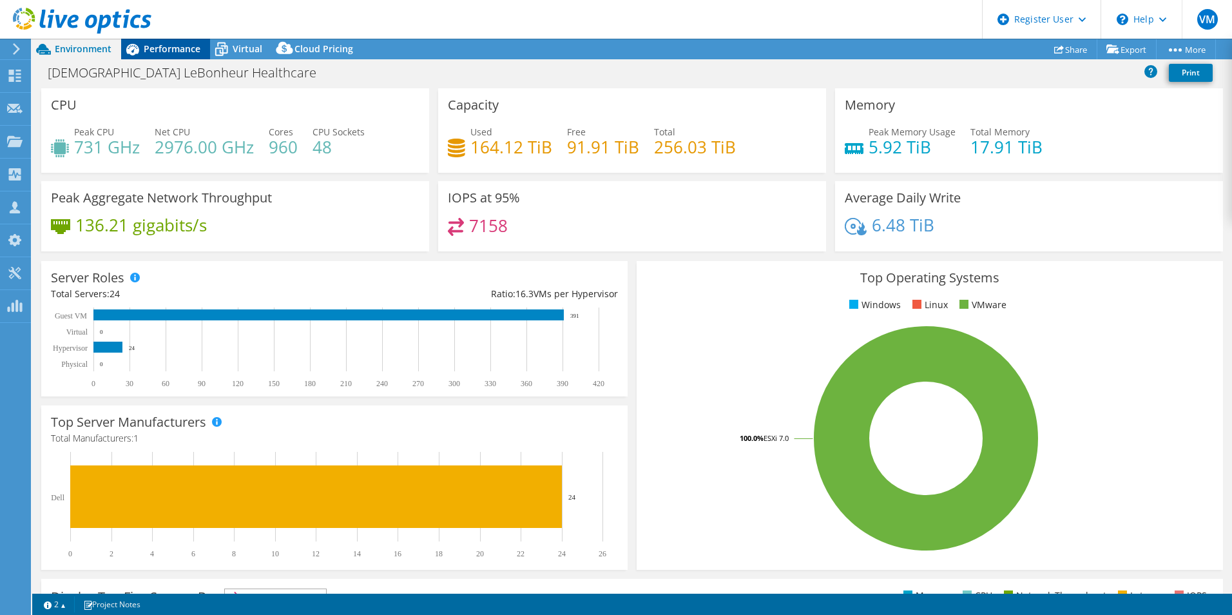
click at [164, 52] on span "Performance" at bounding box center [172, 49] width 57 height 12
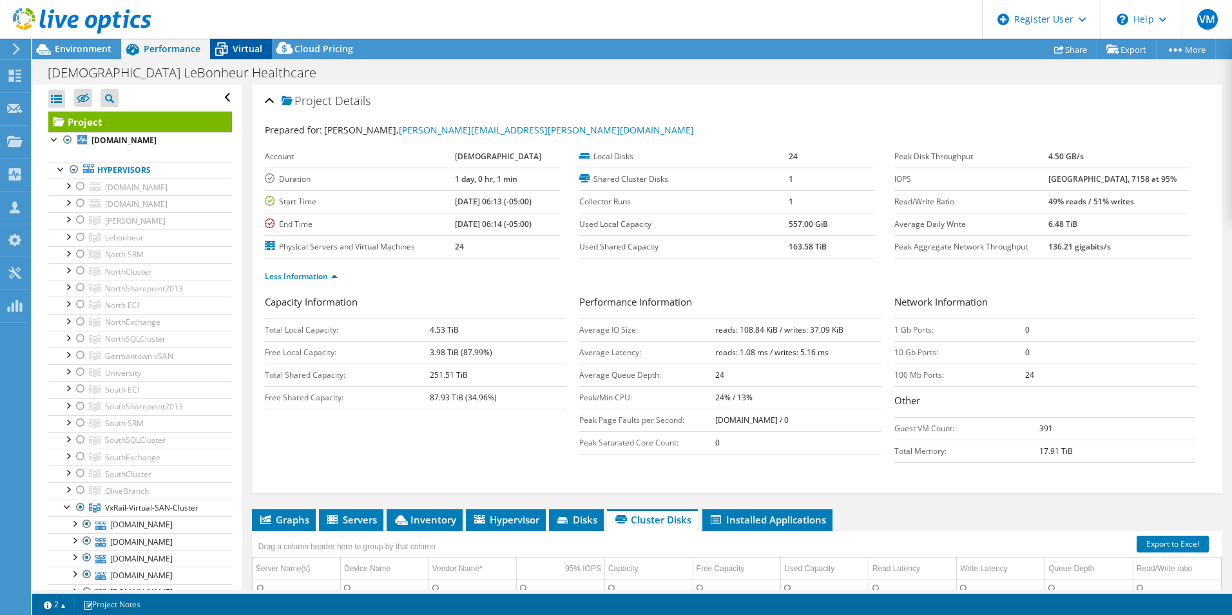
click at [237, 41] on div "Virtual" at bounding box center [241, 49] width 62 height 21
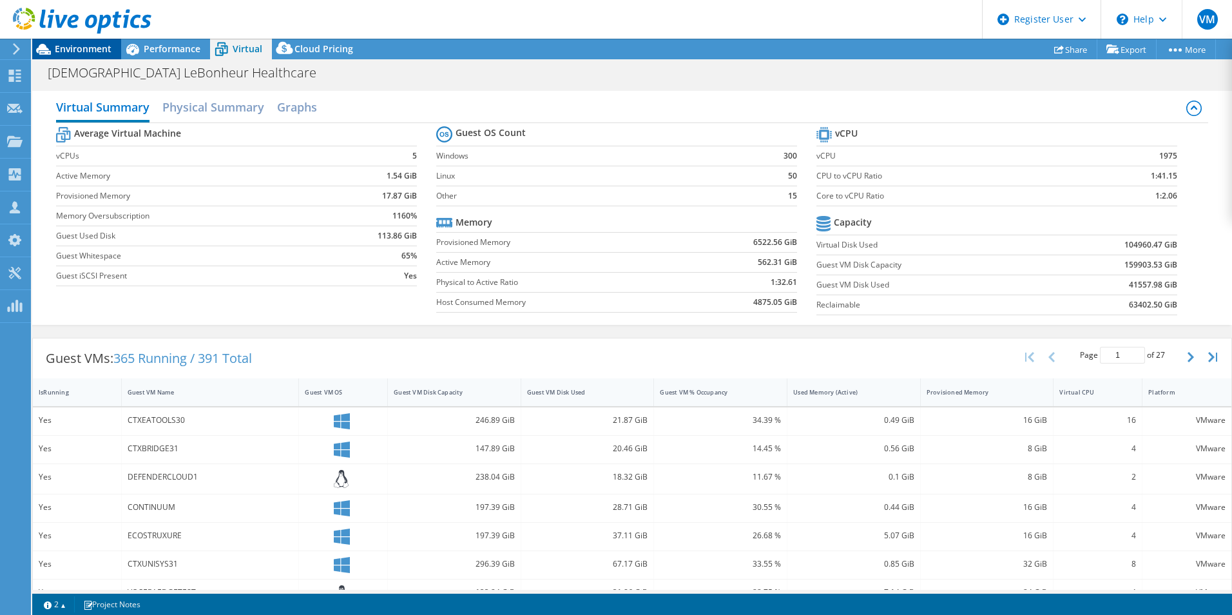
click at [90, 47] on span "Environment" at bounding box center [83, 49] width 57 height 12
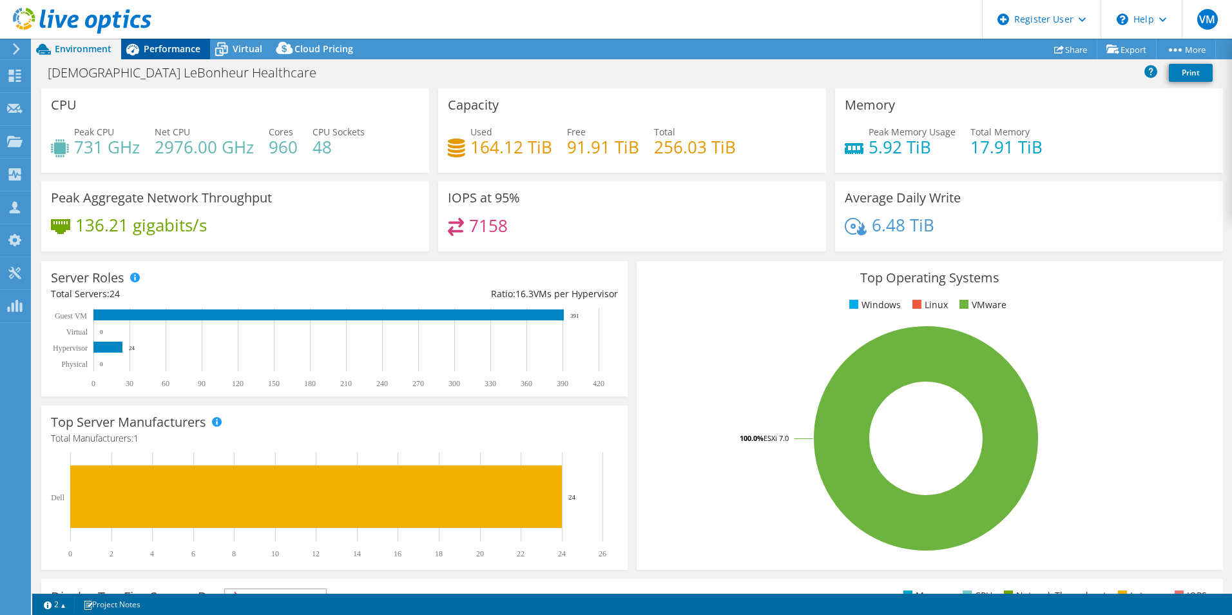
click at [144, 55] on div "Performance" at bounding box center [165, 49] width 89 height 21
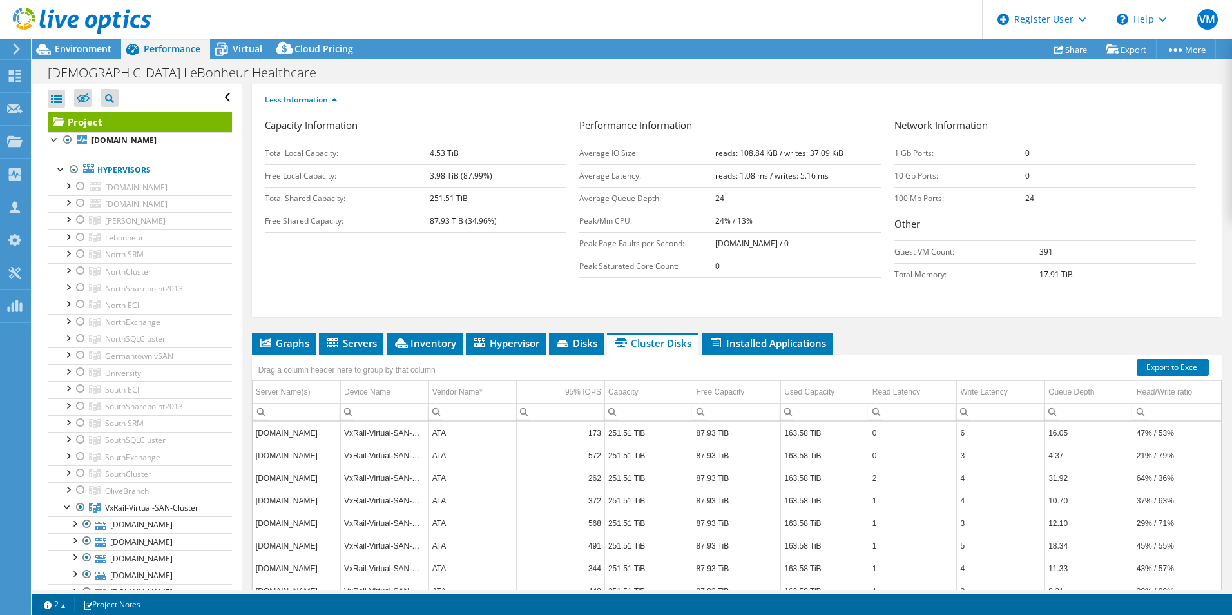
scroll to position [129, 0]
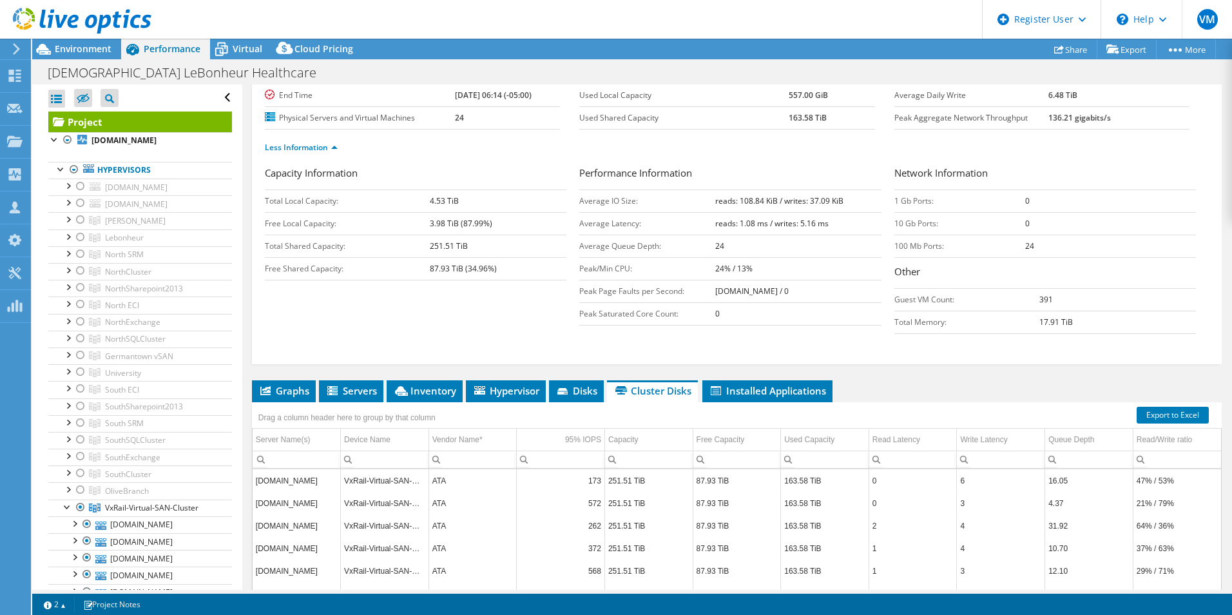
click at [521, 329] on div "Capacity Information Total Local Capacity: 4.53 TiB Free Local Capacity: 3.98 T…" at bounding box center [737, 253] width 944 height 175
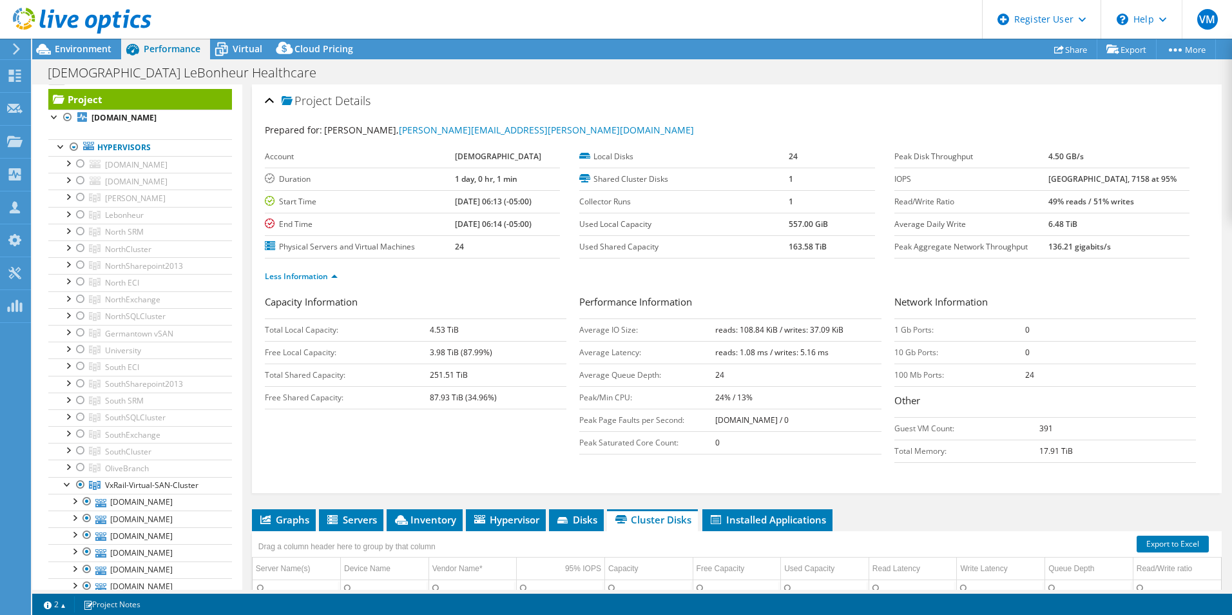
scroll to position [0, 0]
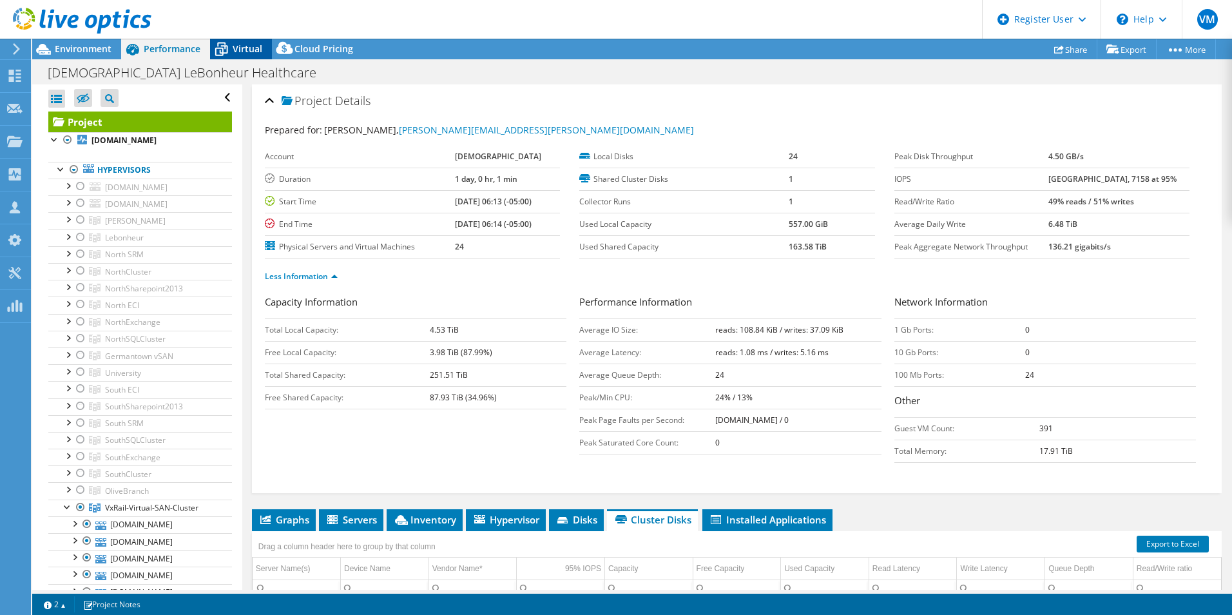
click at [248, 52] on span "Virtual" at bounding box center [248, 49] width 30 height 12
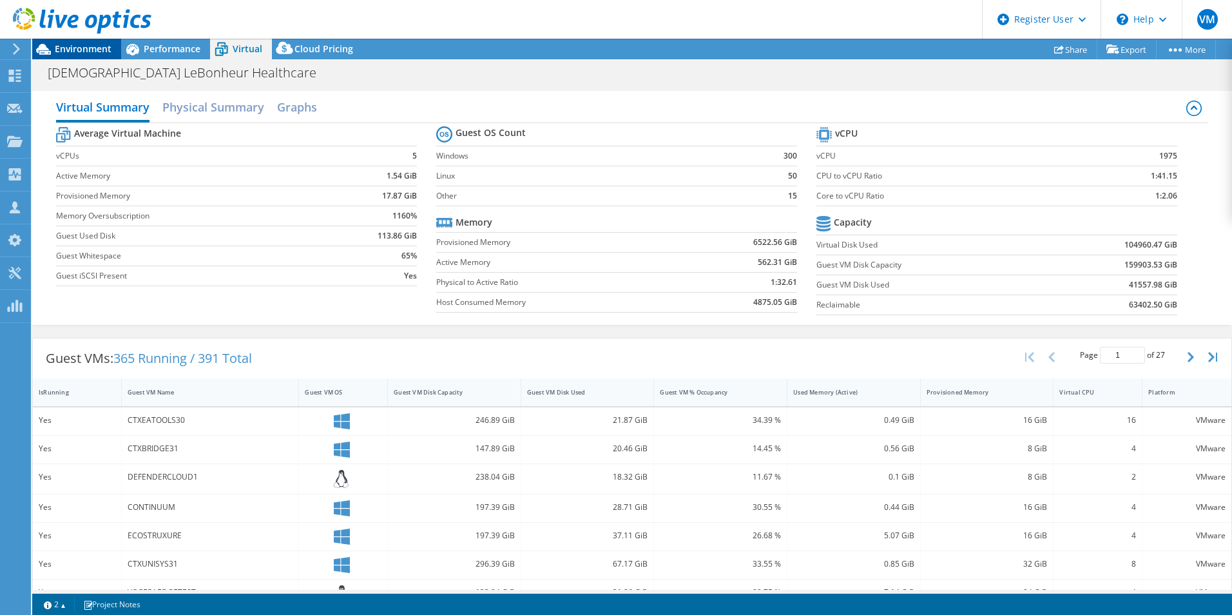
click at [84, 51] on span "Environment" at bounding box center [83, 49] width 57 height 12
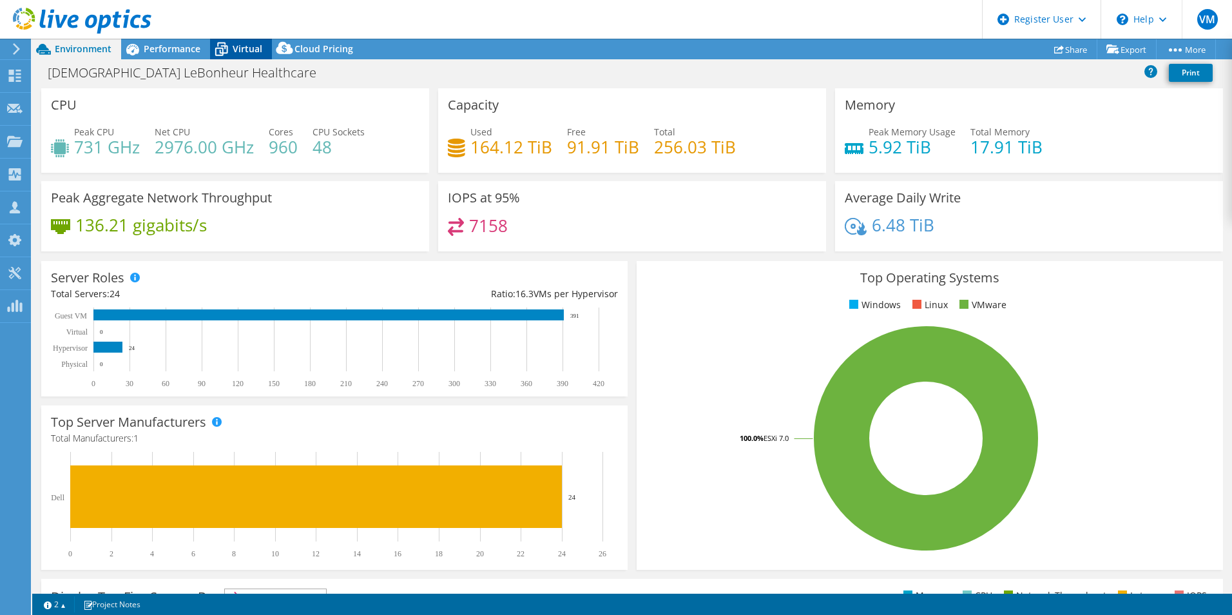
click at [242, 44] on span "Virtual" at bounding box center [248, 49] width 30 height 12
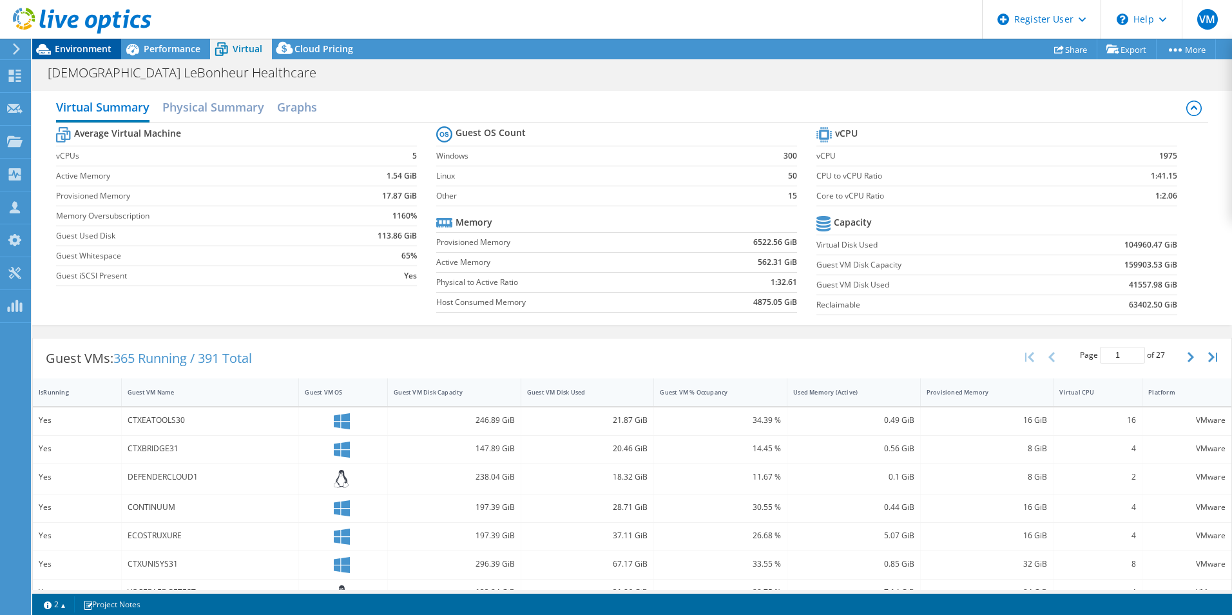
click at [86, 53] on span "Environment" at bounding box center [83, 49] width 57 height 12
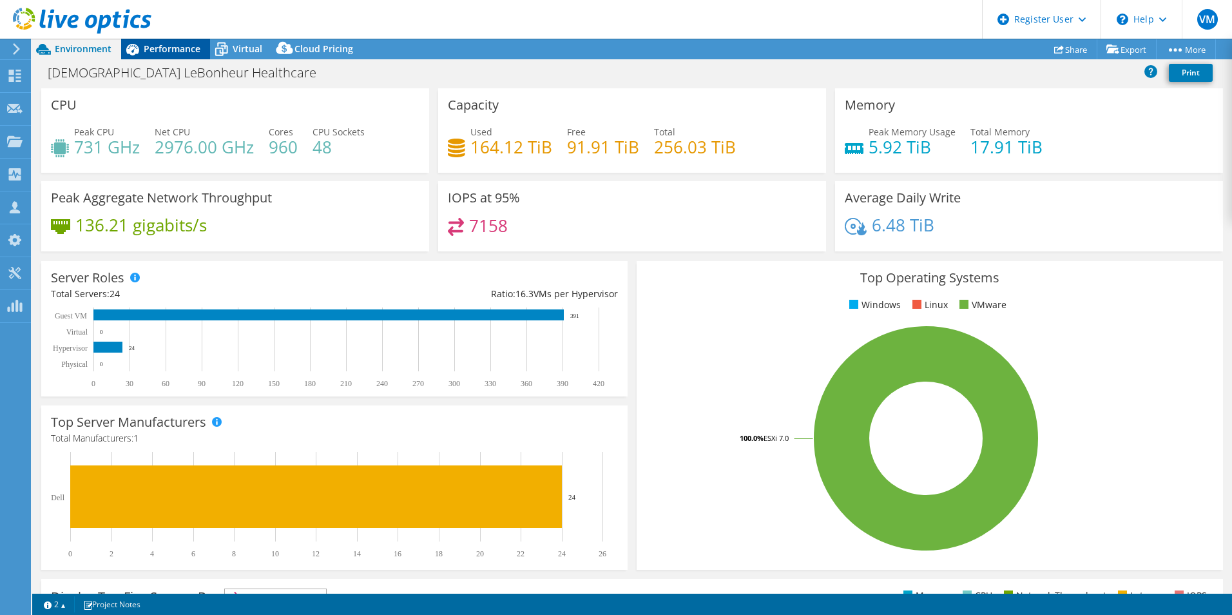
click at [177, 48] on span "Performance" at bounding box center [172, 49] width 57 height 12
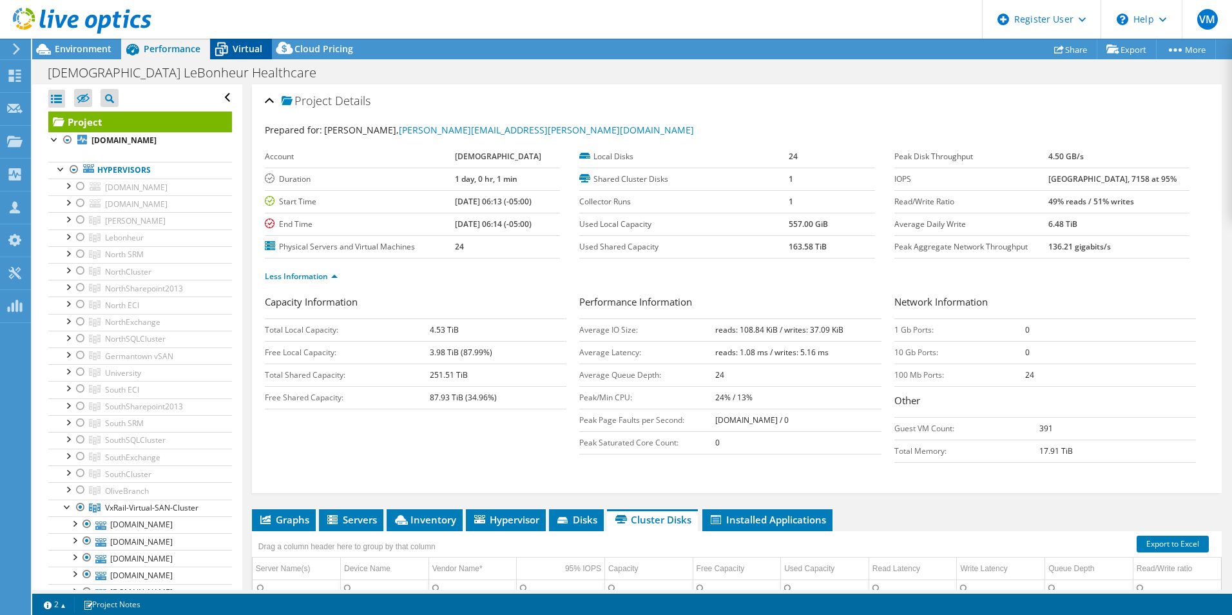
click at [240, 54] on span "Virtual" at bounding box center [248, 49] width 30 height 12
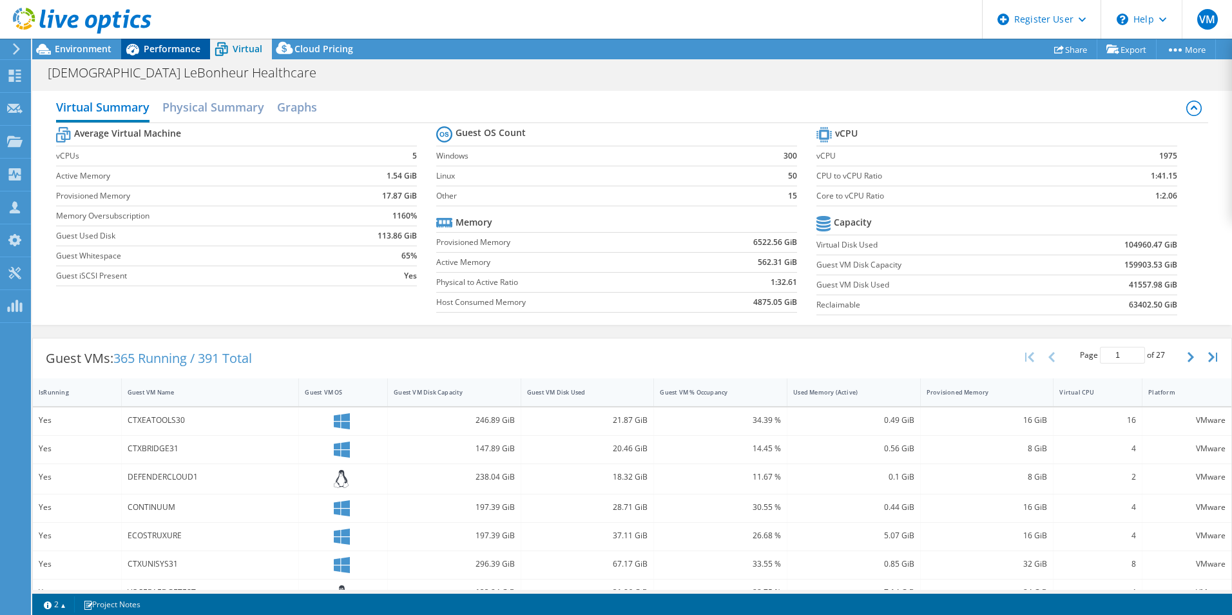
click at [171, 46] on span "Performance" at bounding box center [172, 49] width 57 height 12
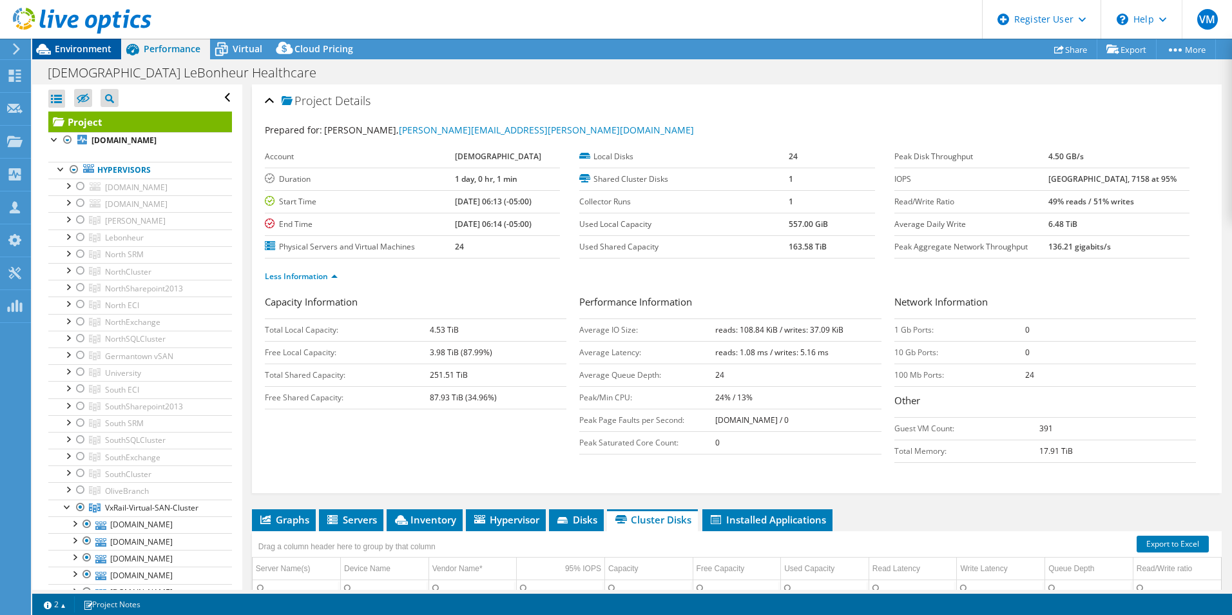
click at [93, 50] on span "Environment" at bounding box center [83, 49] width 57 height 12
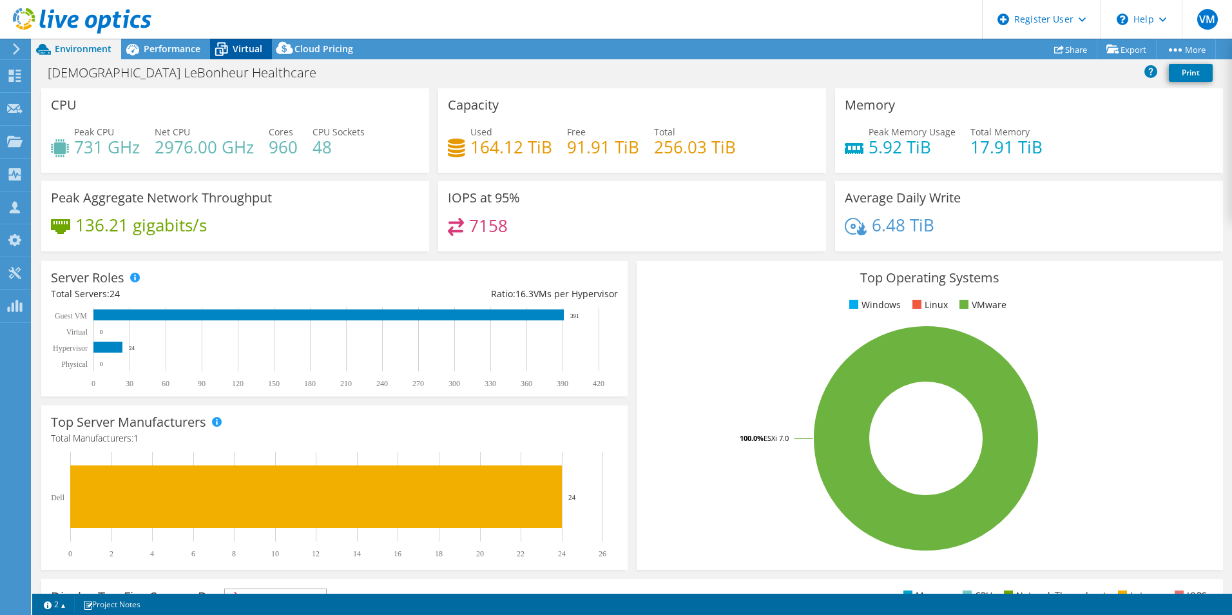
click at [245, 43] on span "Virtual" at bounding box center [248, 49] width 30 height 12
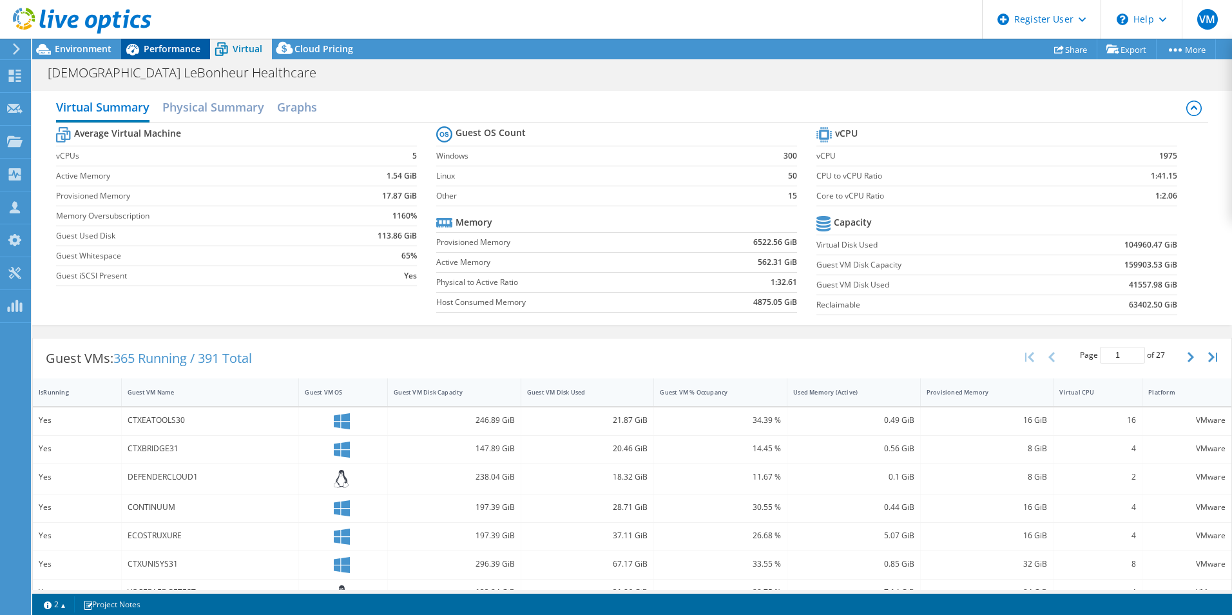
click at [159, 46] on span "Performance" at bounding box center [172, 49] width 57 height 12
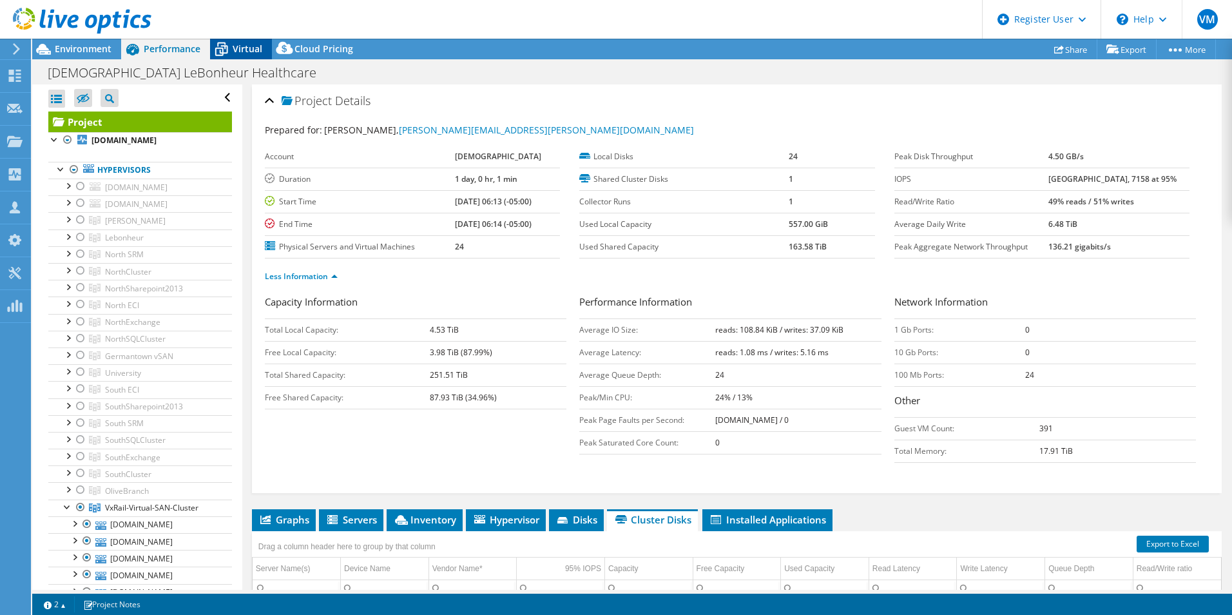
click at [225, 56] on icon at bounding box center [221, 49] width 23 height 23
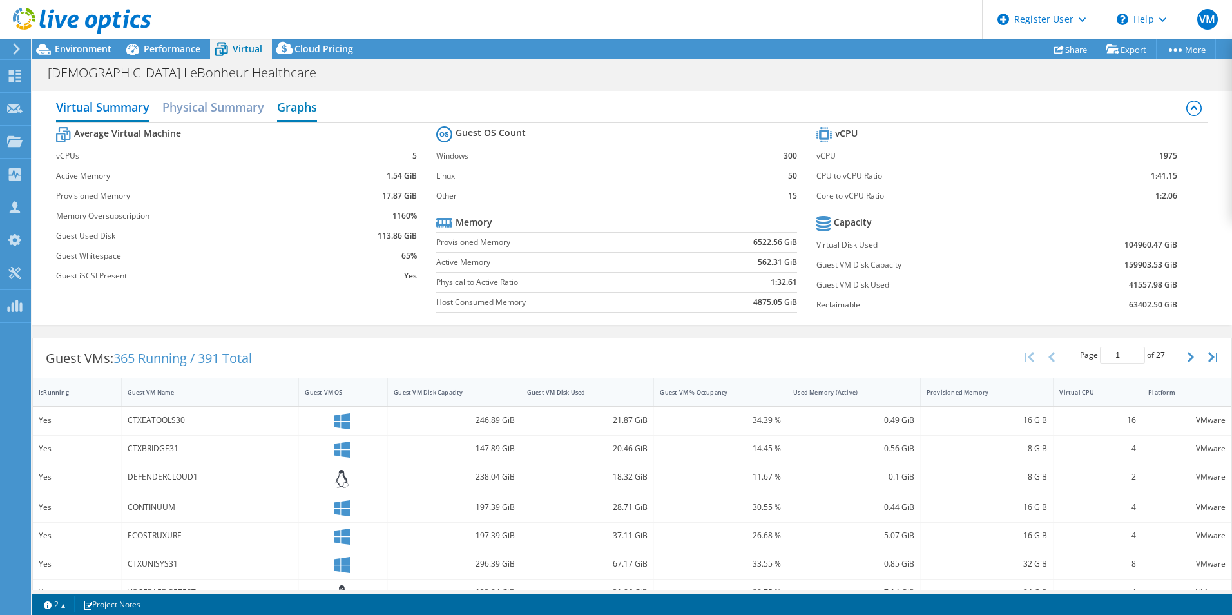
click at [287, 120] on h2 "Graphs" at bounding box center [297, 108] width 40 height 28
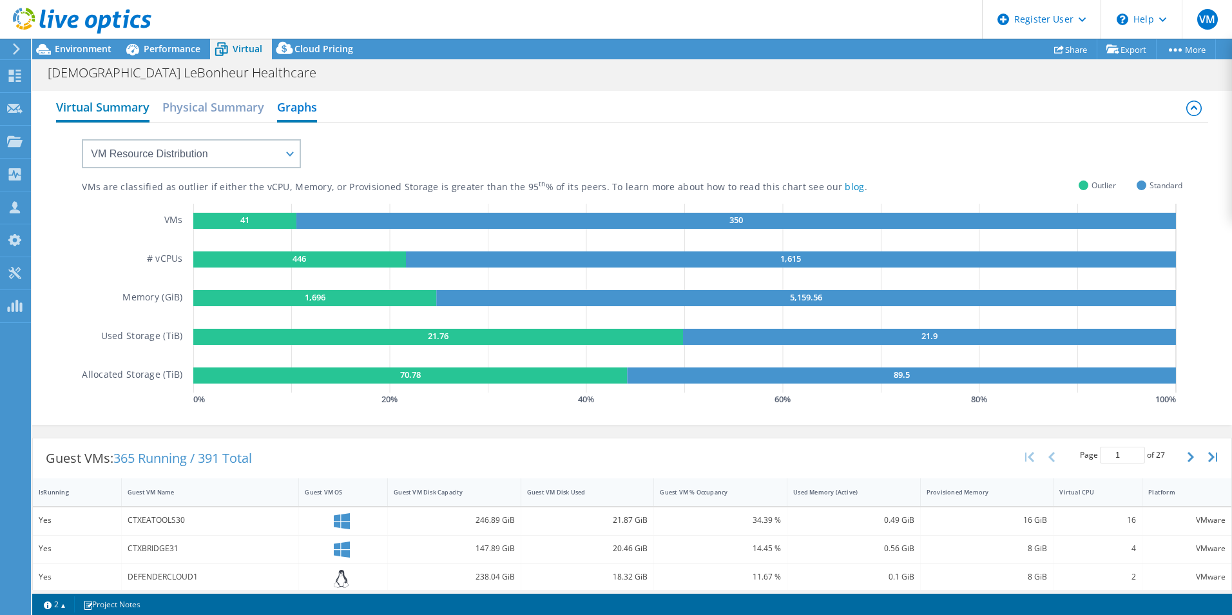
click at [150, 110] on h2 "Virtual Summary" at bounding box center [102, 108] width 93 height 28
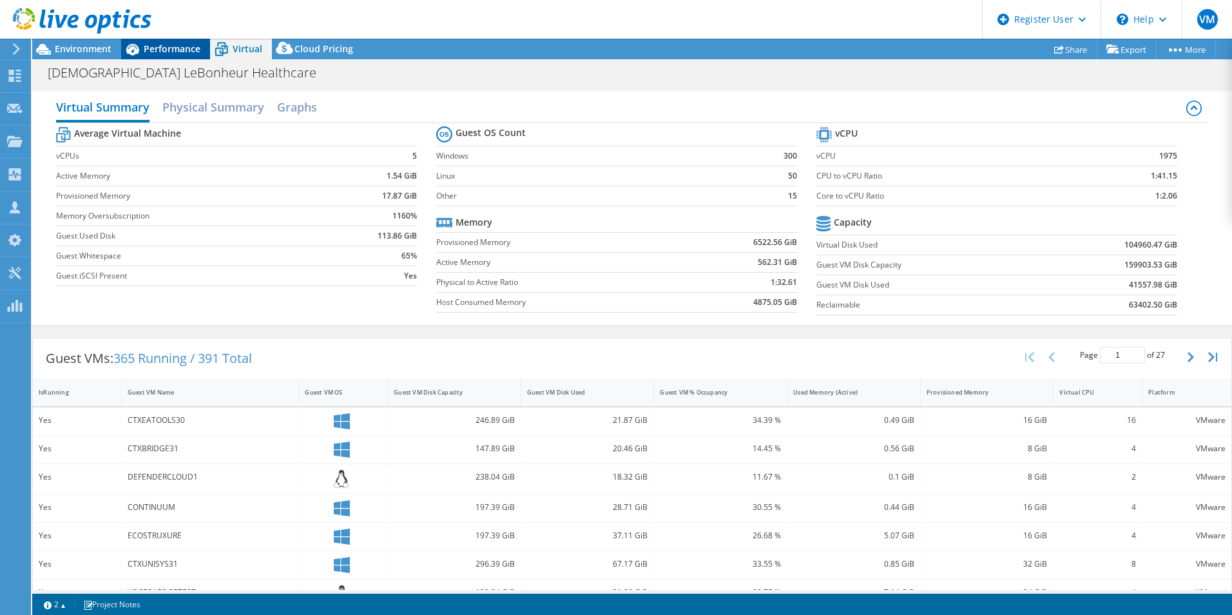
click at [175, 43] on span "Performance" at bounding box center [172, 49] width 57 height 12
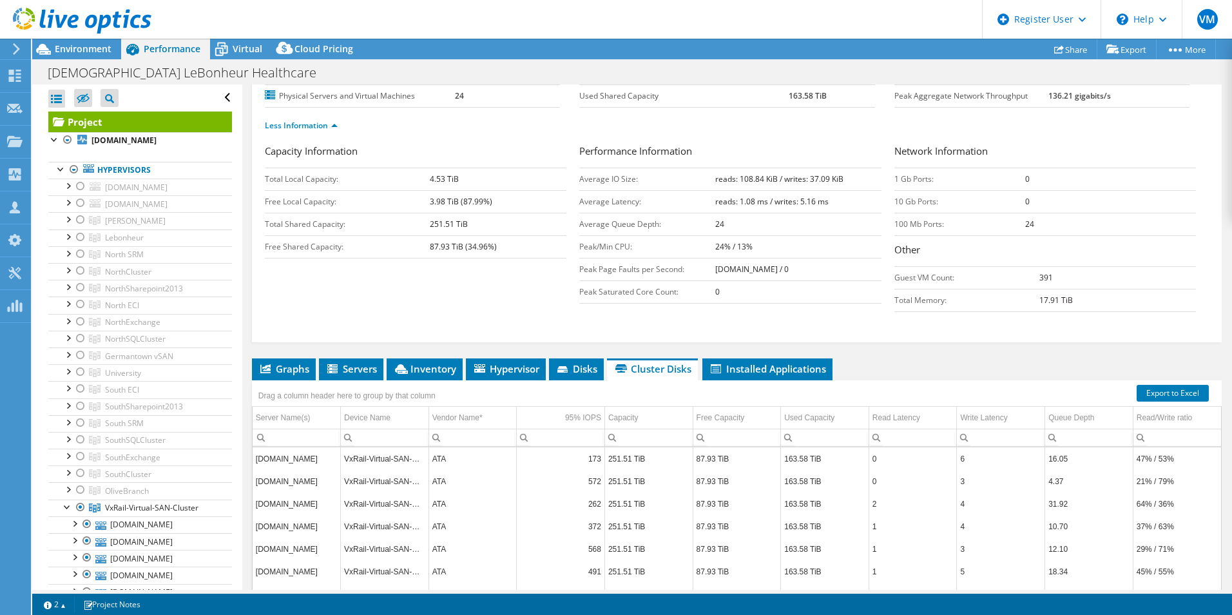
scroll to position [258, 0]
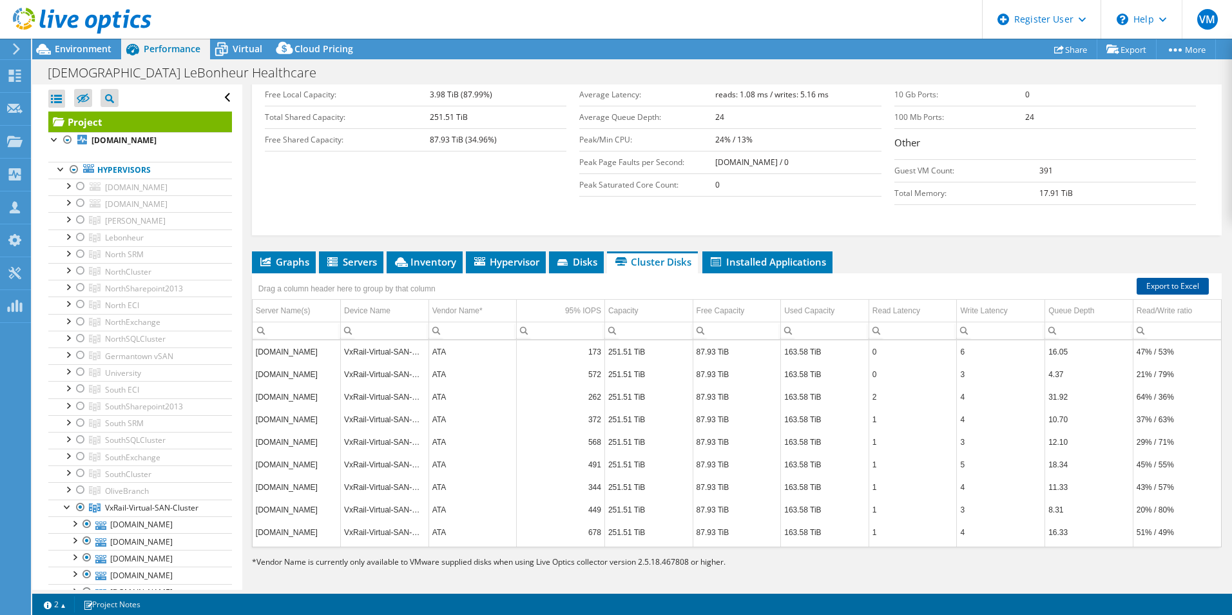
click at [1154, 287] on link "Export to Excel" at bounding box center [1173, 286] width 72 height 17
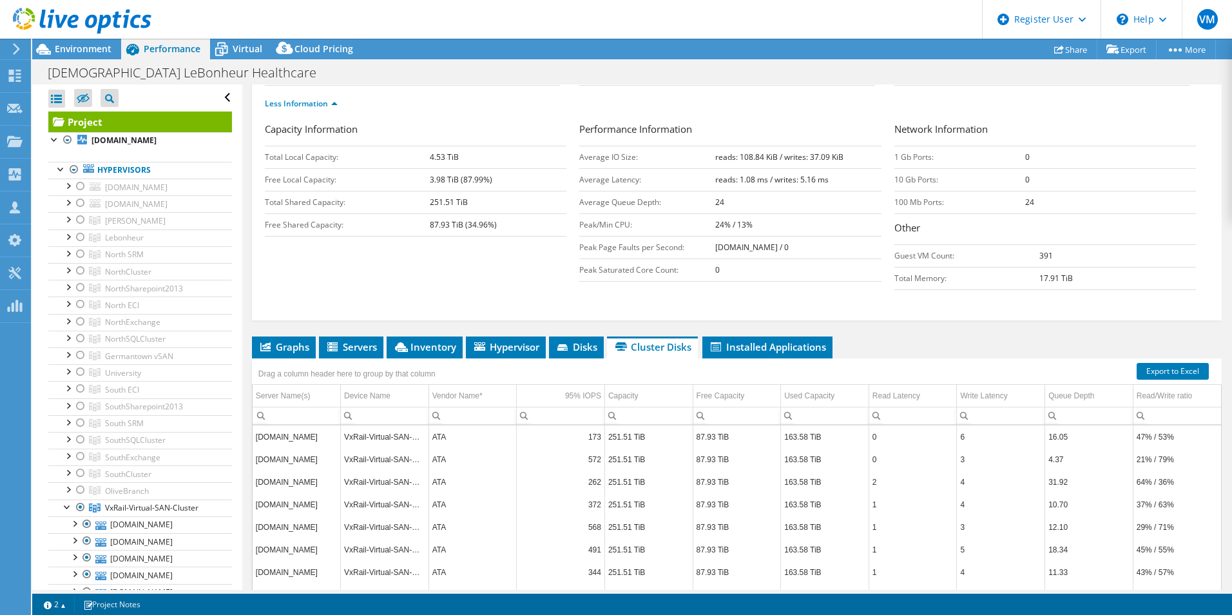
scroll to position [264, 0]
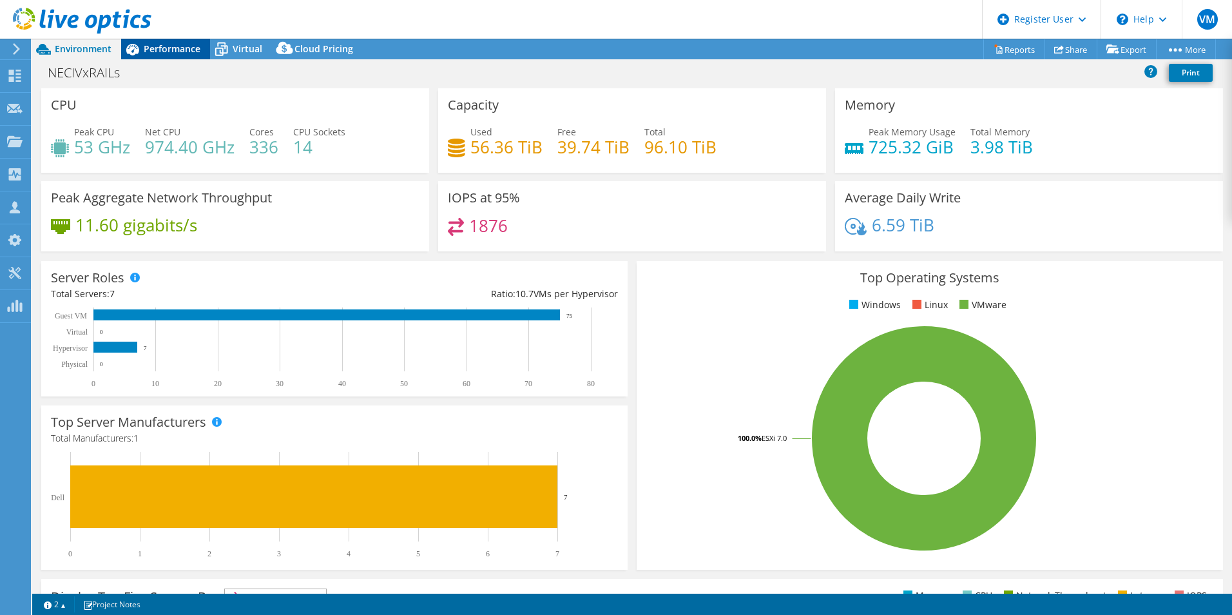
click at [172, 57] on div "Performance" at bounding box center [165, 49] width 89 height 21
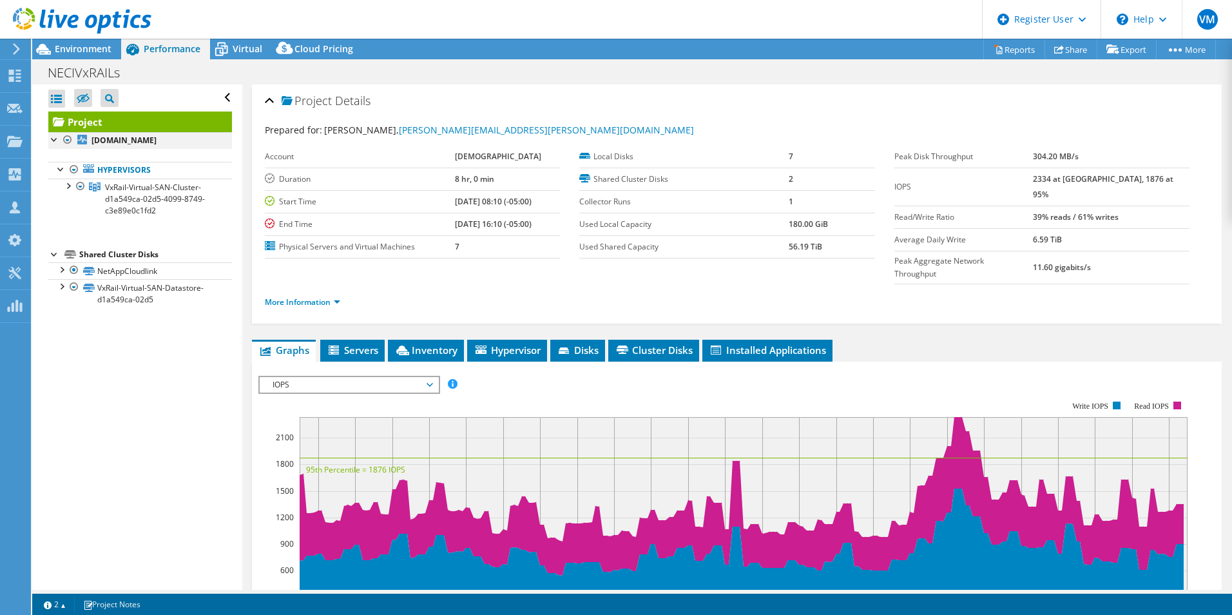
click at [57, 142] on div at bounding box center [54, 138] width 13 height 13
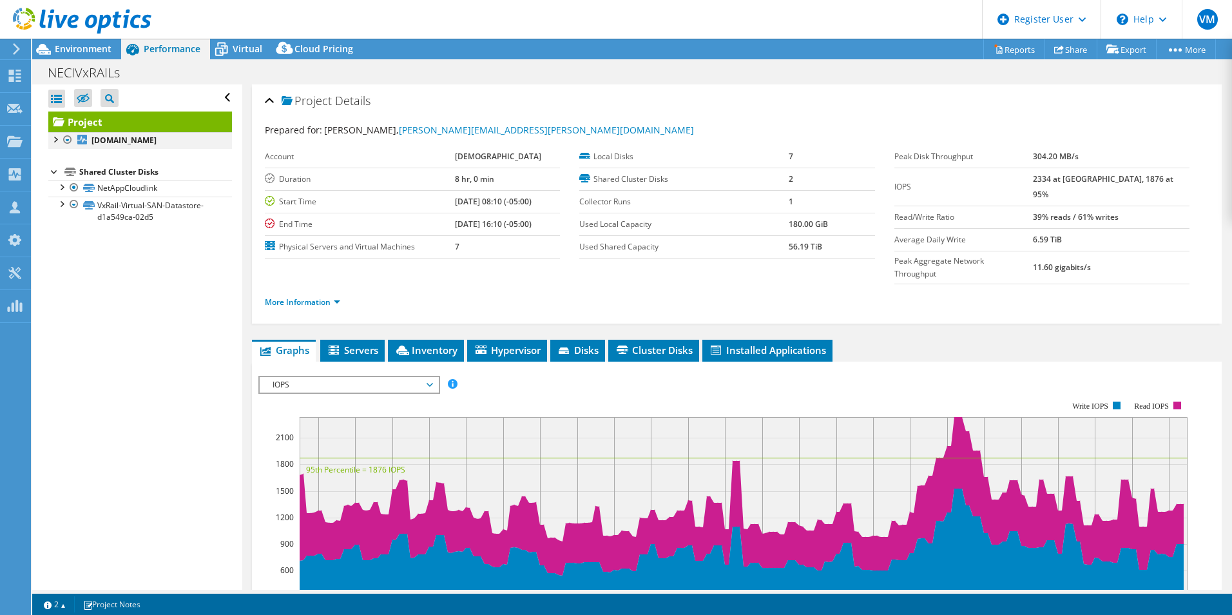
click at [55, 137] on div at bounding box center [54, 138] width 13 height 13
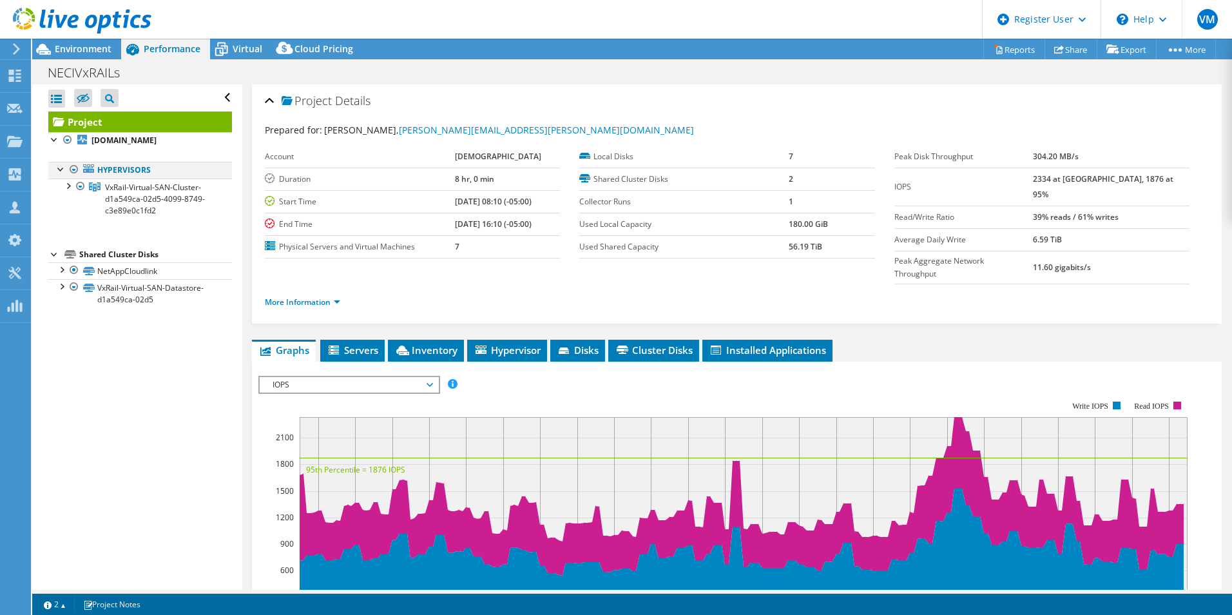
click at [57, 168] on div at bounding box center [61, 168] width 13 height 13
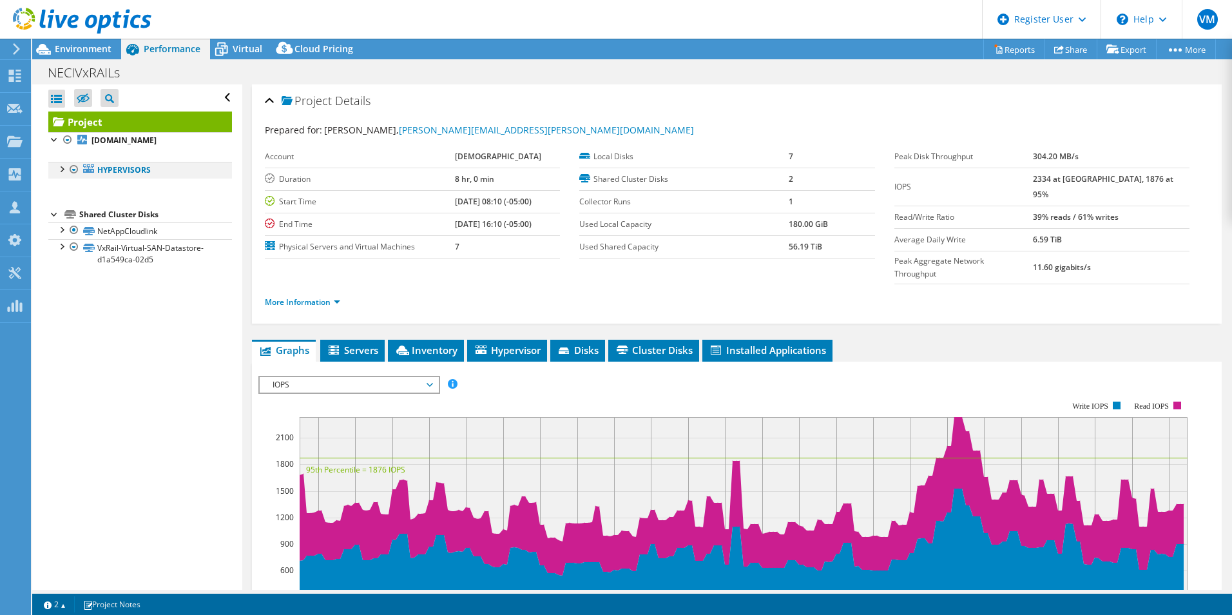
click at [57, 168] on div at bounding box center [61, 168] width 13 height 13
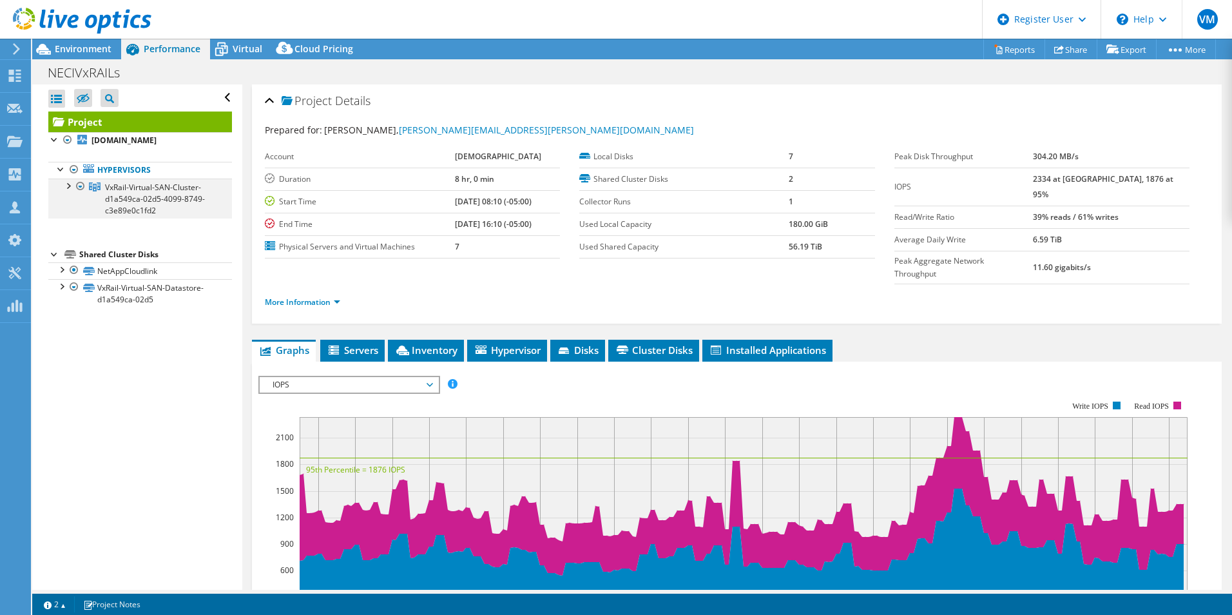
click at [66, 184] on div at bounding box center [67, 185] width 13 height 13
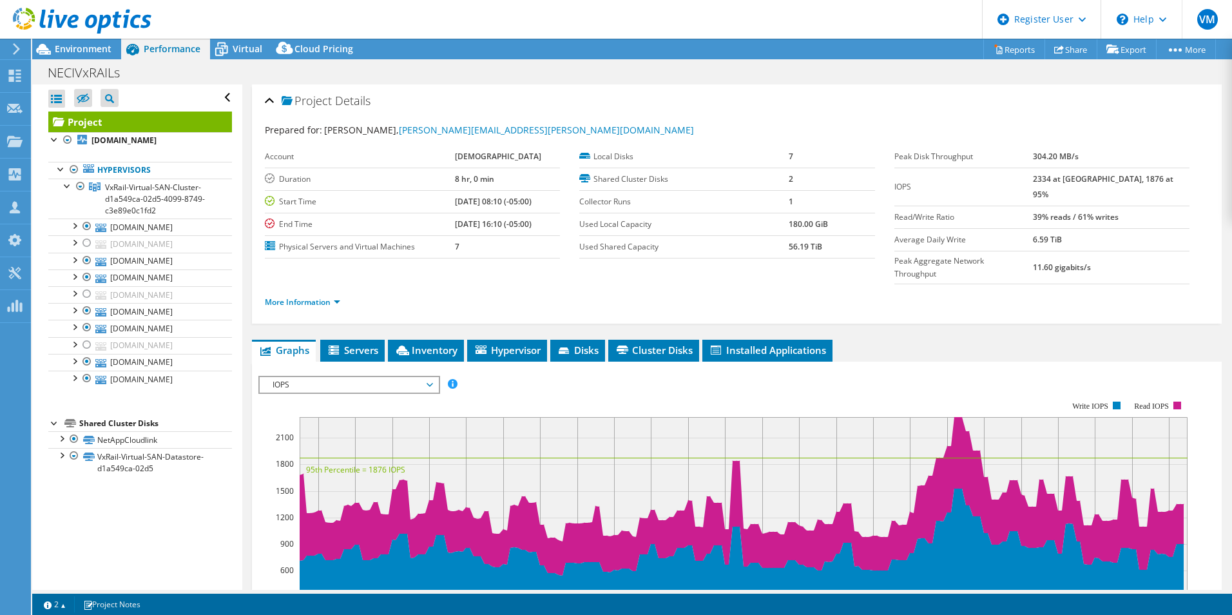
select select "USD"
click at [83, 48] on span "Environment" at bounding box center [83, 49] width 57 height 12
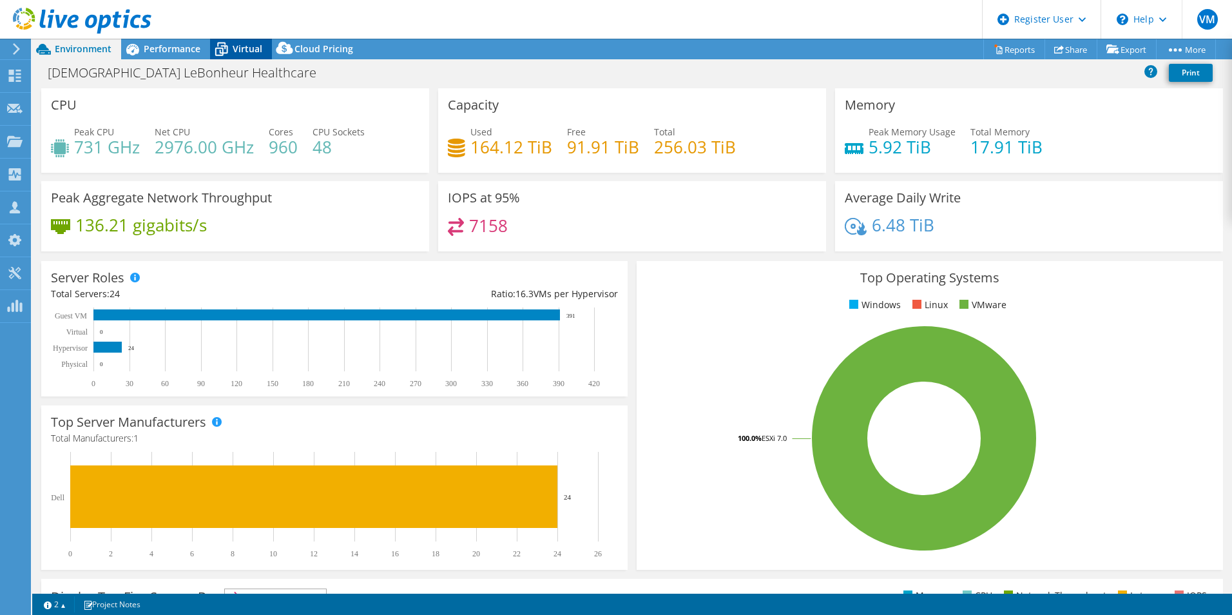
click at [230, 43] on icon at bounding box center [221, 49] width 23 height 23
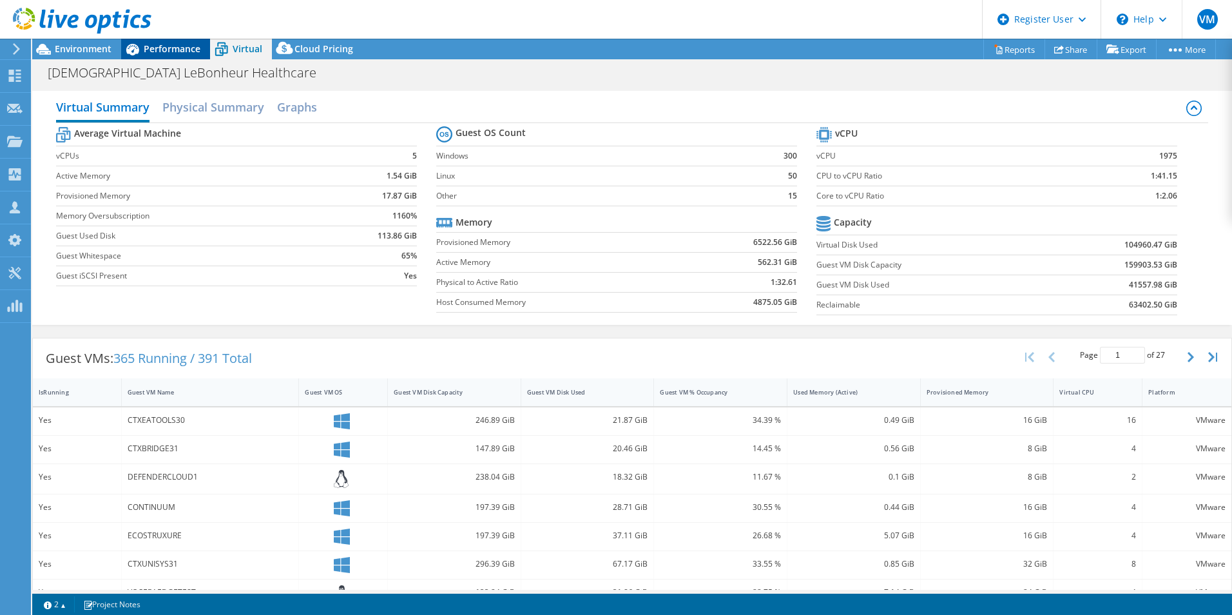
click at [166, 54] on span "Performance" at bounding box center [172, 49] width 57 height 12
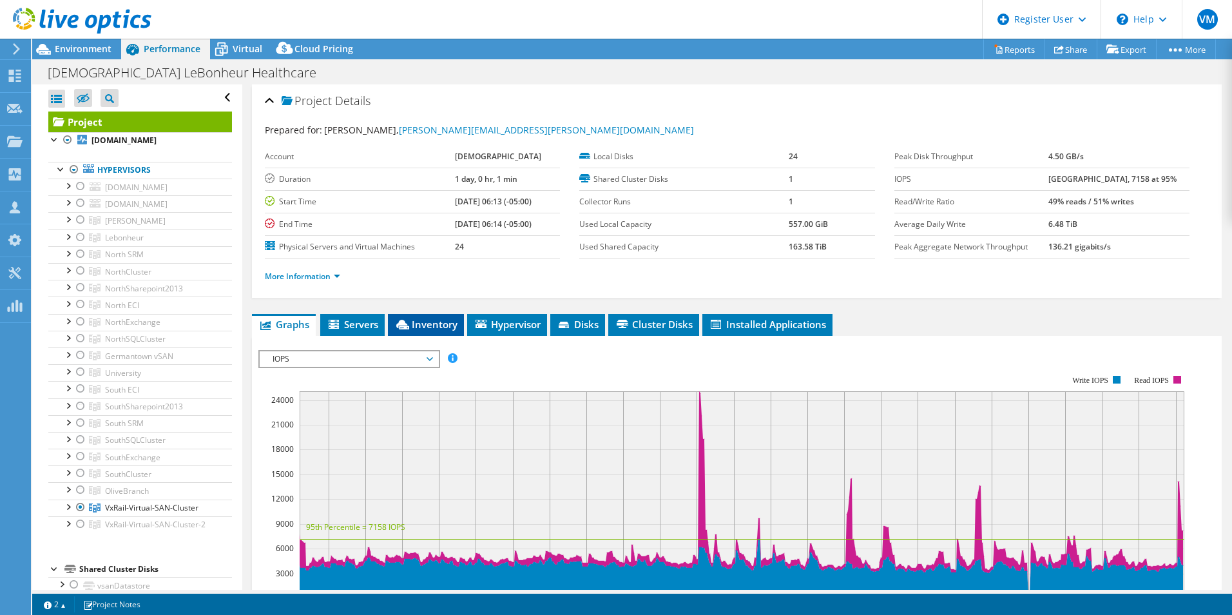
click at [427, 333] on li "Inventory" at bounding box center [426, 325] width 76 height 22
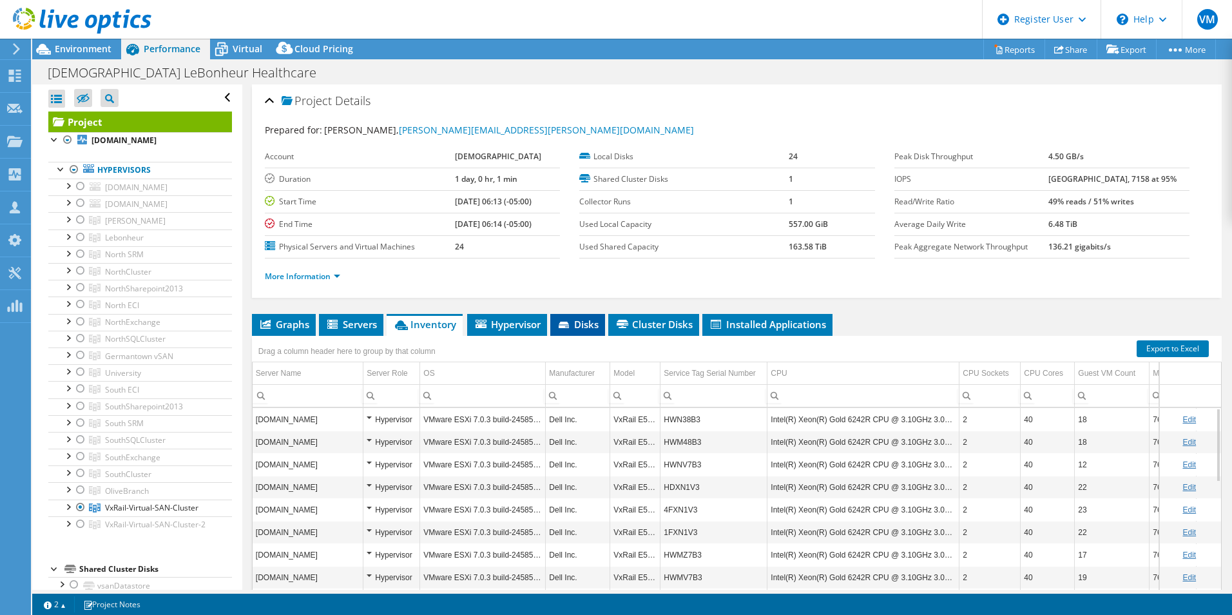
click at [590, 327] on span "Disks" at bounding box center [578, 324] width 42 height 13
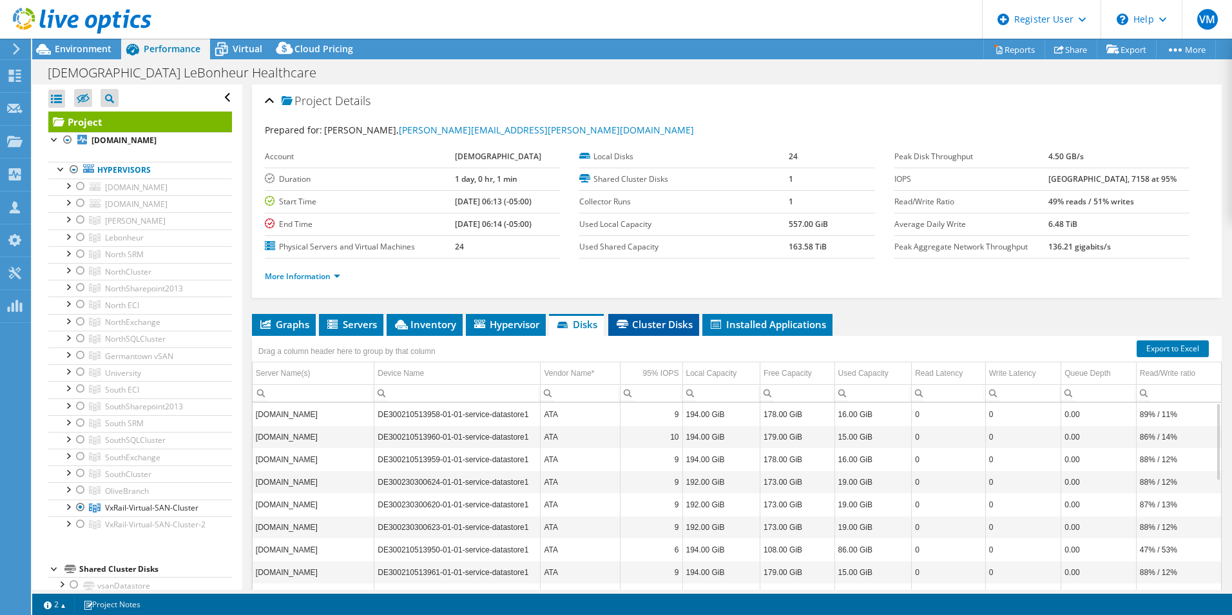
click at [654, 332] on li "Cluster Disks" at bounding box center [653, 325] width 91 height 22
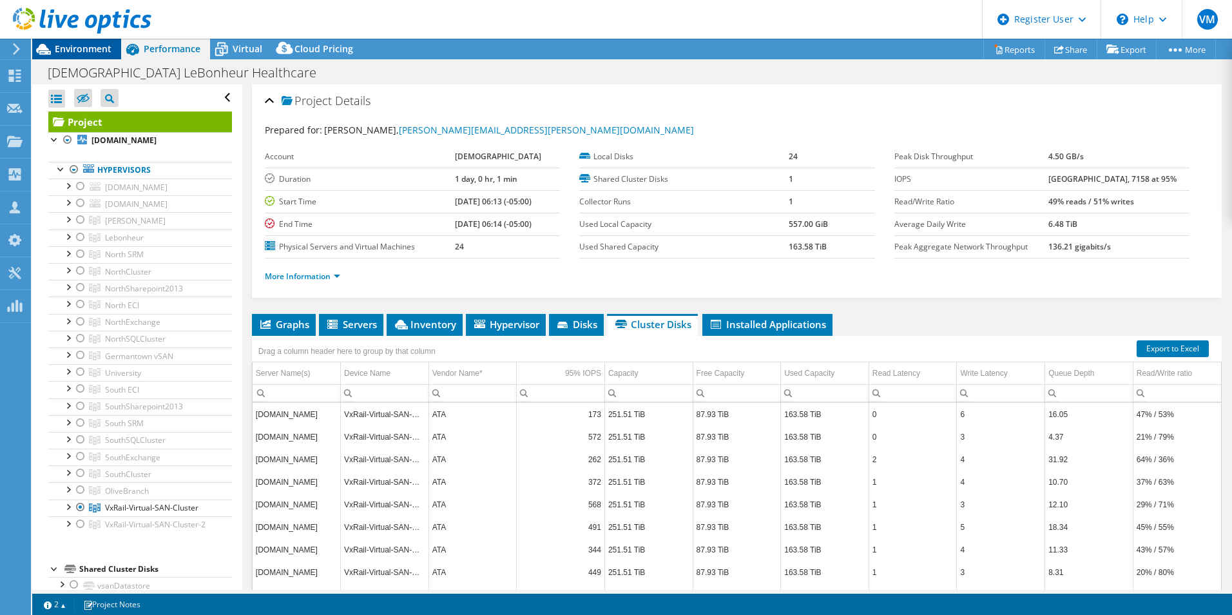
click at [45, 50] on icon at bounding box center [43, 49] width 15 height 11
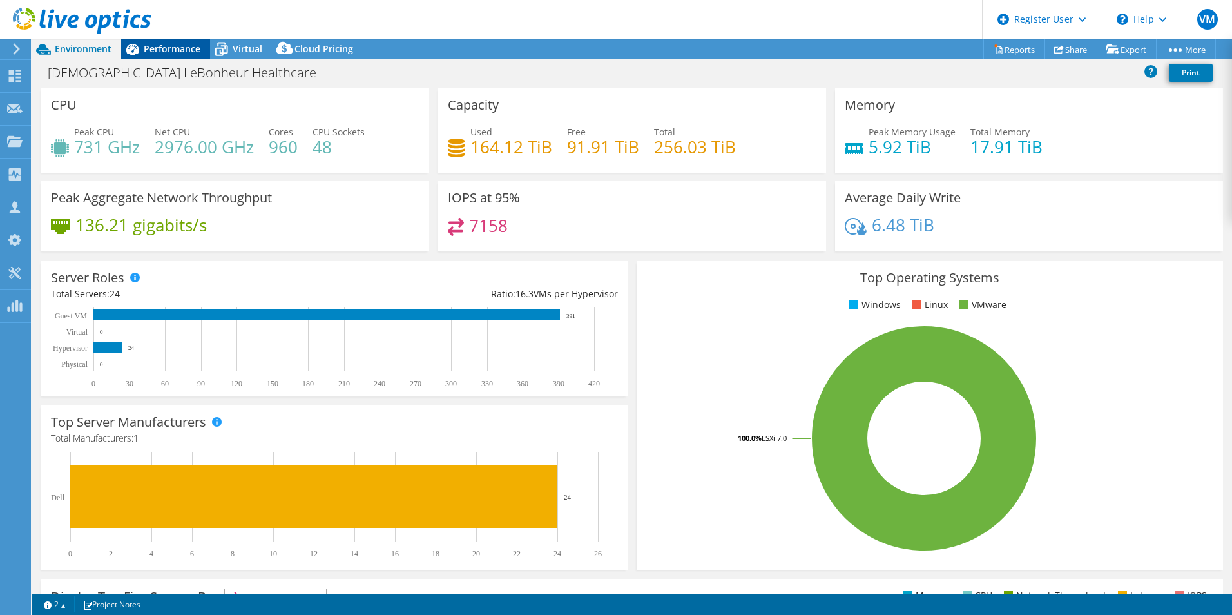
click at [150, 45] on span "Performance" at bounding box center [172, 49] width 57 height 12
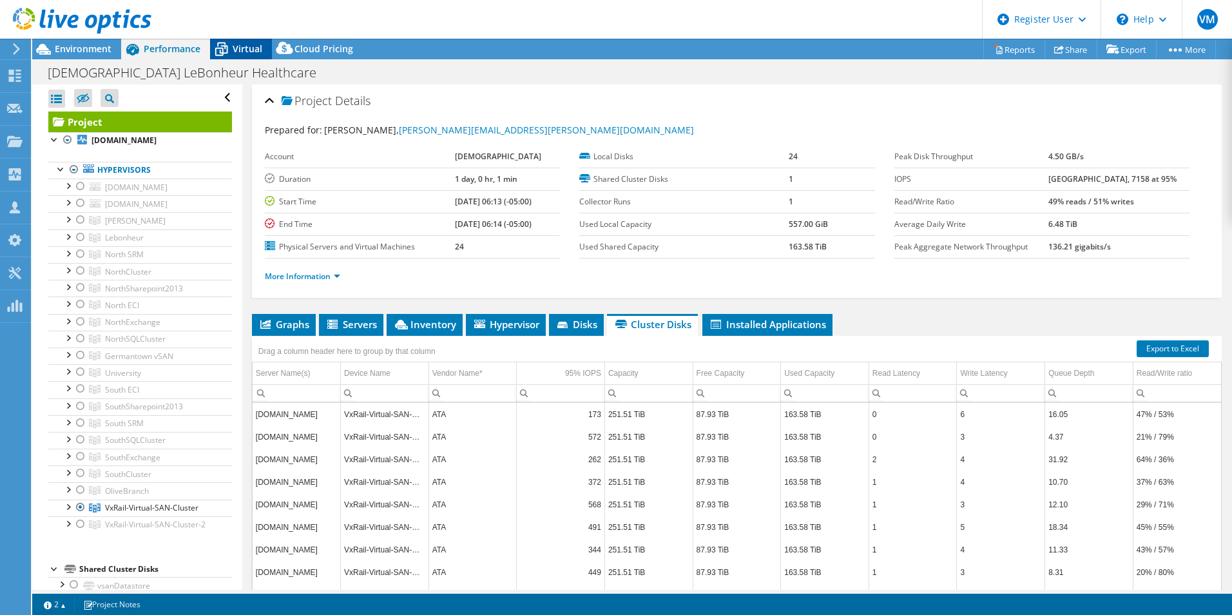
click at [240, 55] on div "Virtual" at bounding box center [241, 49] width 62 height 21
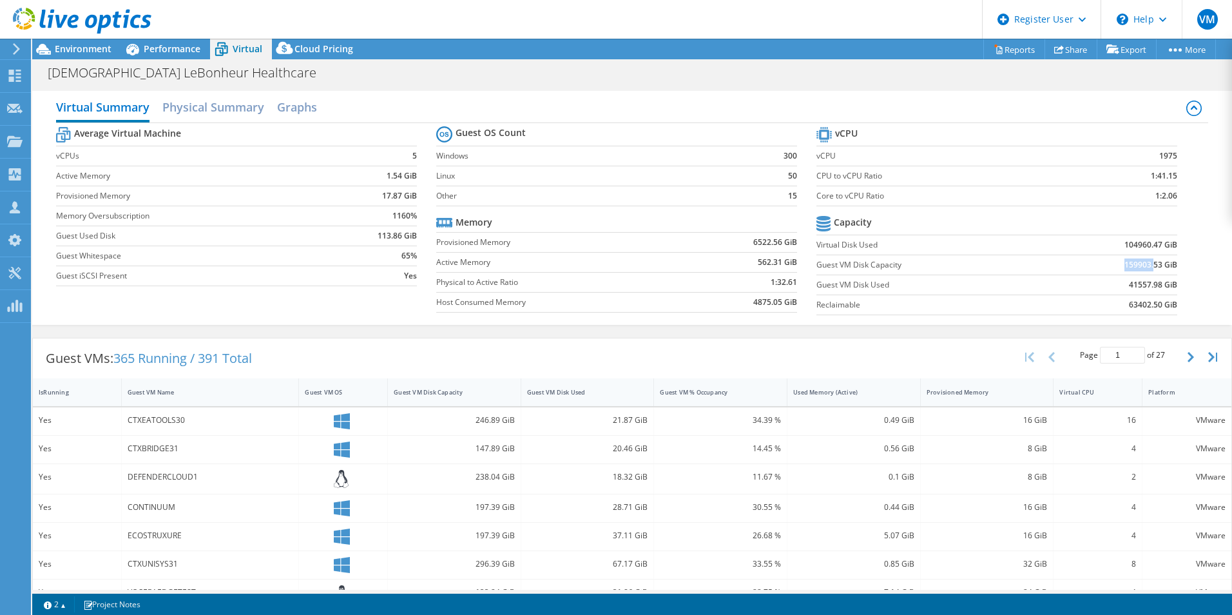
drag, startPoint x: 1117, startPoint y: 266, endPoint x: 1144, endPoint y: 268, distance: 27.1
click at [1144, 268] on b "159903.53 GiB" at bounding box center [1151, 264] width 53 height 13
drag, startPoint x: 1144, startPoint y: 268, endPoint x: 1116, endPoint y: 267, distance: 27.7
click at [1125, 267] on b "159903.53 GiB" at bounding box center [1151, 264] width 53 height 13
click at [1125, 262] on b "159903.53 GiB" at bounding box center [1151, 264] width 53 height 13
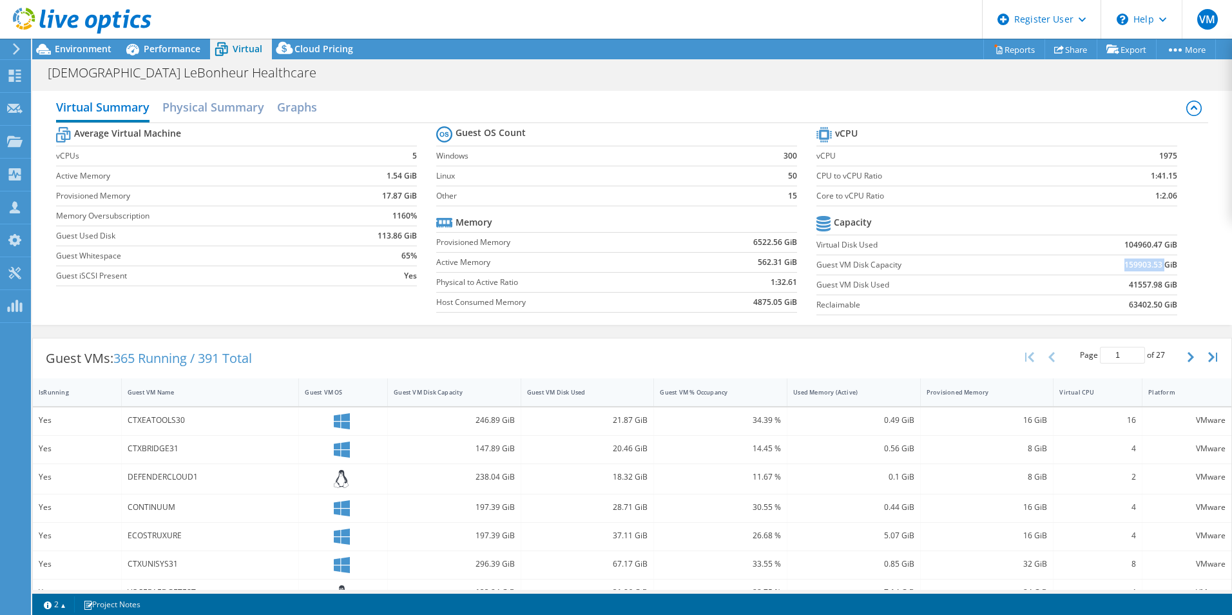
click at [1125, 262] on b "159903.53 GiB" at bounding box center [1151, 264] width 53 height 13
click at [1125, 268] on b "159903.53 GiB" at bounding box center [1151, 264] width 53 height 13
click at [1125, 267] on b "159903.53 GiB" at bounding box center [1151, 264] width 53 height 13
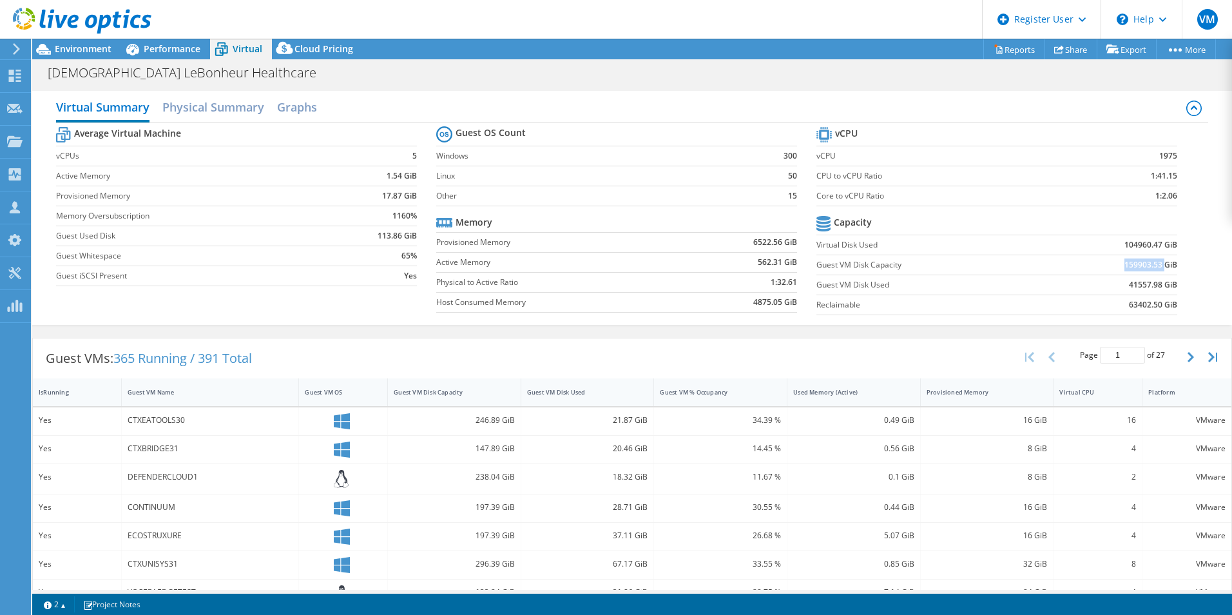
click at [1125, 267] on b "159903.53 GiB" at bounding box center [1151, 264] width 53 height 13
click at [1125, 264] on b "159903.53 GiB" at bounding box center [1151, 264] width 53 height 13
drag, startPoint x: 1118, startPoint y: 264, endPoint x: 1125, endPoint y: 266, distance: 8.0
click at [1125, 264] on b "159903.53 GiB" at bounding box center [1151, 264] width 53 height 13
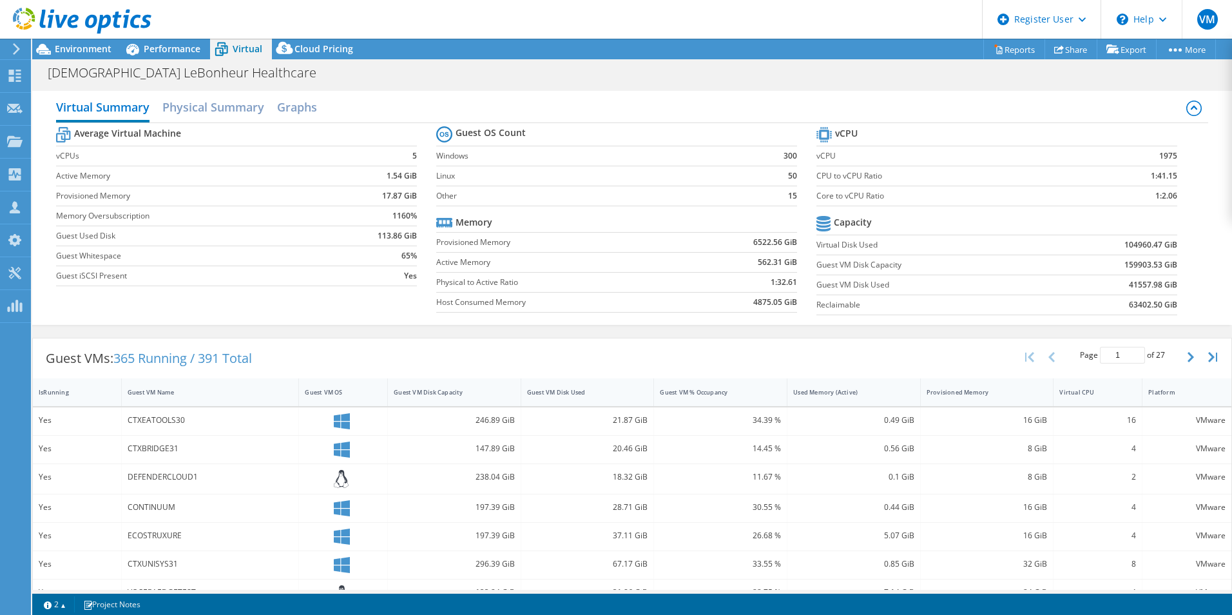
click at [1125, 266] on b "159903.53 GiB" at bounding box center [1151, 264] width 53 height 13
click at [1131, 266] on b "159903.53 GiB" at bounding box center [1151, 264] width 53 height 13
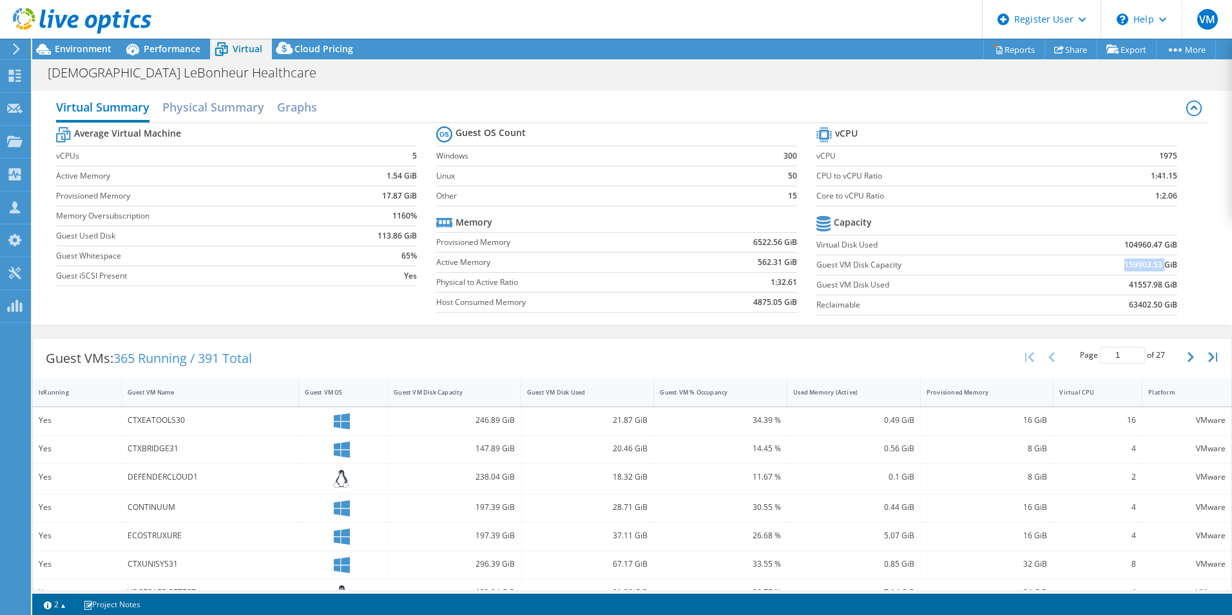
drag, startPoint x: 1131, startPoint y: 266, endPoint x: 1154, endPoint y: 266, distance: 22.6
click at [1154, 266] on b "159903.53 GiB" at bounding box center [1151, 264] width 53 height 13
drag, startPoint x: 1173, startPoint y: 266, endPoint x: 1114, endPoint y: 268, distance: 59.3
click at [1114, 268] on section "vCPU vCPU 1975 CPU to vCPU Ratio 1:41.15 Core to vCPU Ratio 1:2.06 Capacity Vir…" at bounding box center [1007, 223] width 380 height 198
drag, startPoint x: 1114, startPoint y: 268, endPoint x: 1121, endPoint y: 266, distance: 7.3
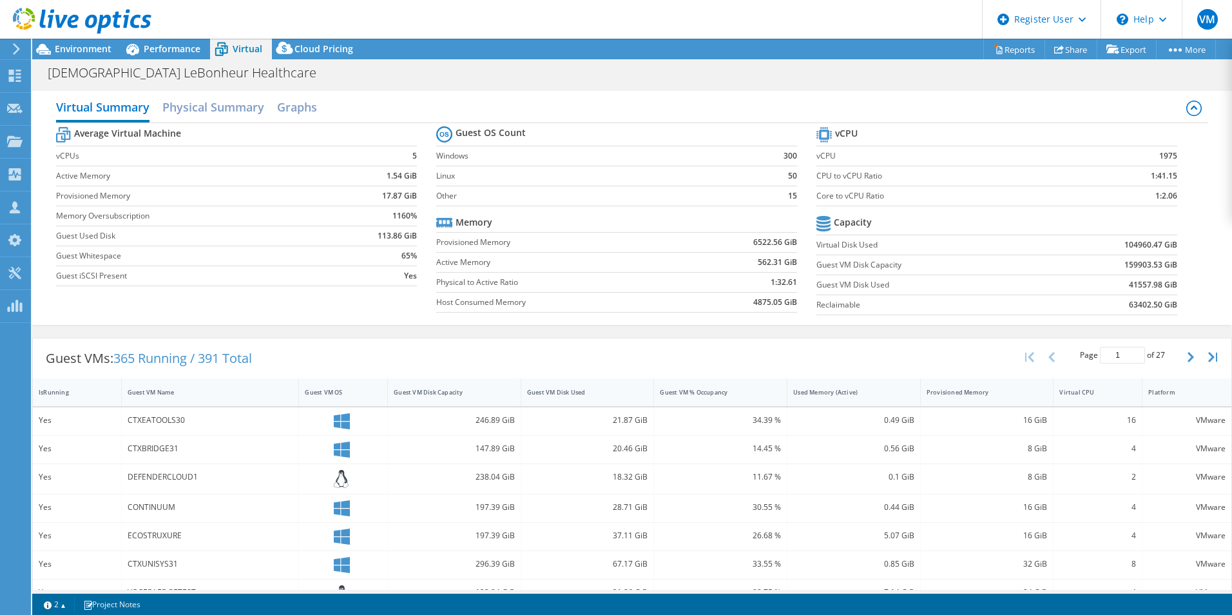
click at [1114, 268] on td "159903.53 GiB" at bounding box center [1111, 265] width 132 height 20
click at [1129, 263] on b "159903.53 GiB" at bounding box center [1151, 264] width 53 height 13
click at [1136, 265] on b "159903.53 GiB" at bounding box center [1151, 264] width 53 height 13
click at [1143, 264] on b "159903.53 GiB" at bounding box center [1151, 264] width 53 height 13
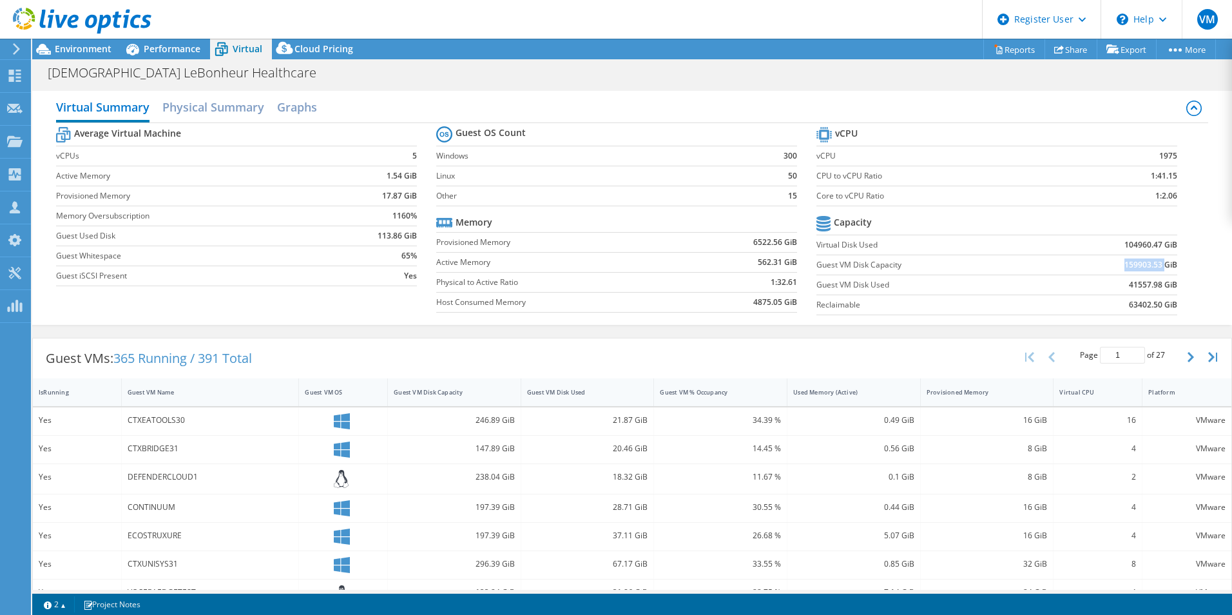
click at [1143, 264] on b "159903.53 GiB" at bounding box center [1151, 264] width 53 height 13
click at [182, 97] on h2 "Physical Summary" at bounding box center [213, 108] width 102 height 28
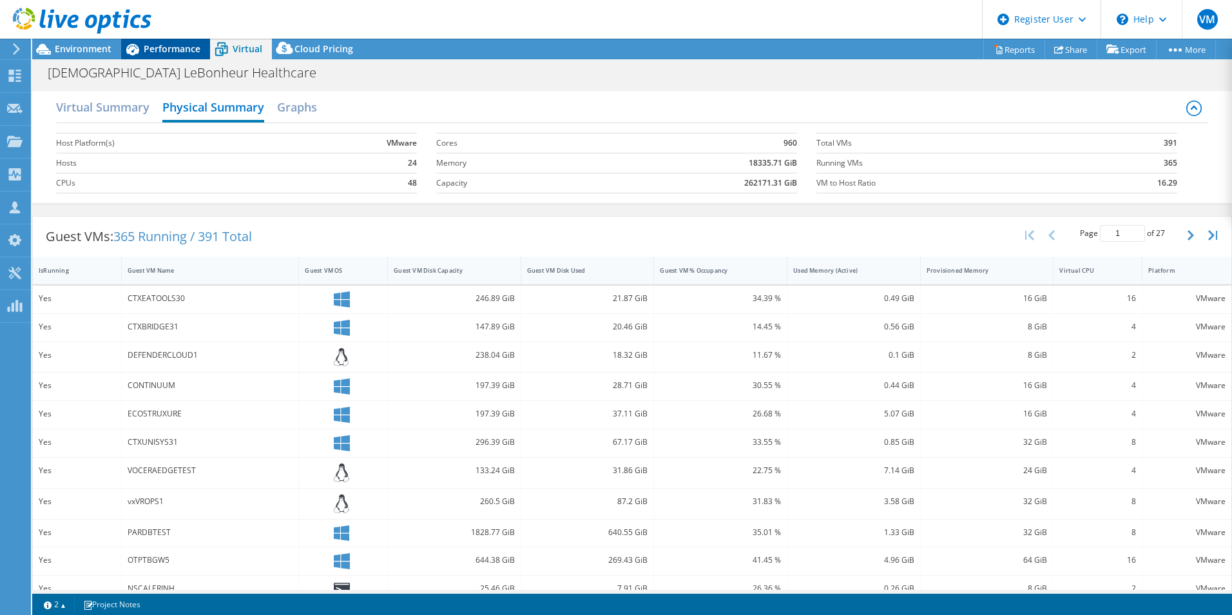
click at [158, 56] on div "Performance" at bounding box center [165, 49] width 89 height 21
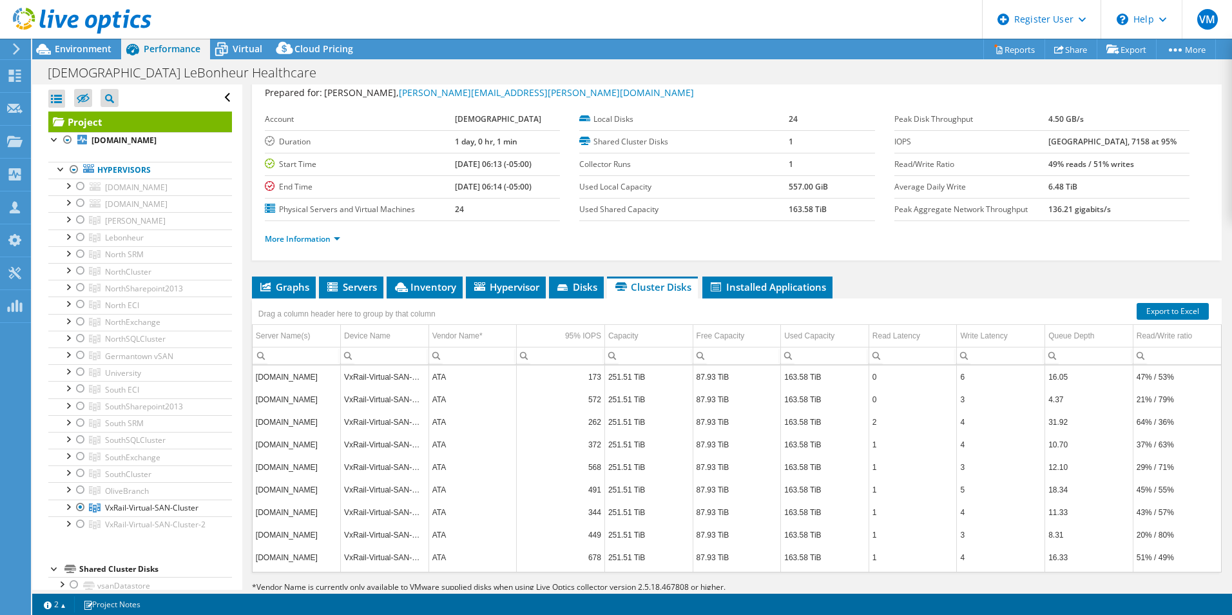
scroll to position [69, 0]
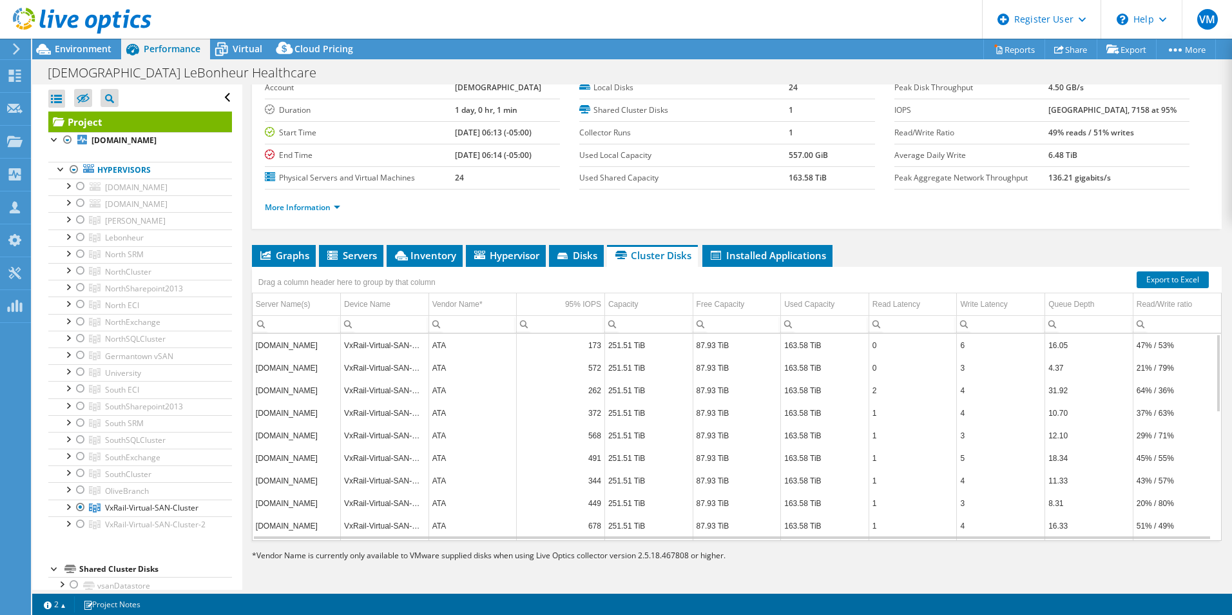
click at [784, 342] on td "163.58 TiB" at bounding box center [825, 345] width 88 height 23
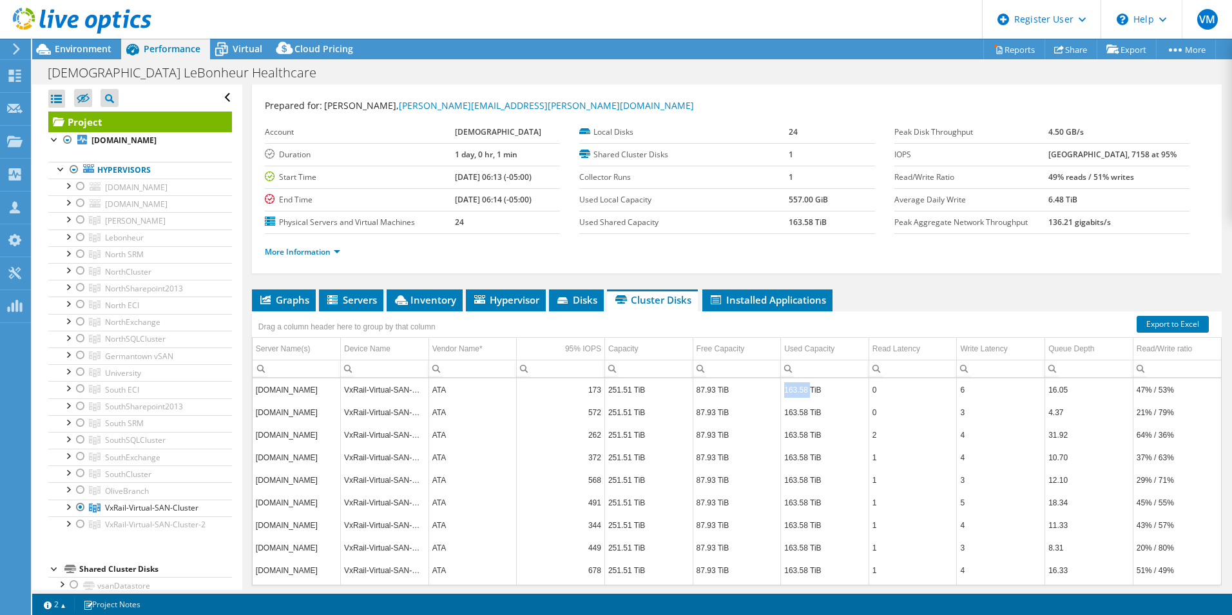
scroll to position [5, 0]
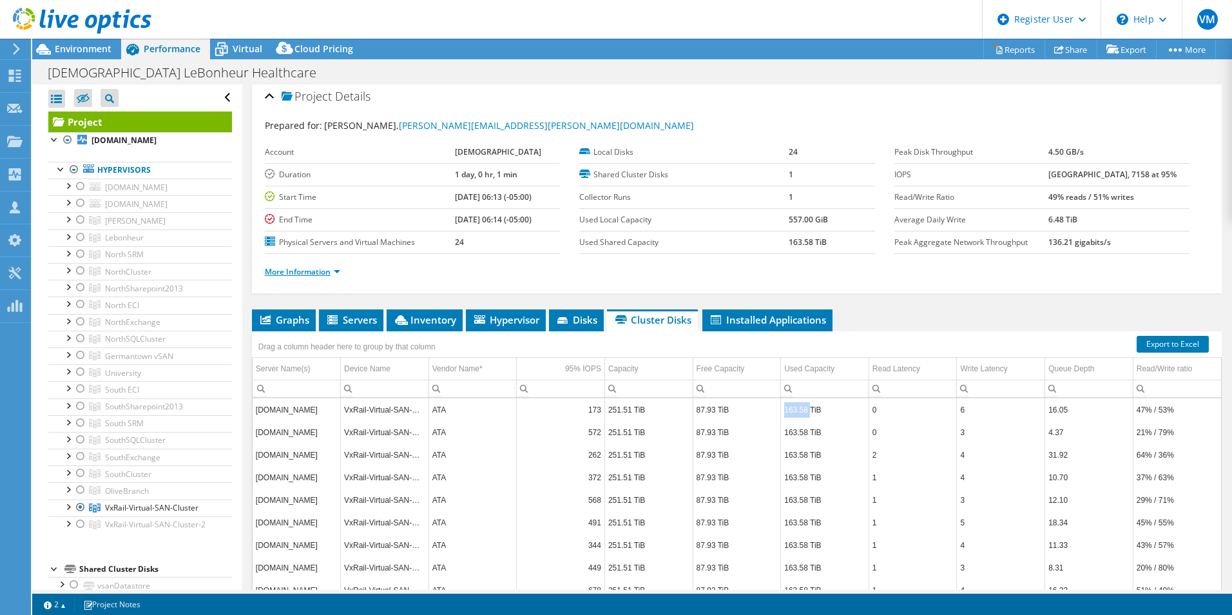
click at [332, 273] on link "More Information" at bounding box center [302, 271] width 75 height 11
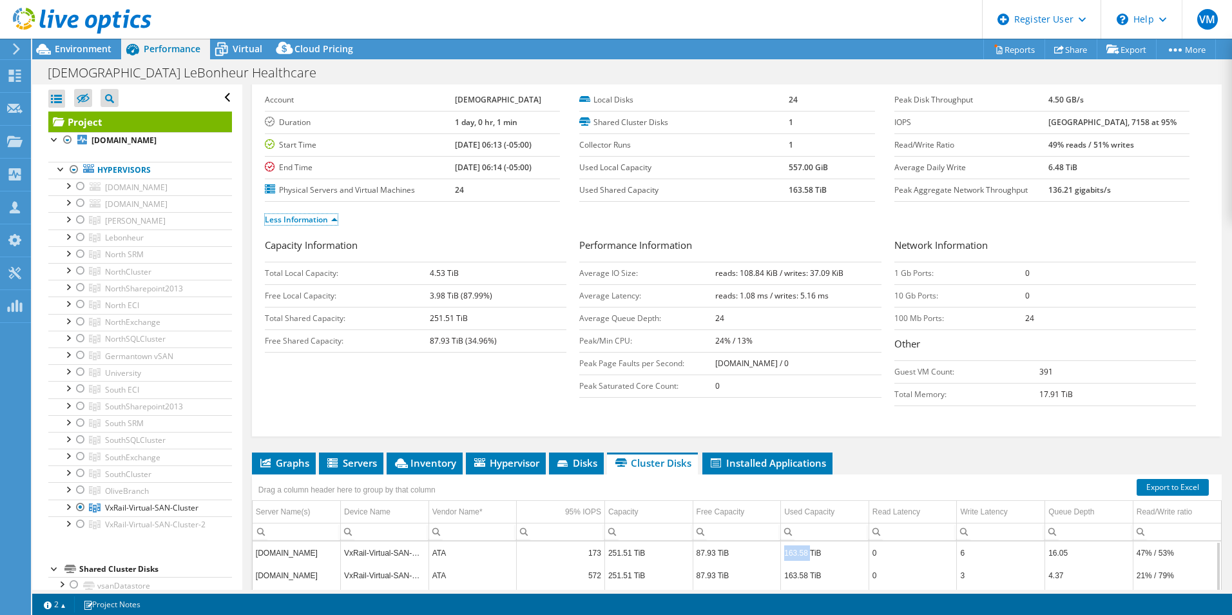
scroll to position [0, 0]
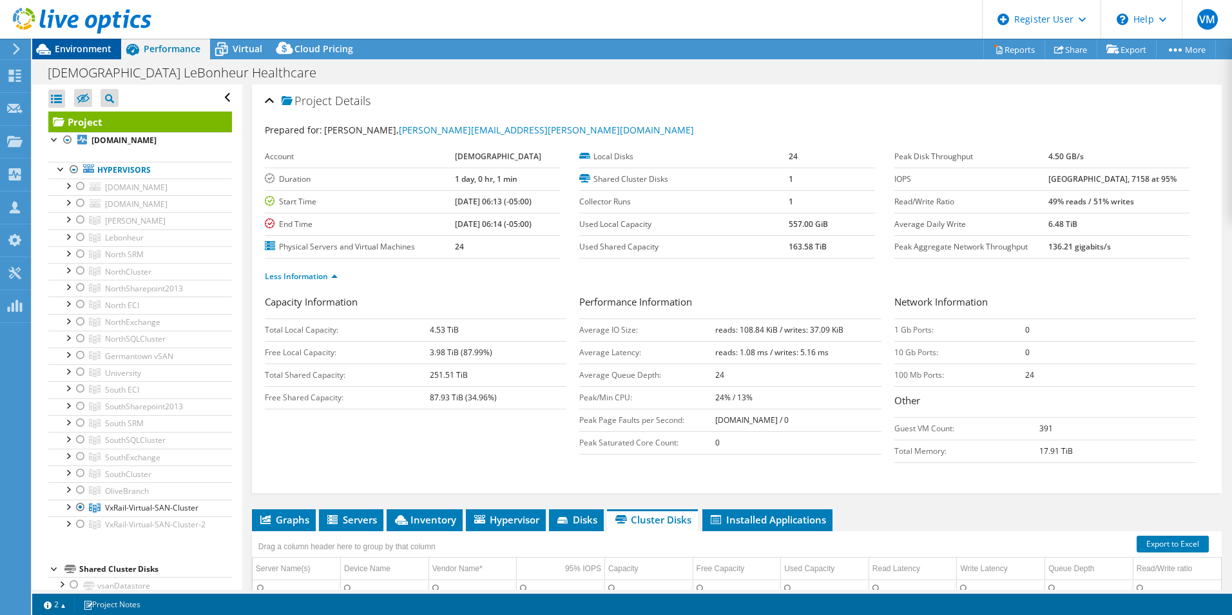
click at [92, 55] on div "Environment" at bounding box center [76, 49] width 89 height 21
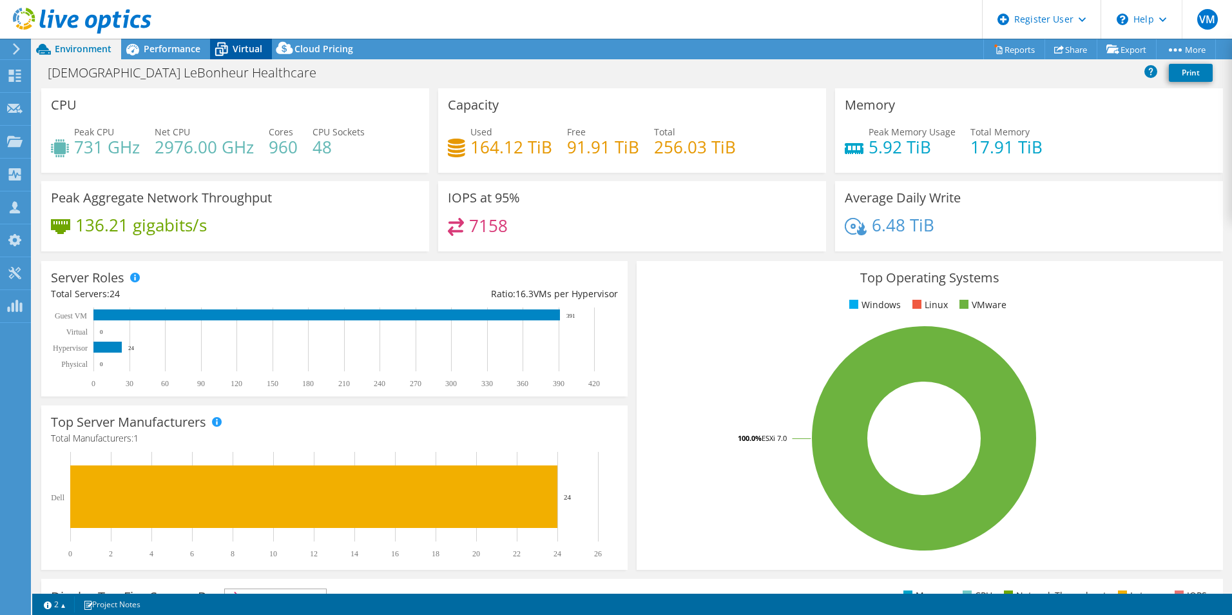
click at [239, 42] on div "Virtual" at bounding box center [241, 49] width 62 height 21
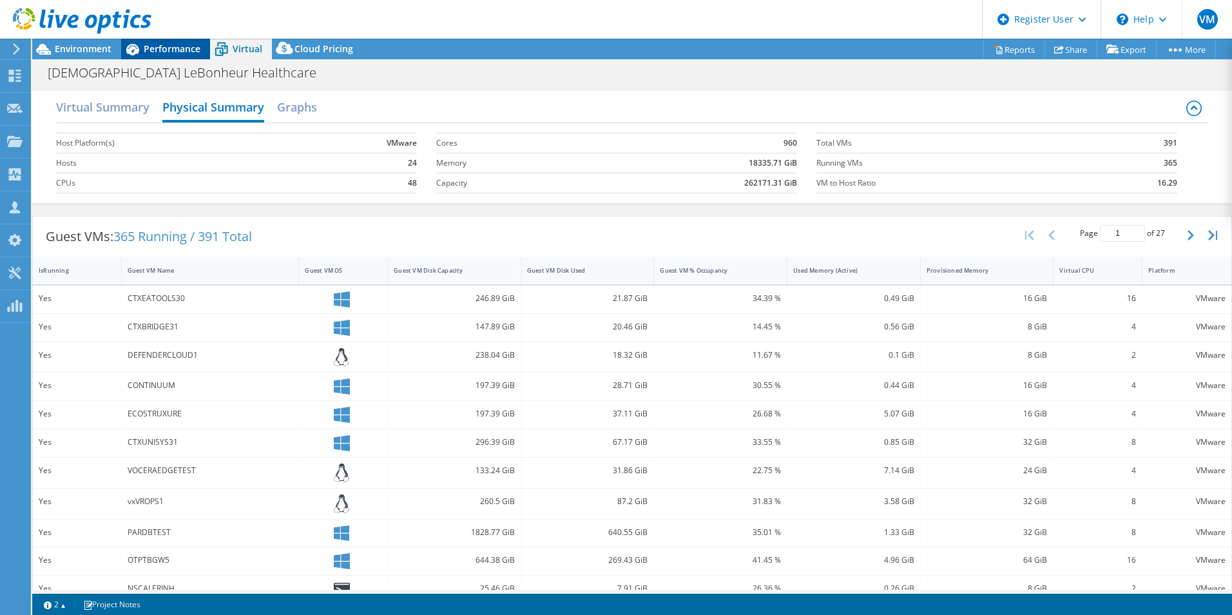
click at [164, 54] on span "Performance" at bounding box center [172, 49] width 57 height 12
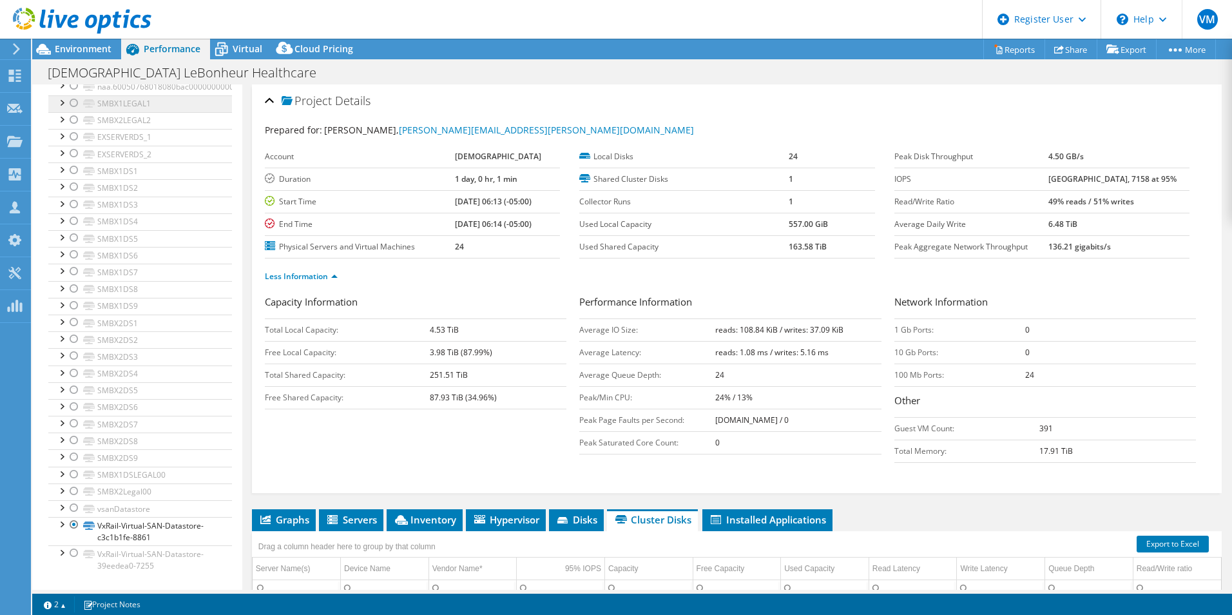
scroll to position [4691, 0]
click at [66, 524] on div at bounding box center [61, 523] width 13 height 13
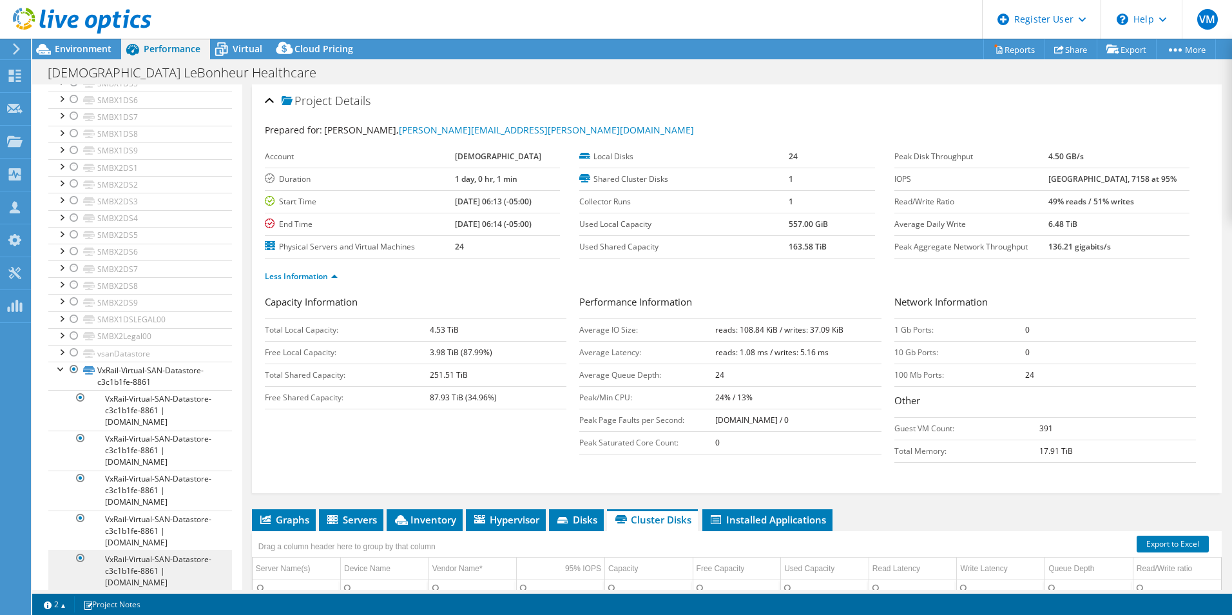
scroll to position [4949, 0]
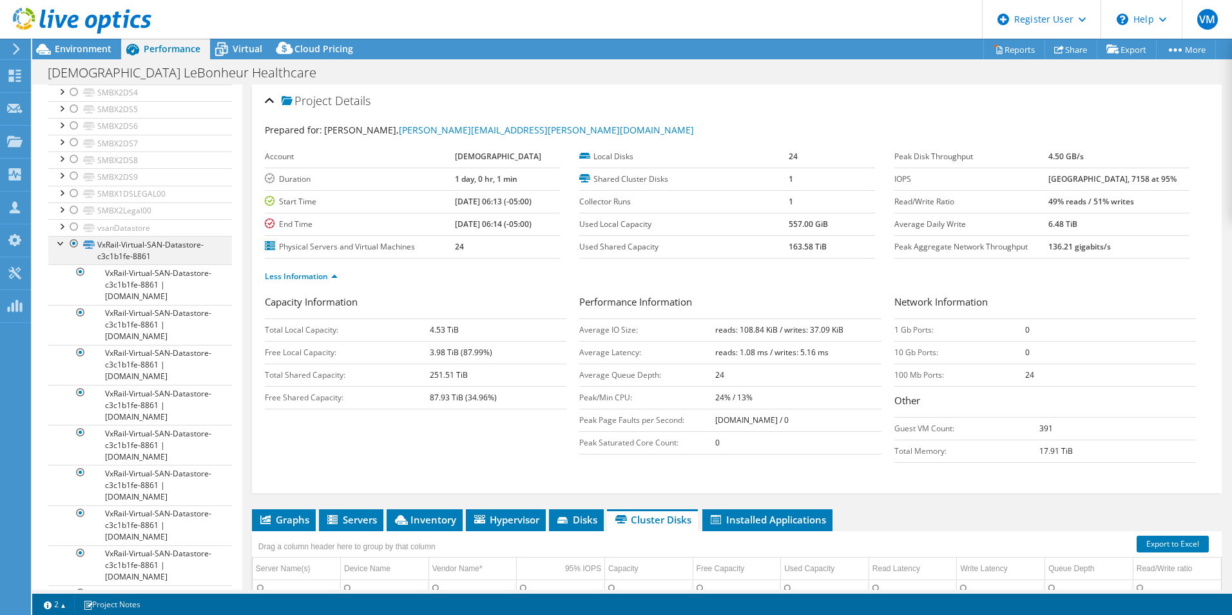
click at [60, 249] on div at bounding box center [61, 242] width 13 height 13
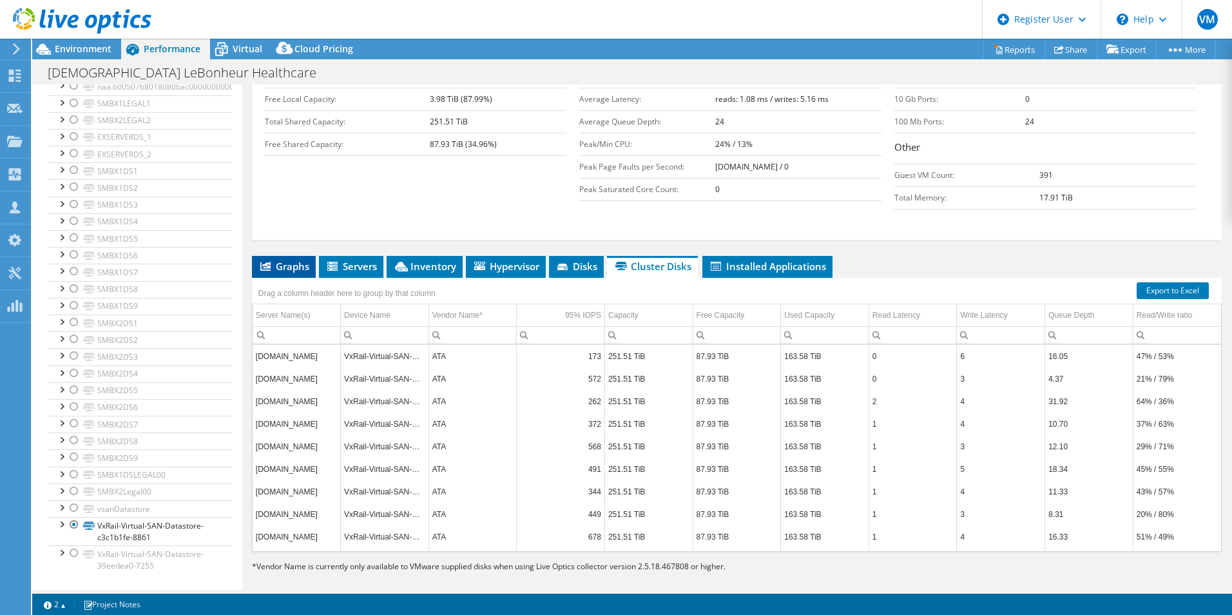
scroll to position [0, 0]
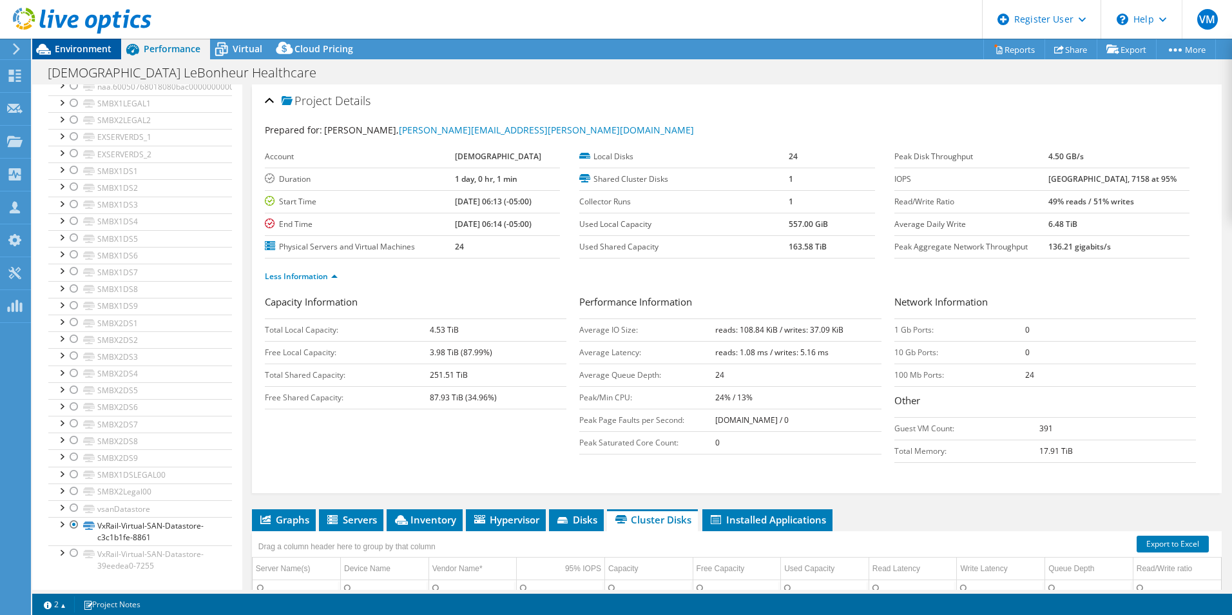
click at [63, 46] on span "Environment" at bounding box center [83, 49] width 57 height 12
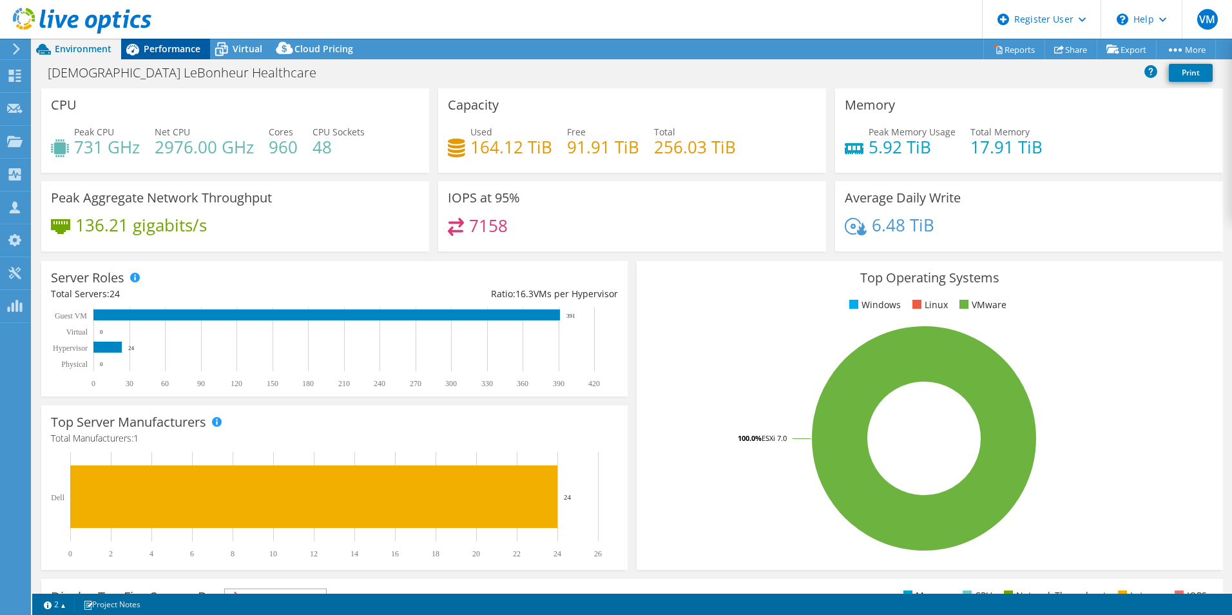
click at [143, 50] on icon at bounding box center [132, 49] width 23 height 23
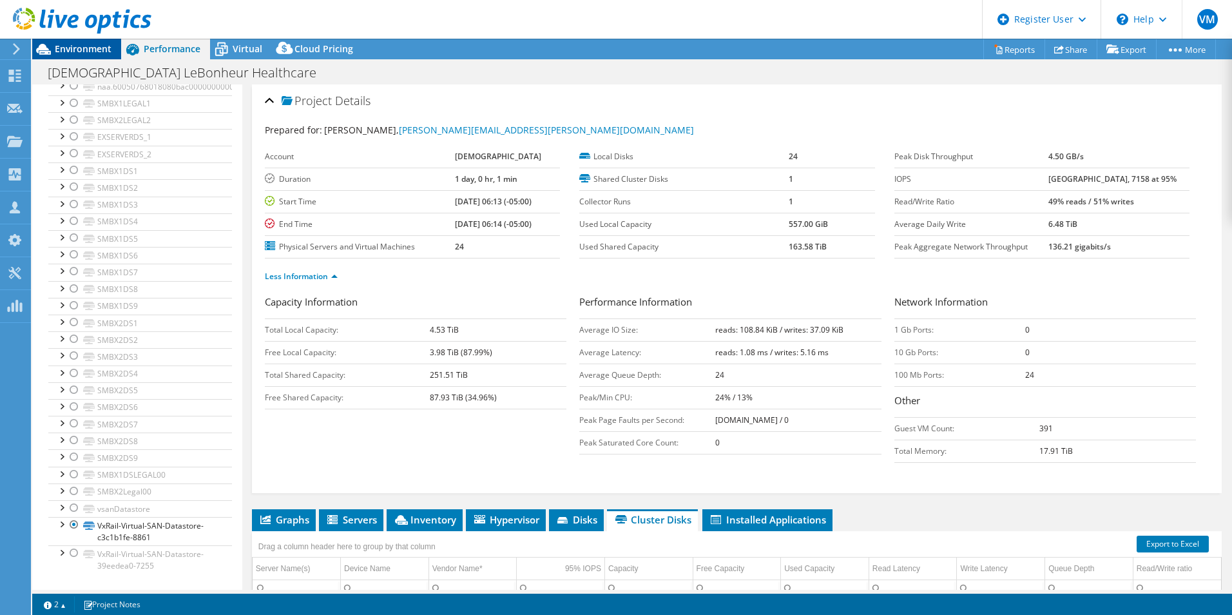
click at [71, 46] on span "Environment" at bounding box center [83, 49] width 57 height 12
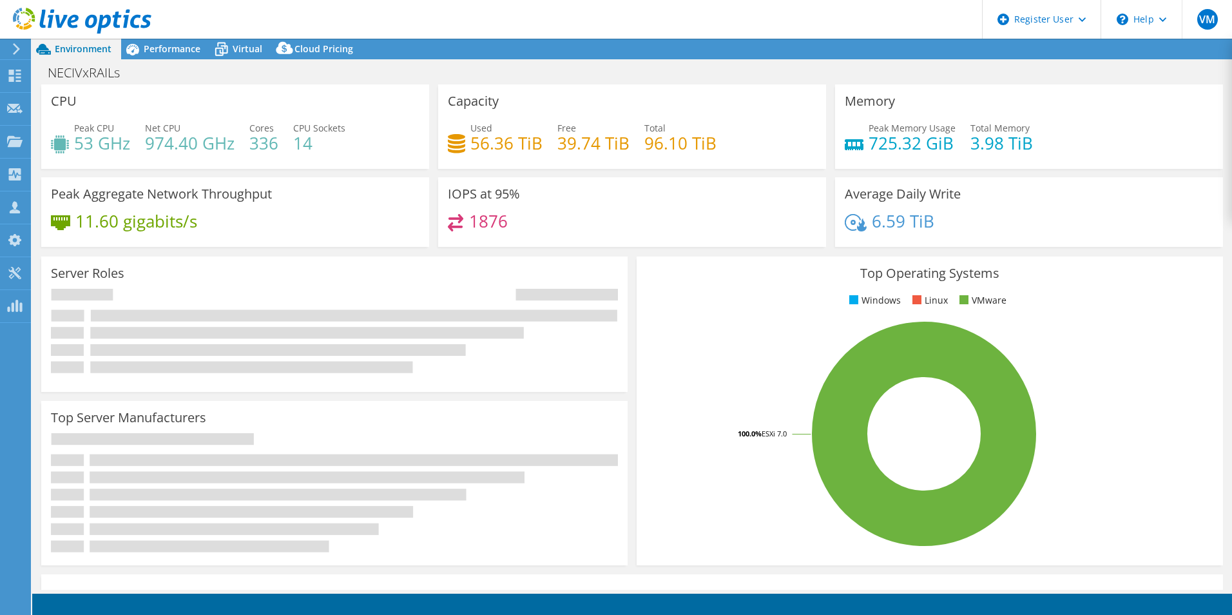
select select "USD"
